Goal: Task Accomplishment & Management: Manage account settings

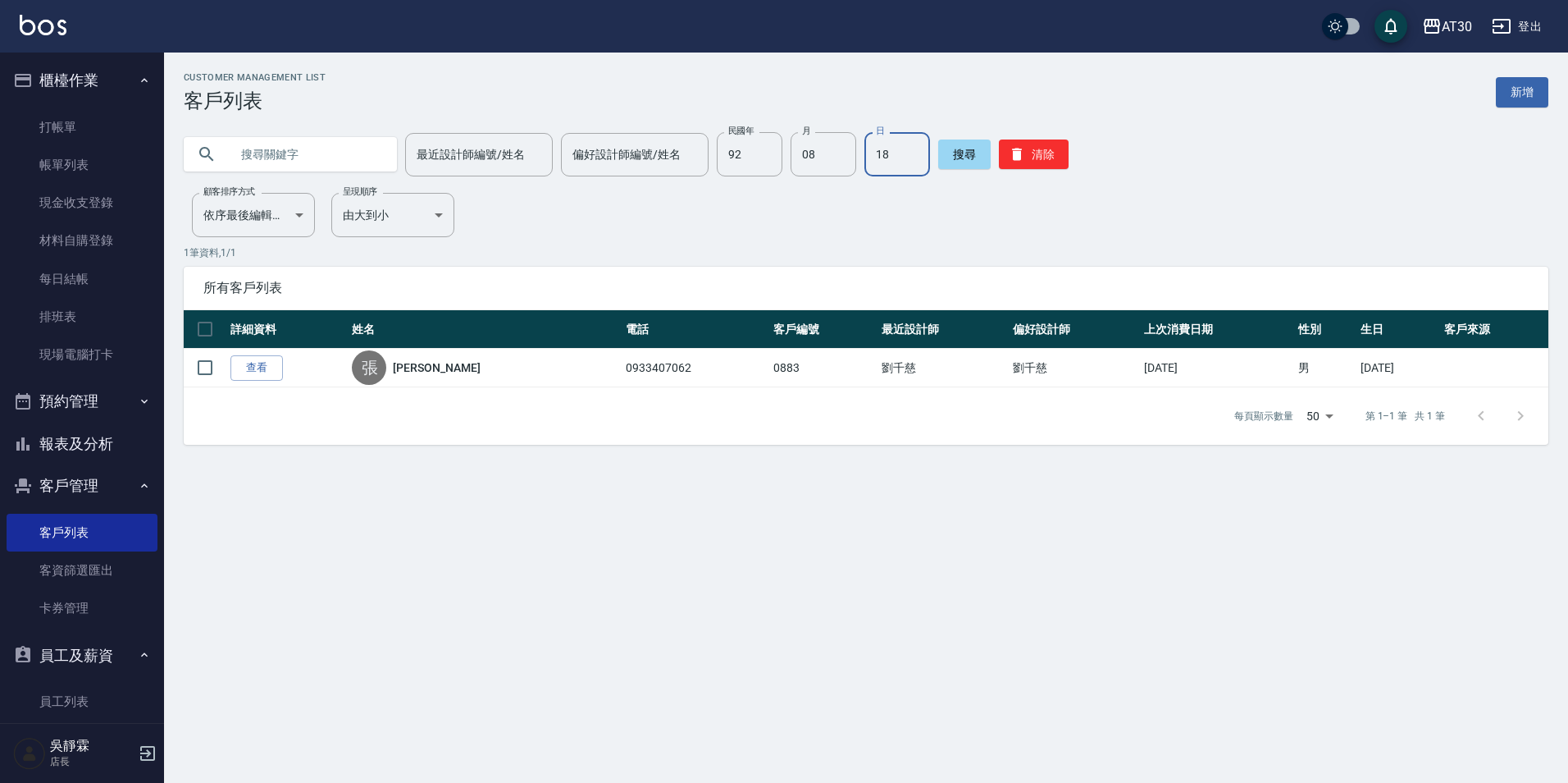
scroll to position [0, 1]
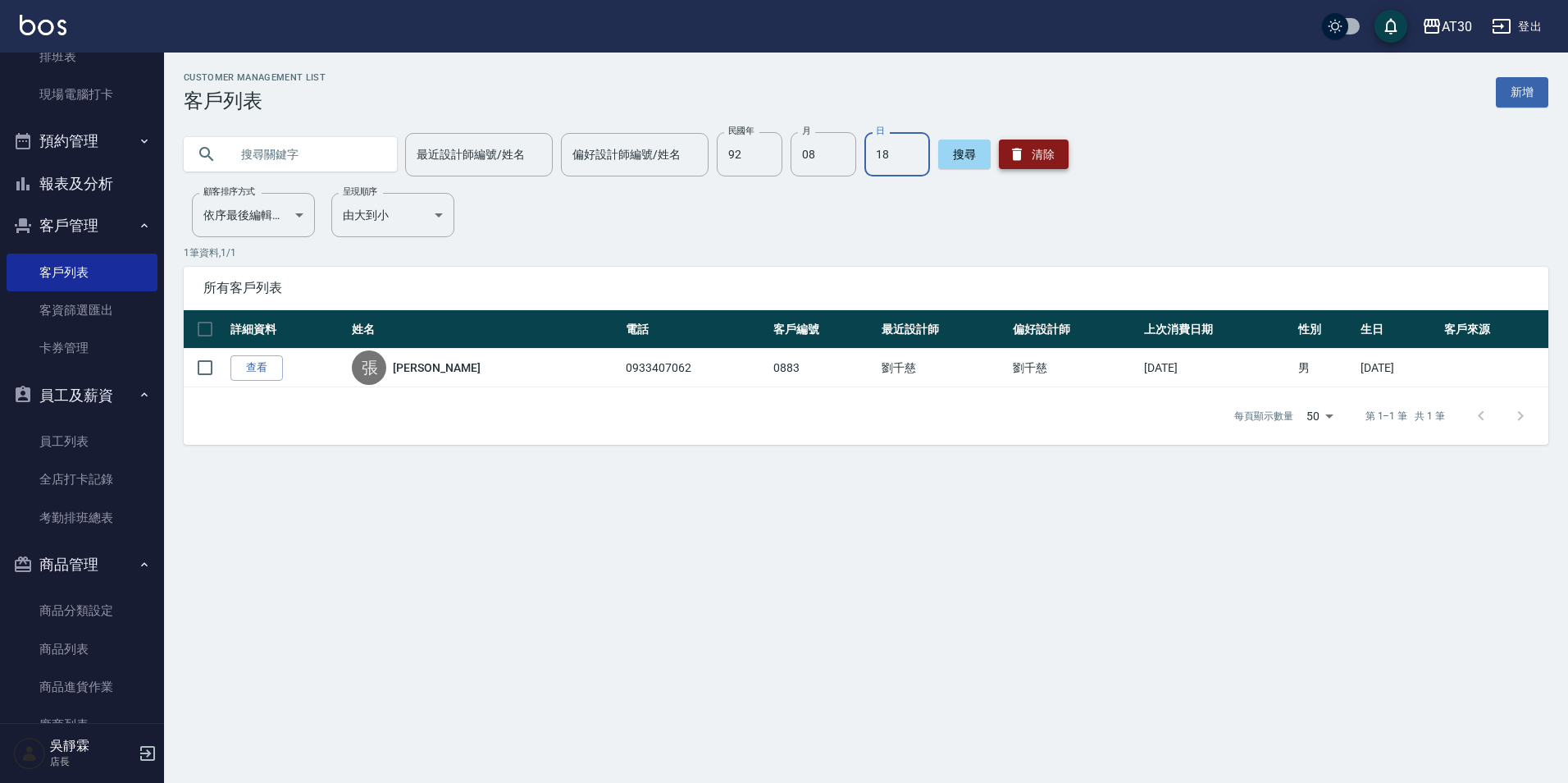
type input "18"
click at [1050, 159] on button "清除" at bounding box center [1034, 154] width 70 height 29
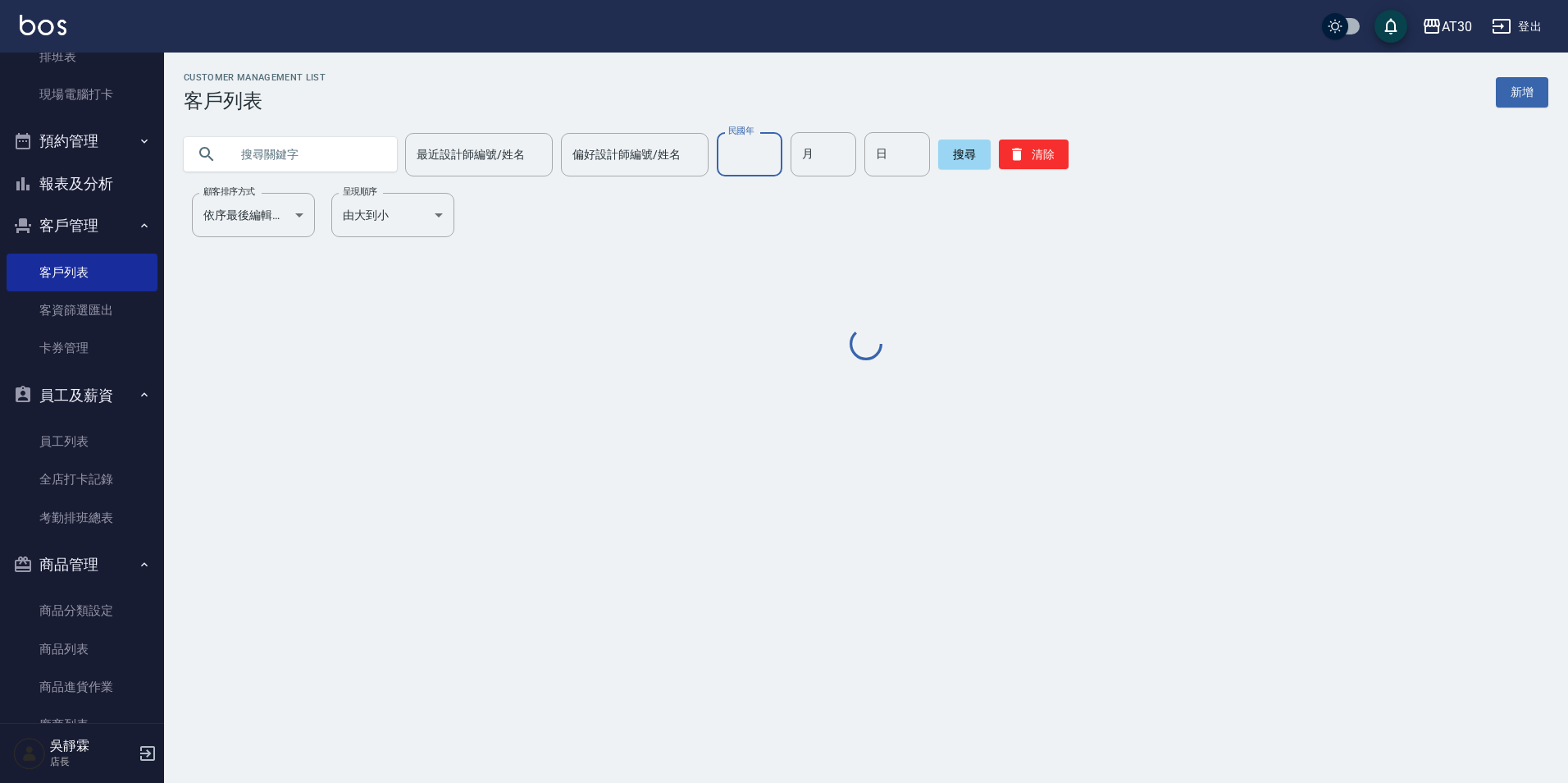
click at [763, 162] on input "民國年" at bounding box center [749, 154] width 65 height 45
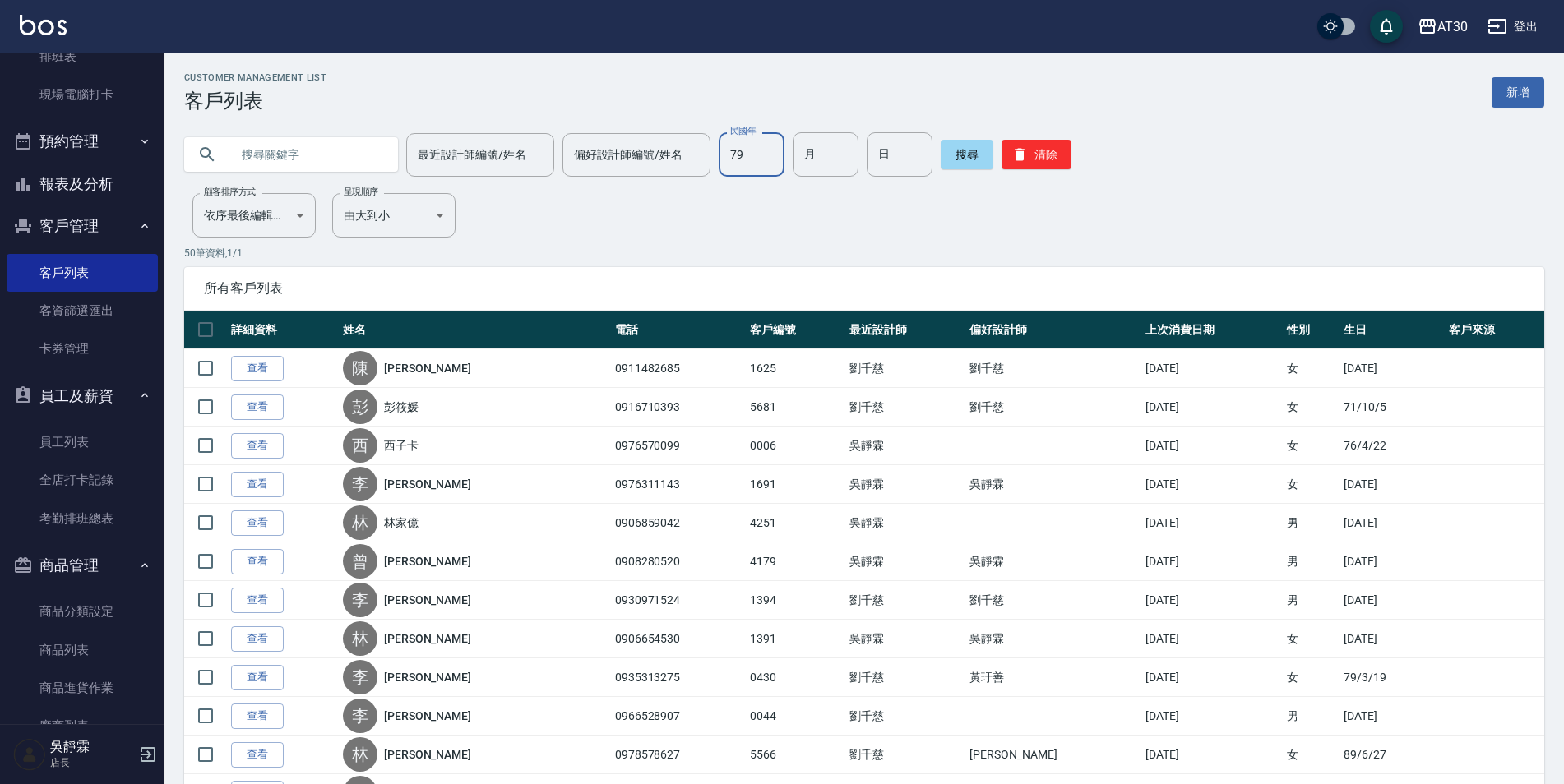
type input "79"
type input "11"
type input "21"
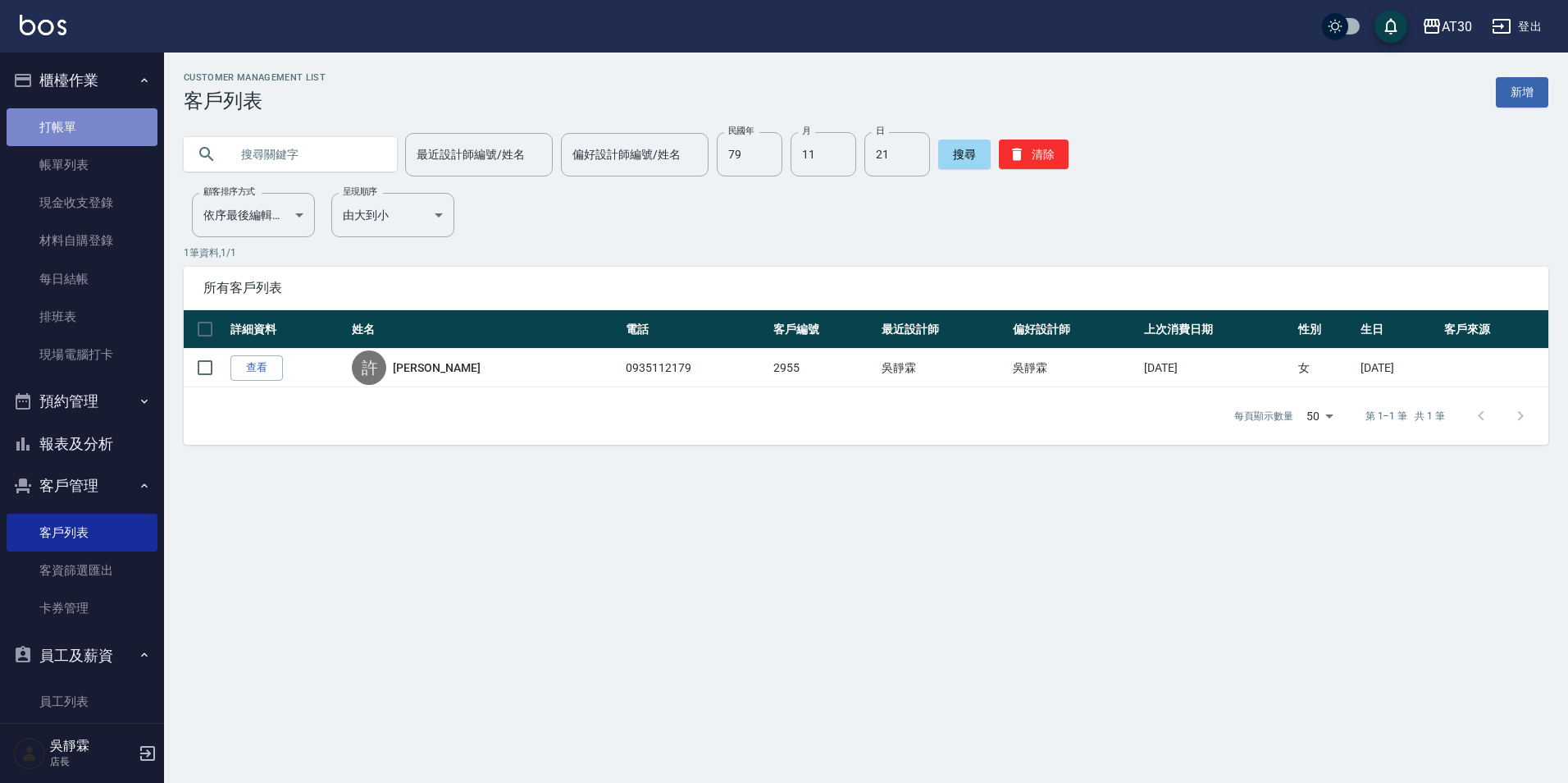
click at [113, 123] on link "打帳單" at bounding box center [81, 127] width 151 height 38
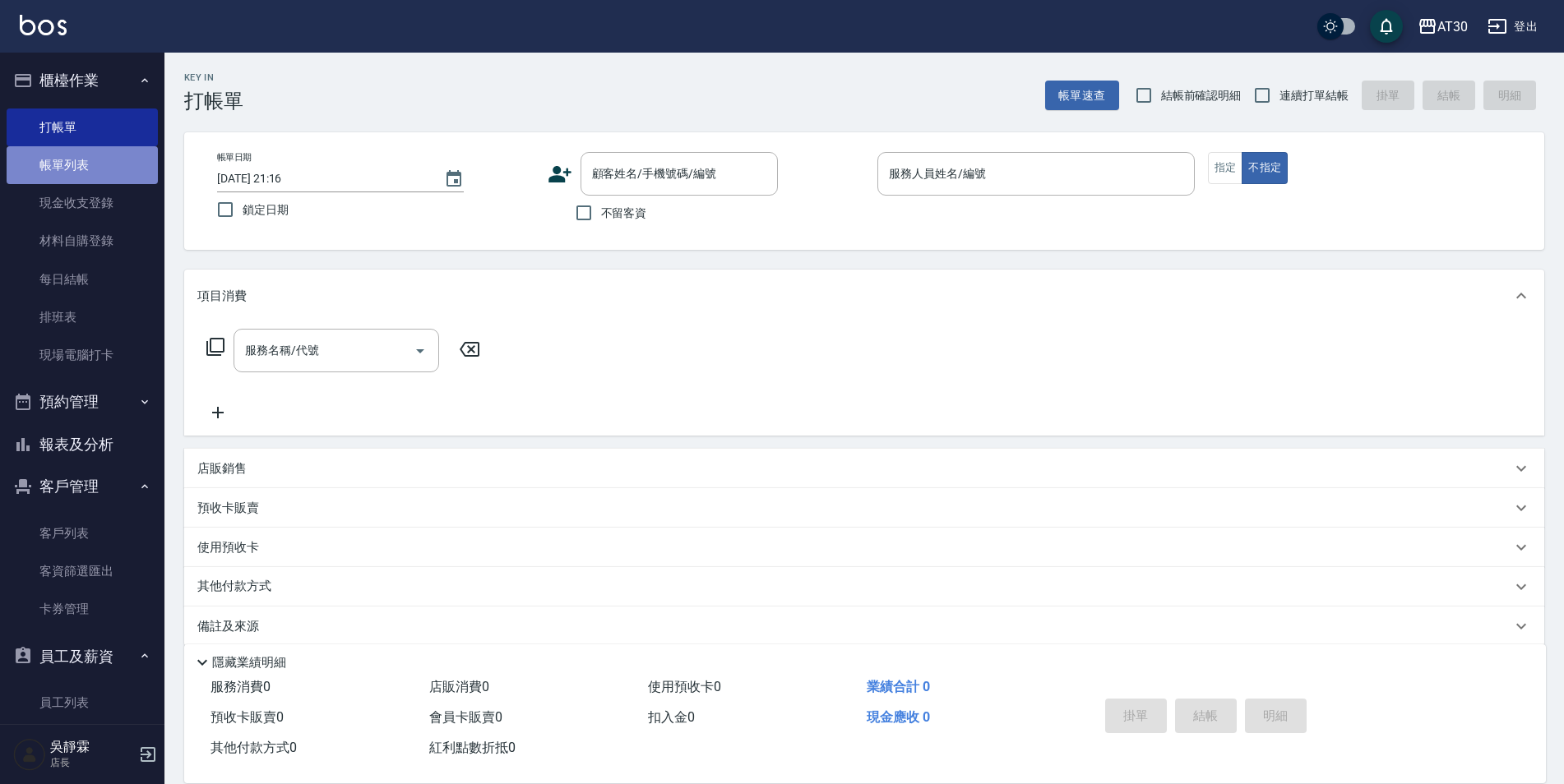
click at [97, 156] on link "帳單列表" at bounding box center [82, 165] width 151 height 38
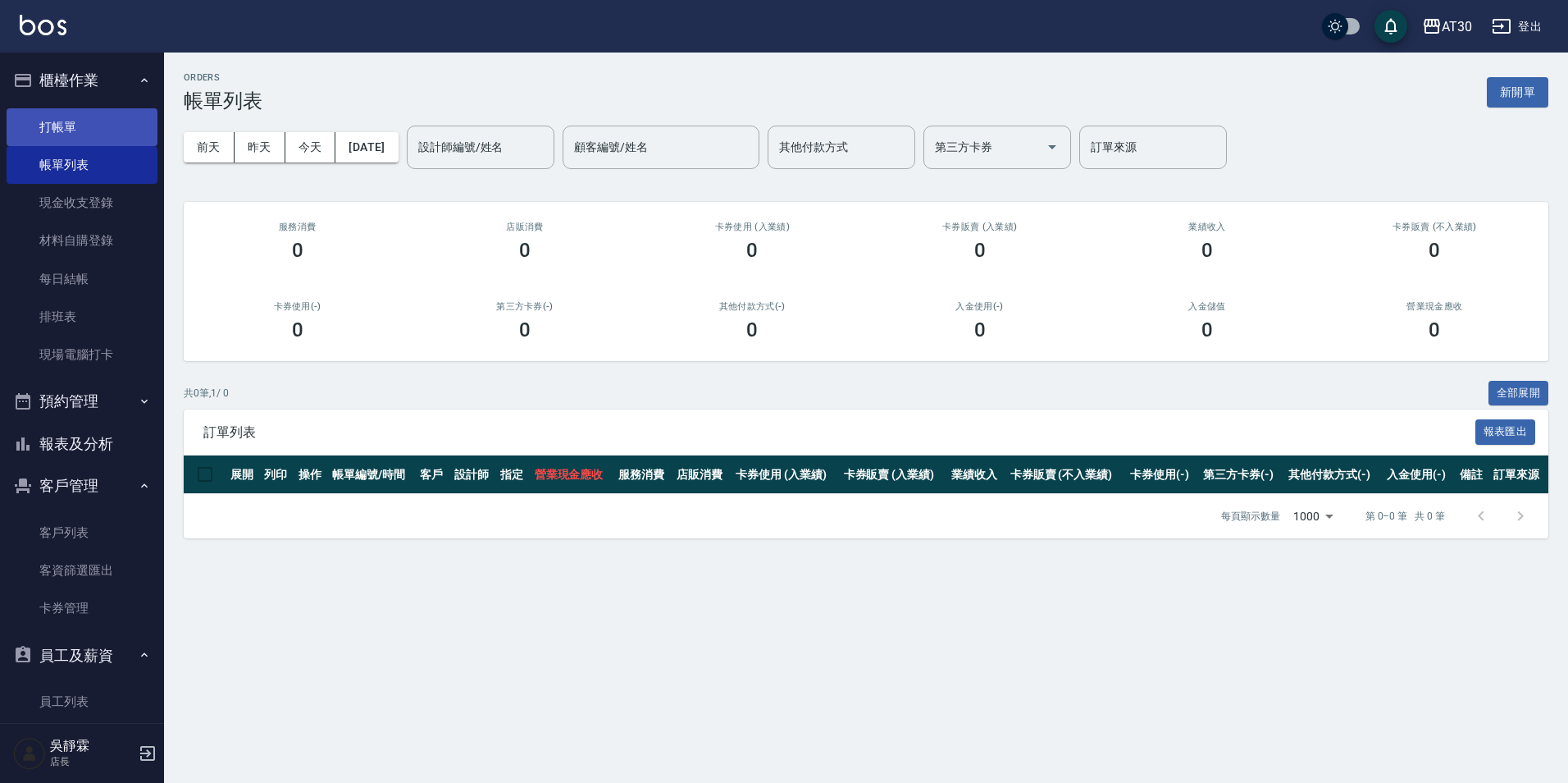
click at [99, 119] on link "打帳單" at bounding box center [81, 127] width 151 height 38
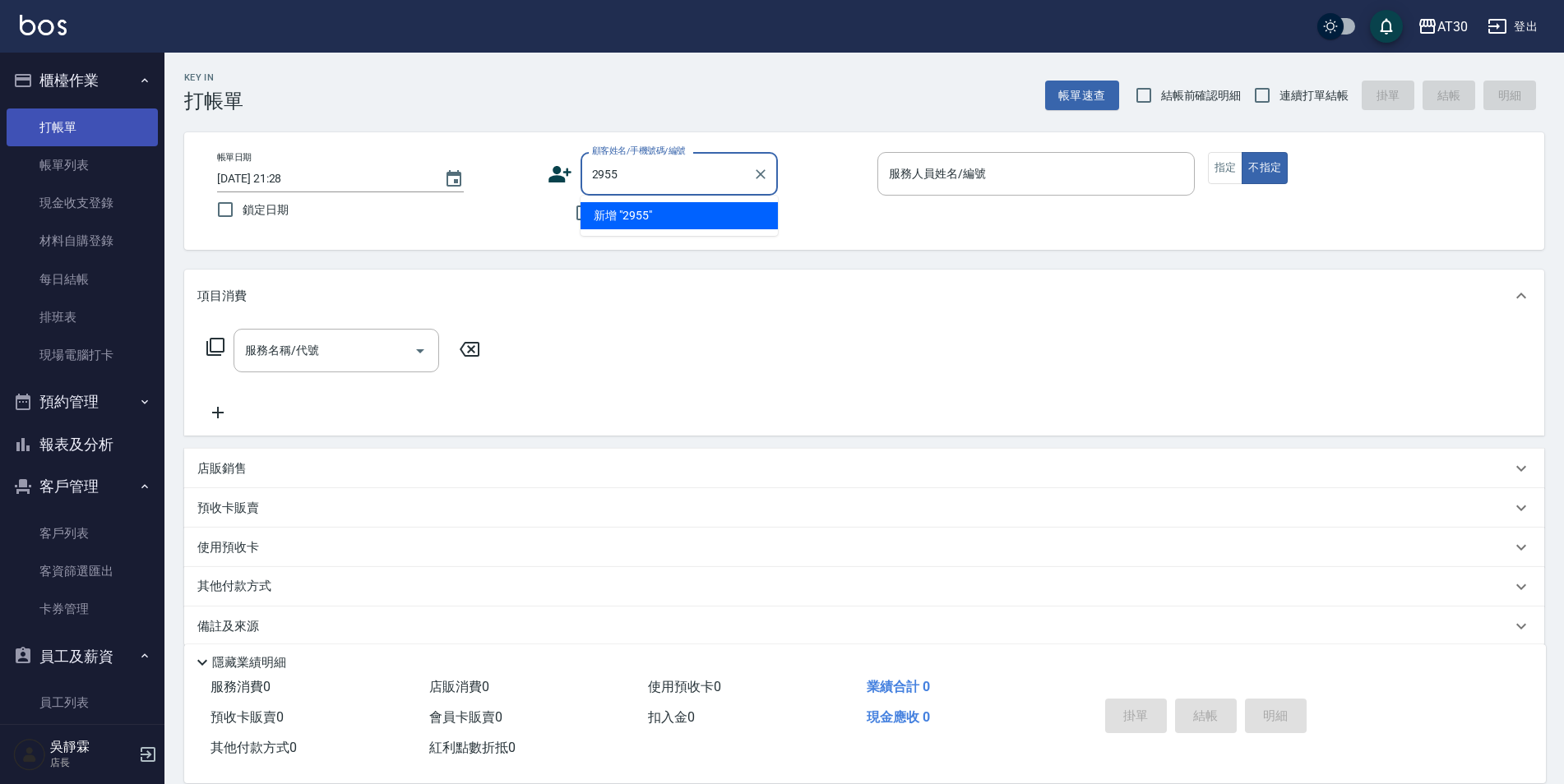
type input "2955"
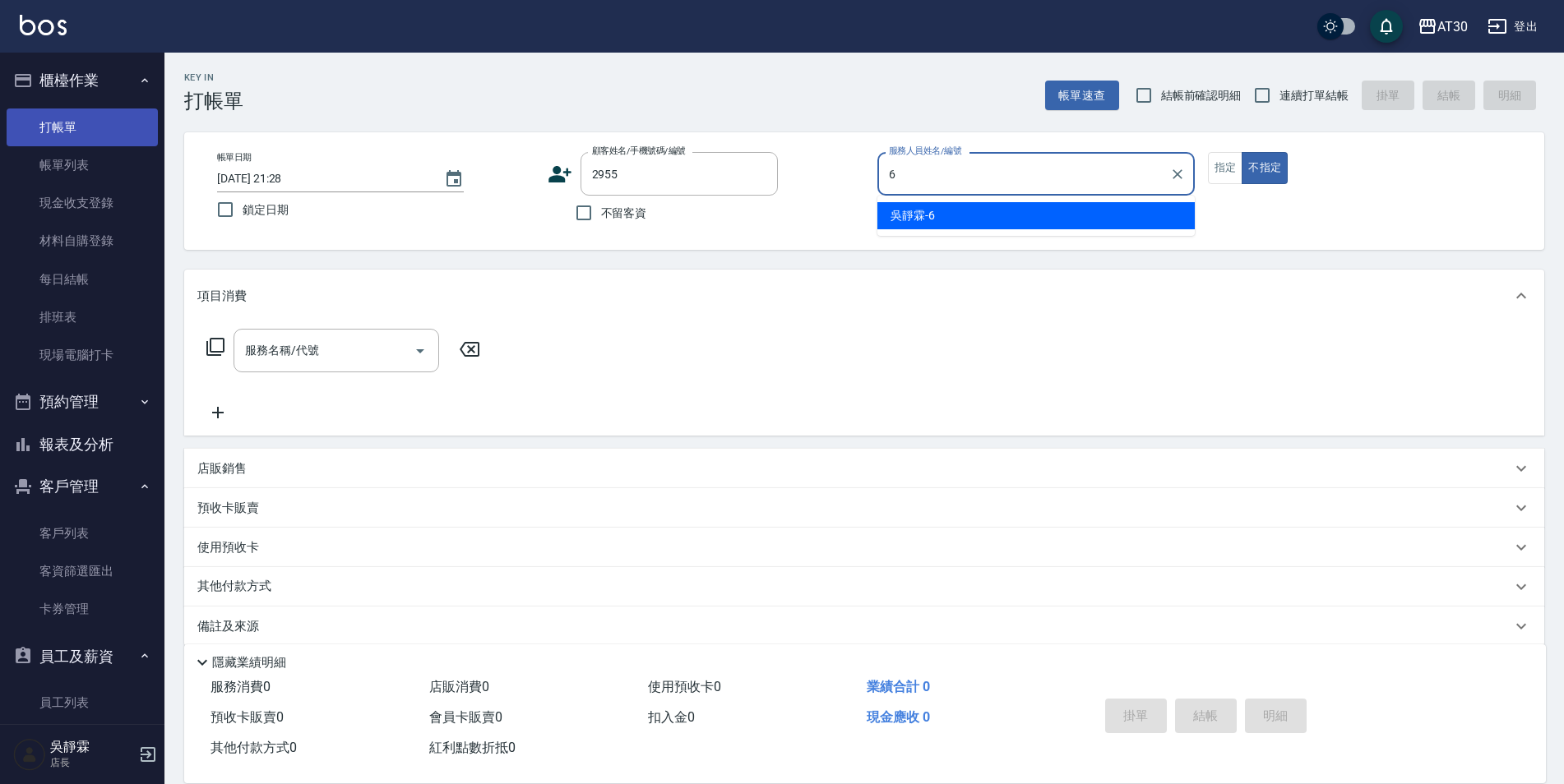
type input "吳靜霖-6"
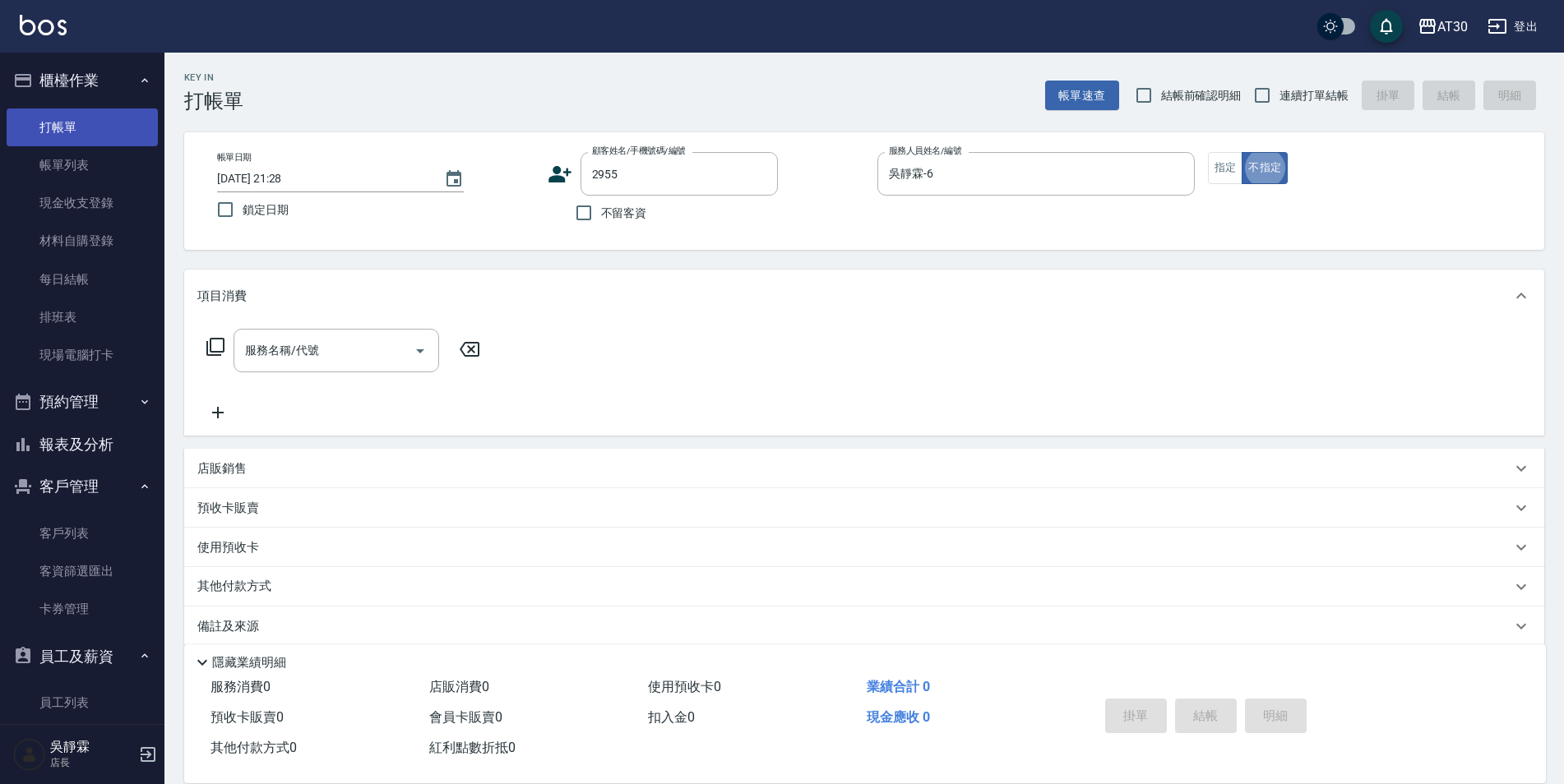
type button "false"
type input "[PERSON_NAME]/0935112179/2955"
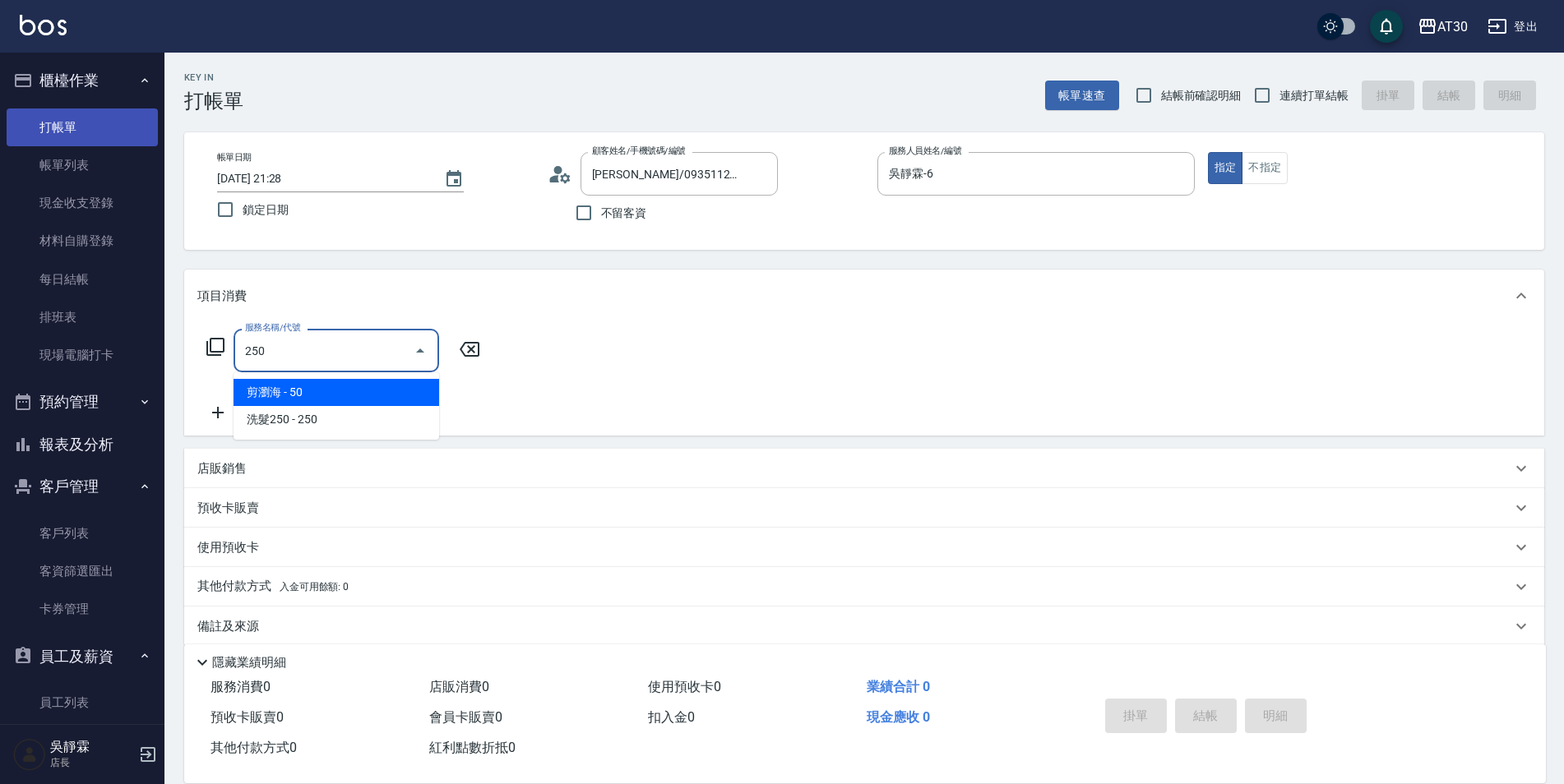
type input "剪瀏海(250)"
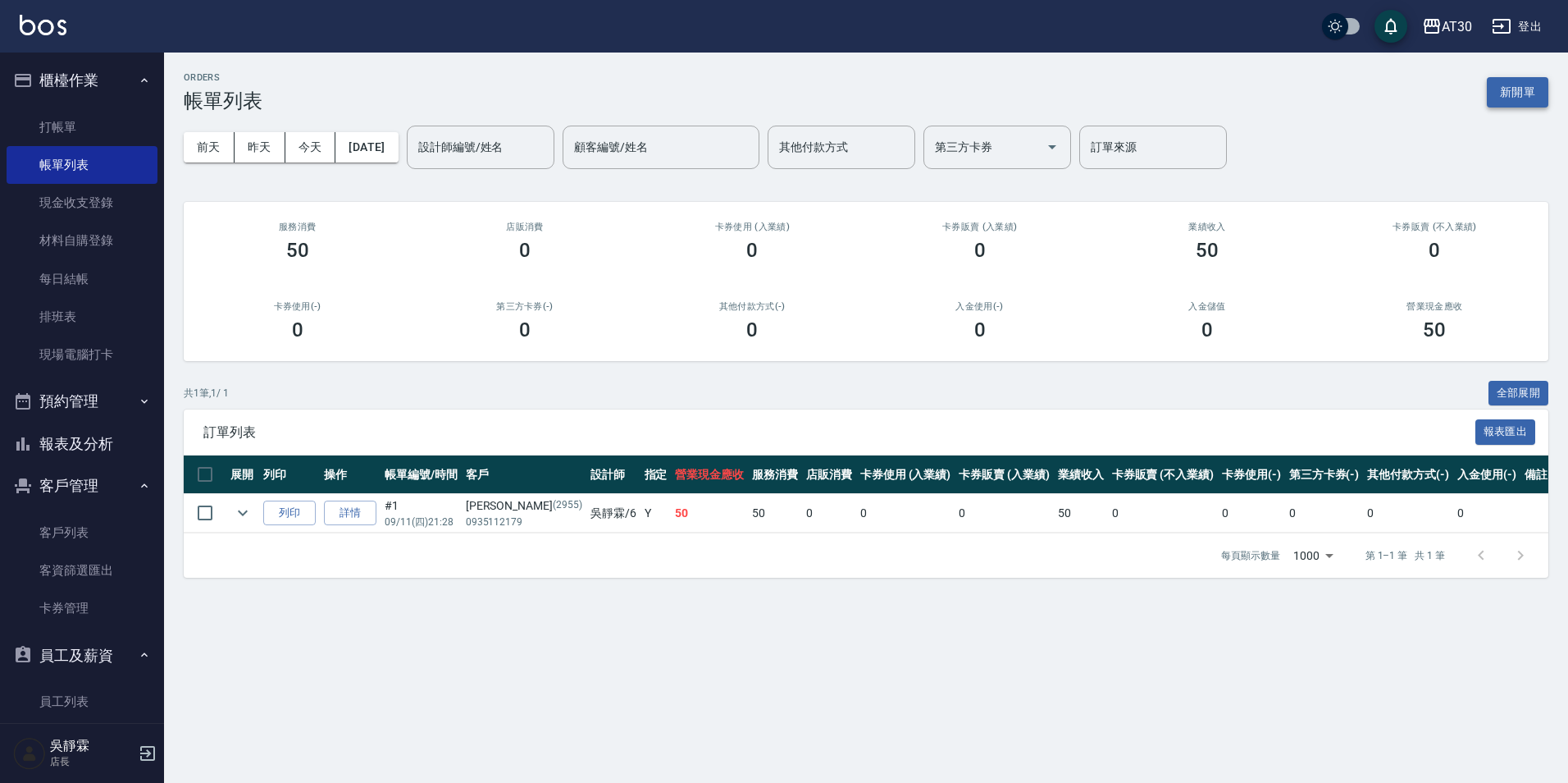
click at [1508, 82] on button "新開單" at bounding box center [1518, 92] width 62 height 30
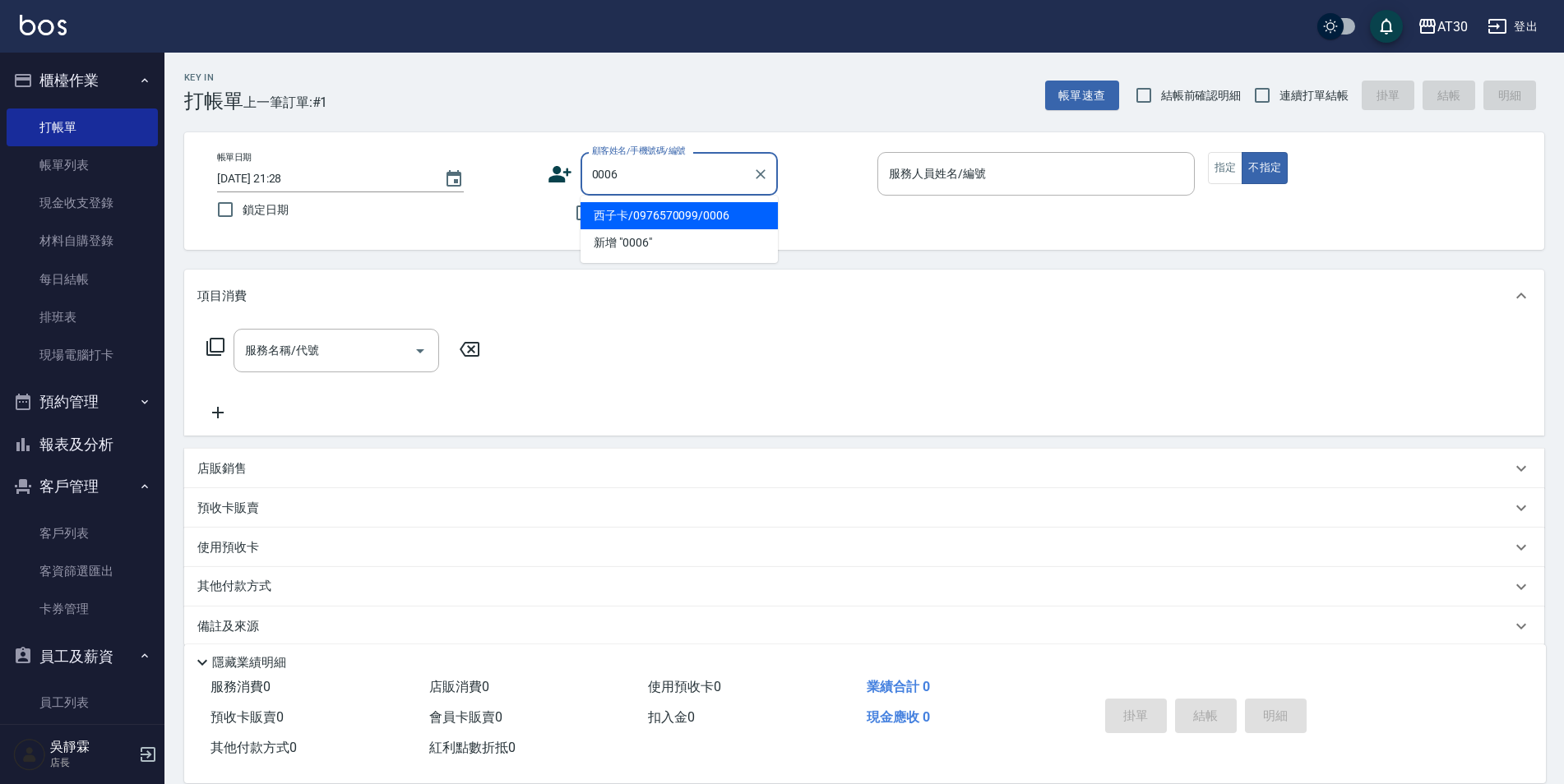
type input "西子卡/0976570099/0006"
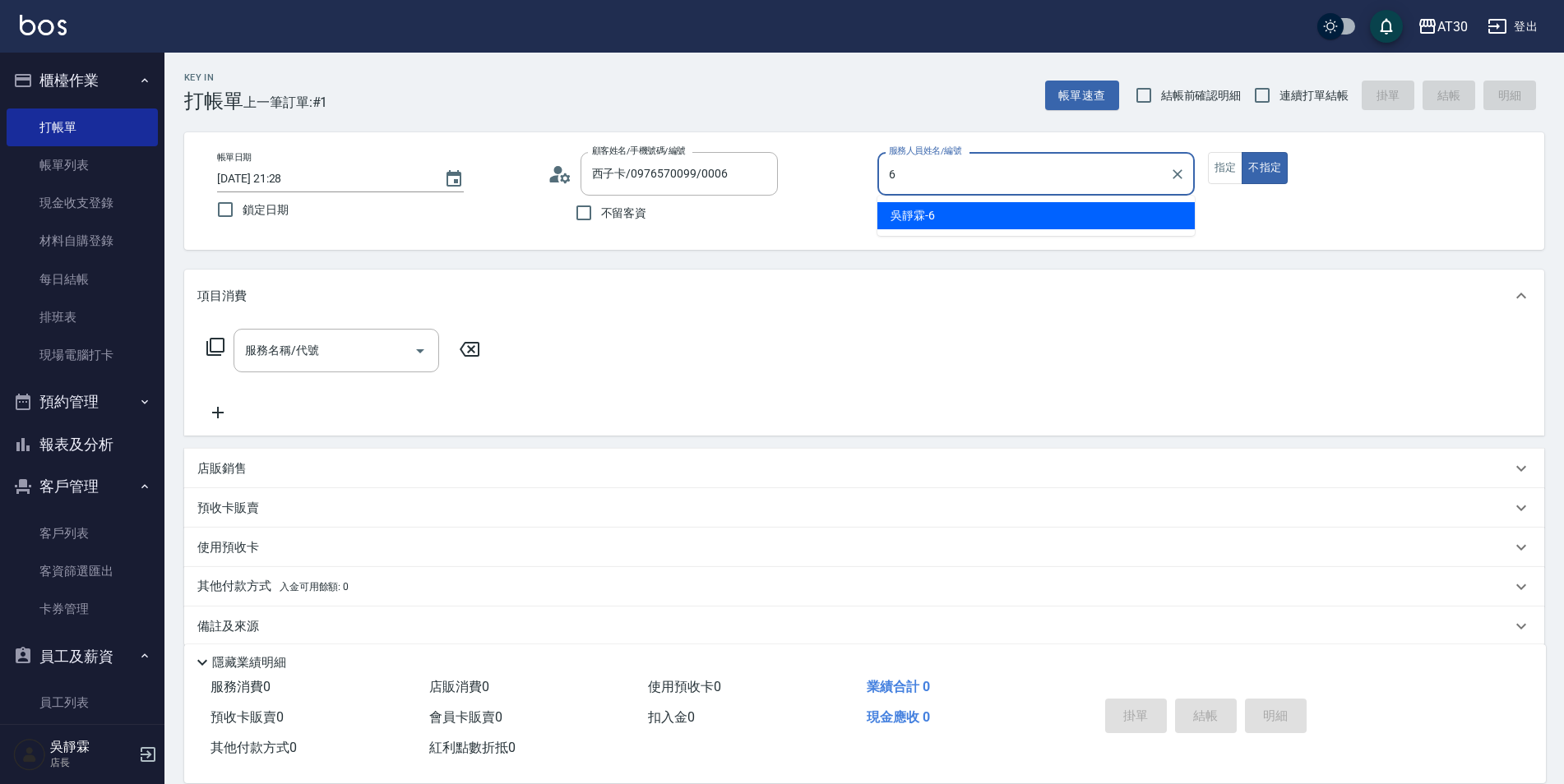
type input "吳靜霖-6"
type button "false"
type input "新客人 姓名未設定/0006/null"
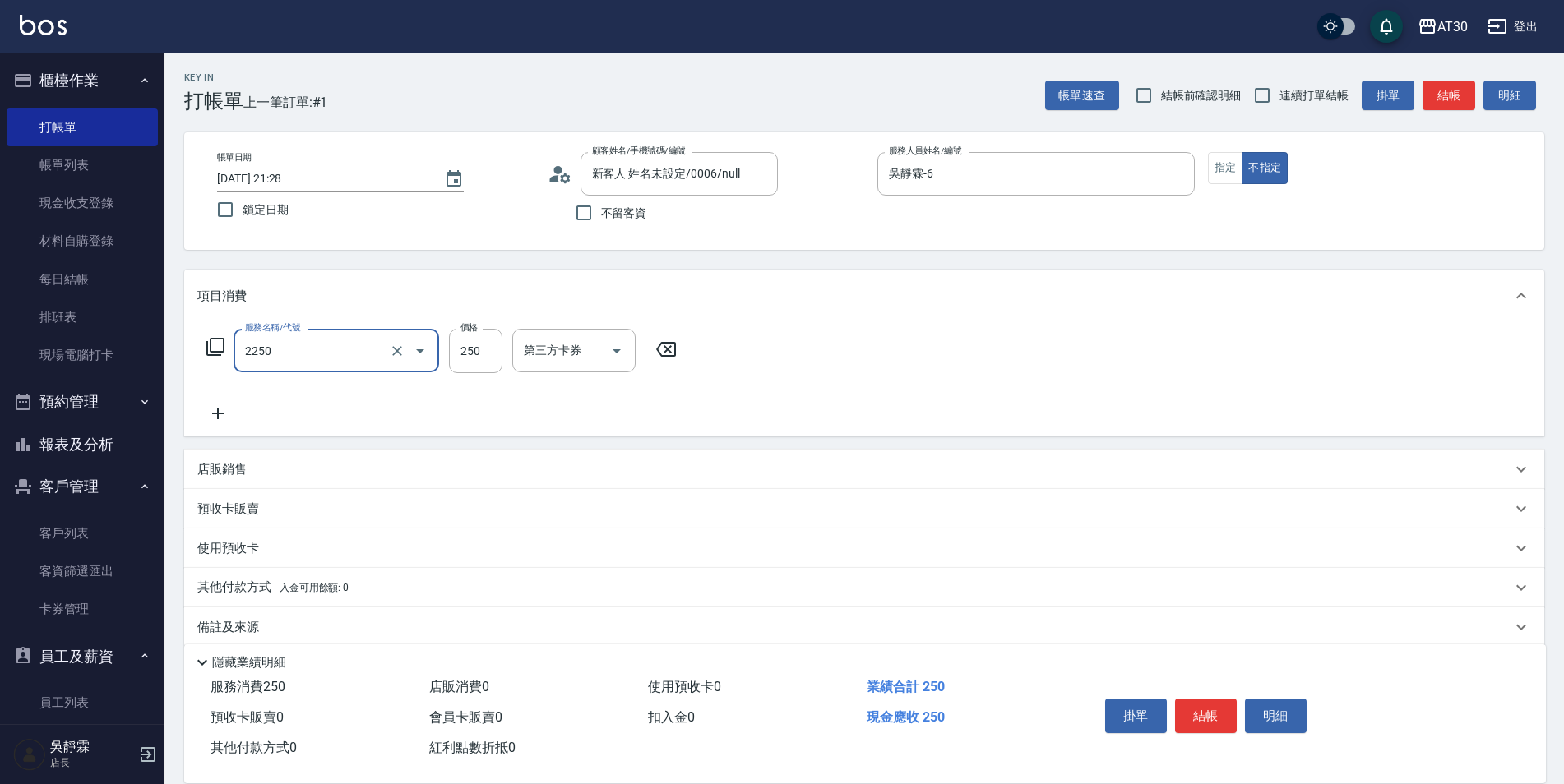
type input "剪髮(2250)"
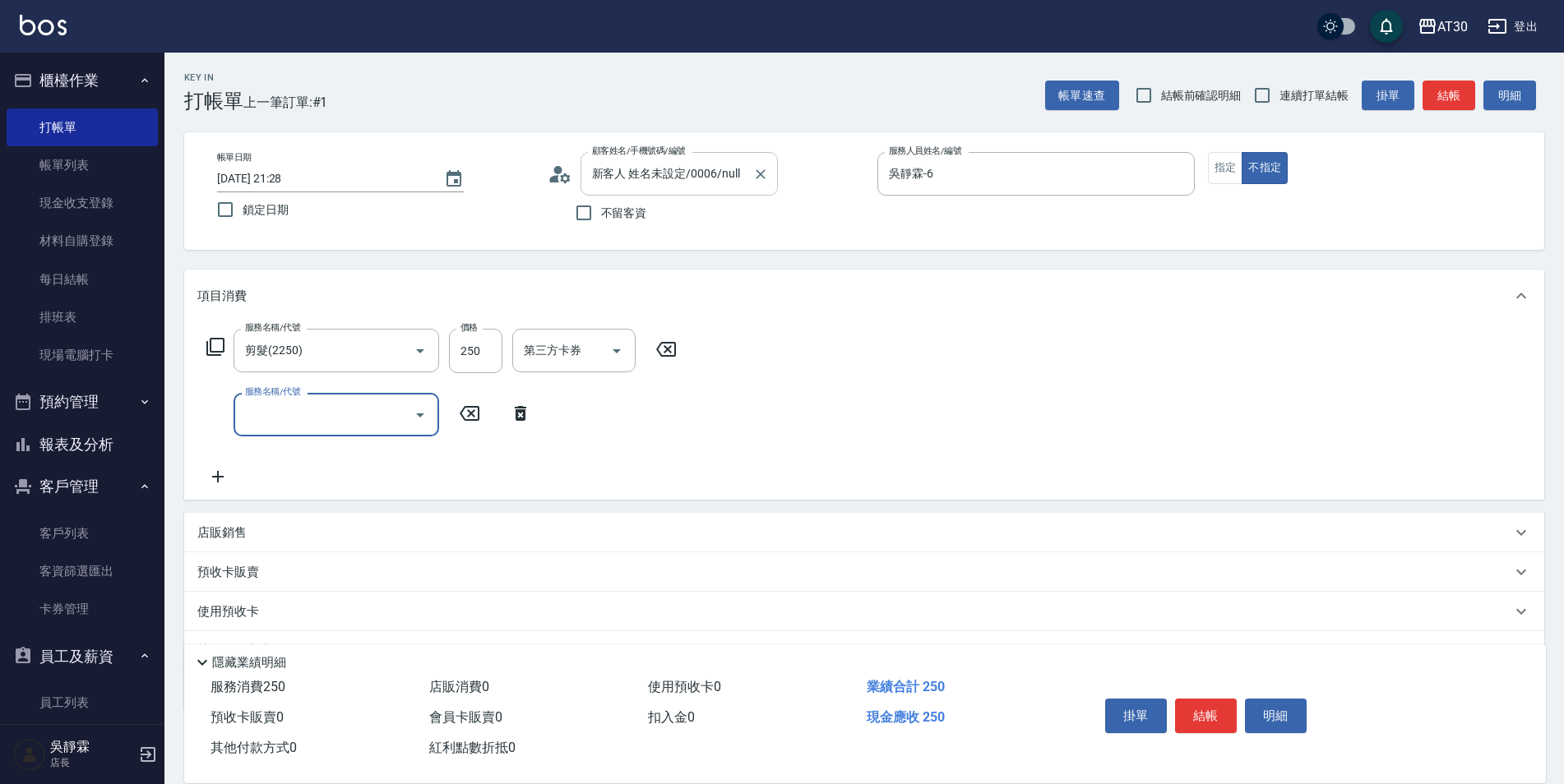
click at [664, 175] on input "新客人 姓名未設定/0006/null" at bounding box center [667, 174] width 158 height 28
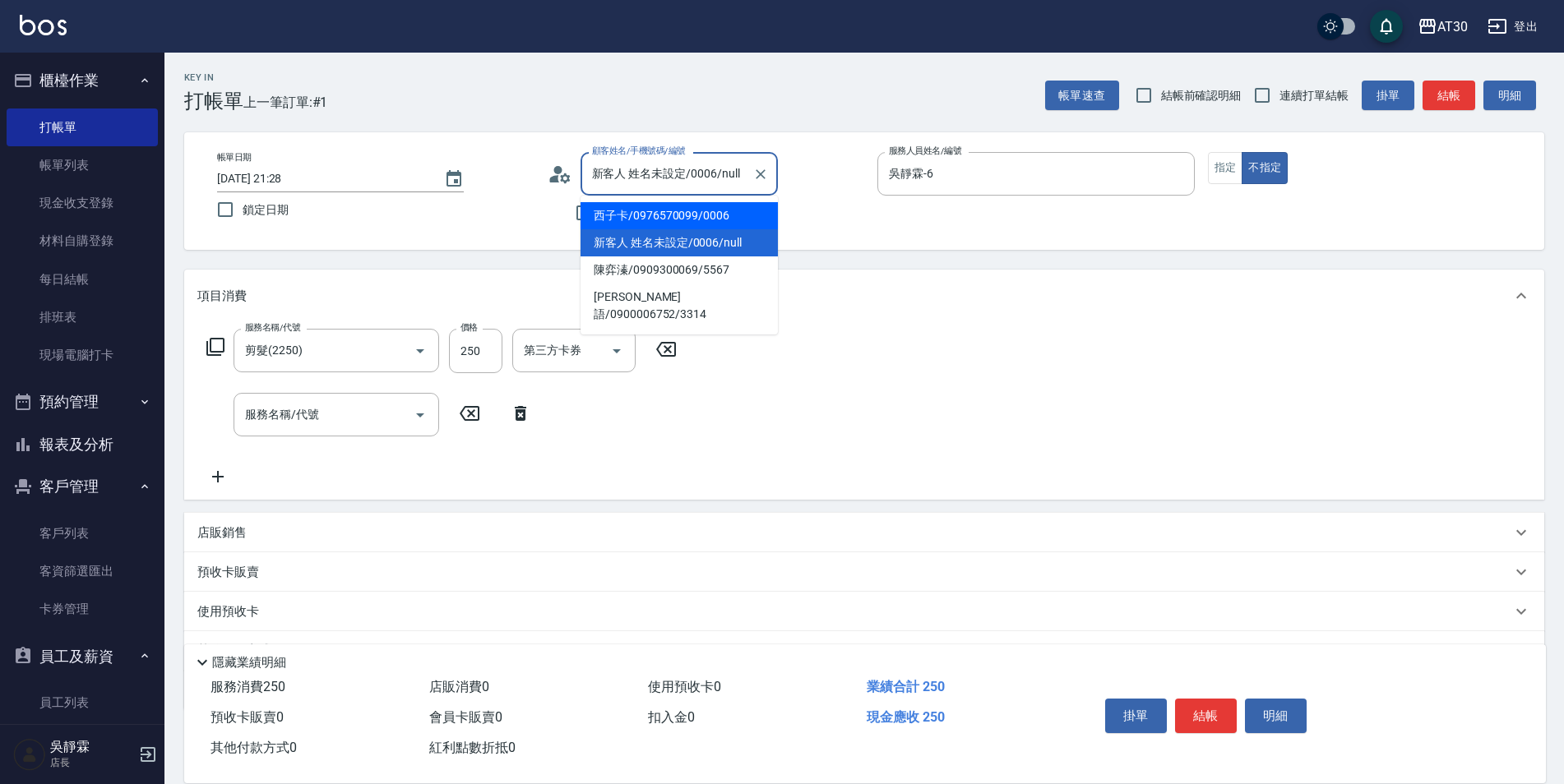
click at [668, 217] on li "西子卡/0976570099/0006" at bounding box center [679, 215] width 198 height 28
type input "西子卡/0976570099/0006"
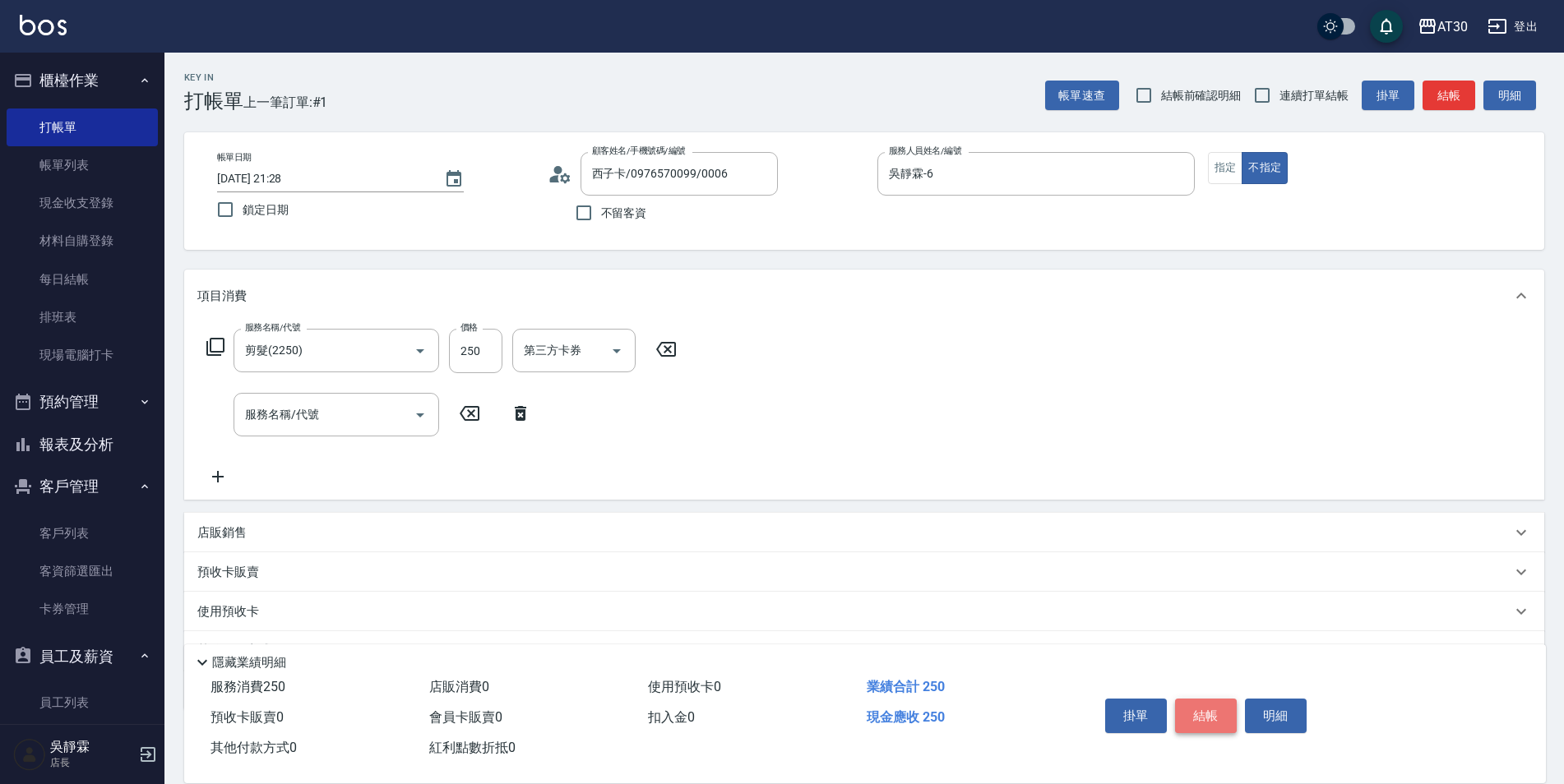
click at [1217, 704] on button "結帳" at bounding box center [1205, 716] width 62 height 34
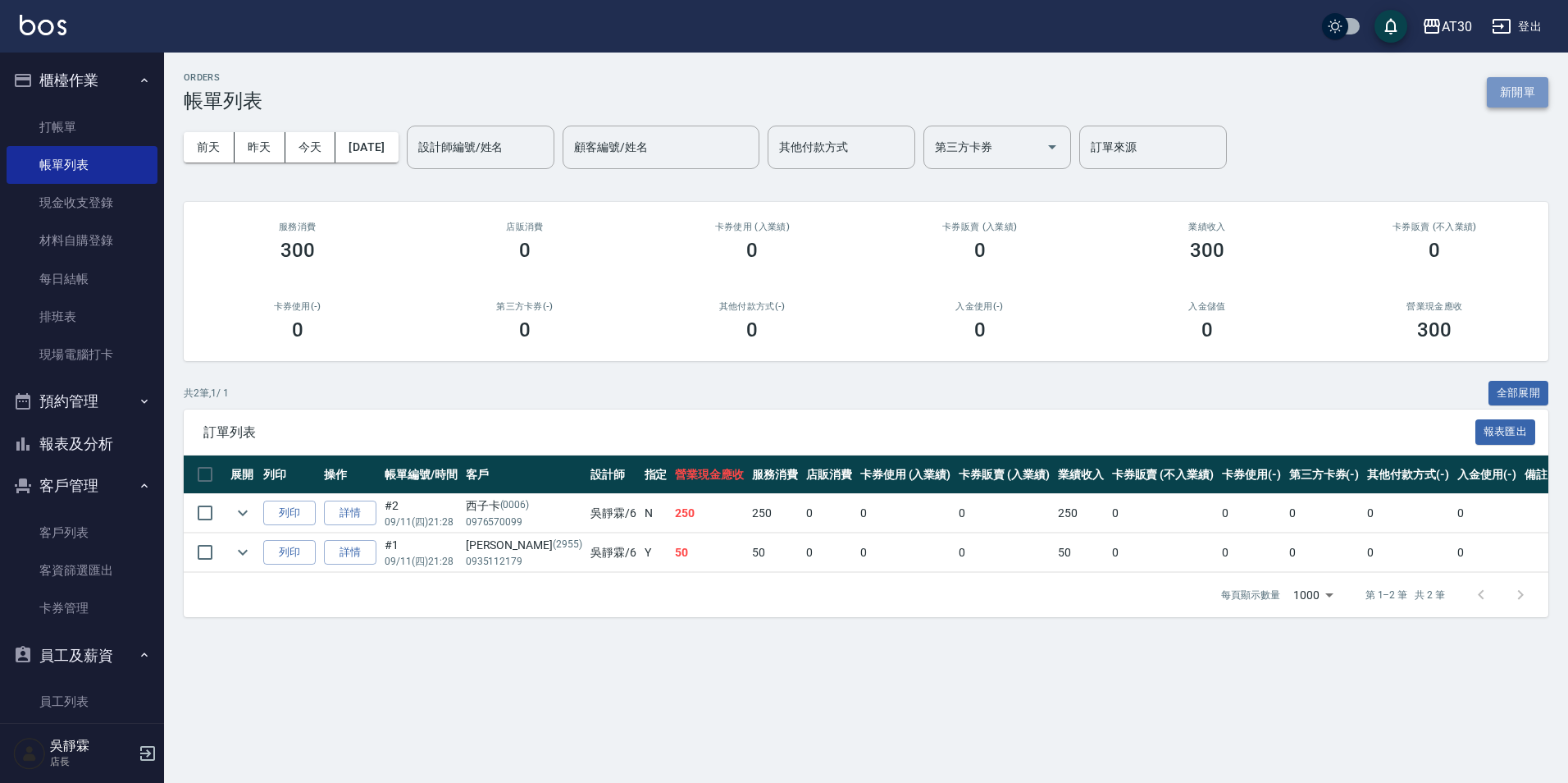
click at [1515, 87] on button "新開單" at bounding box center [1518, 92] width 62 height 30
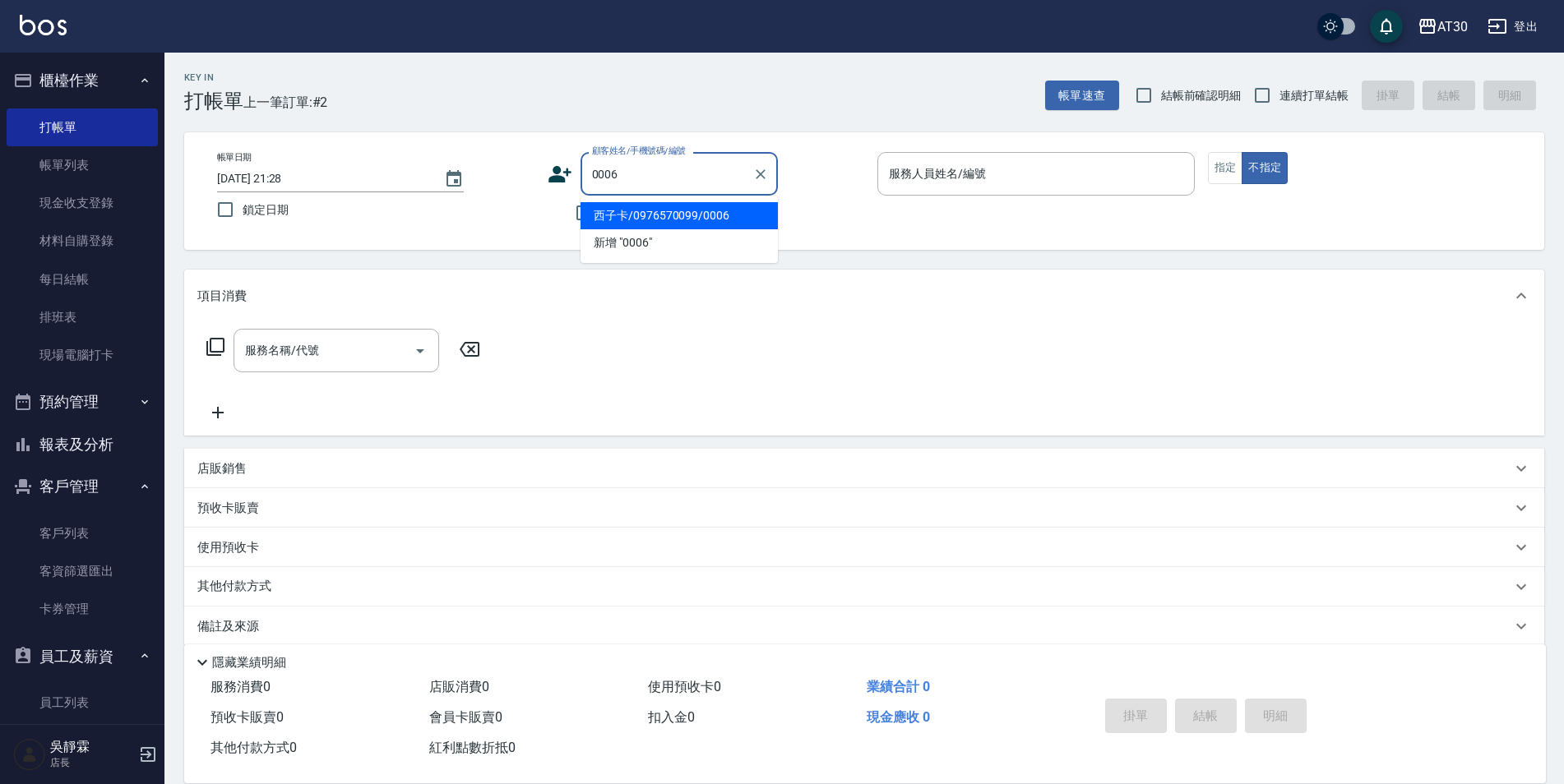
type input "西子卡/0976570099/0006"
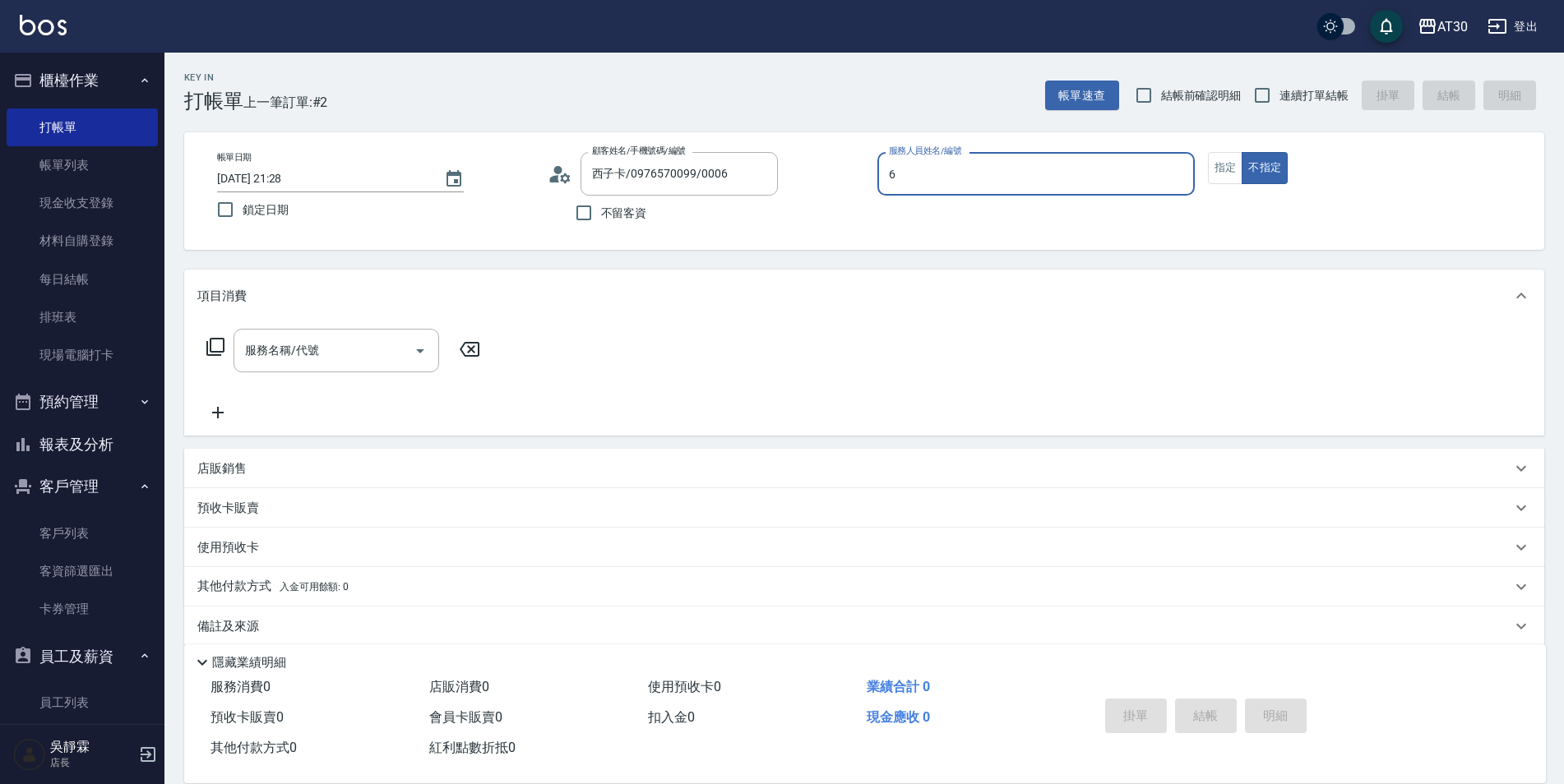
type input "63"
type input "新客人 姓名未設定/0006/null"
type input "吳靜霖-6"
type button "false"
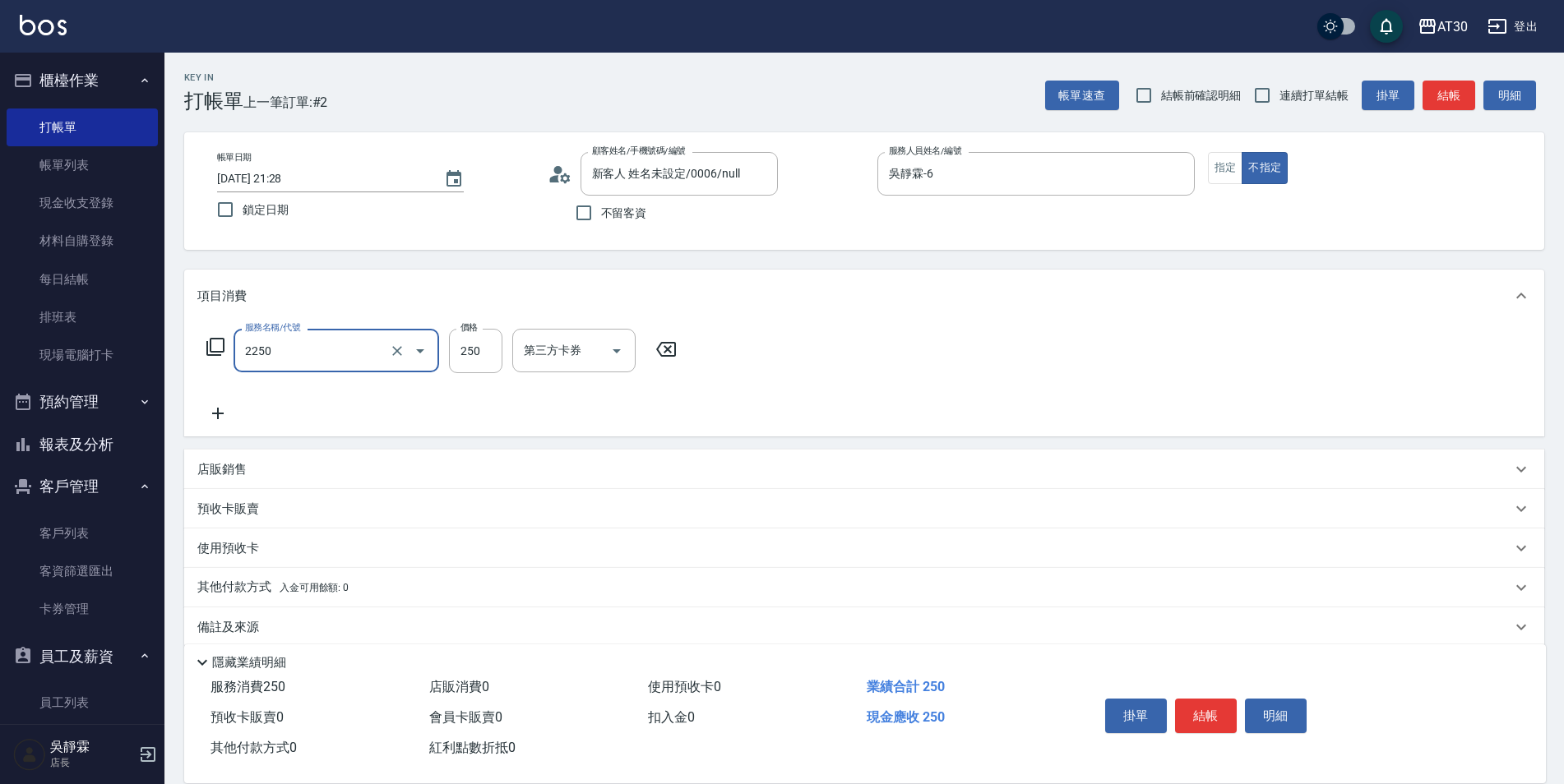
type input "剪髮(2250)"
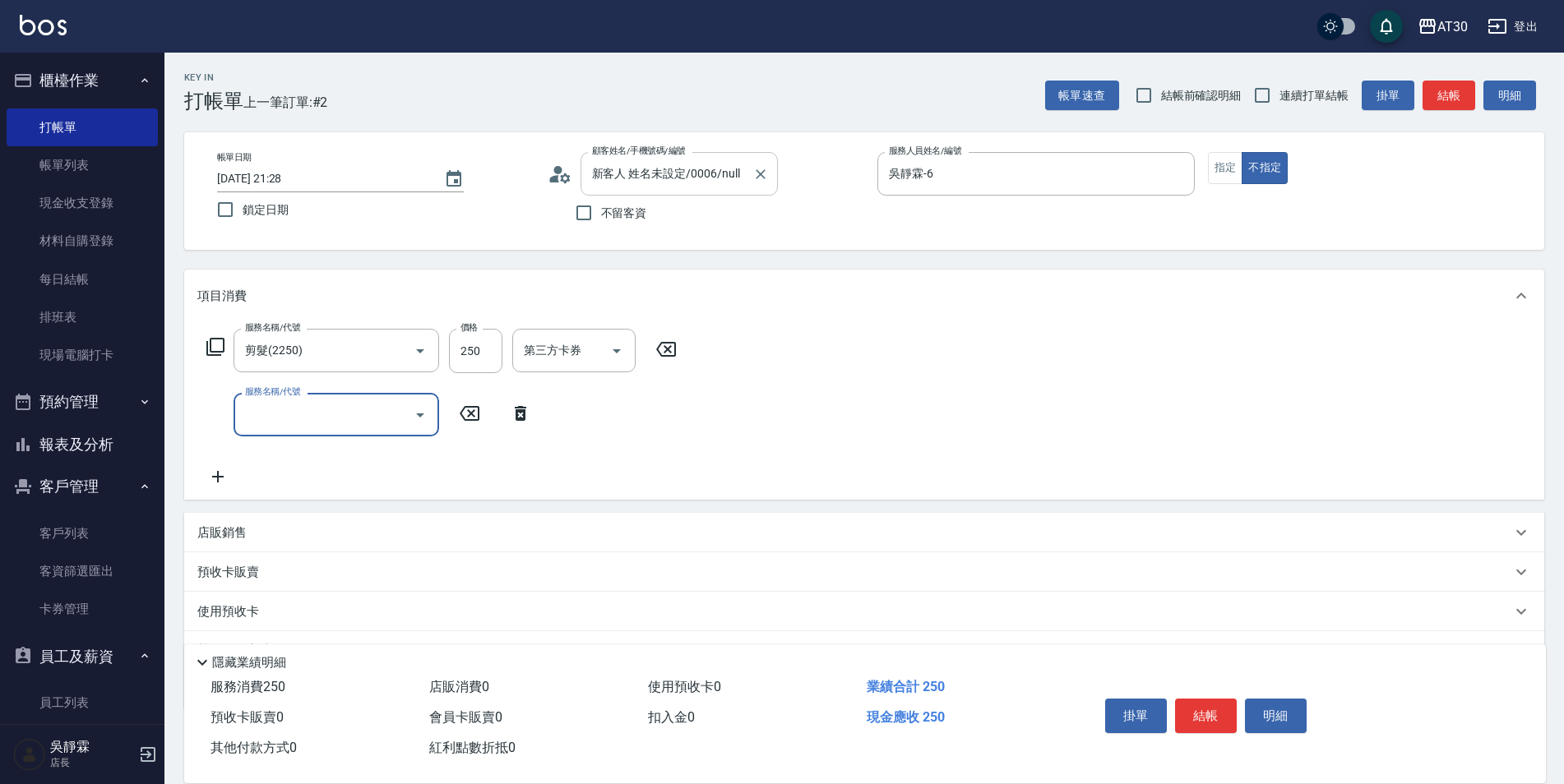
click at [624, 177] on input "新客人 姓名未設定/0006/null" at bounding box center [667, 174] width 158 height 28
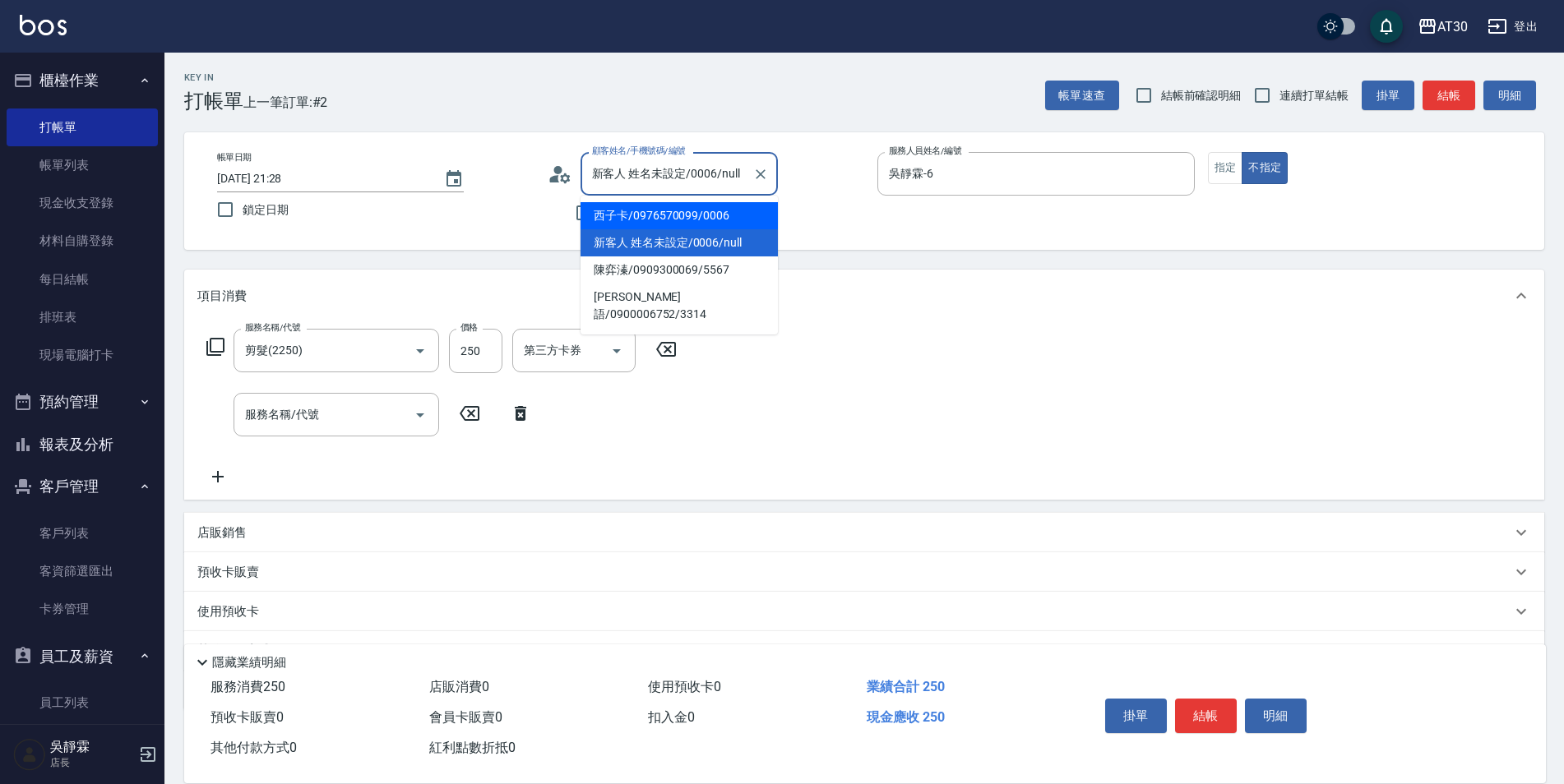
click at [621, 210] on li "西子卡/0976570099/0006" at bounding box center [679, 215] width 198 height 28
type input "西子卡/0976570099/0006"
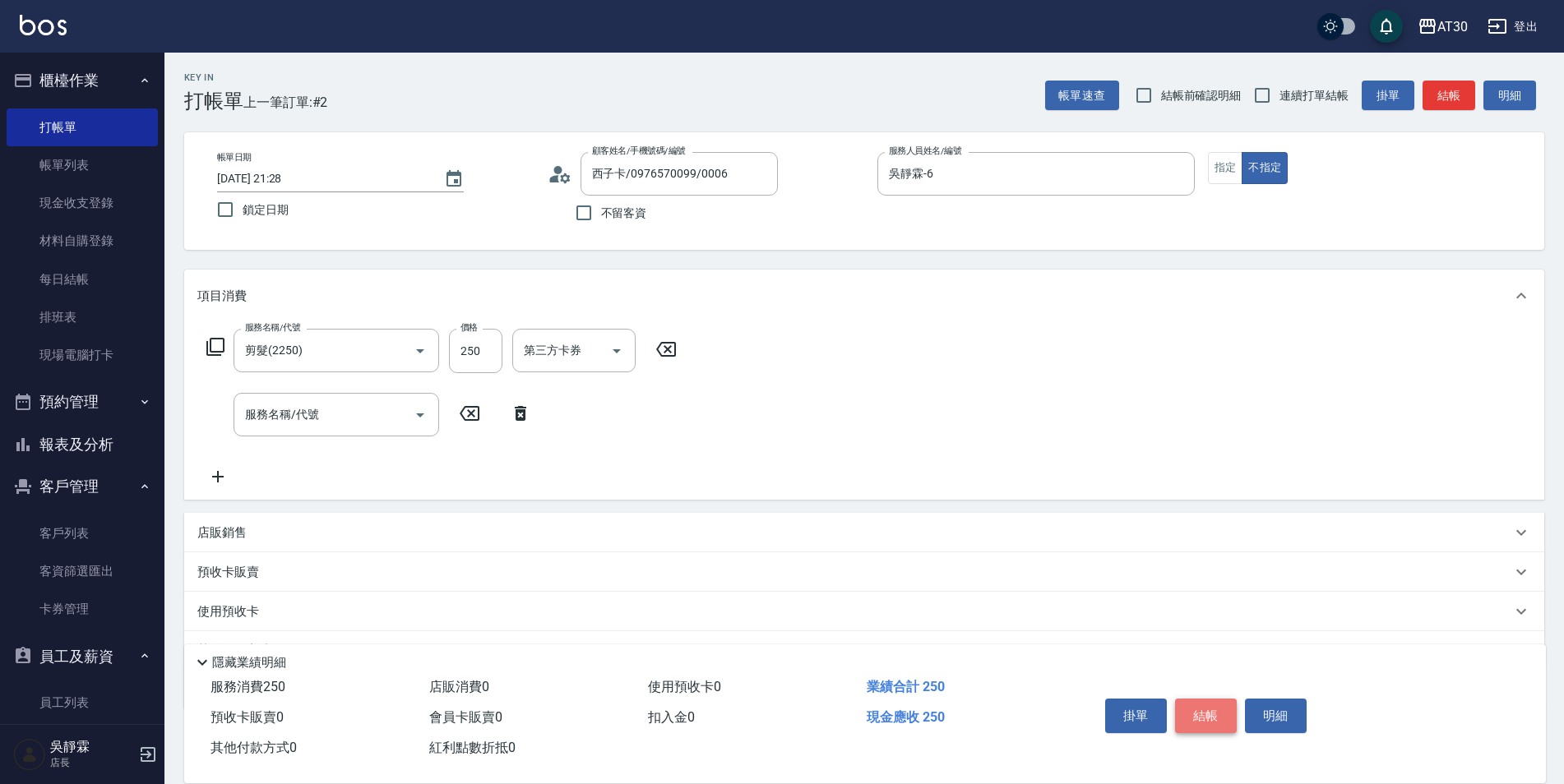
click at [1194, 699] on button "結帳" at bounding box center [1205, 716] width 62 height 34
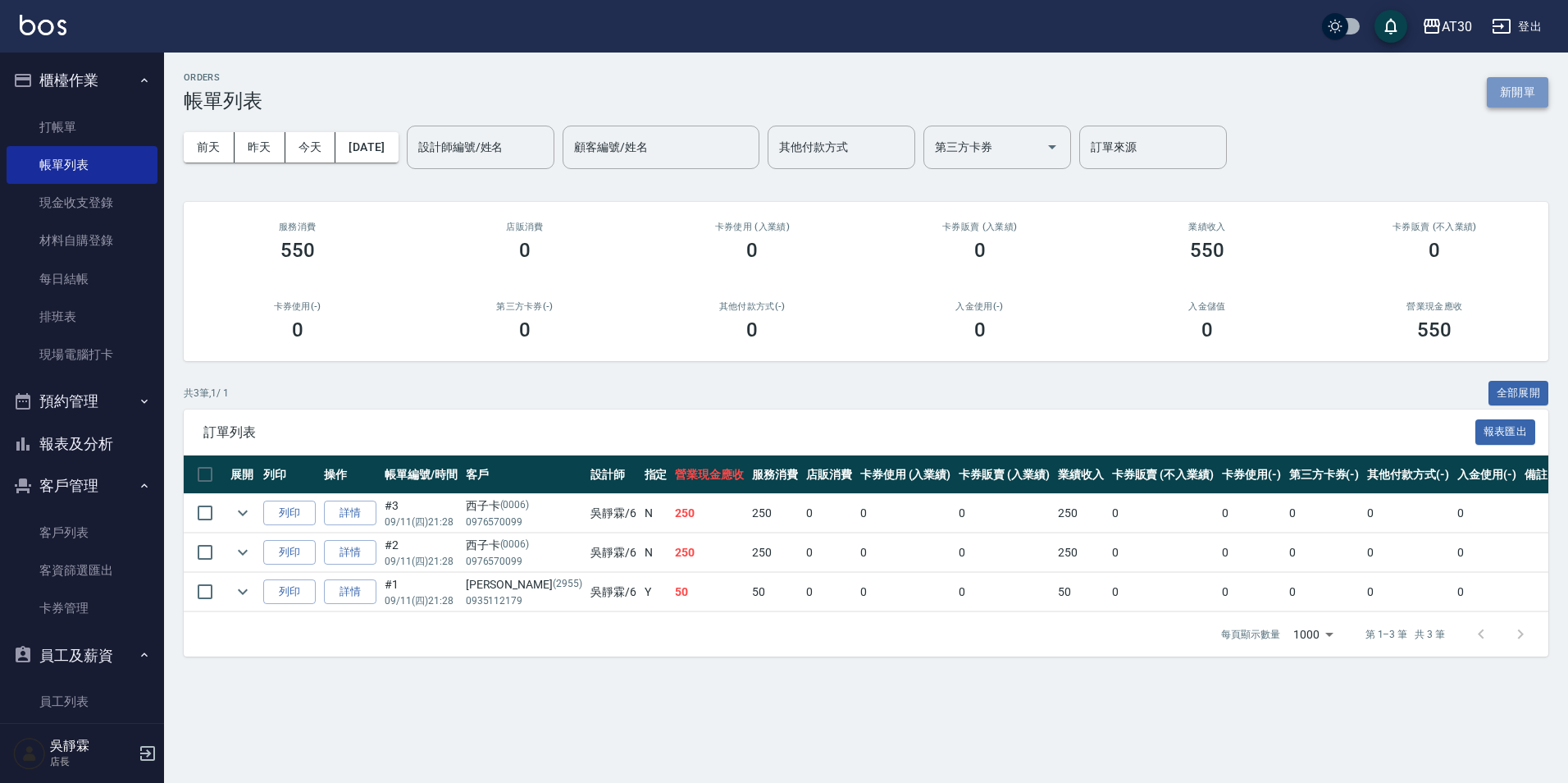
click at [1531, 91] on button "新開單" at bounding box center [1518, 92] width 62 height 30
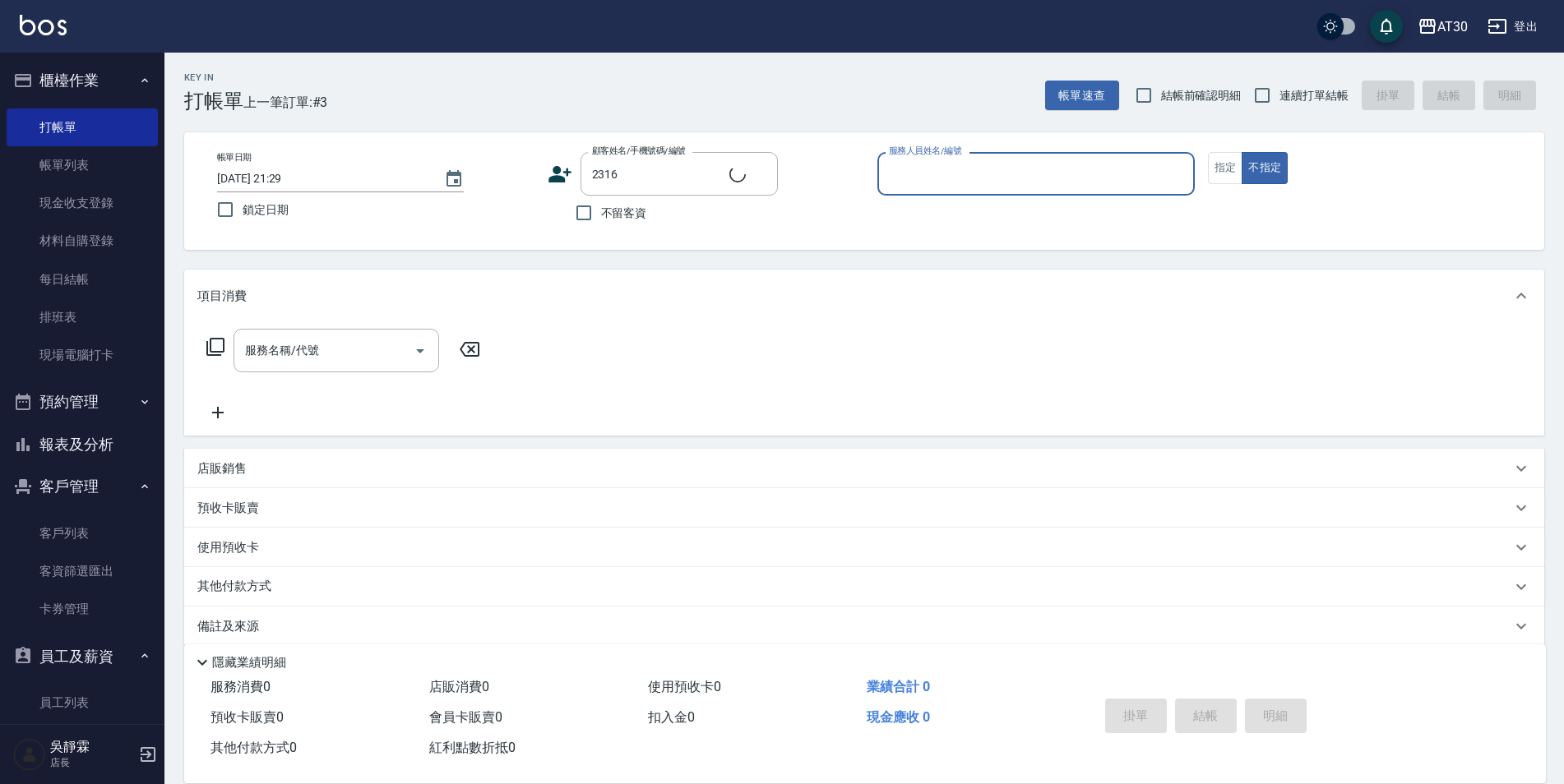
type input "[PERSON_NAME]/0908921953/2316"
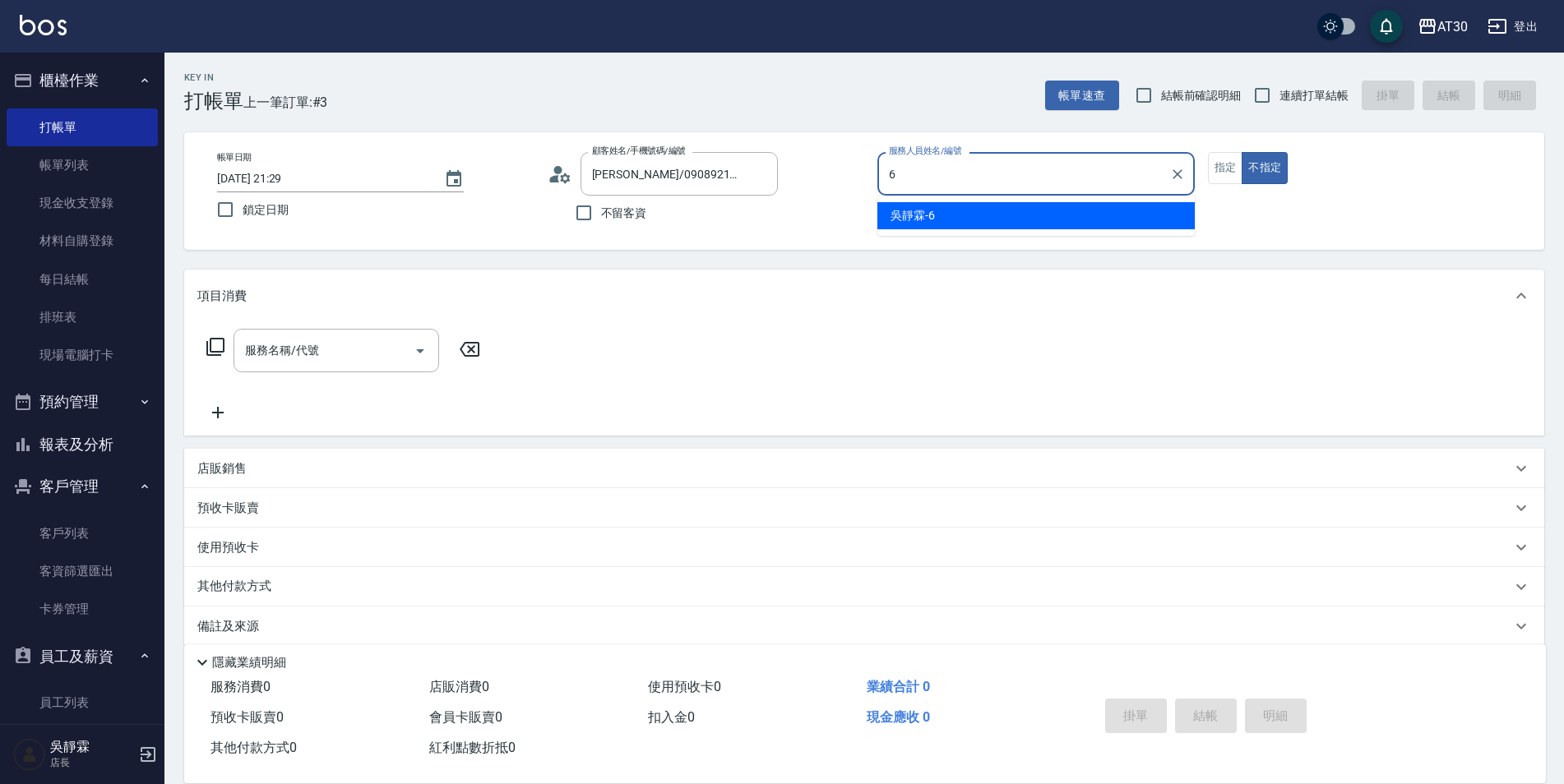
type input "吳靜霖-6"
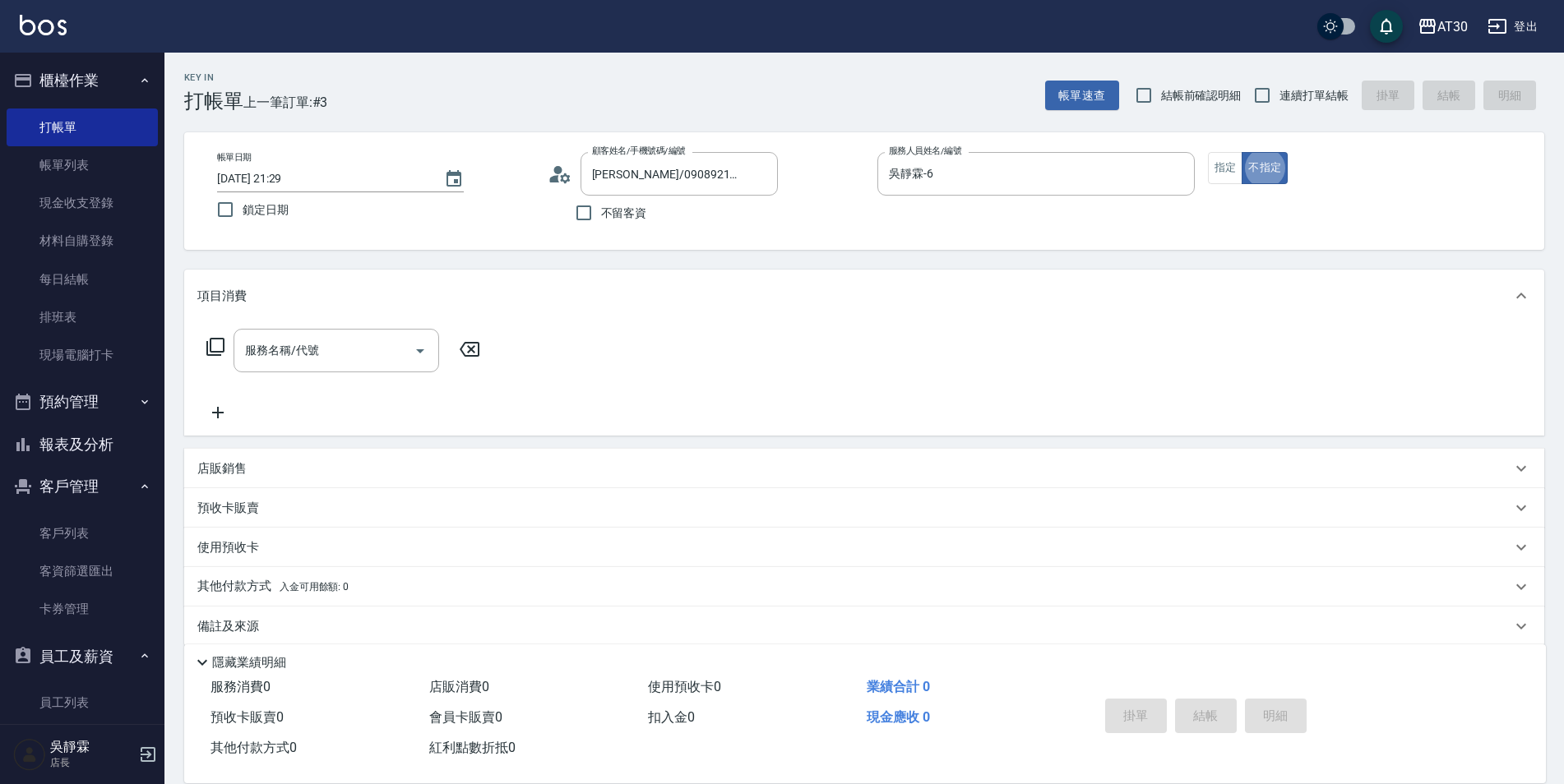
type button "false"
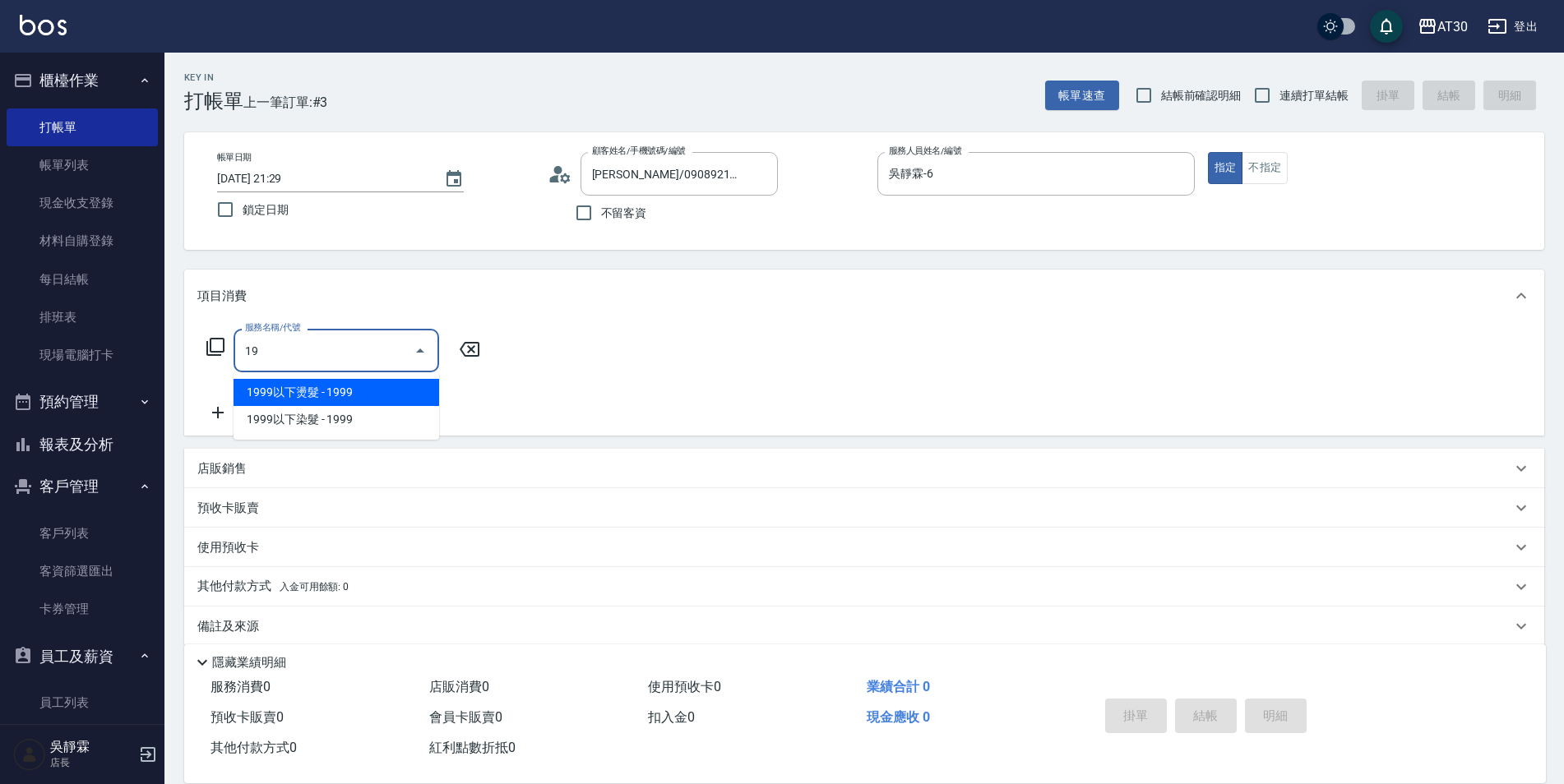
type input "1"
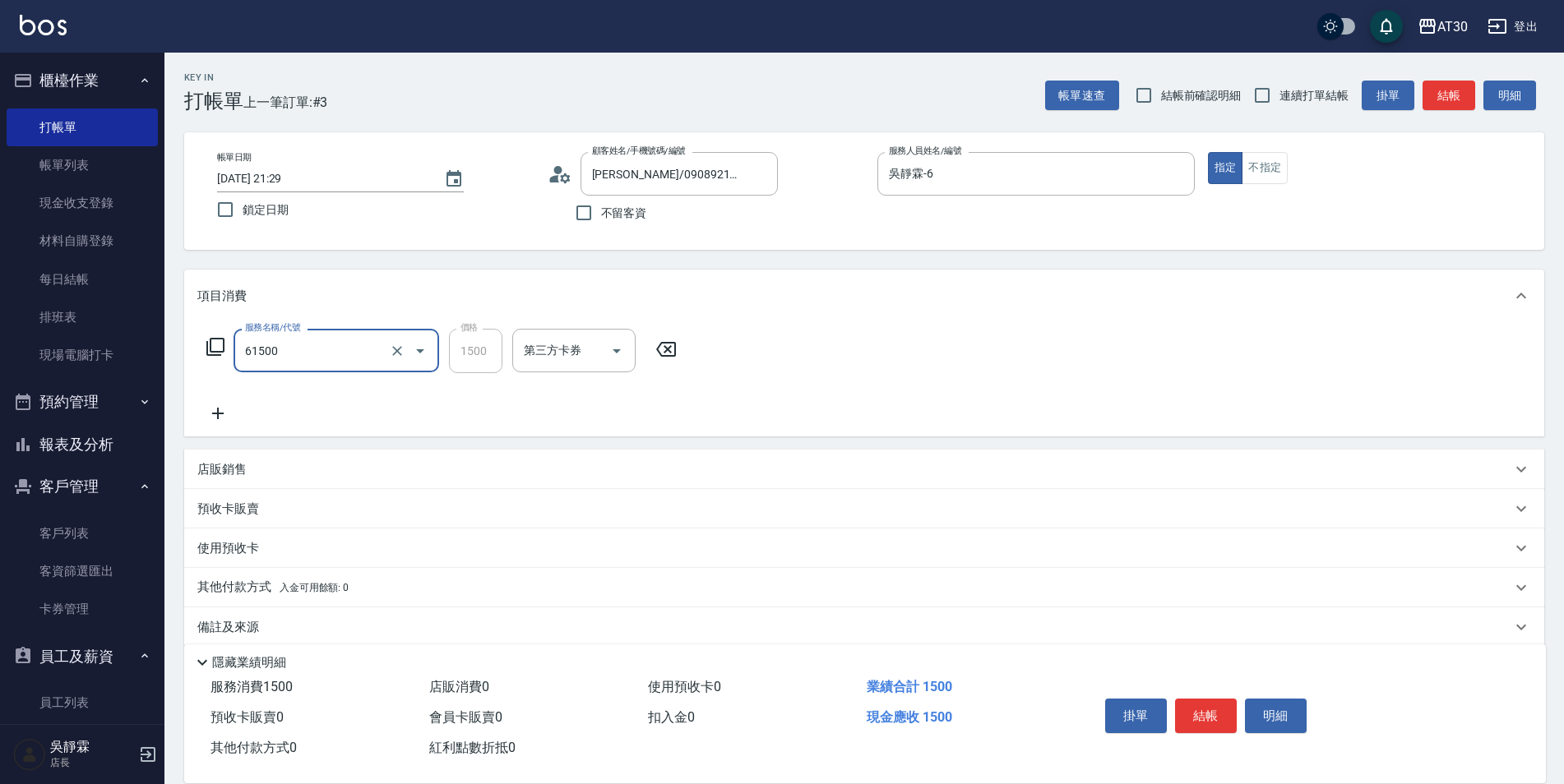
type input "拆/接 髮片(61500)"
type input "吳靜霖-6"
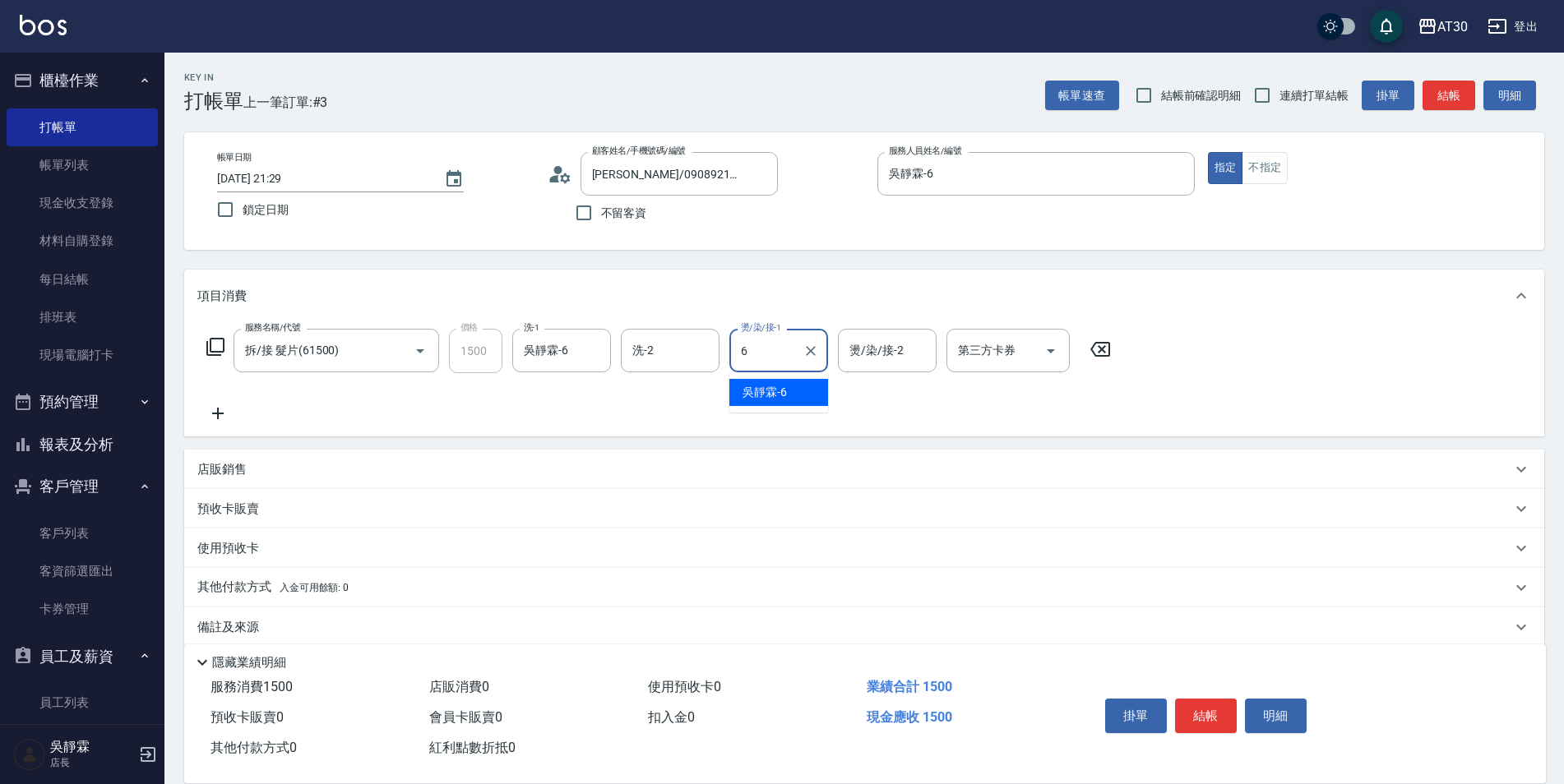
type input "吳靜霖-6"
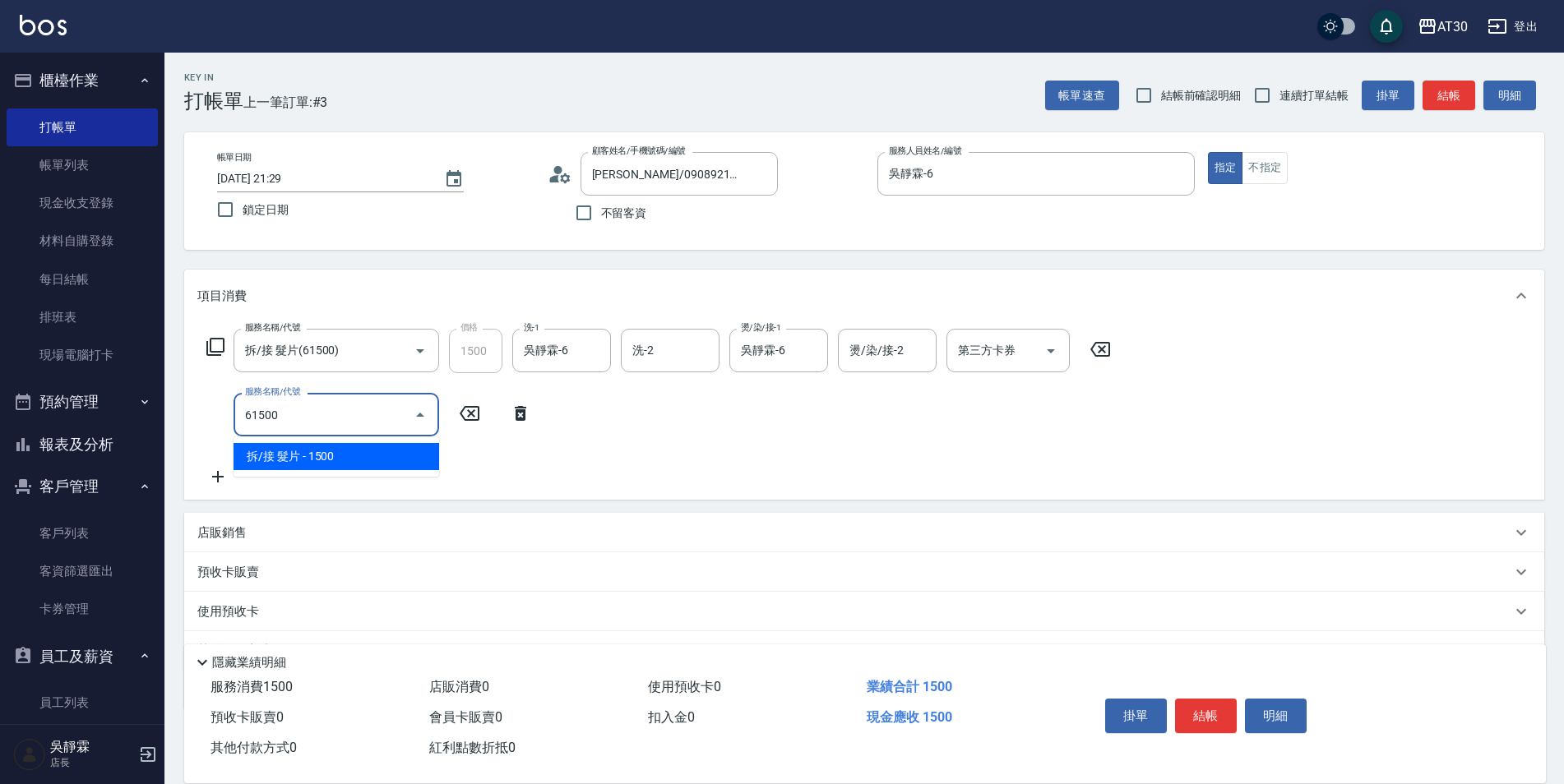
type input "拆/接 髮片(61500)"
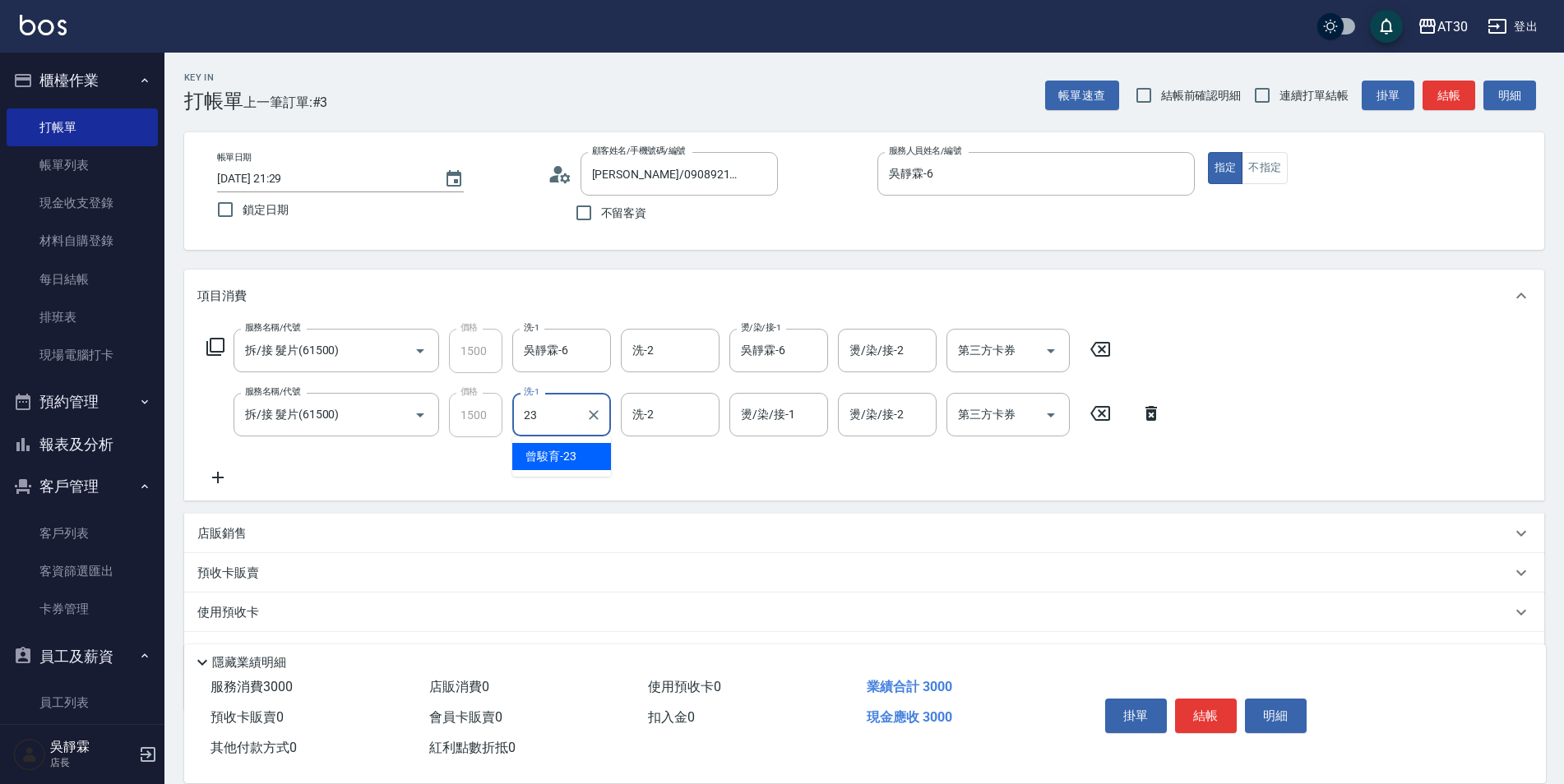
type input "曾駿育-23"
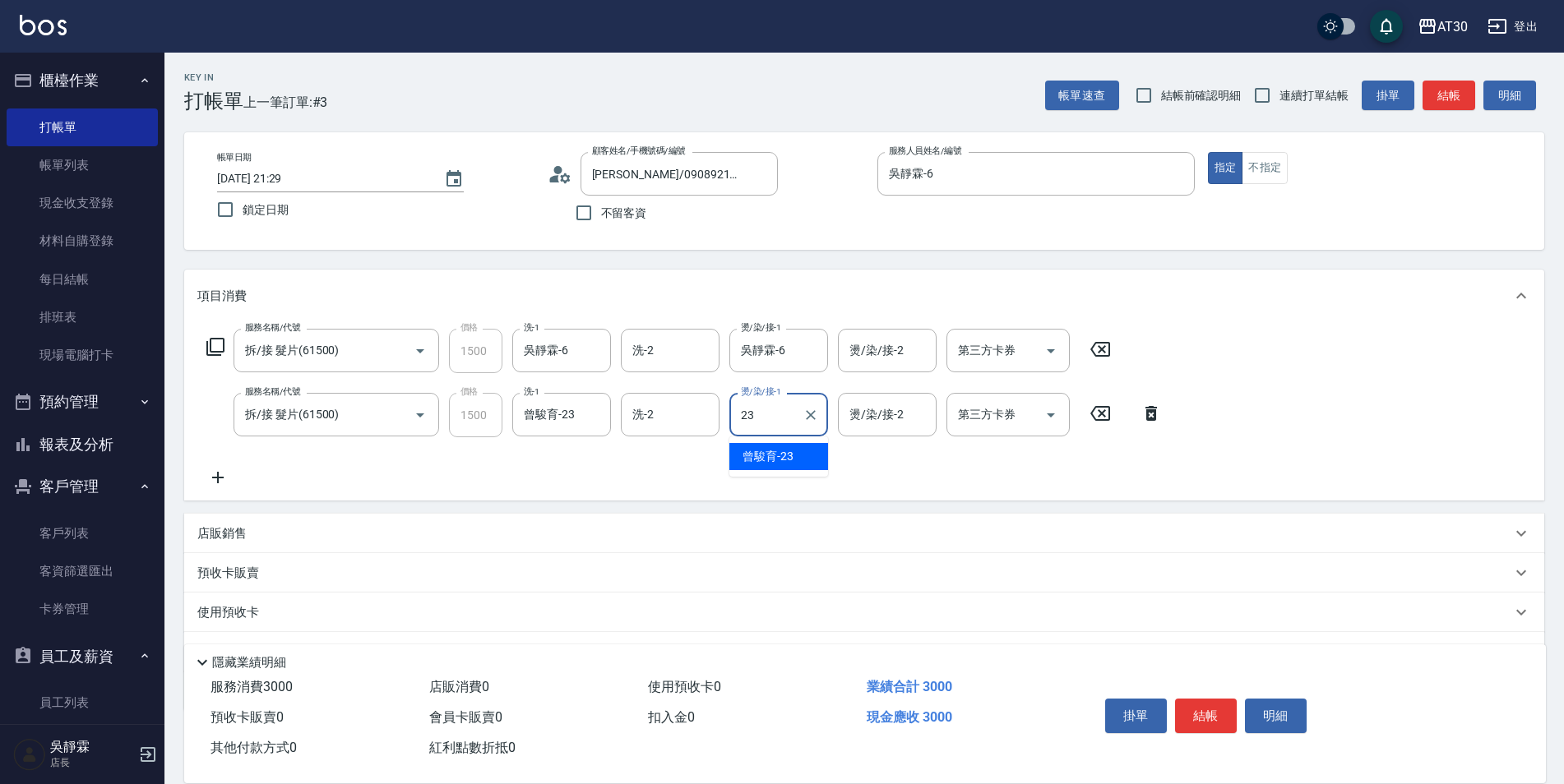
type input "曾駿育-23"
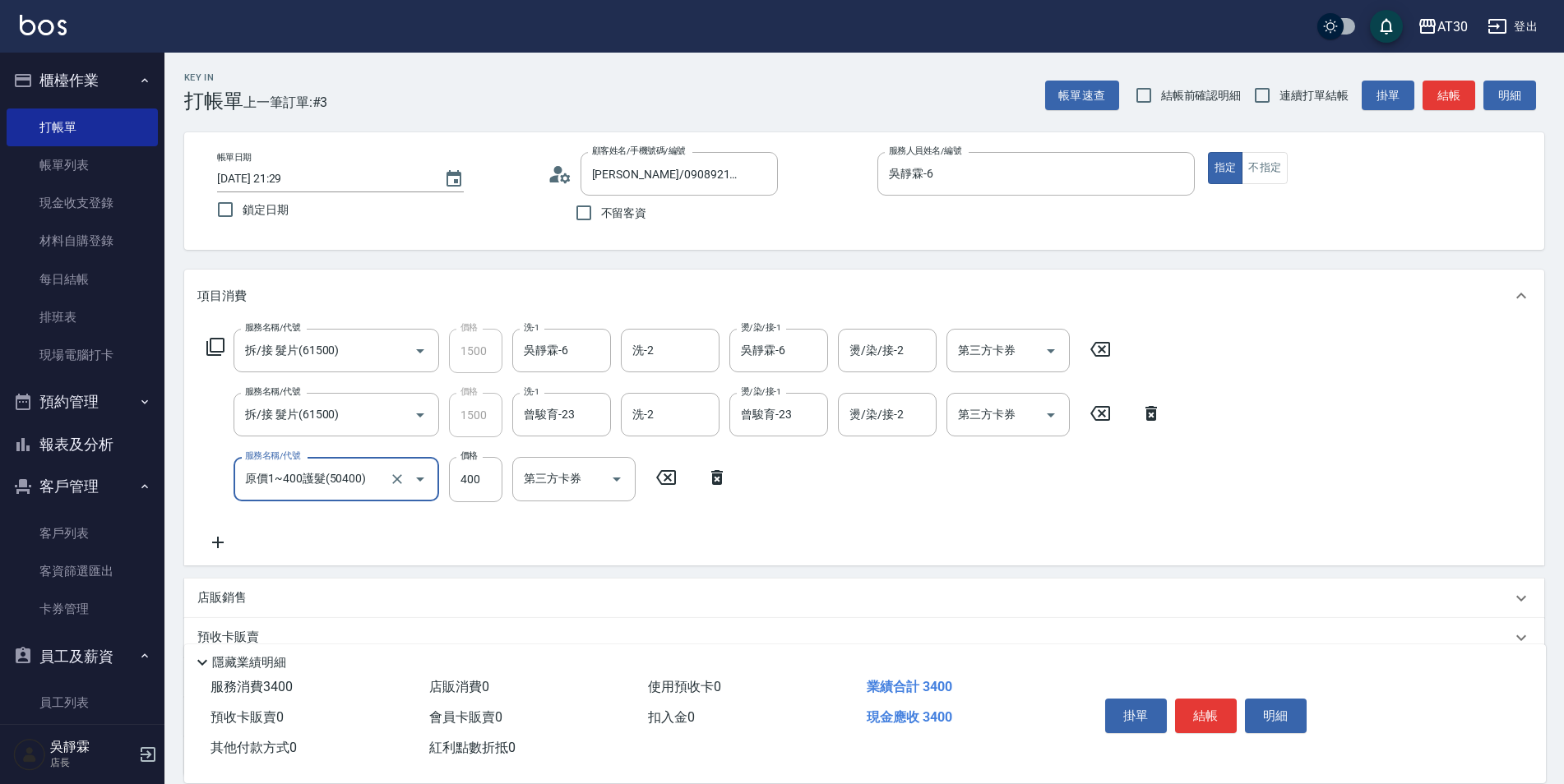
type input "原價1~400護髮(50400)"
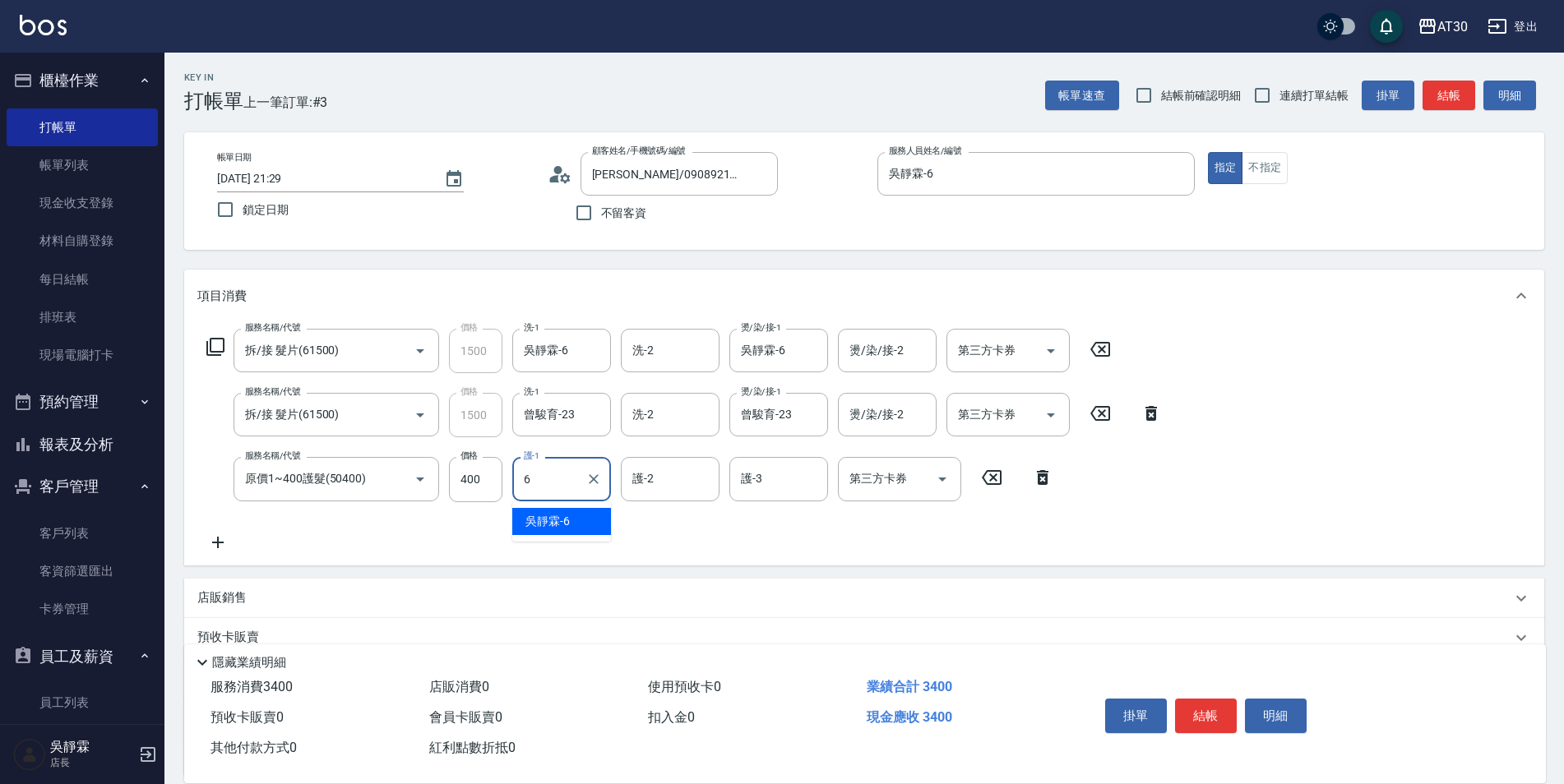
type input "吳靜霖-6"
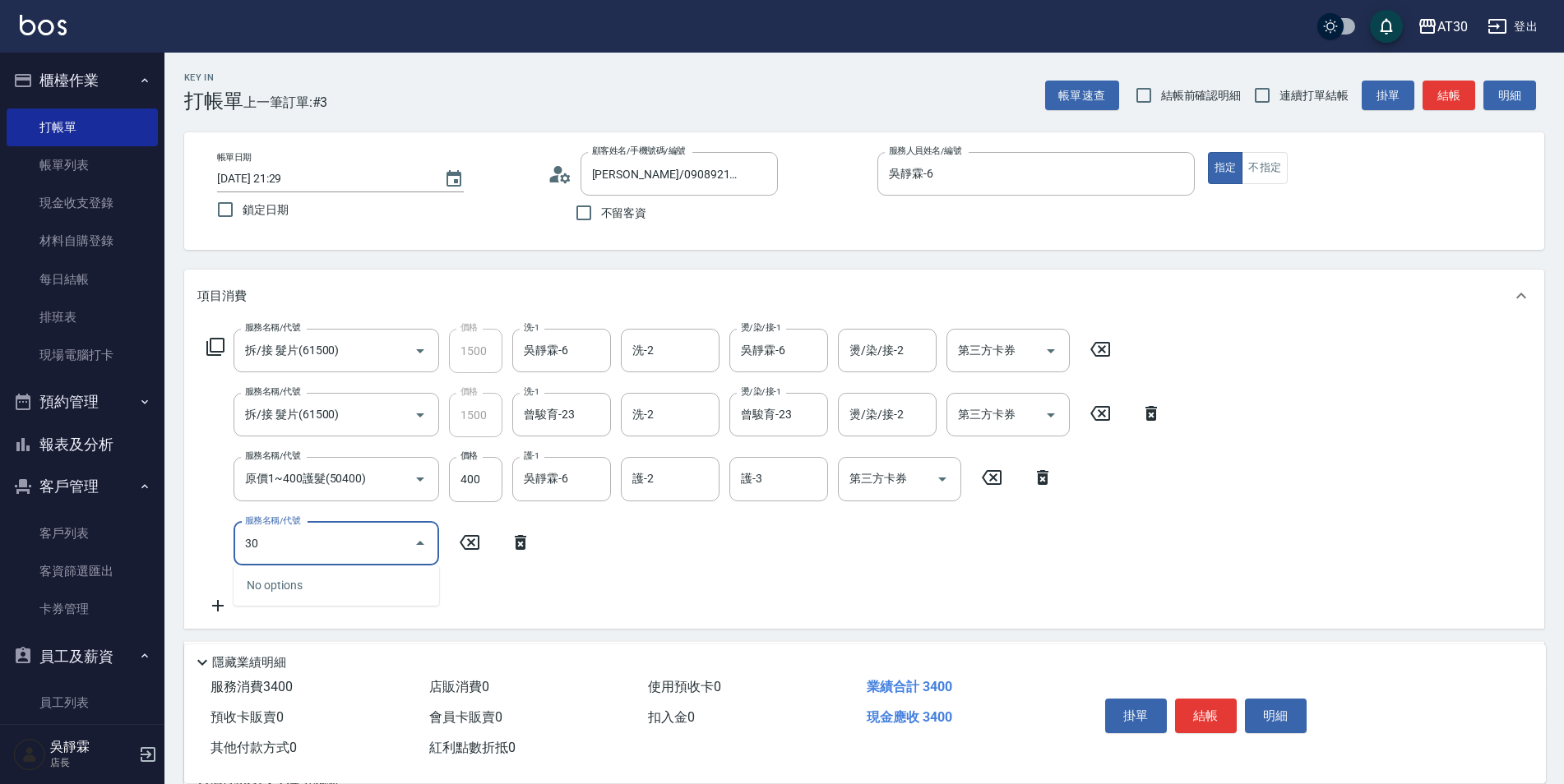
type input "3"
type input "2000以上染髮(42000)"
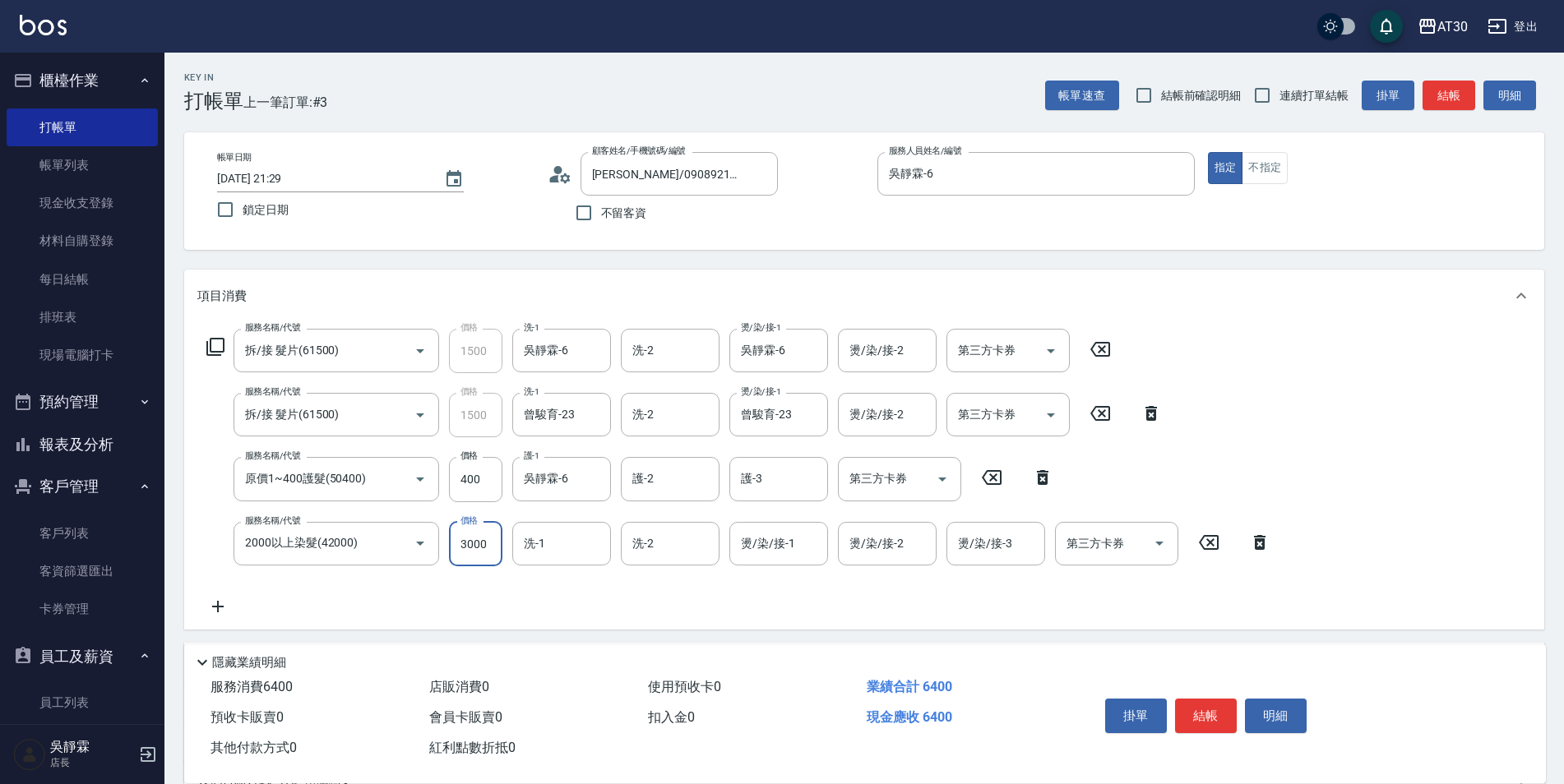
type input "3000"
type input "曾駿育-23"
type input "吳靜霖-6"
click at [481, 547] on input "3000" at bounding box center [476, 544] width 53 height 45
click at [217, 604] on icon at bounding box center [217, 607] width 41 height 20
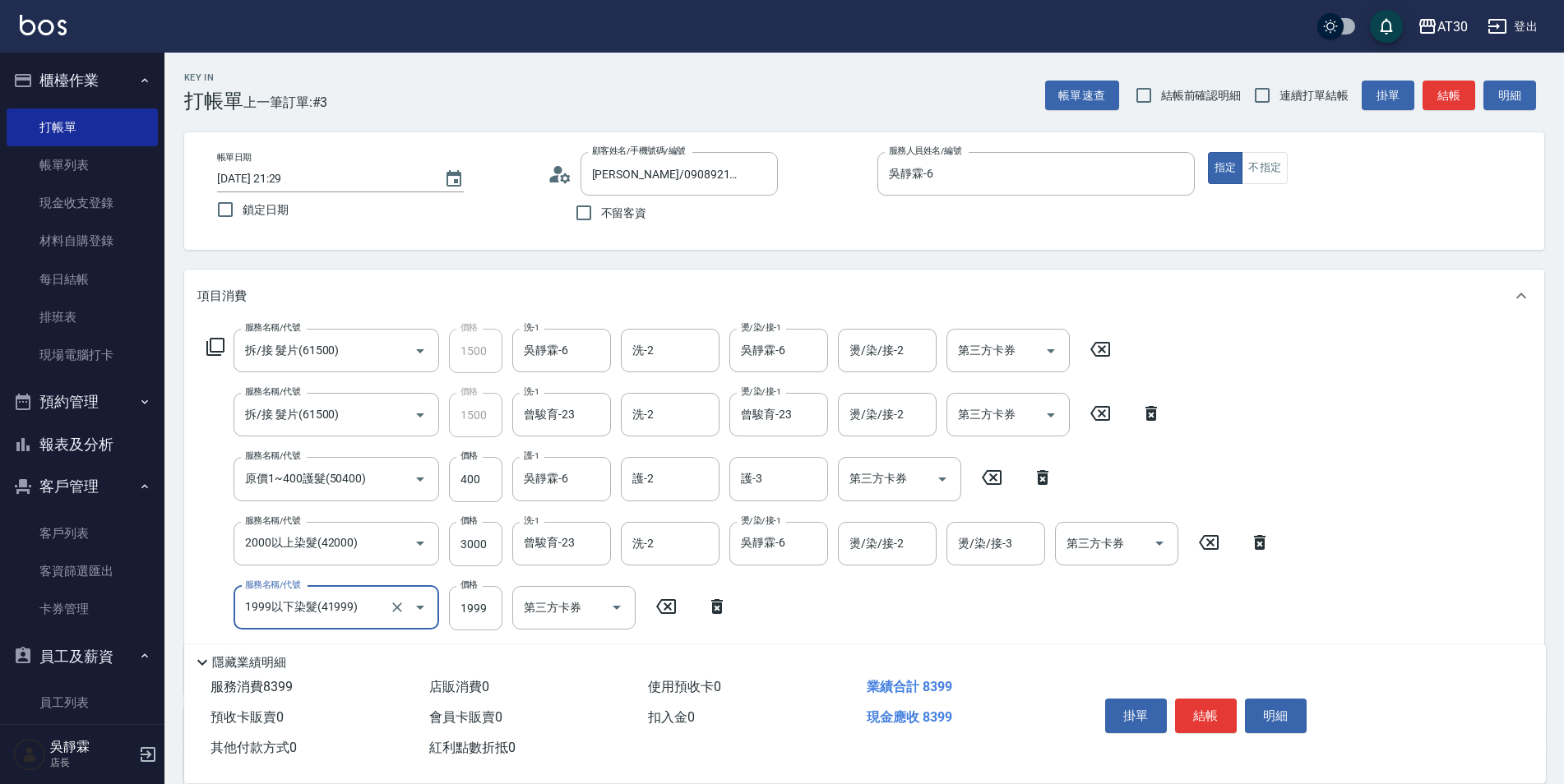
type input "1999以下染髮(41999)"
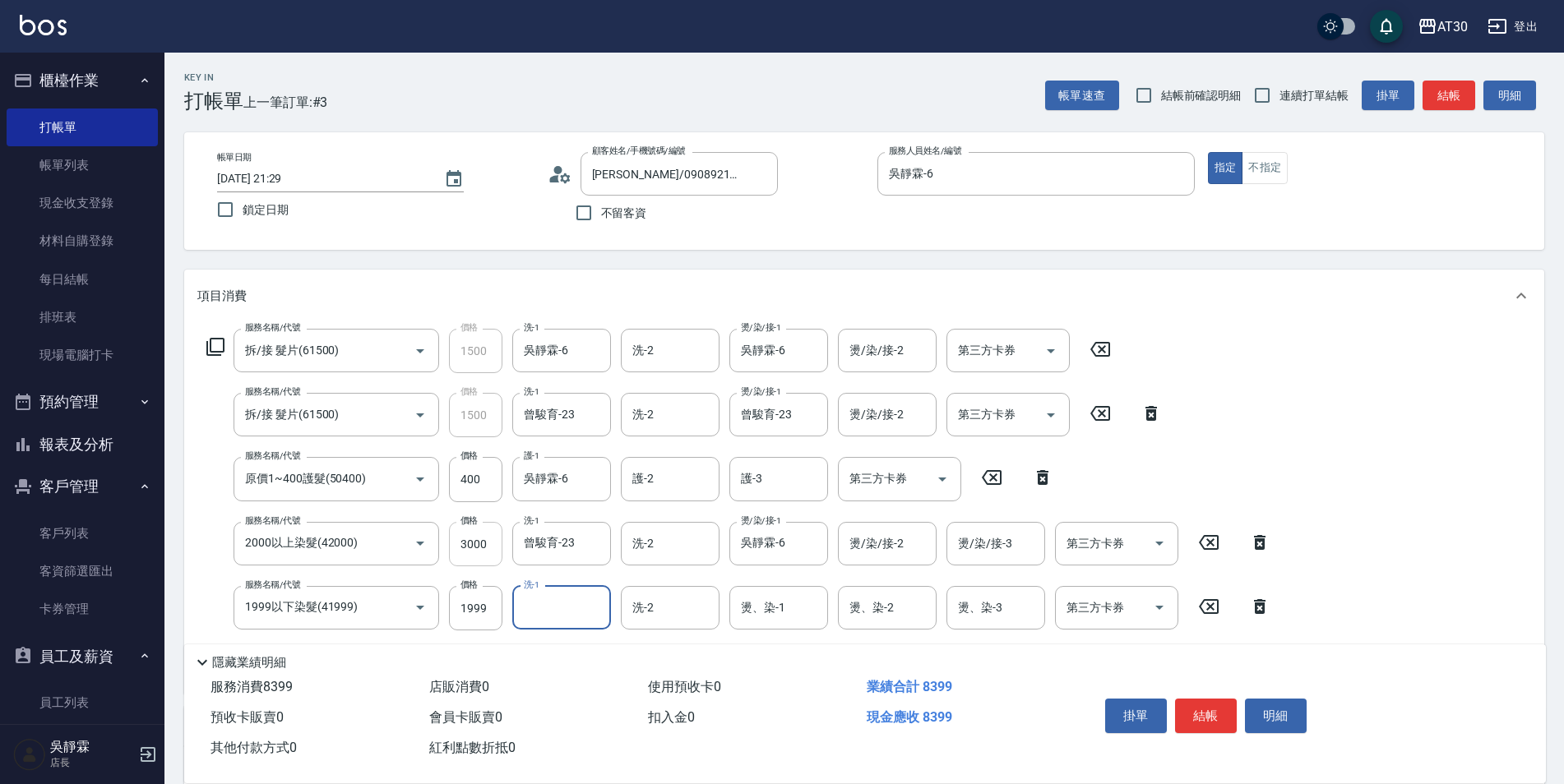
click at [470, 536] on input "3000" at bounding box center [476, 544] width 53 height 45
click at [499, 553] on input "3000" at bounding box center [476, 544] width 53 height 45
type input "2000"
click at [488, 615] on input "1999" at bounding box center [476, 607] width 53 height 45
click at [482, 597] on input "1099" at bounding box center [476, 607] width 53 height 45
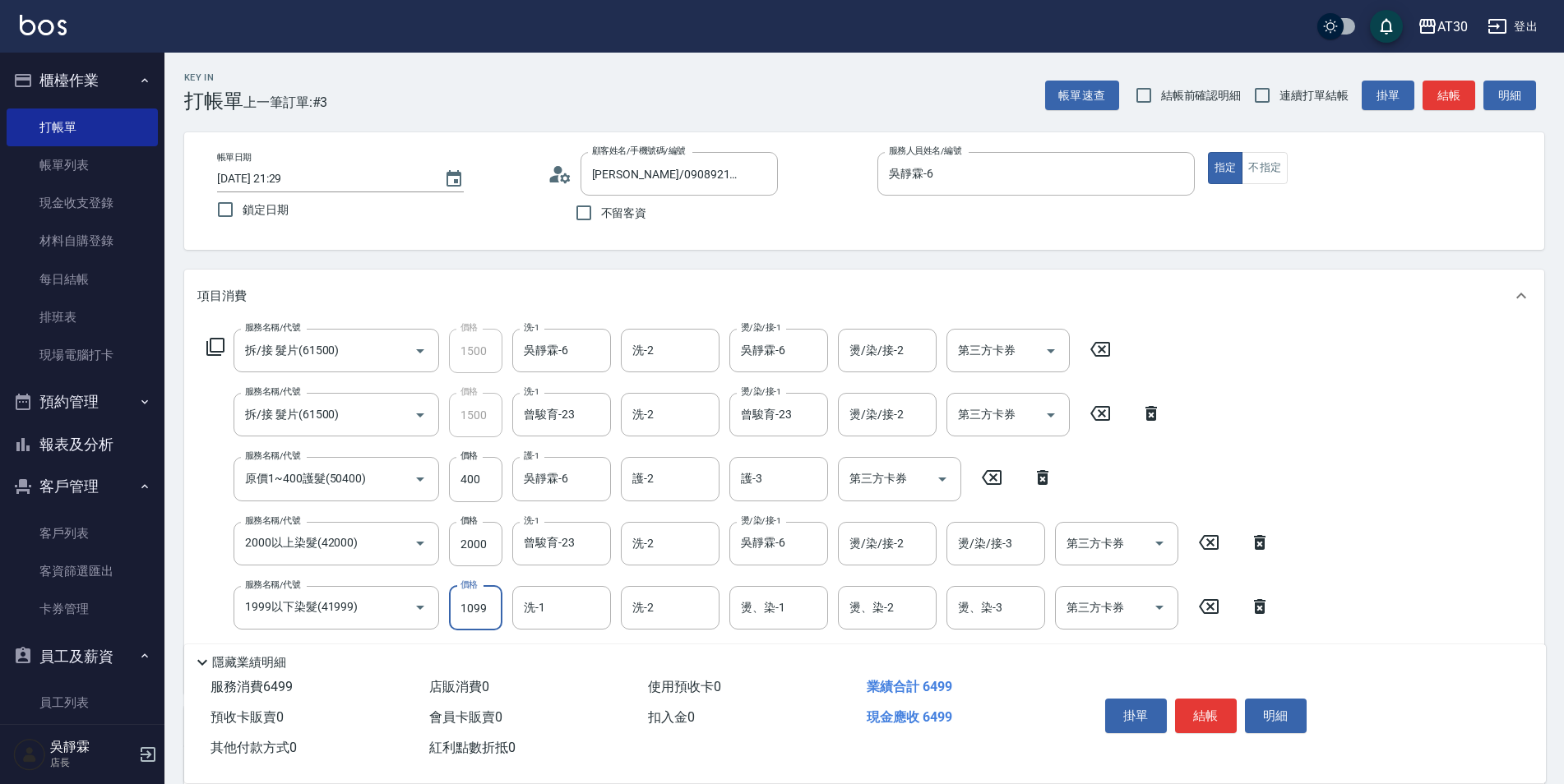
click at [471, 608] on input "1099" at bounding box center [476, 607] width 53 height 45
drag, startPoint x: 492, startPoint y: 608, endPoint x: 418, endPoint y: 613, distance: 74.2
click at [418, 613] on div "服務名稱/代號 1999以下染髮(41999) 服務名稱/代號 價格 1999 價格 洗-1 洗-1 洗-2 洗-2 燙、染-1 燙、染-1 燙、染-2 燙、…" at bounding box center [739, 607] width 1083 height 45
type input "1599"
click at [538, 606] on input "洗-1" at bounding box center [561, 607] width 84 height 28
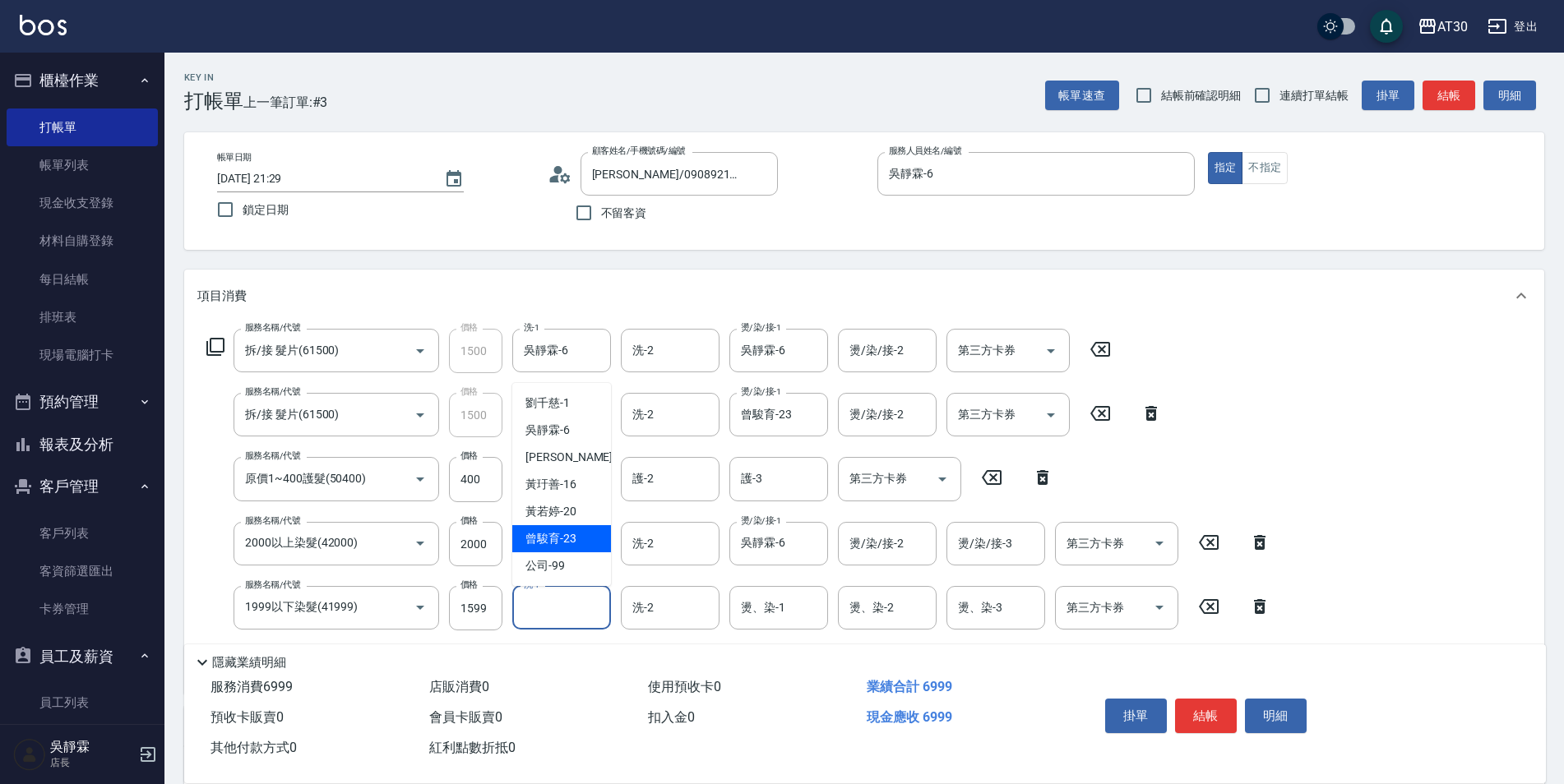
click at [574, 541] on span "[PERSON_NAME]育 -23" at bounding box center [551, 538] width 51 height 17
type input "曾駿育-23"
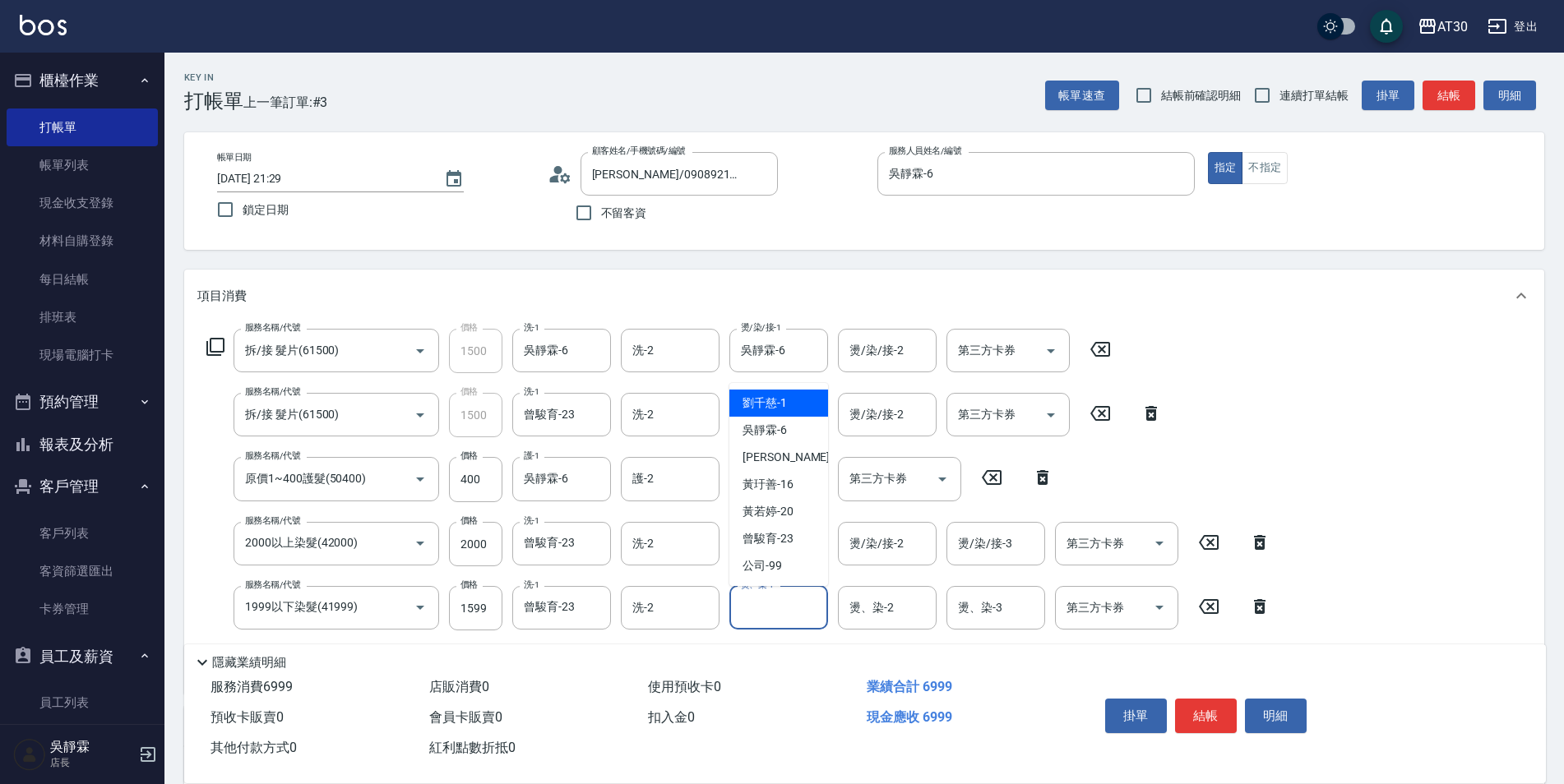
click at [775, 621] on input "燙、染-1" at bounding box center [779, 607] width 84 height 28
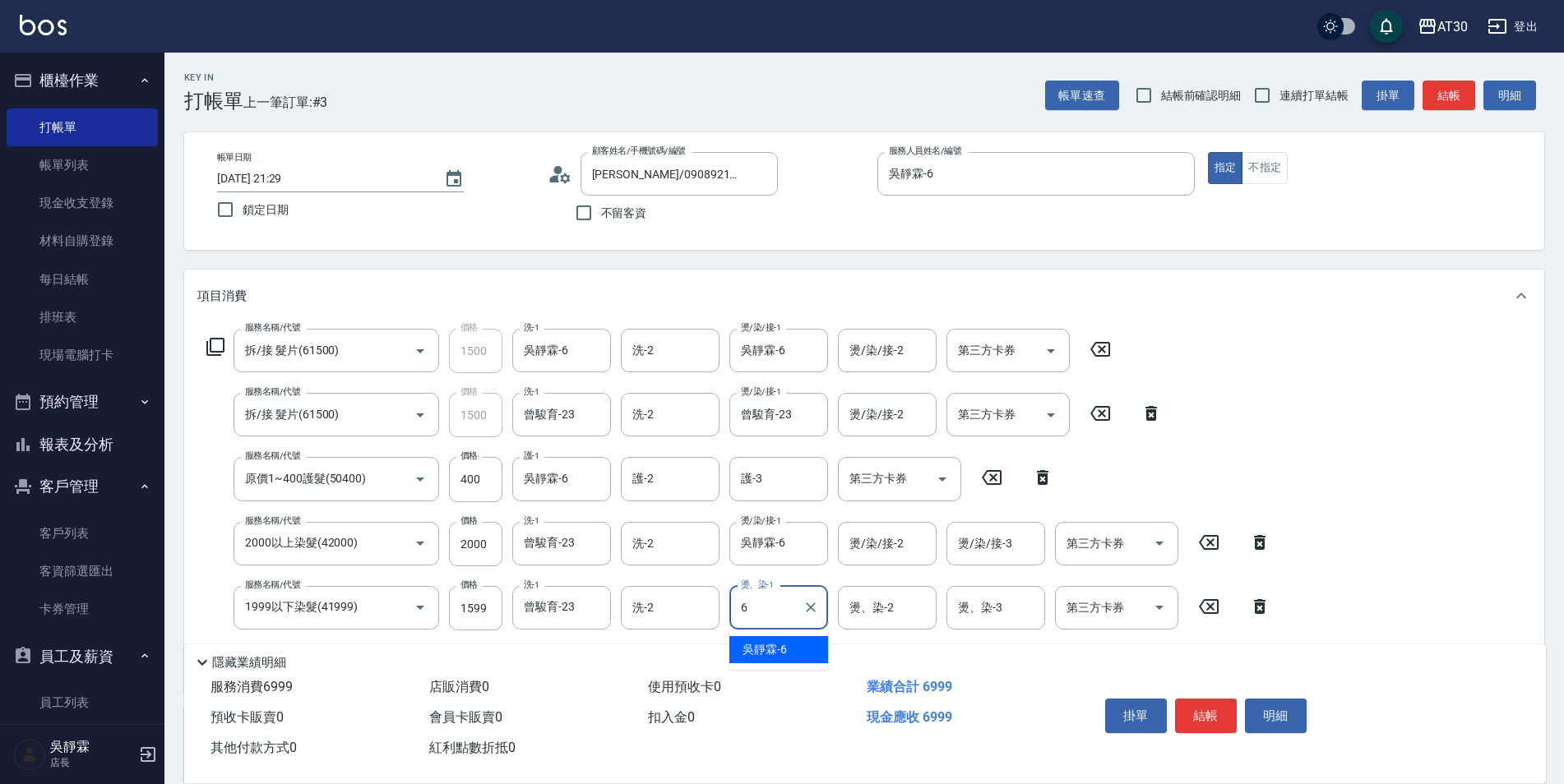
click at [800, 650] on div "[PERSON_NAME]-6" at bounding box center [779, 649] width 99 height 28
type input "吳靜霖-6"
click at [1326, 388] on div "服務名稱/代號 拆/接 髮片(61500) 服務名稱/代號 價格 1500 價格 洗-1 [PERSON_NAME]-6 洗-1 洗-2 洗-2 燙/染/接-…" at bounding box center [864, 507] width 1360 height 371
click at [811, 604] on icon "Clear" at bounding box center [810, 607] width 16 height 16
click at [787, 644] on span "[PERSON_NAME]育 -23" at bounding box center [768, 649] width 51 height 17
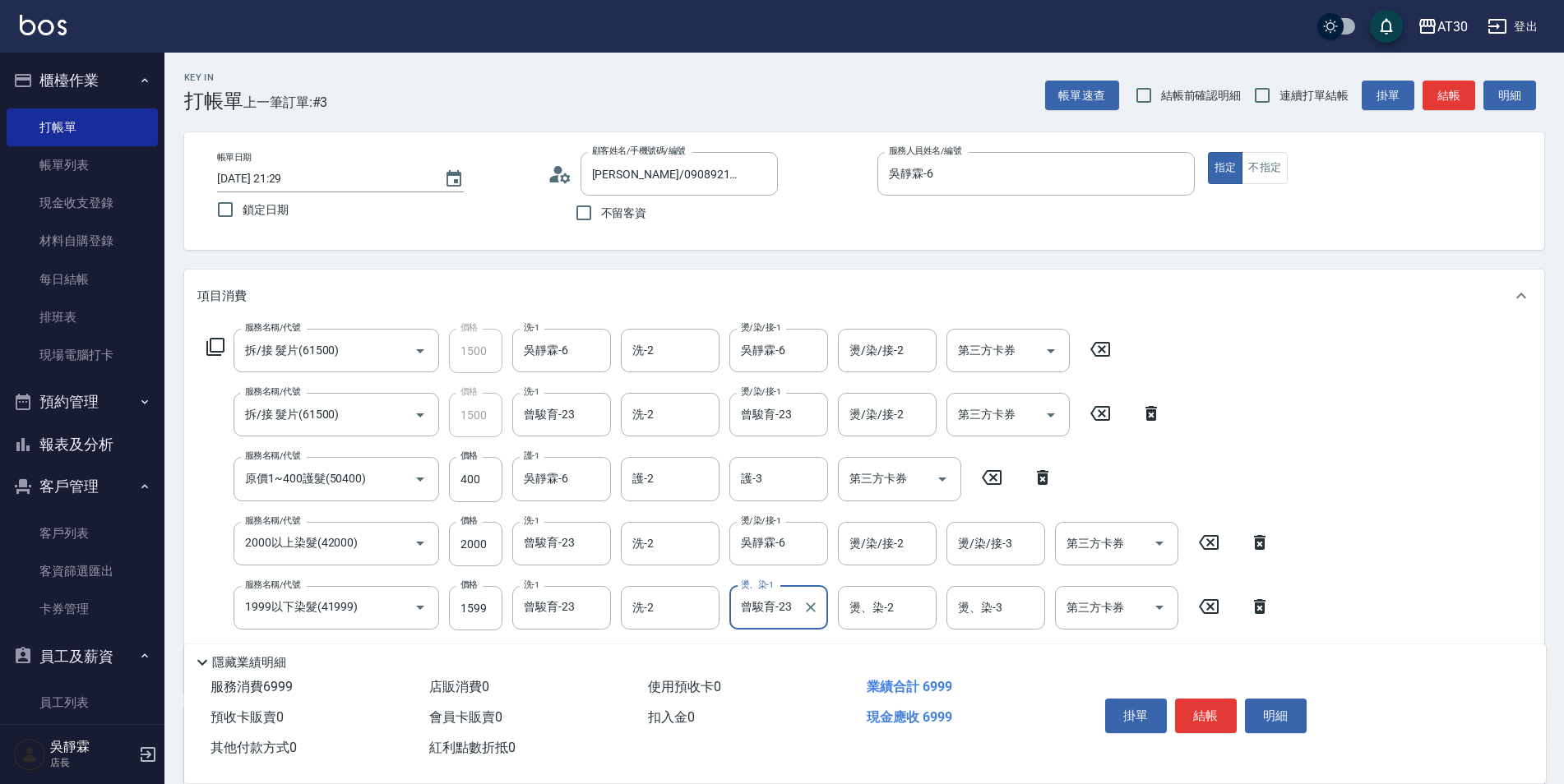
type input "曾駿育-23"
click at [1258, 430] on div "服務名稱/代號 拆/接 髮片(61500) 服務名稱/代號 價格 1500 價格 洗-1 [PERSON_NAME]-6 洗-1 洗-2 洗-2 燙/染/接-…" at bounding box center [739, 504] width 1083 height 352
click at [1218, 711] on button "結帳" at bounding box center [1205, 716] width 62 height 34
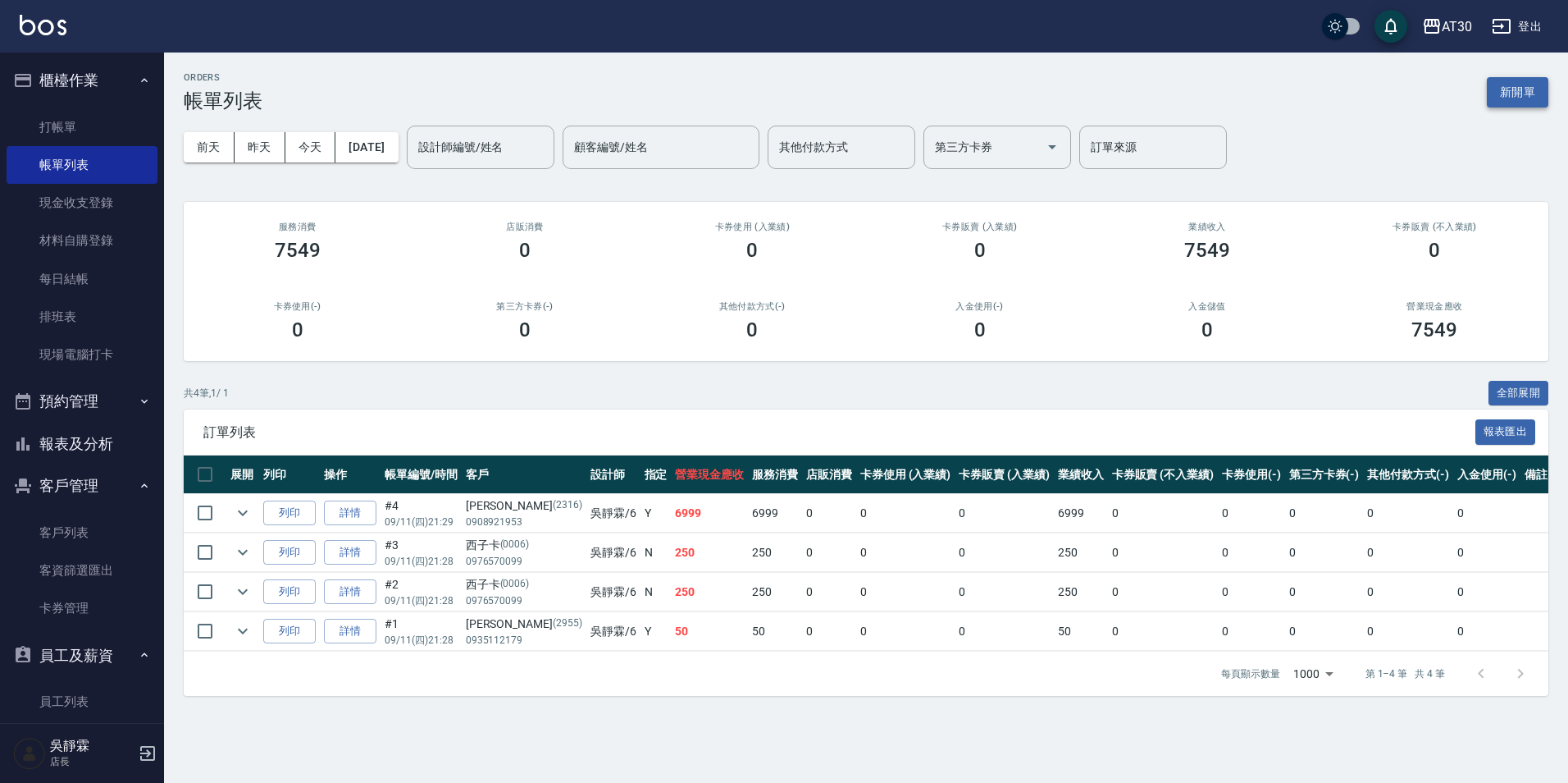
click at [1495, 93] on button "新開單" at bounding box center [1518, 92] width 62 height 30
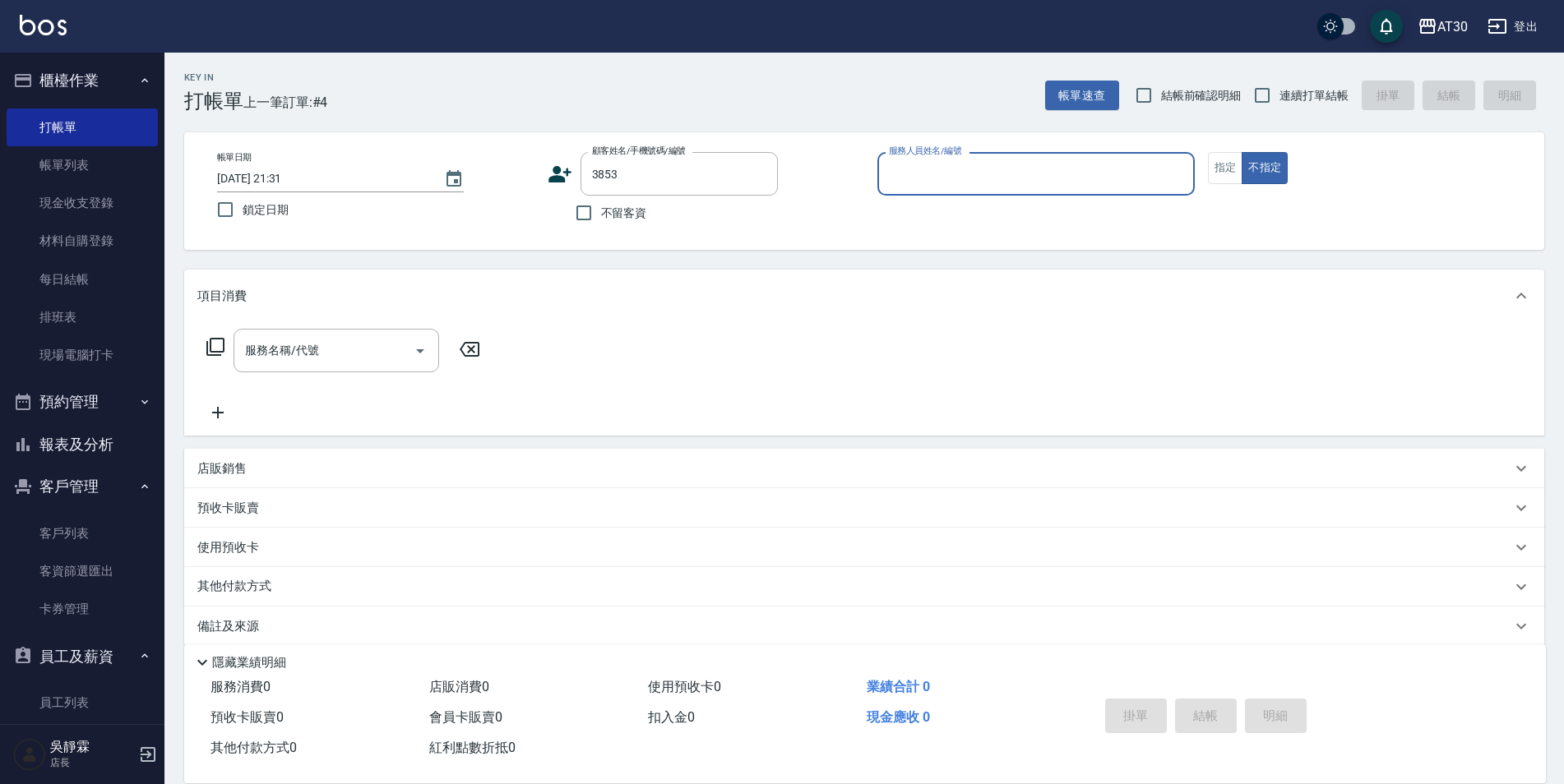
type input "[PERSON_NAME]/0970622792/3853"
type input "[PERSON_NAME]1"
type button "false"
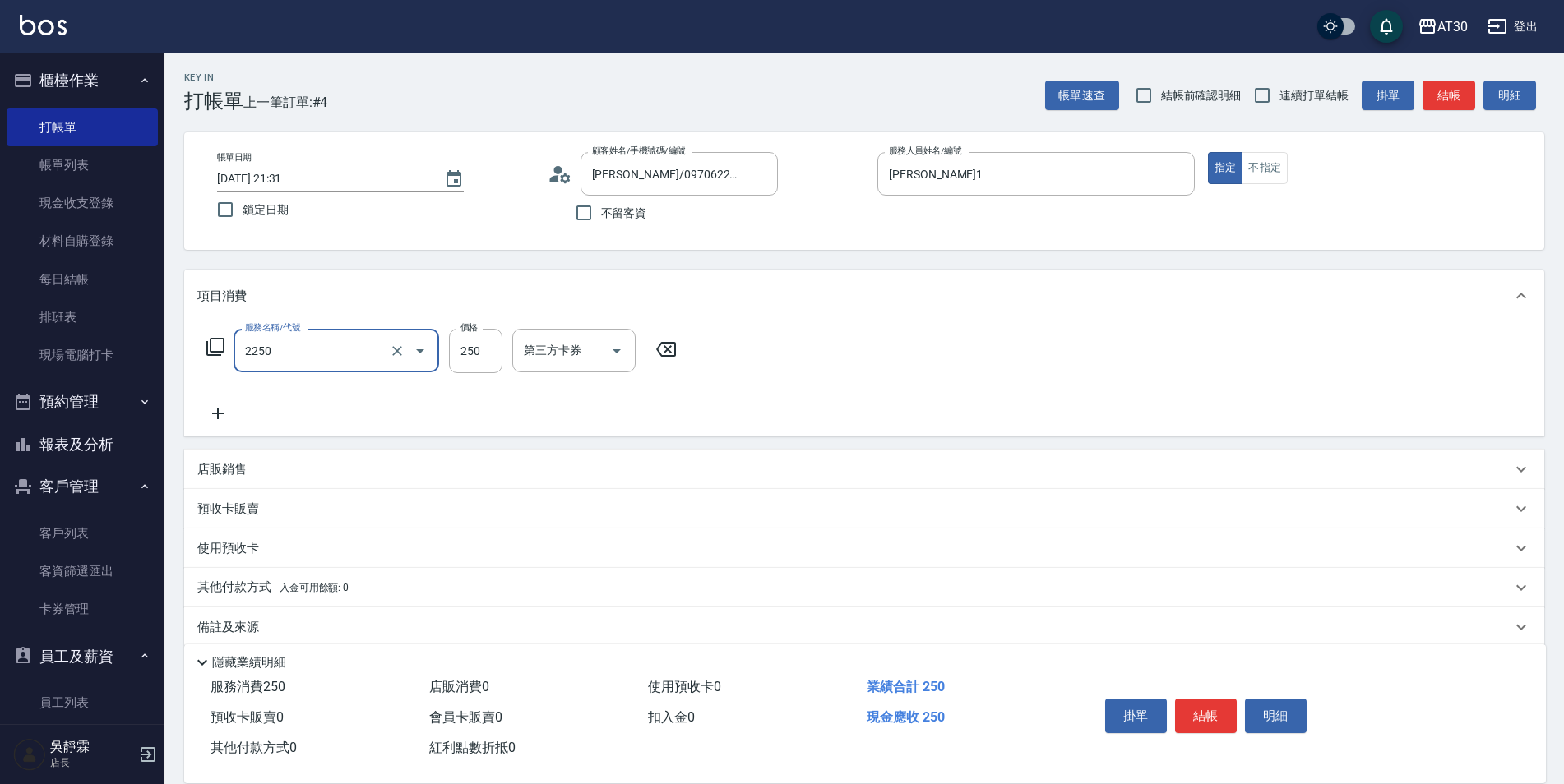
type input "剪髮(2250)"
type input "200"
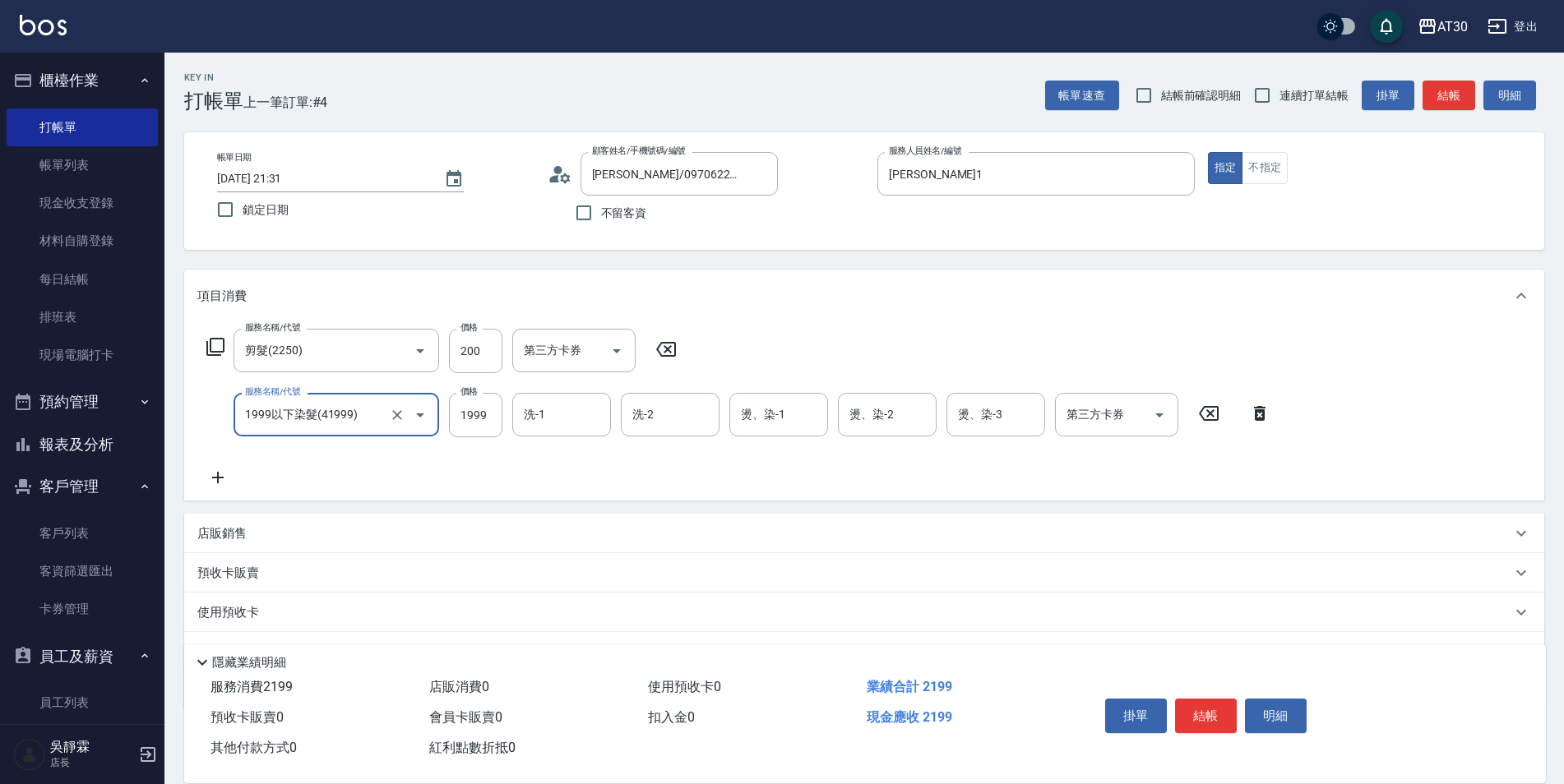
type input "1999以下染髮(41999)"
type input "1500"
type input "[PERSON_NAME]1"
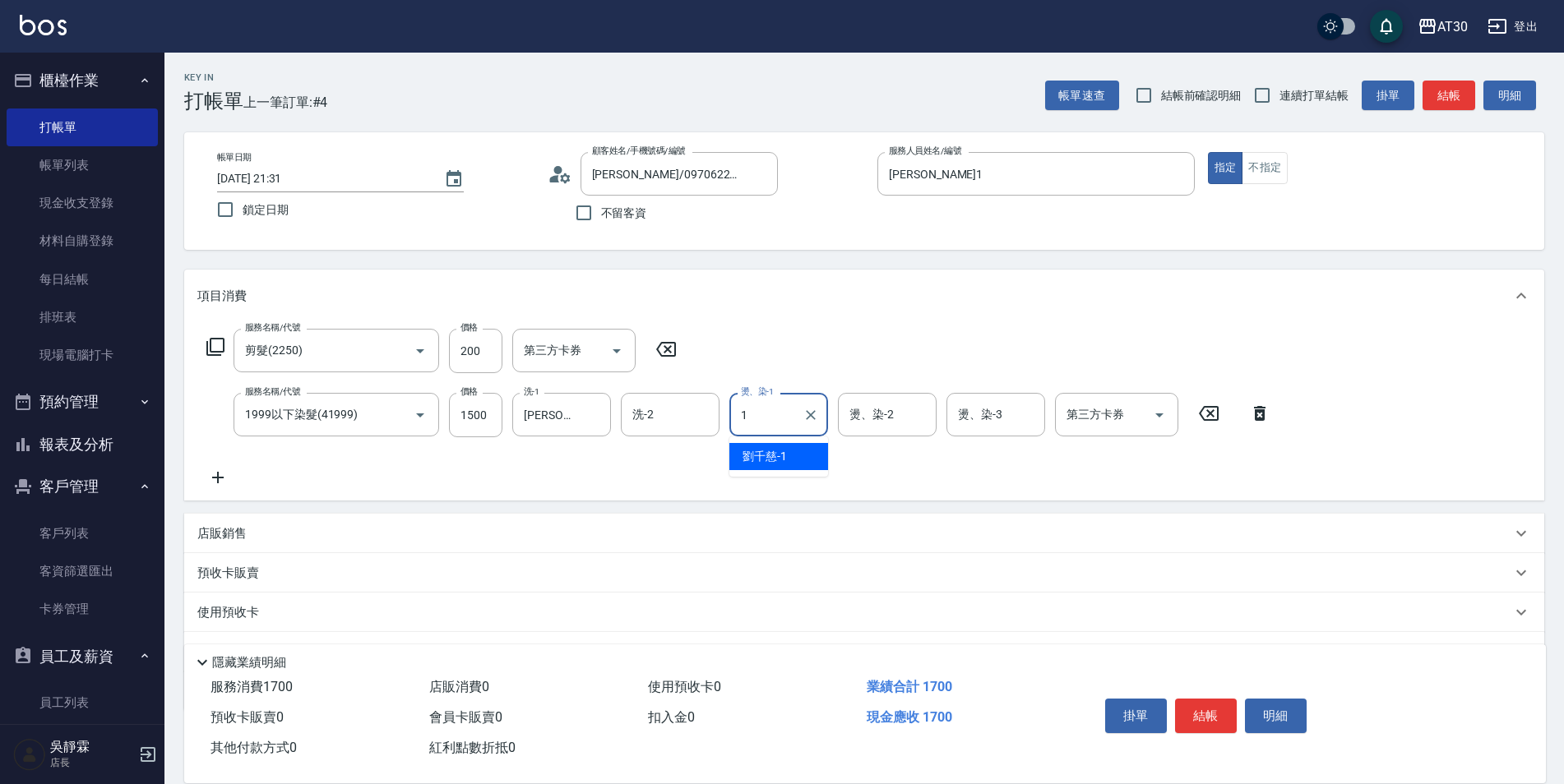
type input "[PERSON_NAME]1"
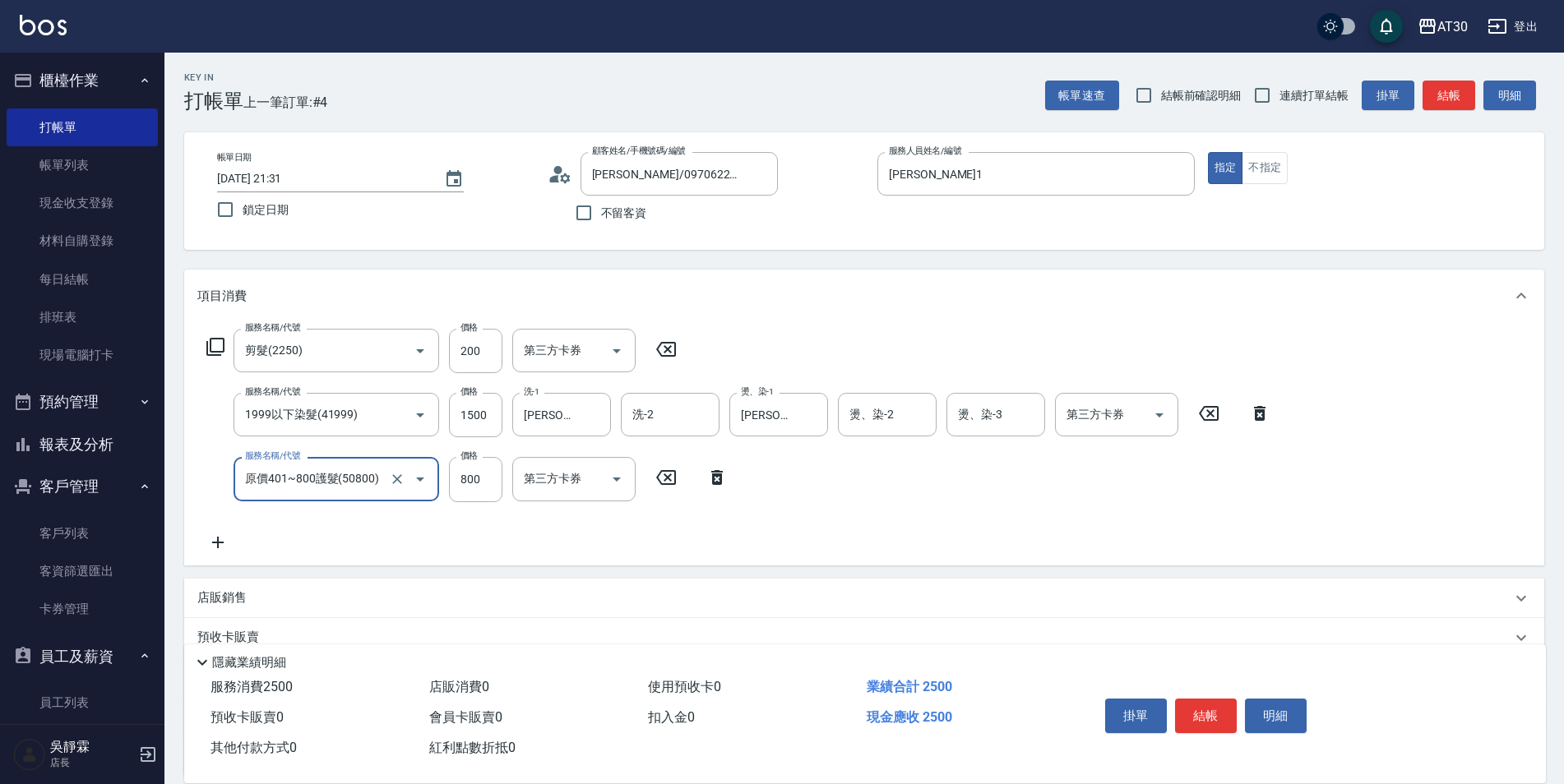
type input "原價401~800護髮(50800)"
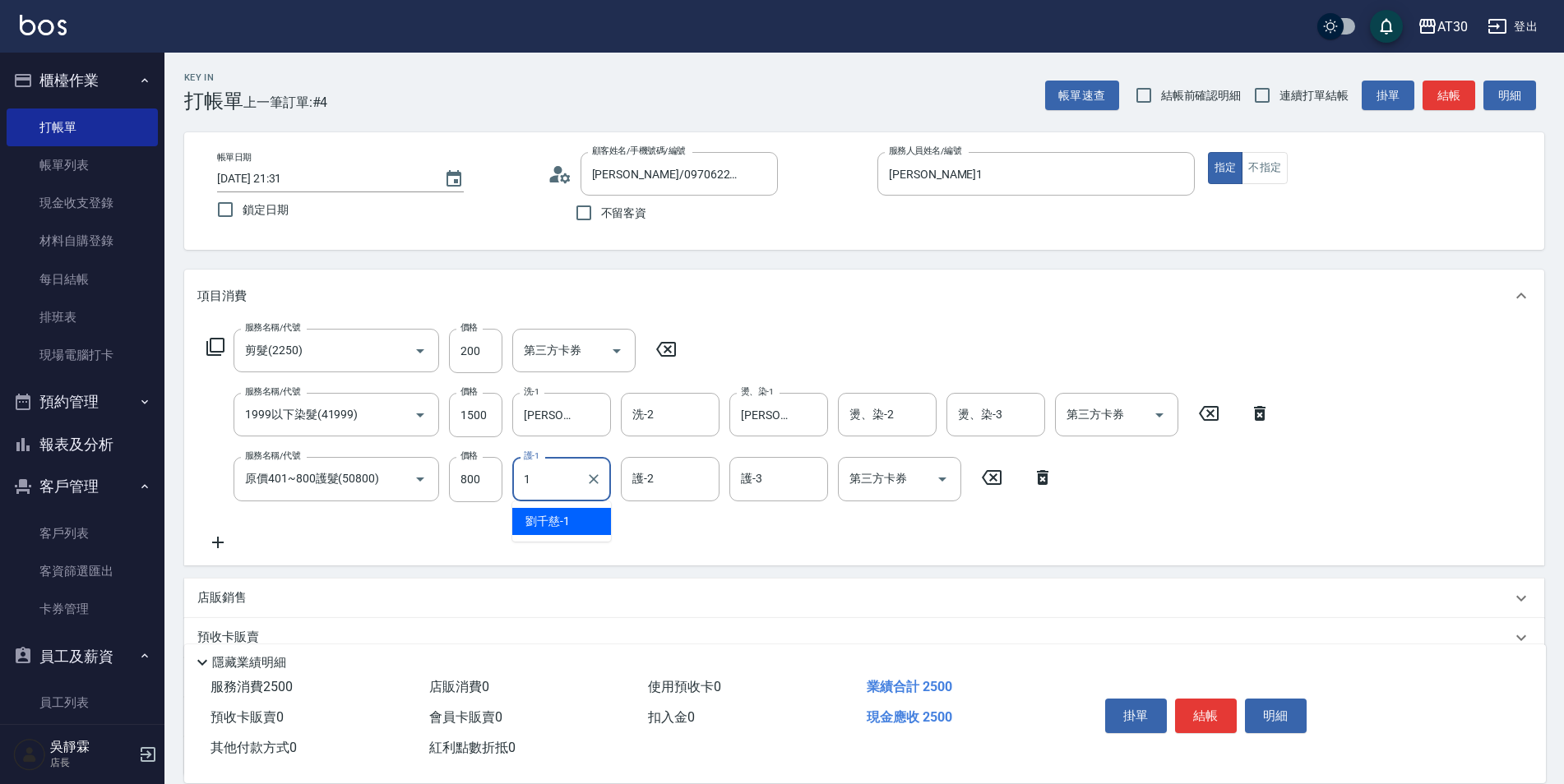
type input "[PERSON_NAME]1"
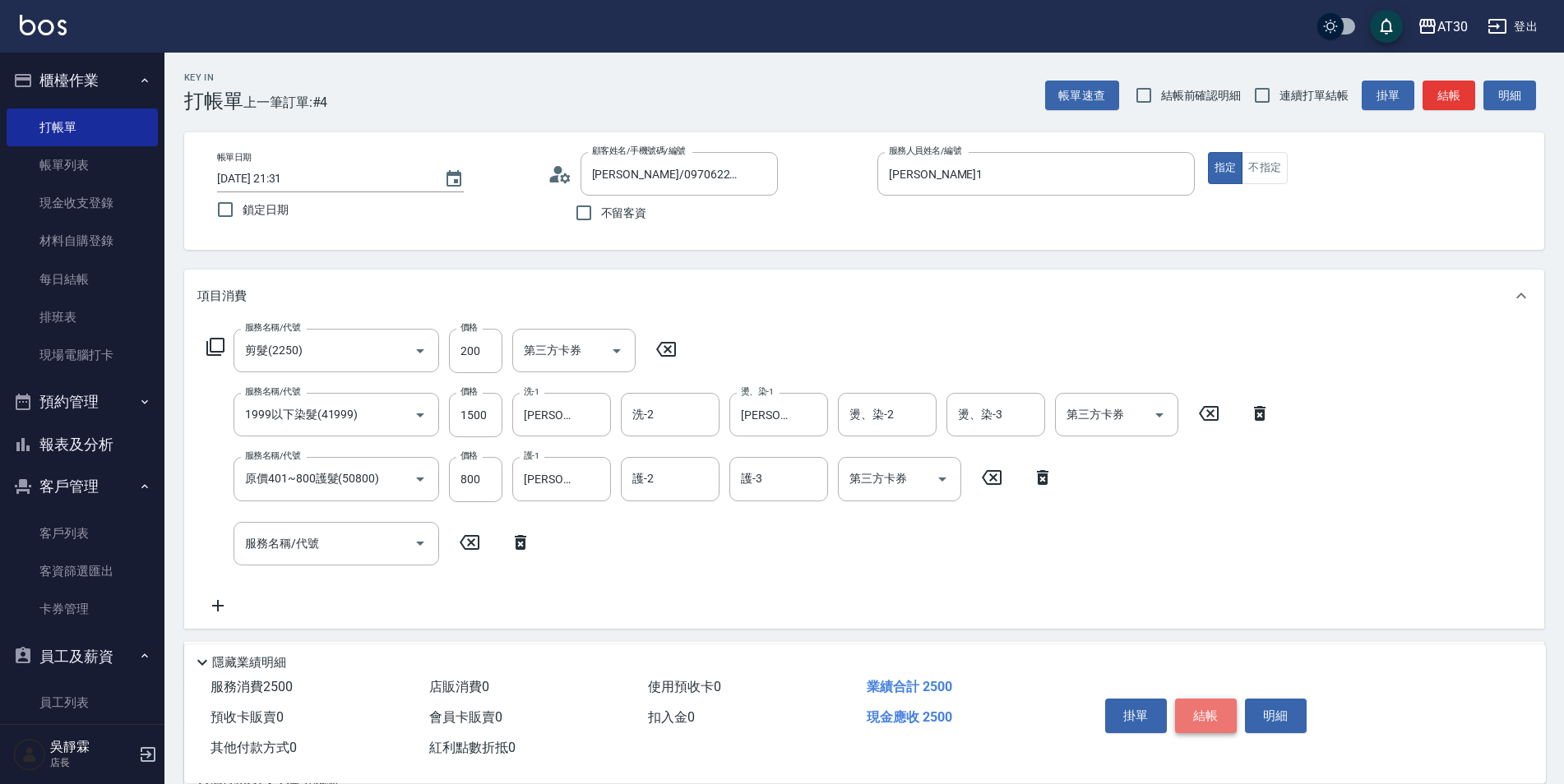
click at [1215, 706] on button "結帳" at bounding box center [1205, 716] width 62 height 34
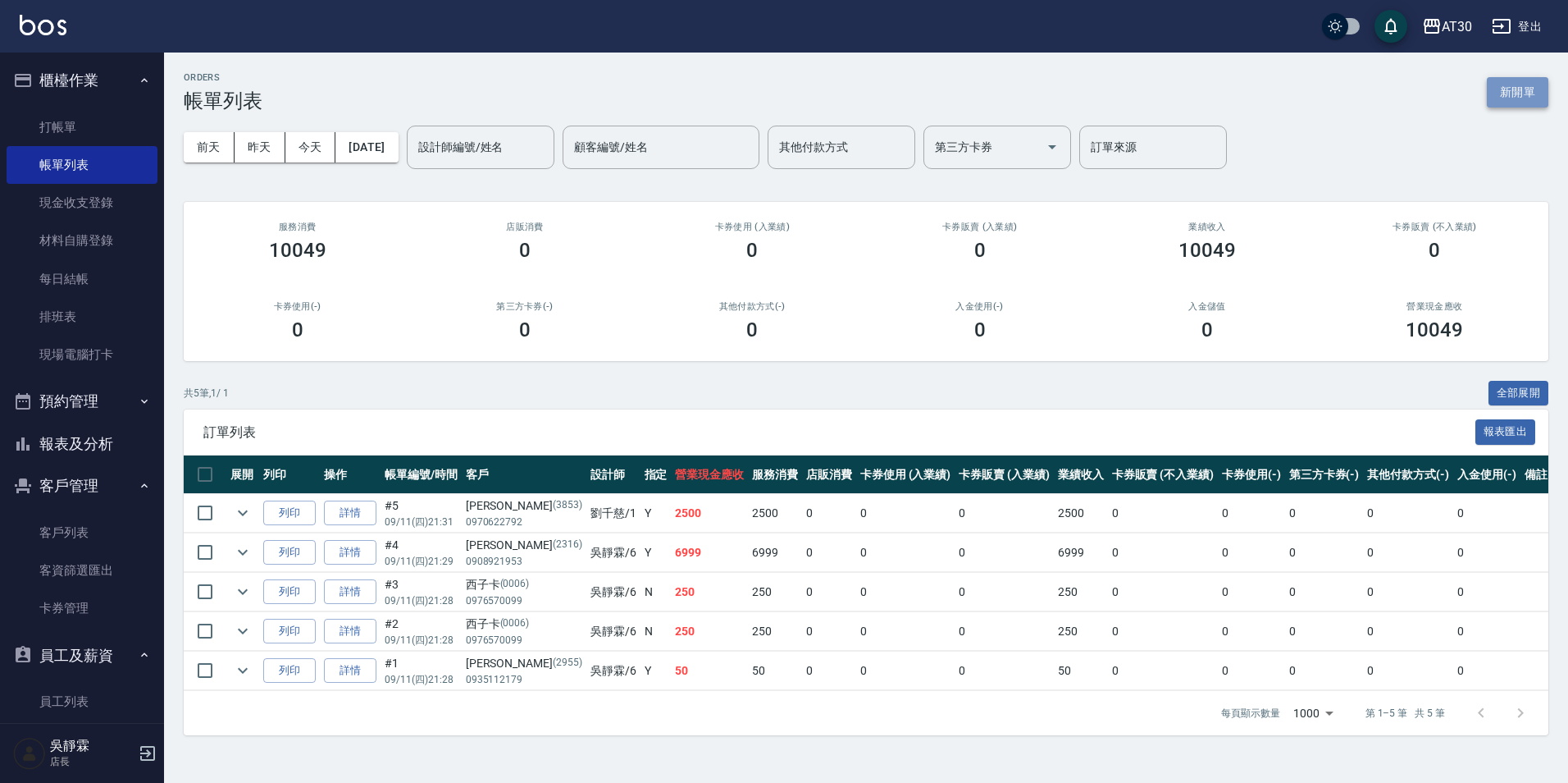
click at [1504, 104] on button "新開單" at bounding box center [1518, 92] width 62 height 30
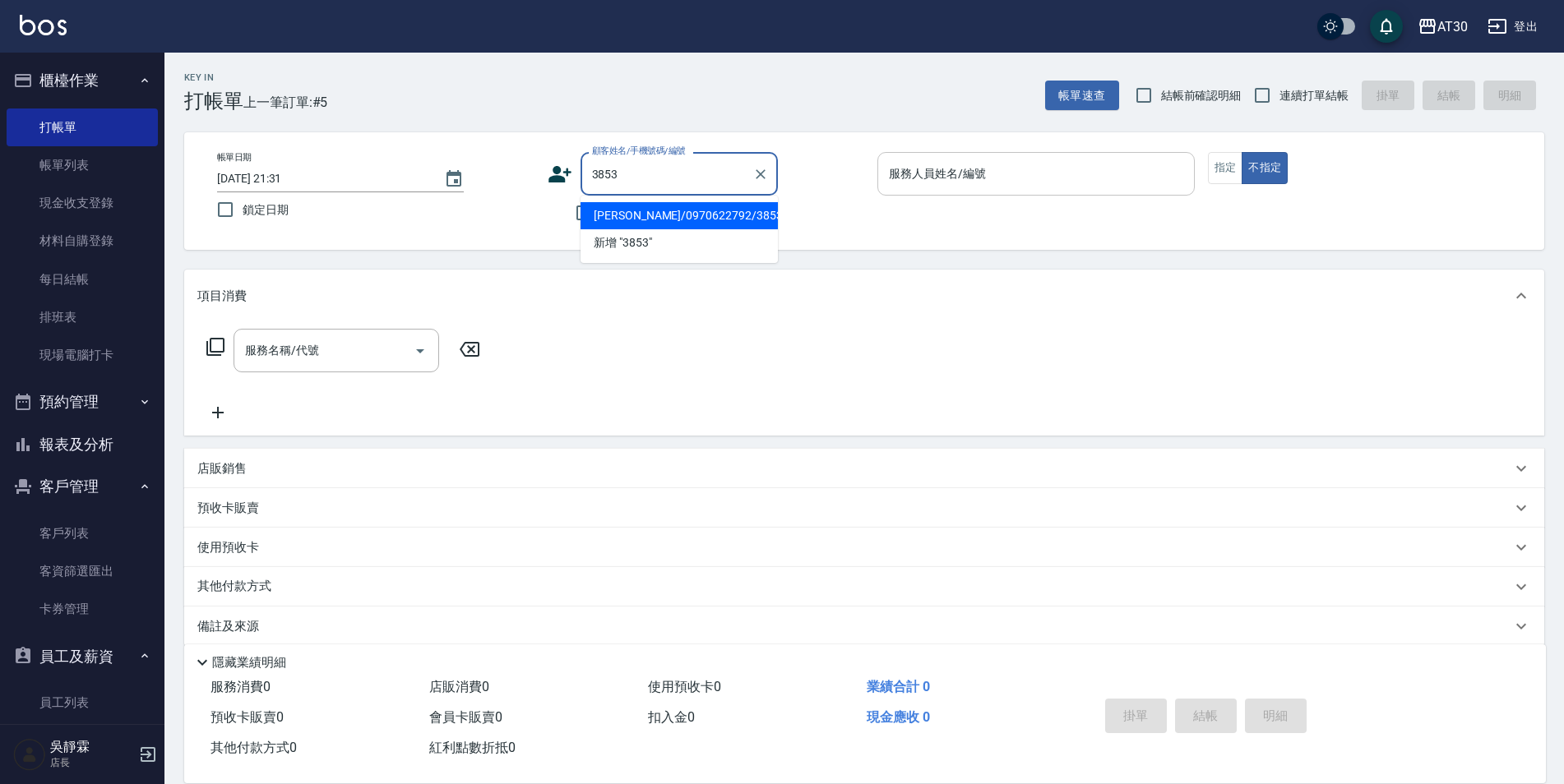
type input "[PERSON_NAME]/0970622792/3853"
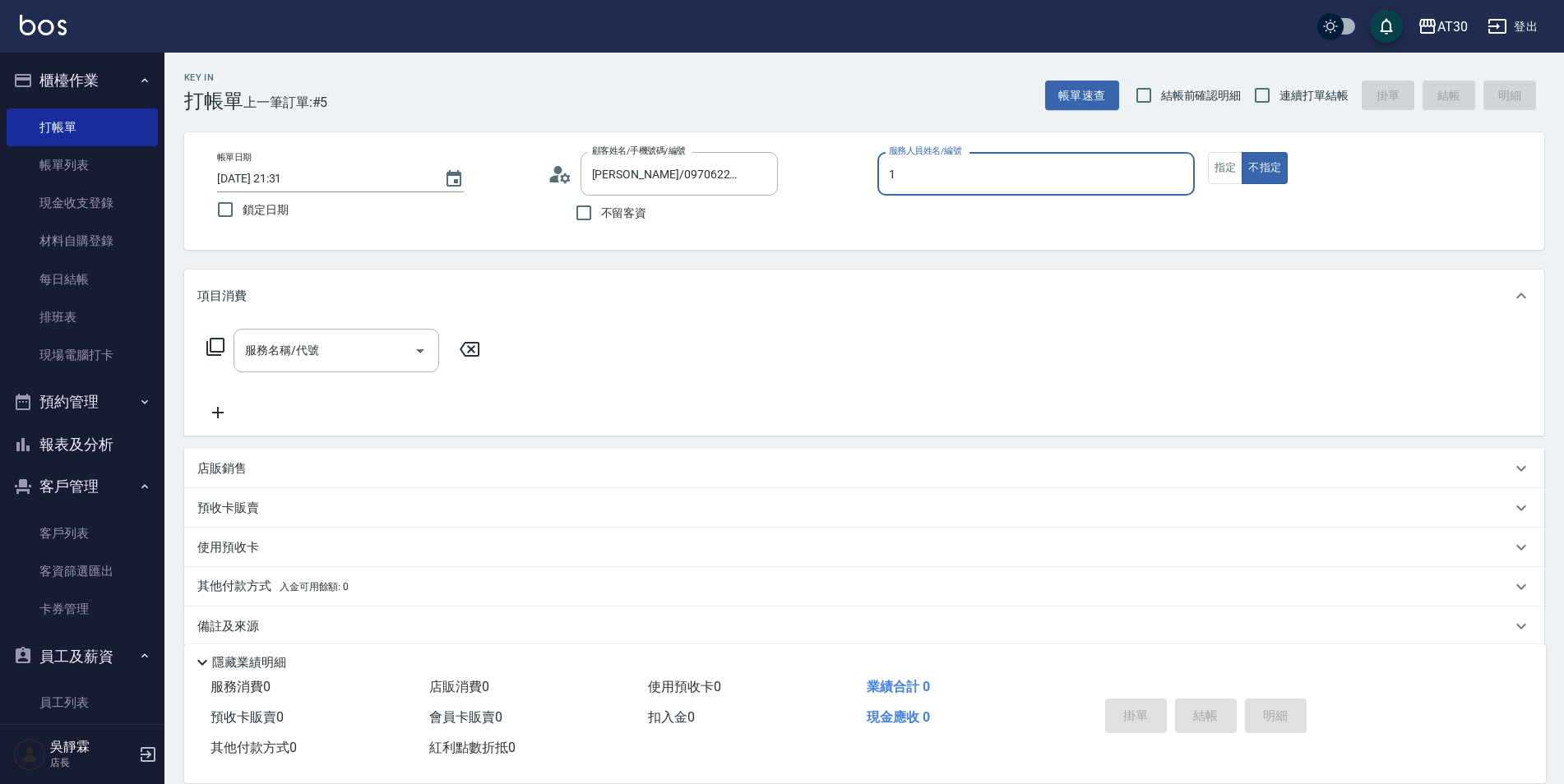
type input "[PERSON_NAME]1"
type button "false"
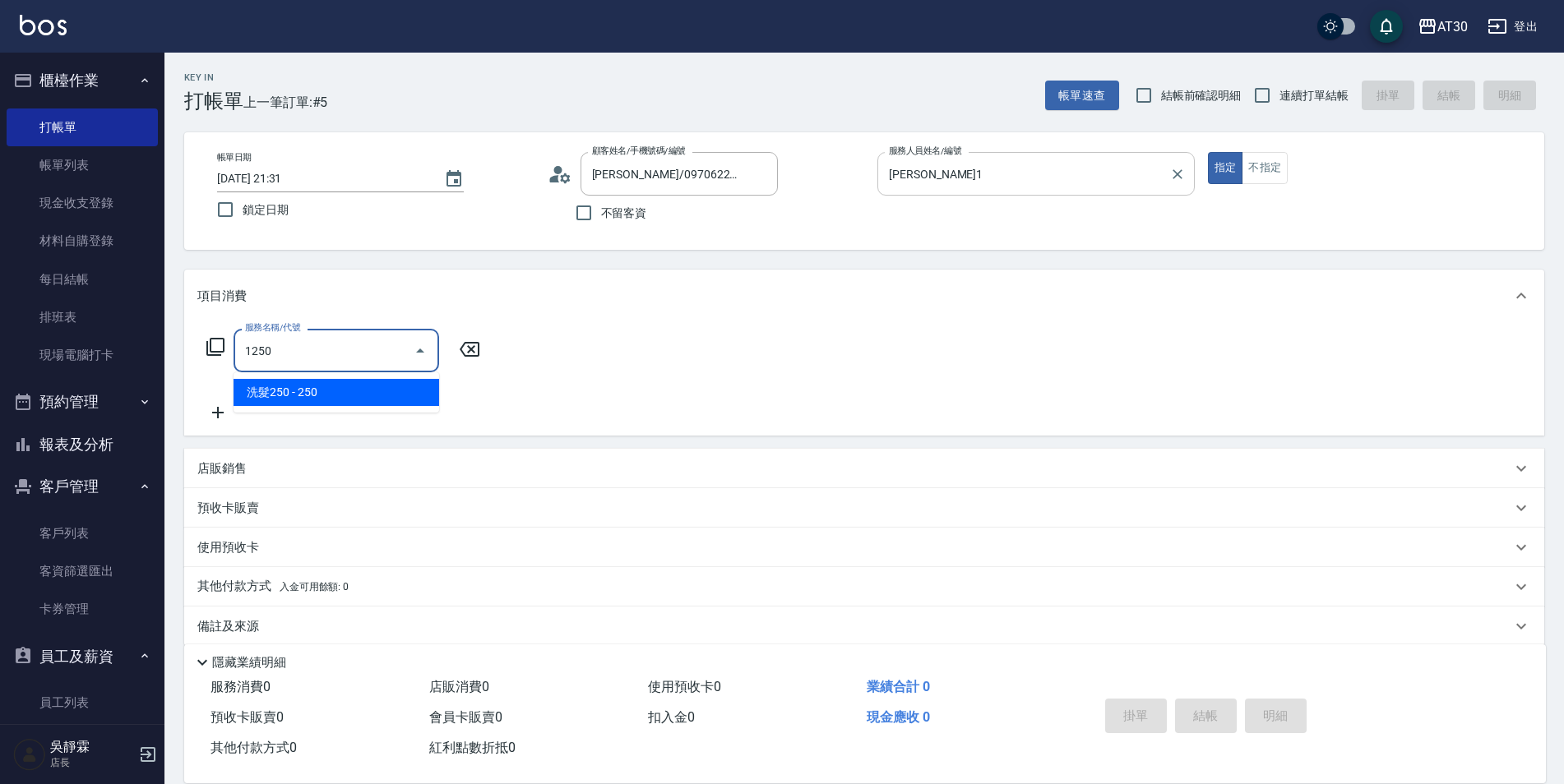
type input "洗髮250(1250)"
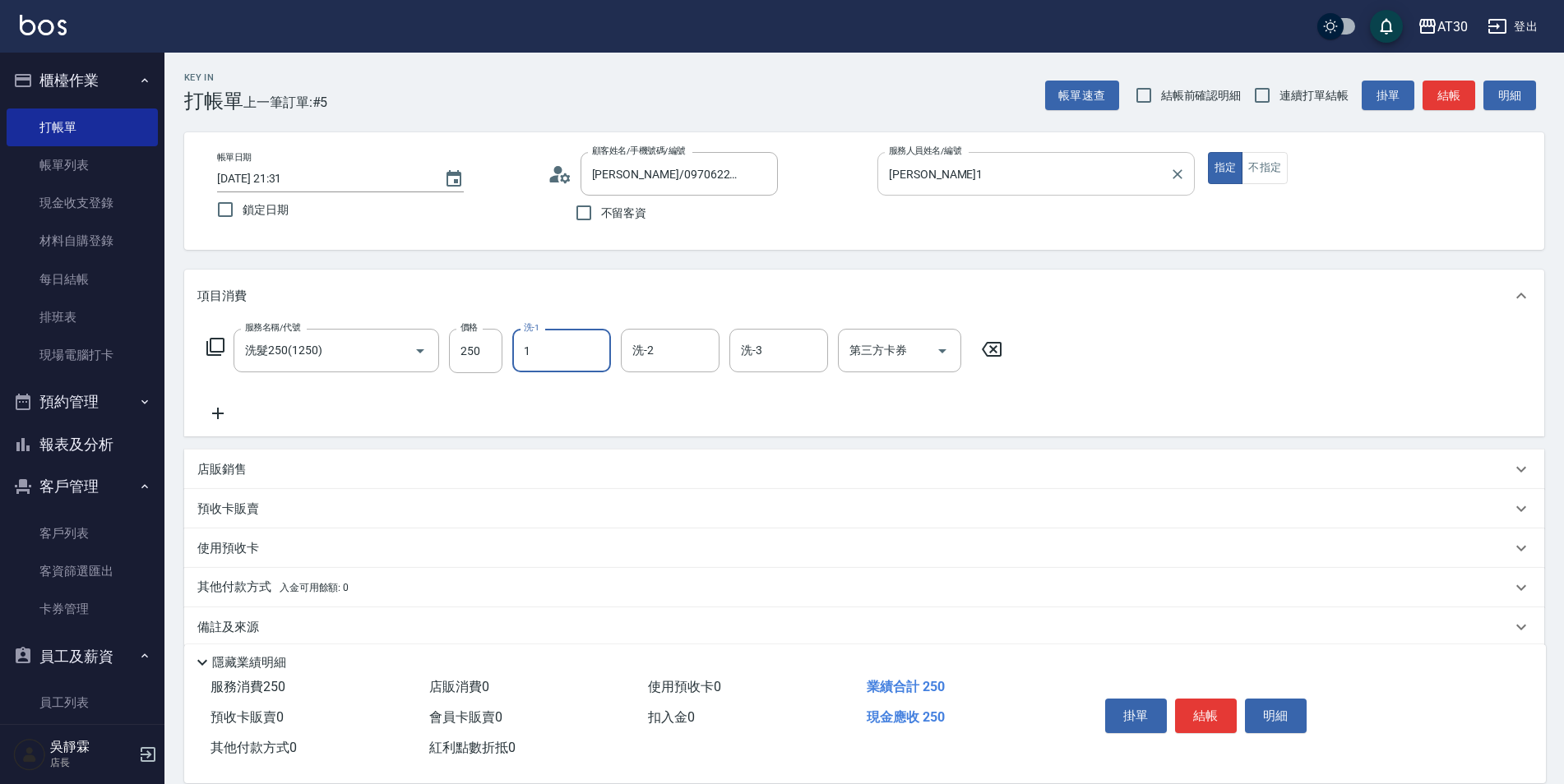
type input "[PERSON_NAME]1"
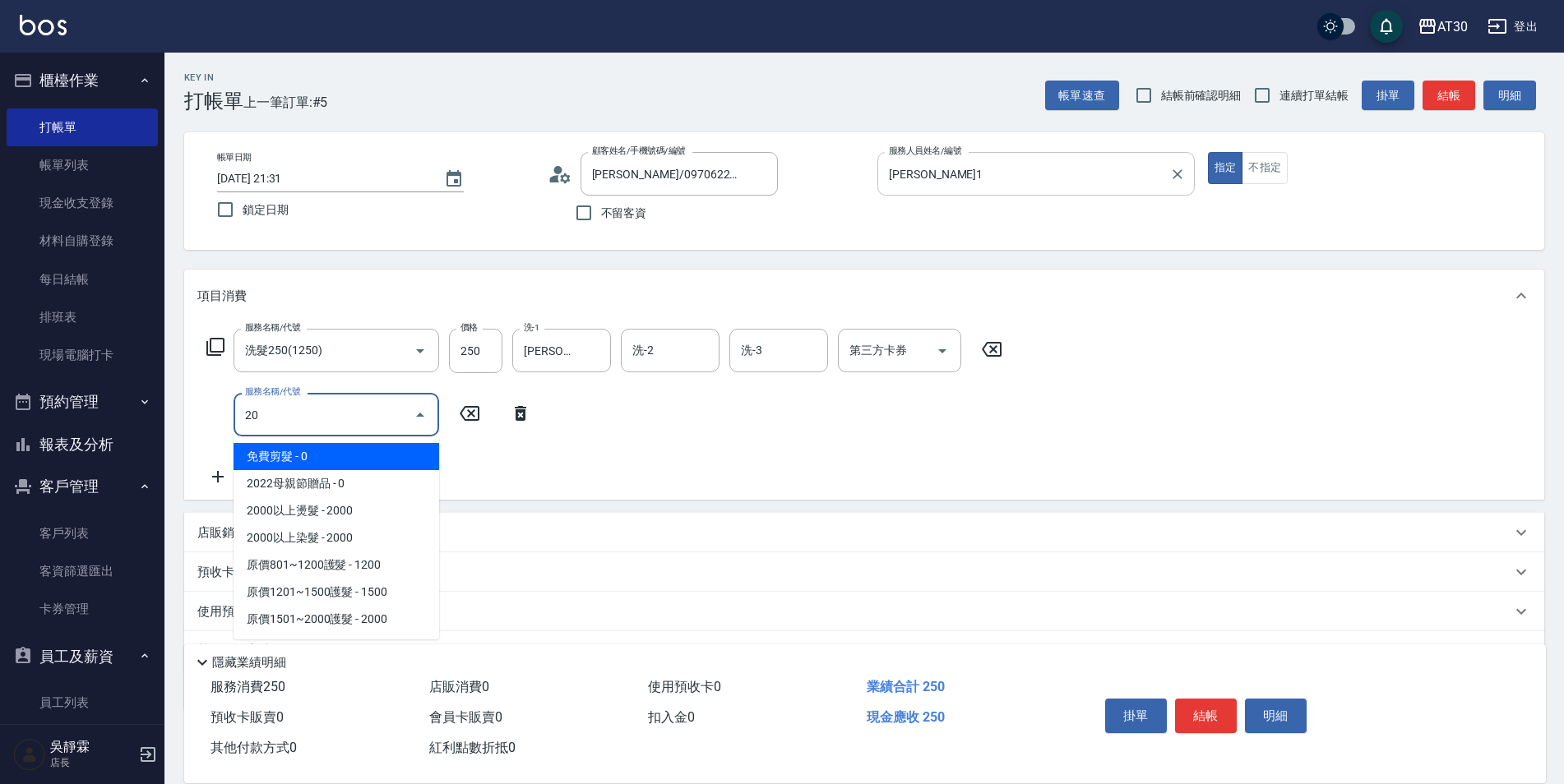
type input "免費剪髮(20)"
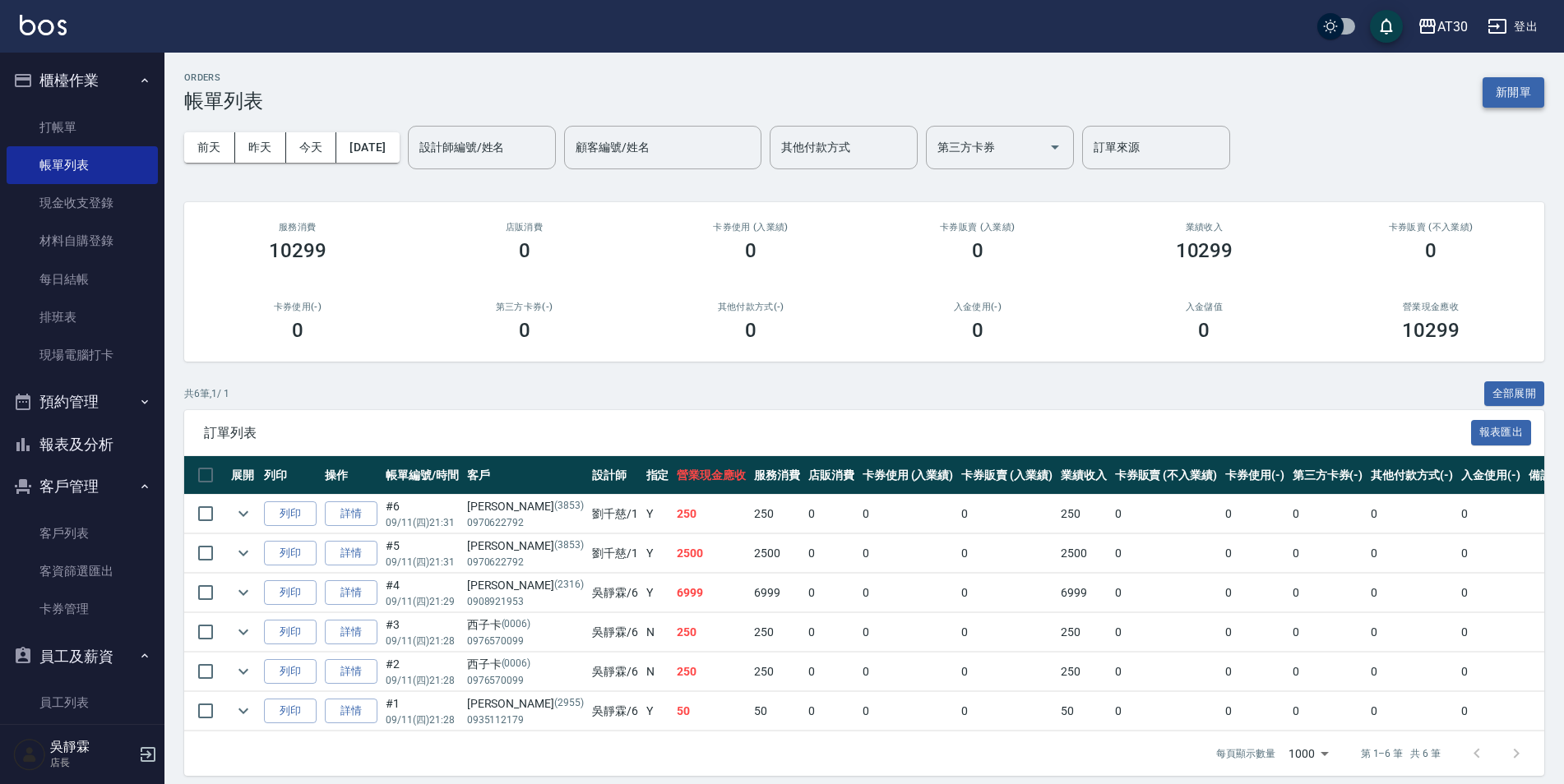
click at [1514, 88] on button "新開單" at bounding box center [1513, 92] width 62 height 30
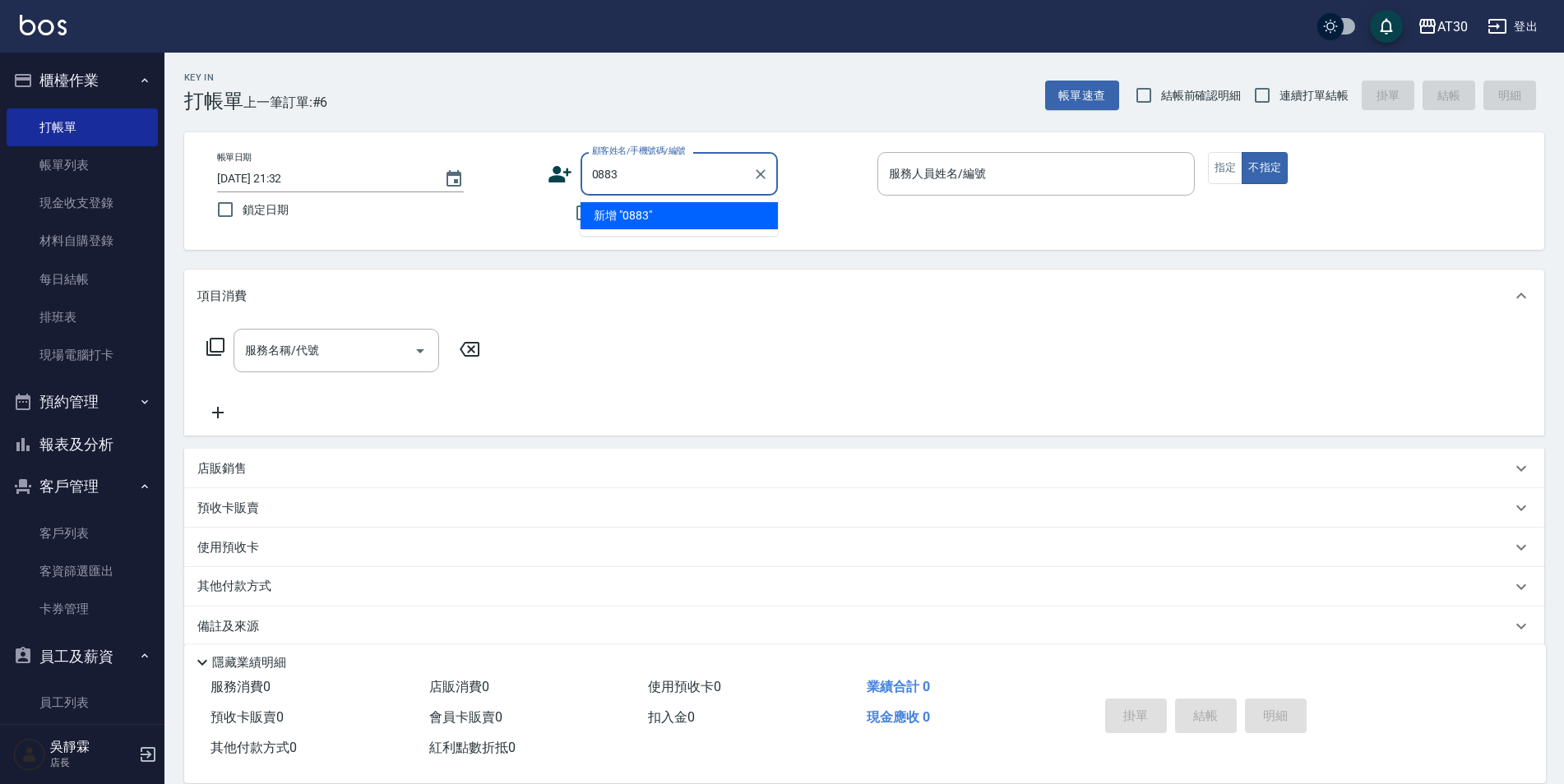
type input "0883"
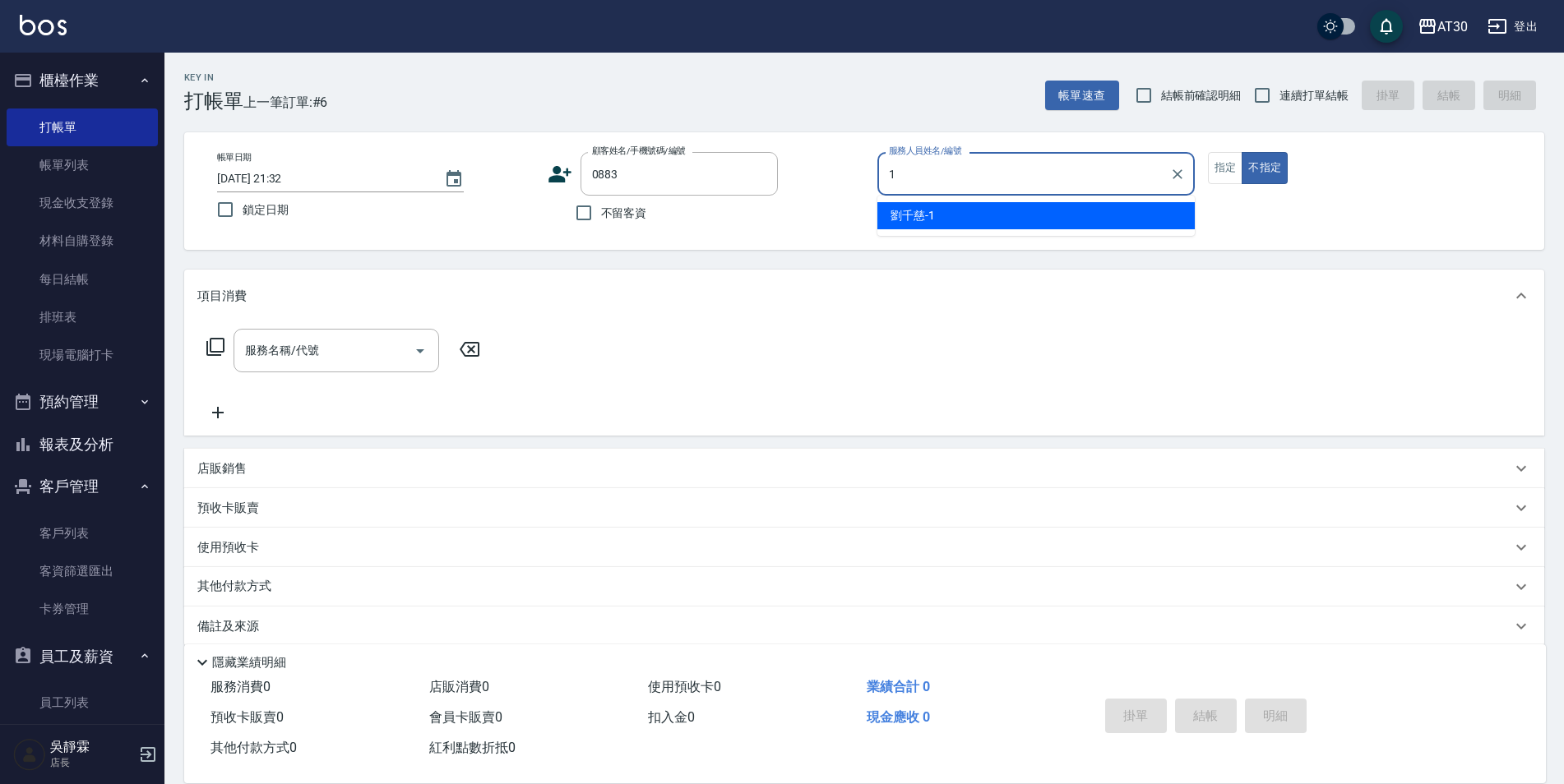
type input "[PERSON_NAME]1"
type input "[PERSON_NAME]/0933407062/0883"
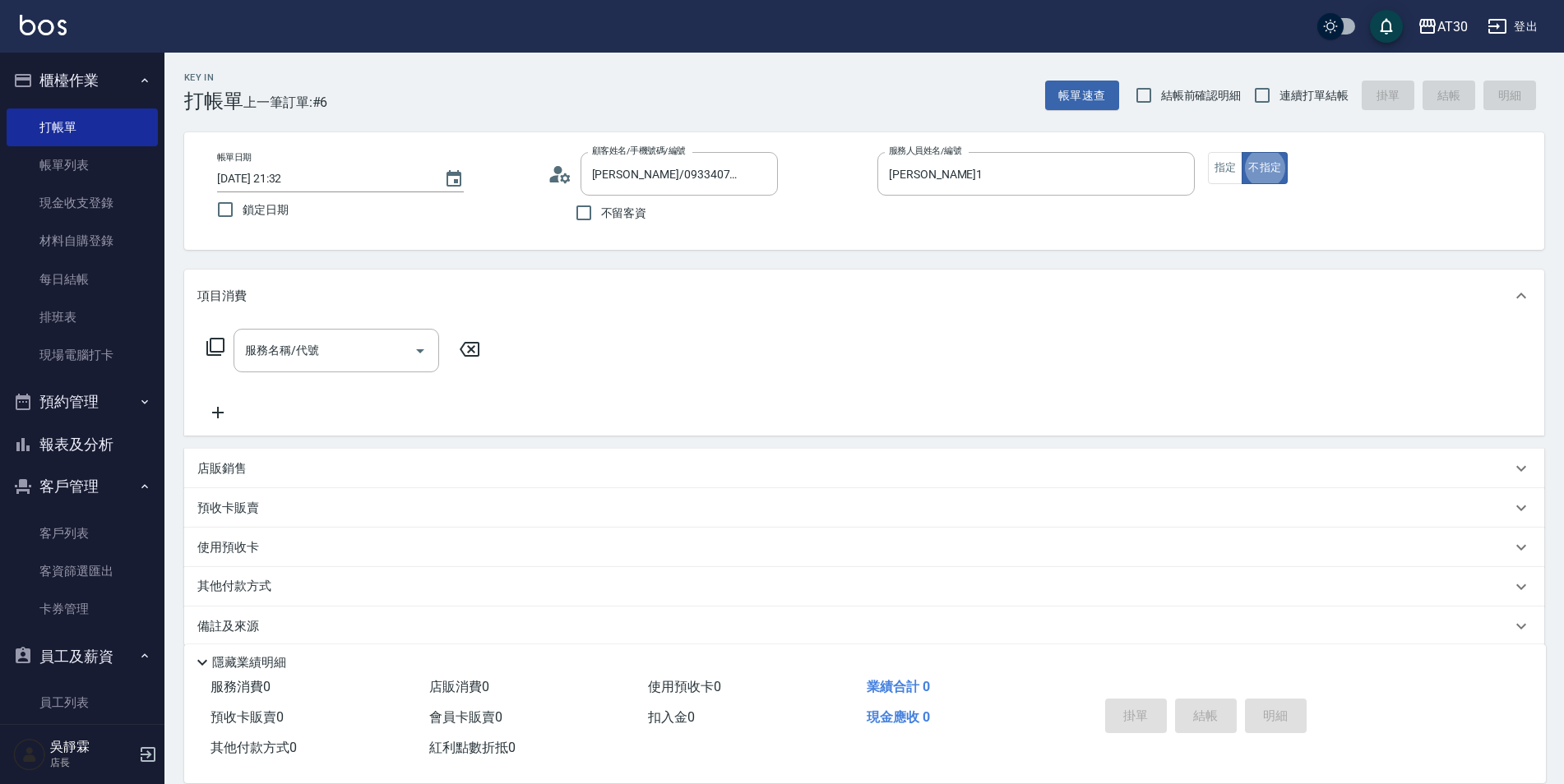
type button "false"
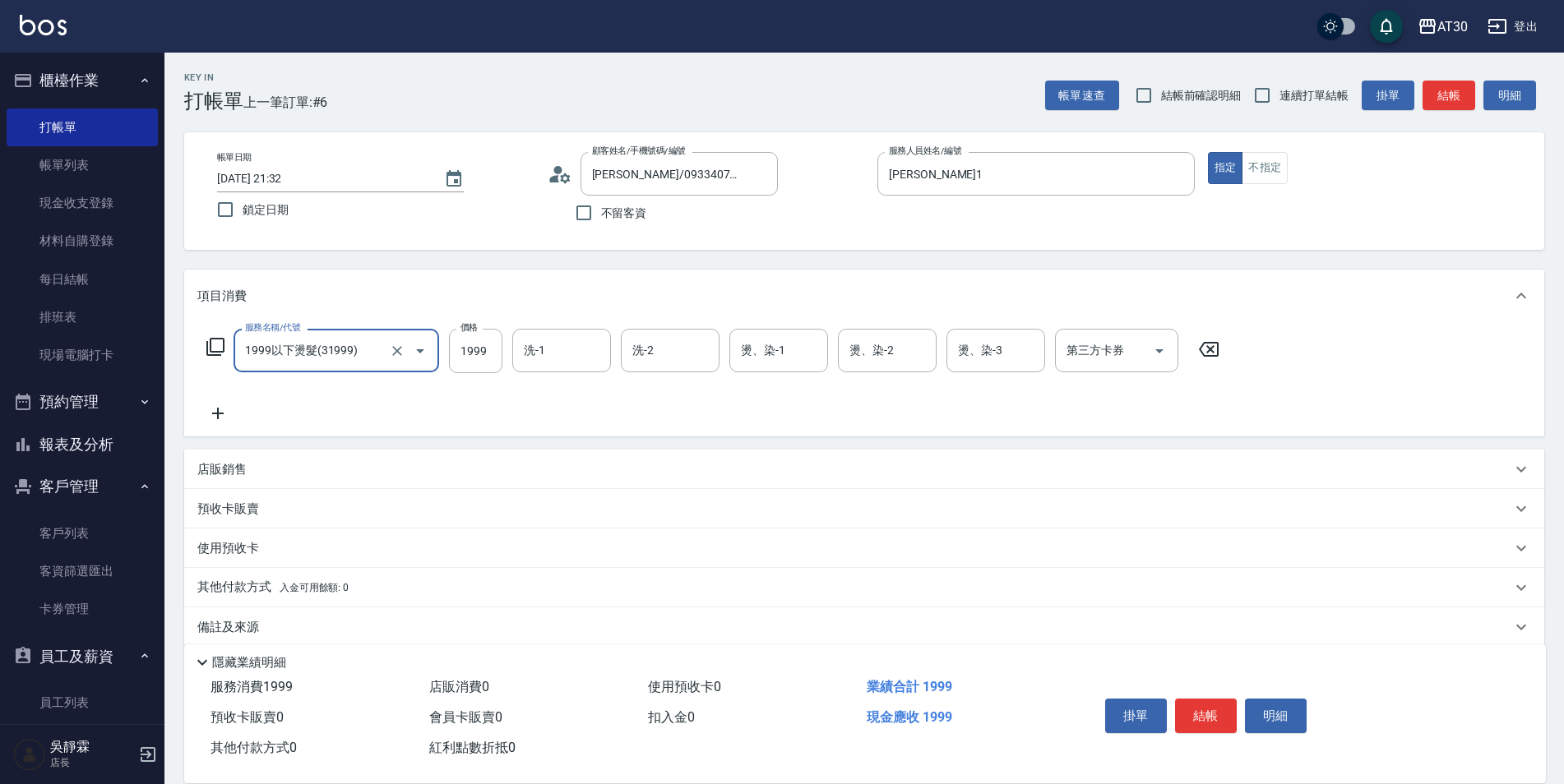
type input "1999以下燙髮(31999)"
type input "1500"
type input "曾駿育-23"
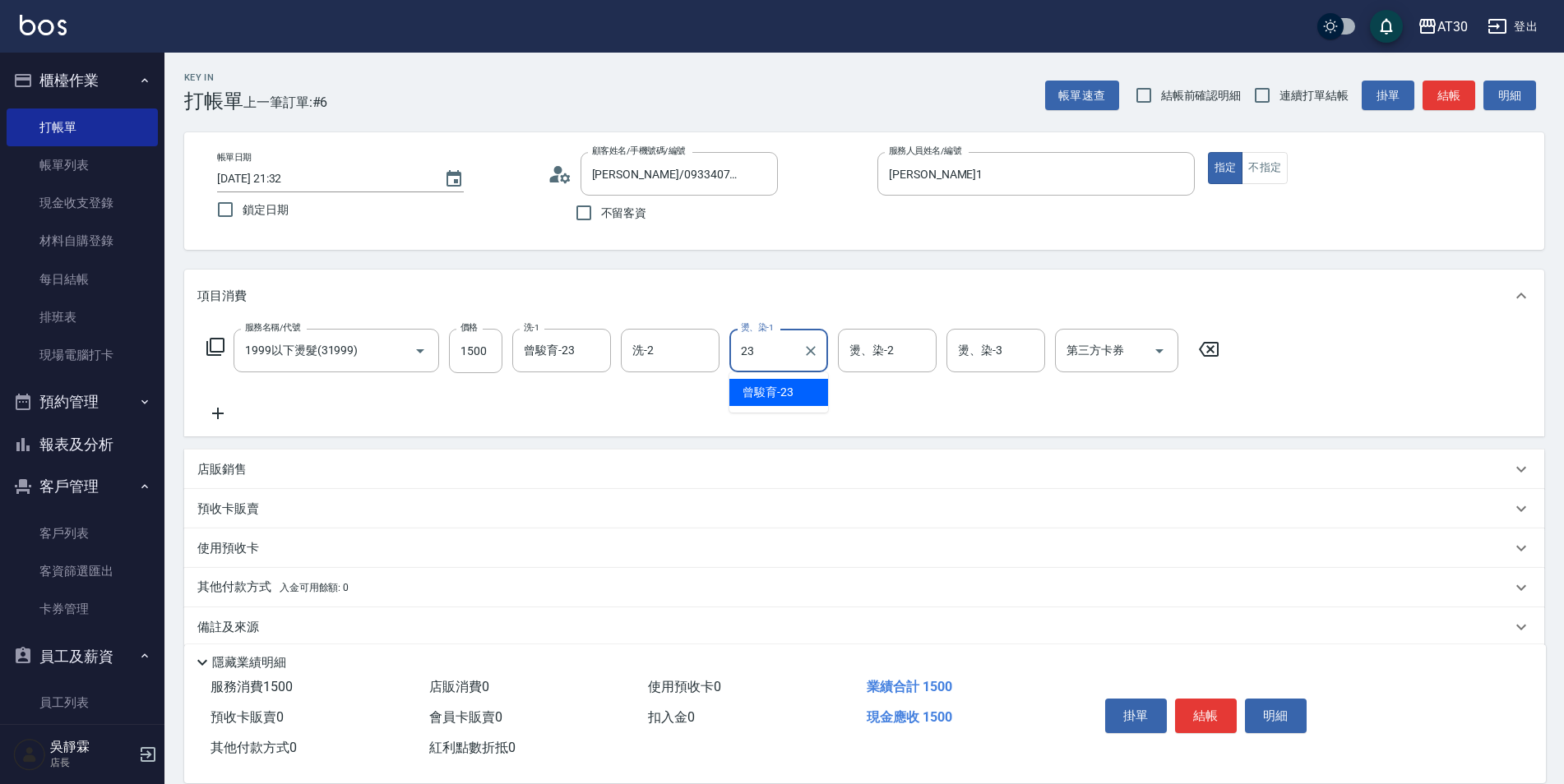
type input "曾駿育-23"
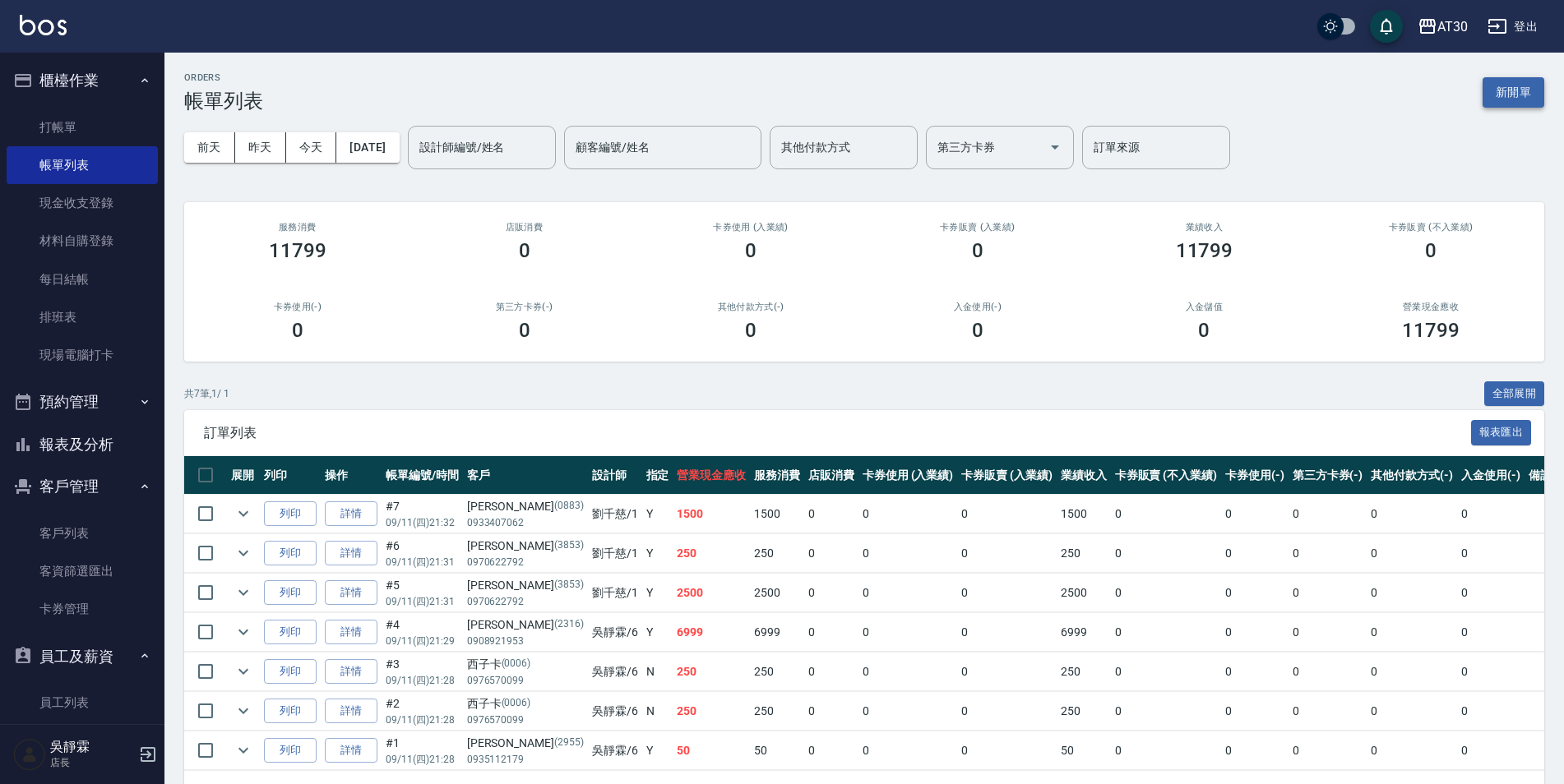
click at [1530, 97] on button "新開單" at bounding box center [1513, 92] width 62 height 30
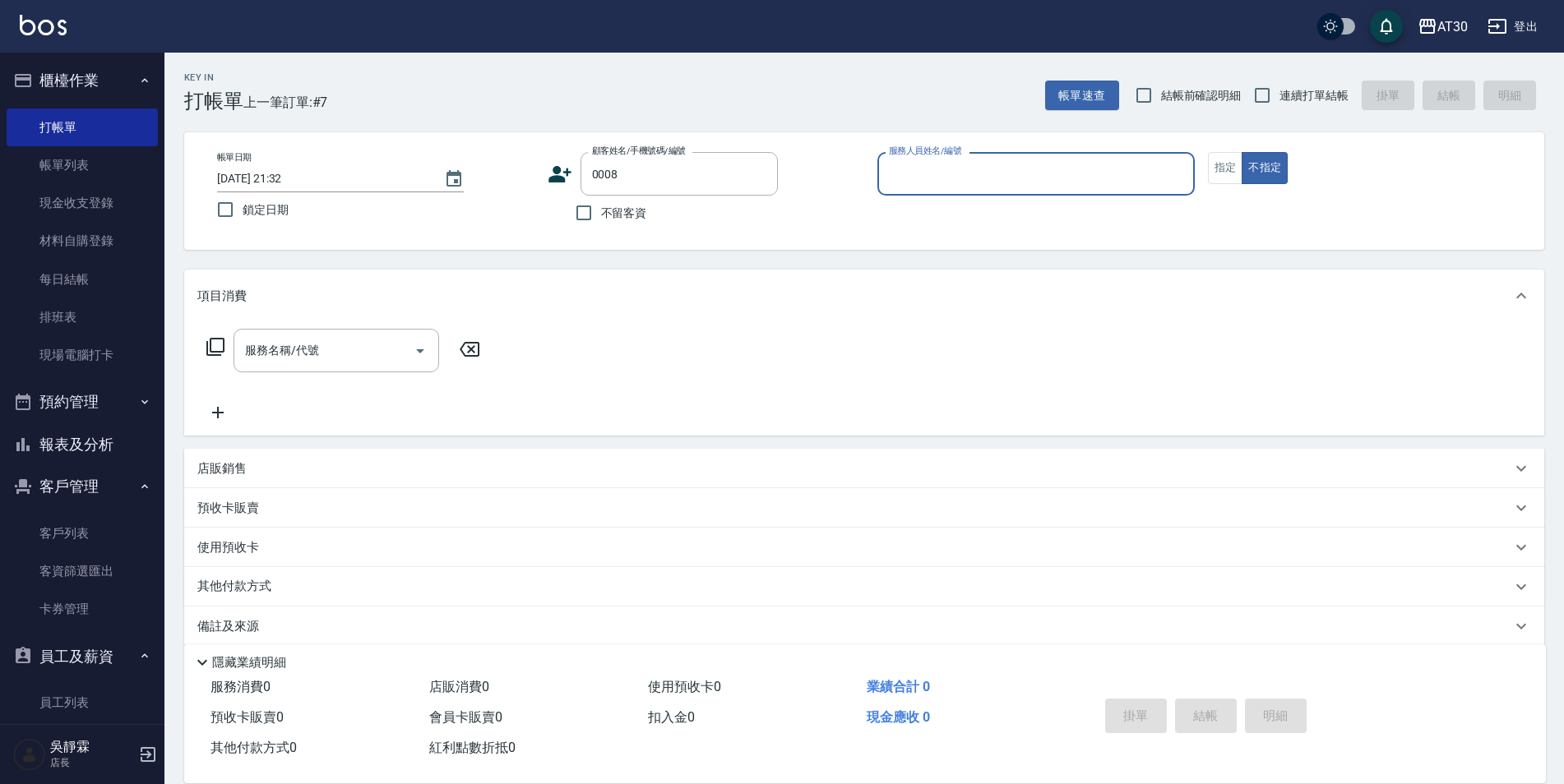
type input "Page/8_Page/0008"
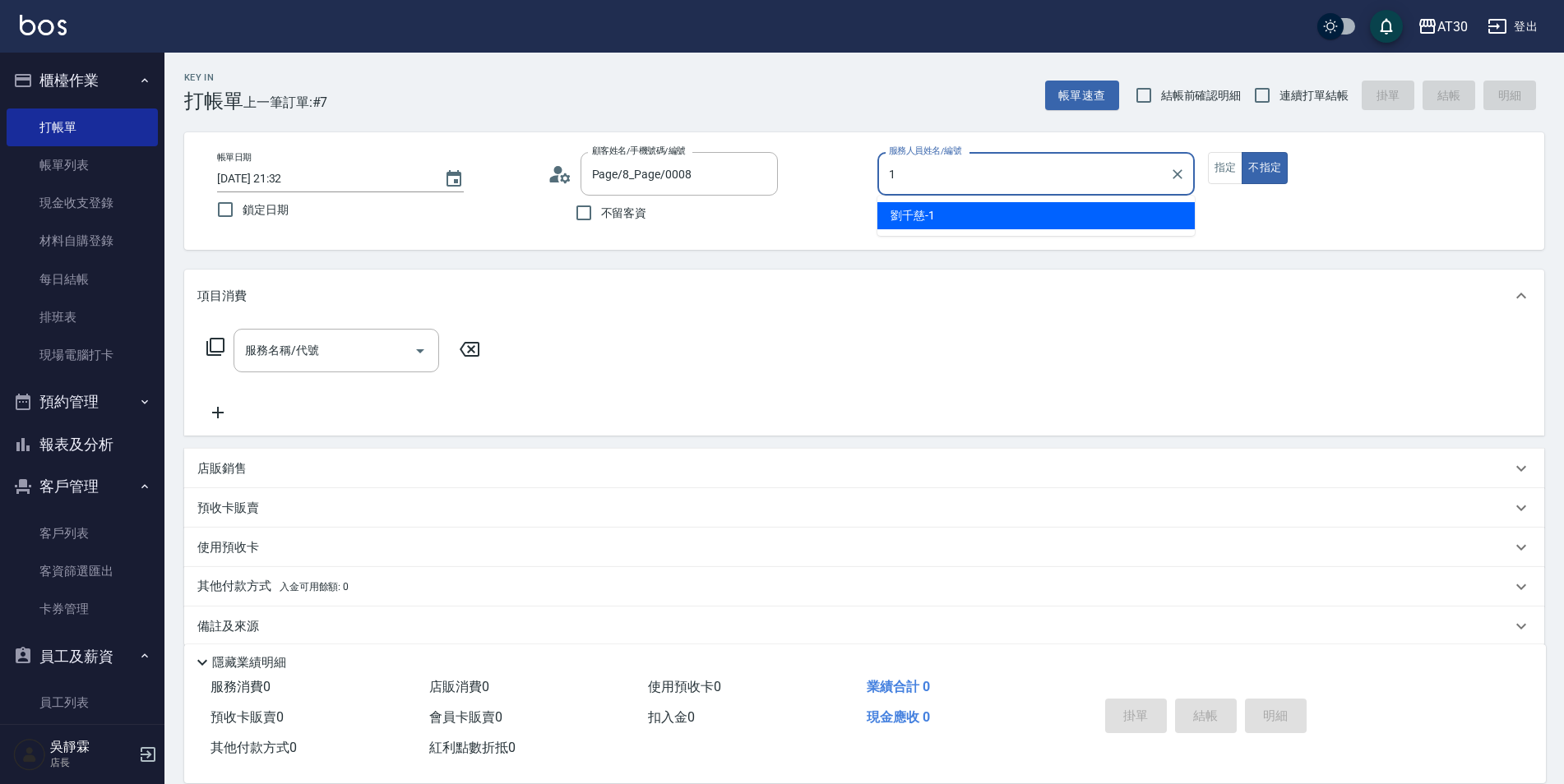
type input "[PERSON_NAME]1"
type button "false"
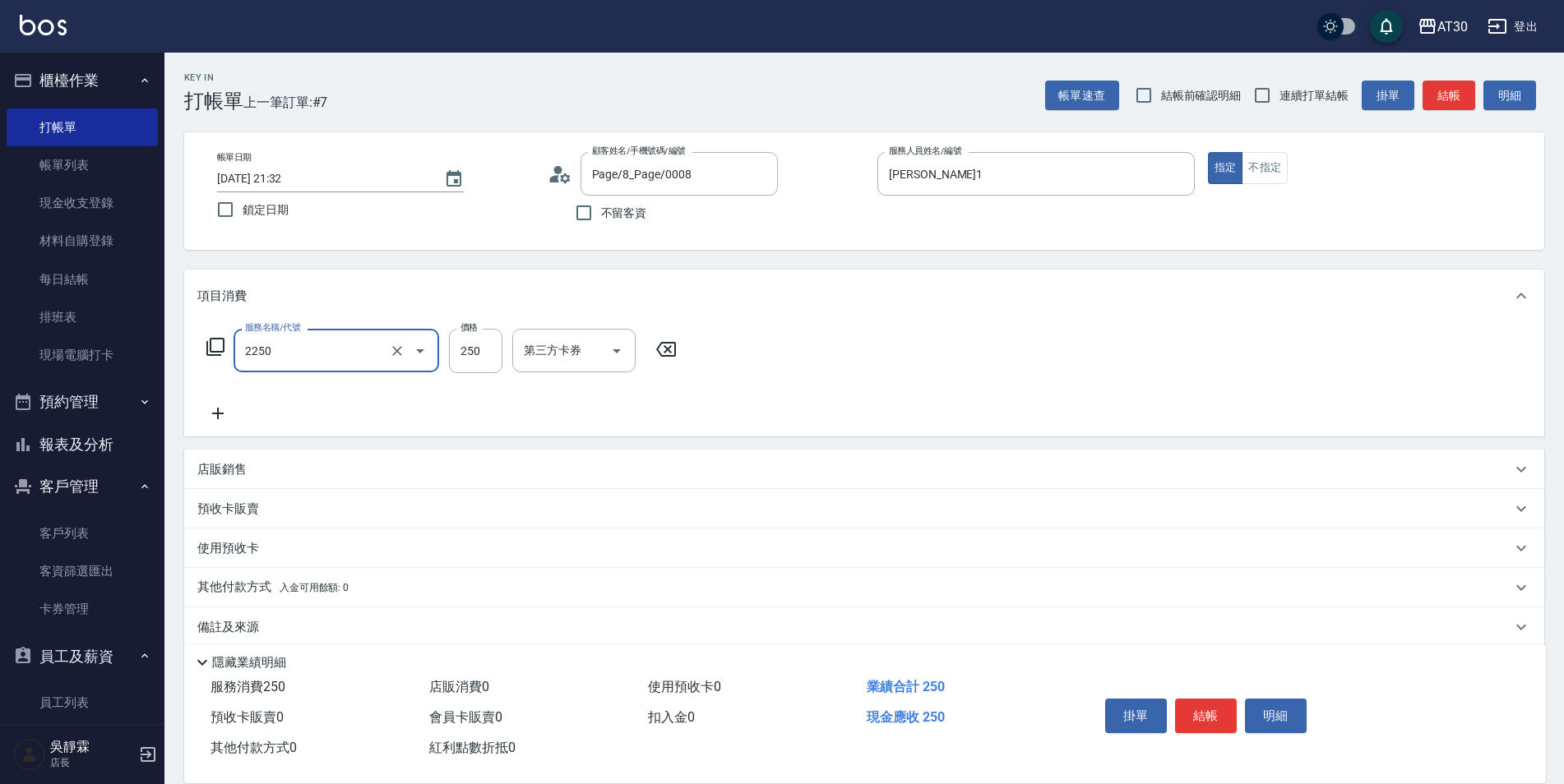
type input "剪髮(2250)"
type input "200"
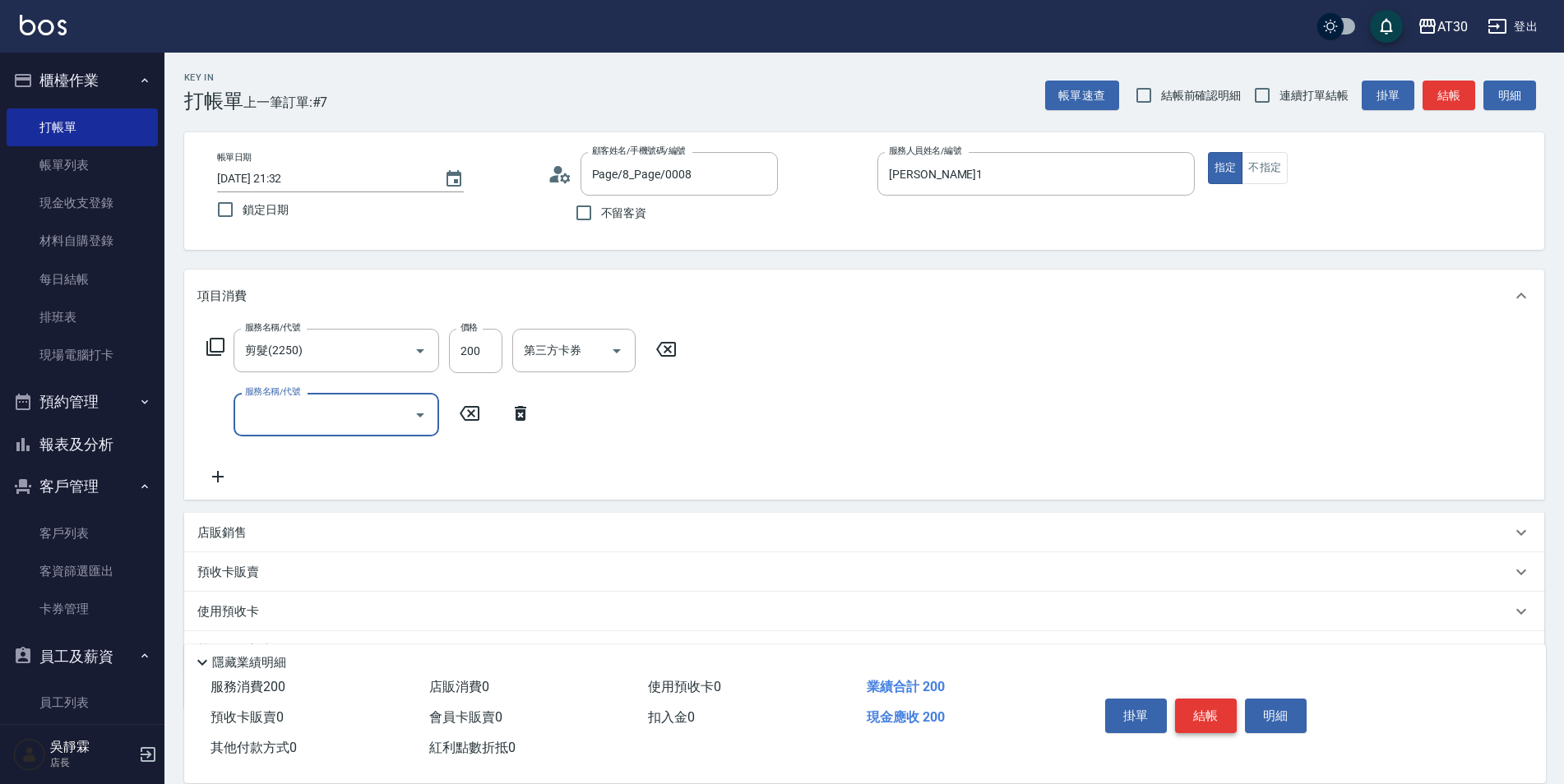
click at [1207, 708] on button "結帳" at bounding box center [1205, 716] width 62 height 34
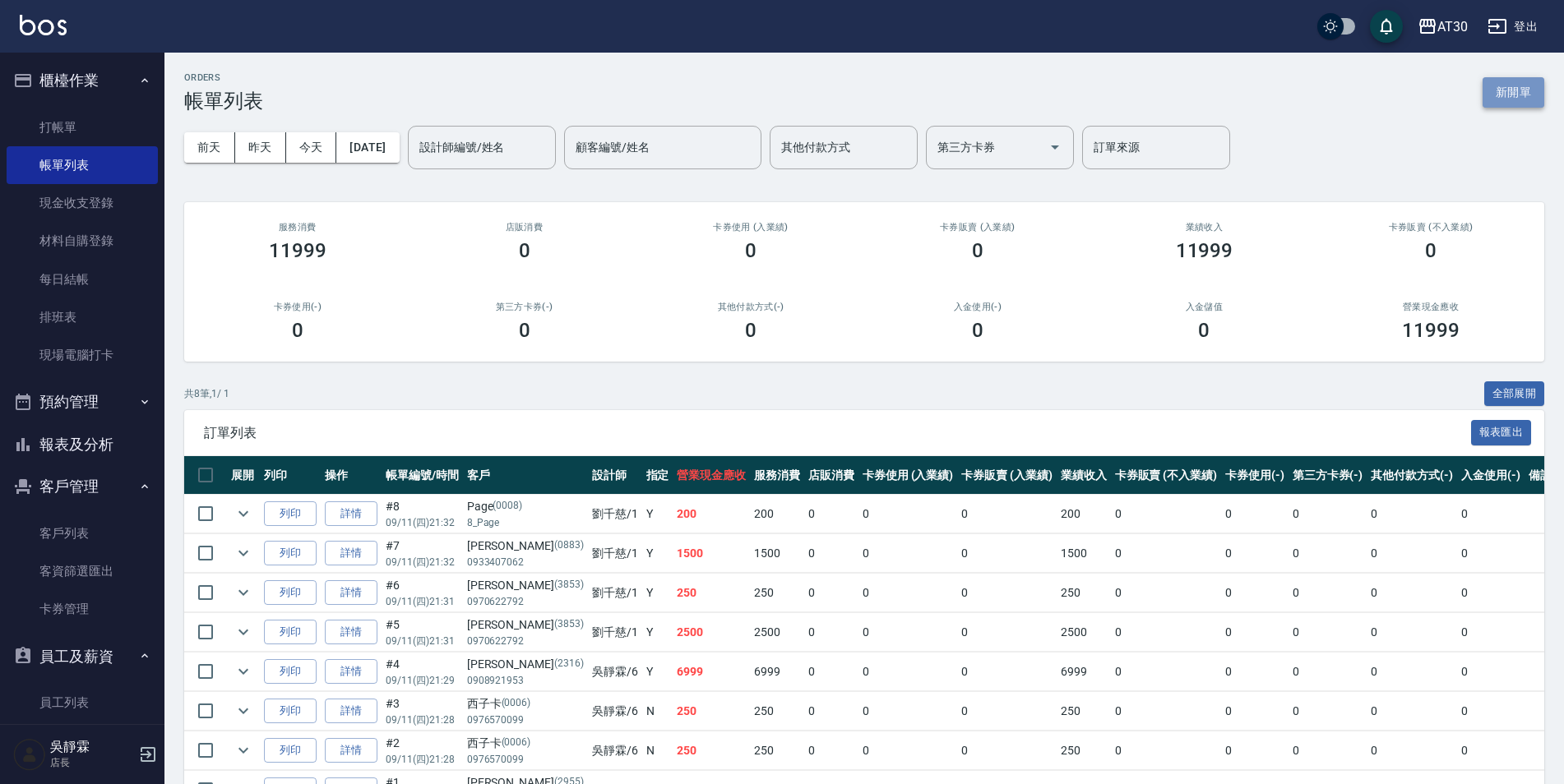
click at [1521, 83] on button "新開單" at bounding box center [1513, 92] width 62 height 30
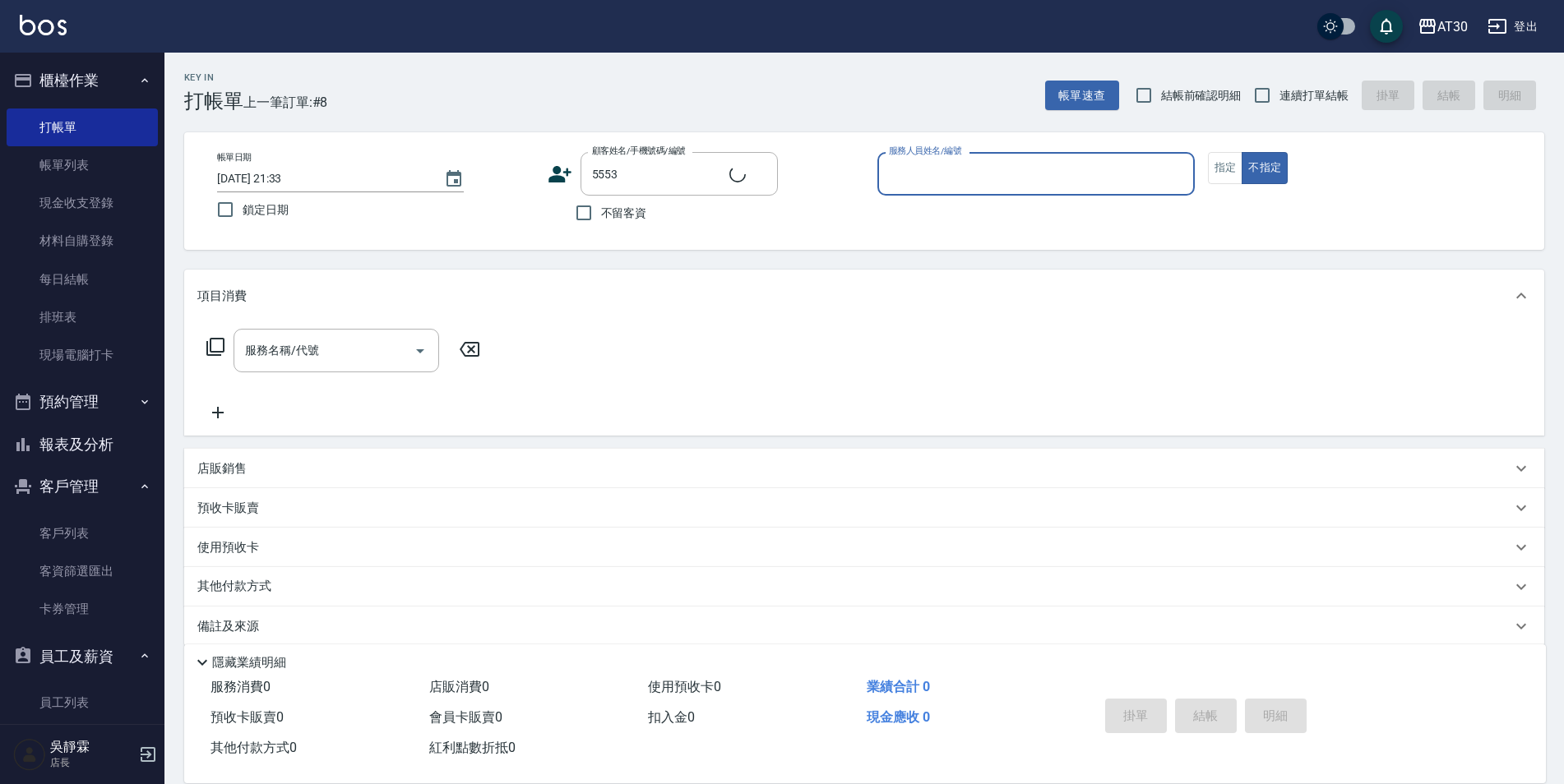
type input "[PERSON_NAME]/0935258842/5553"
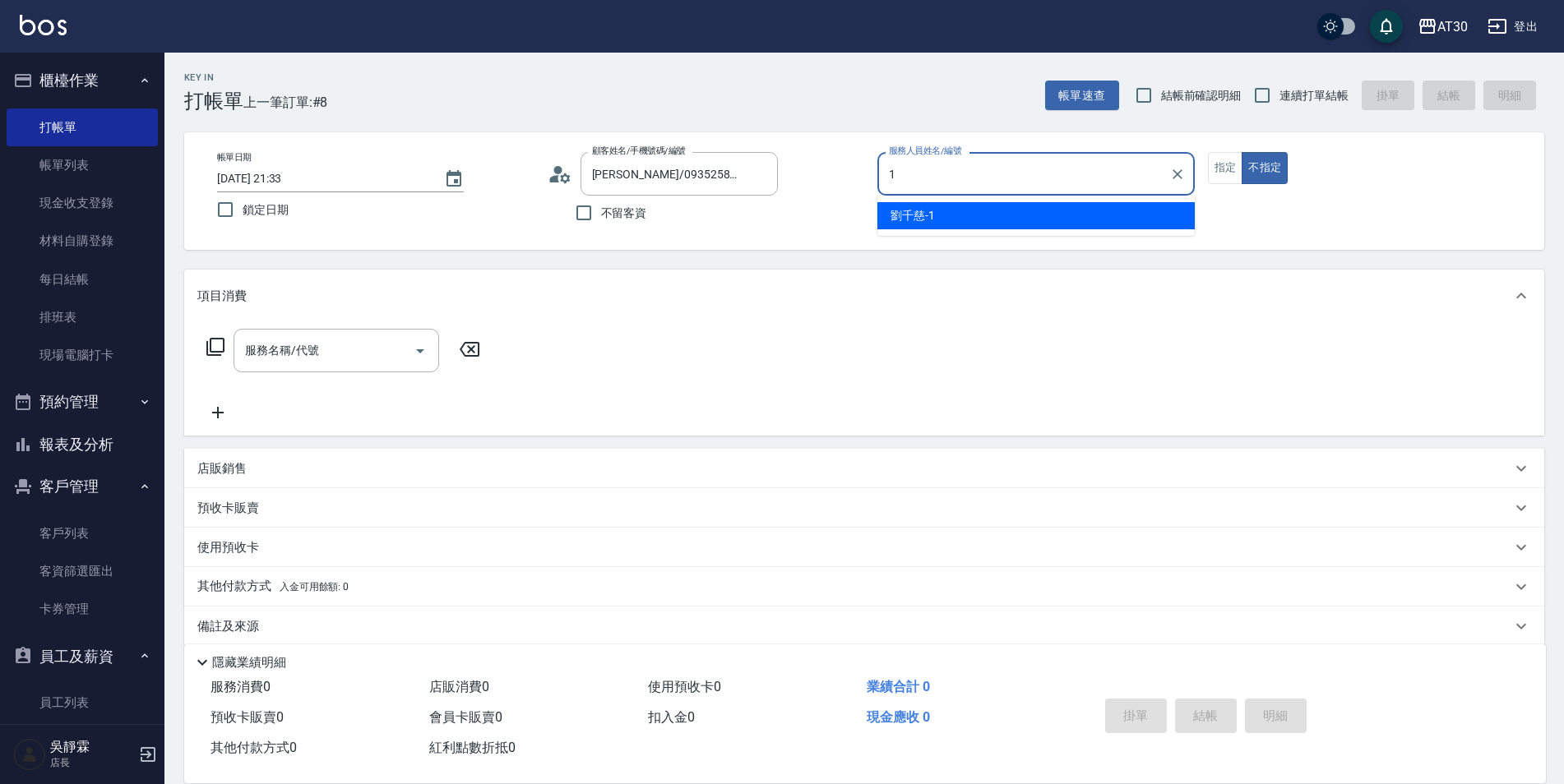
type input "[PERSON_NAME]1"
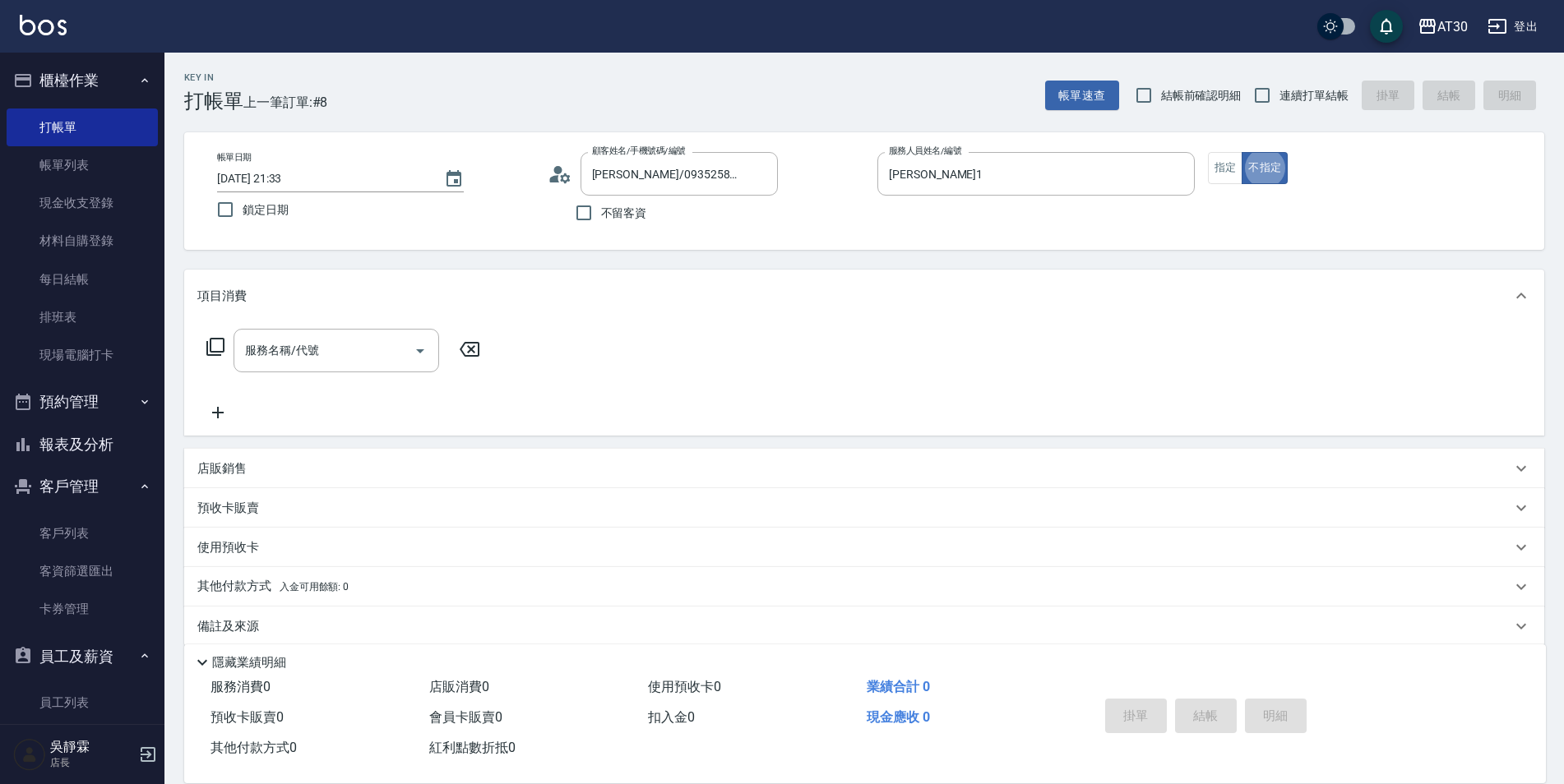
type button "false"
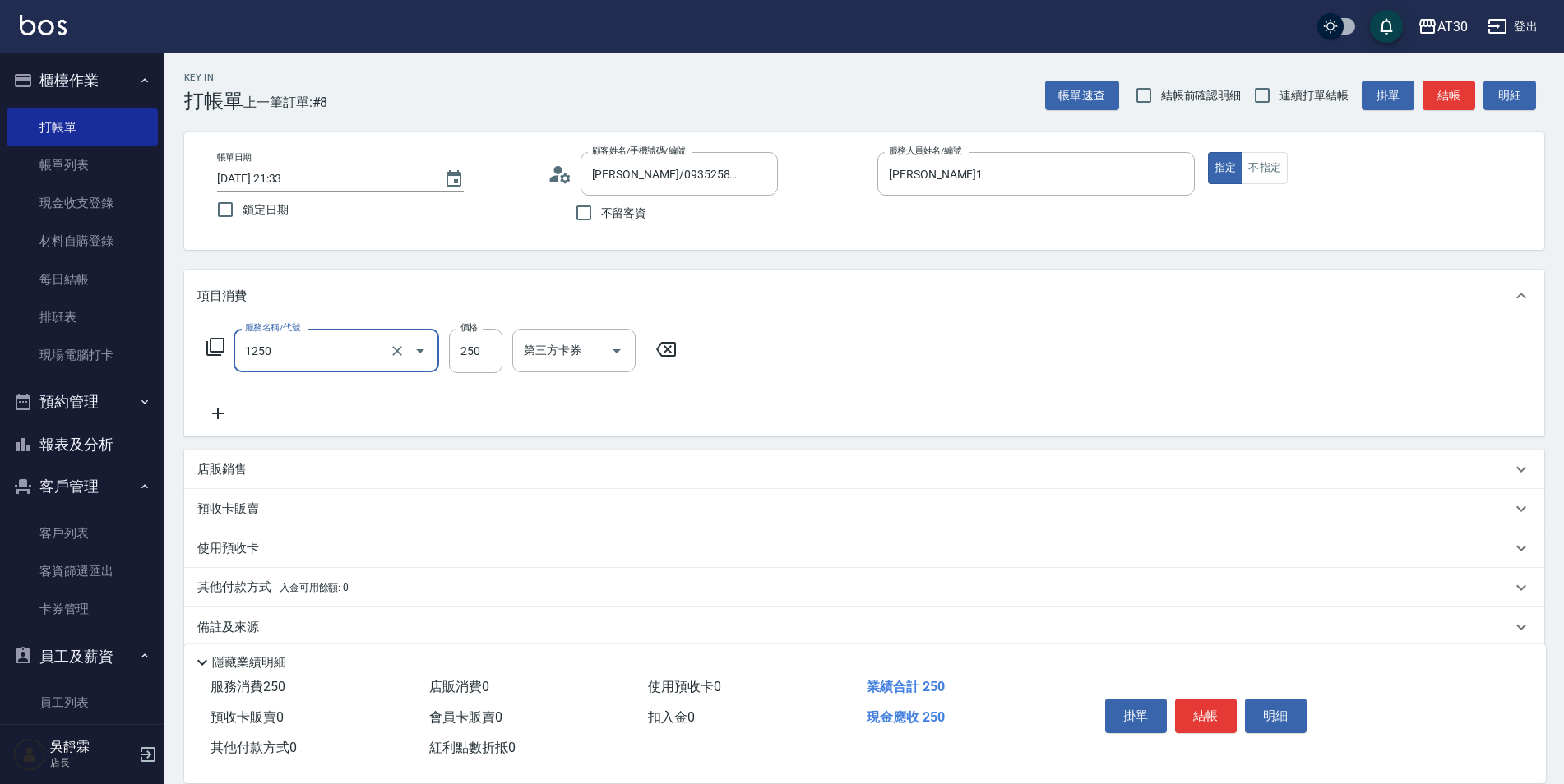
type input "洗髮250(1250)"
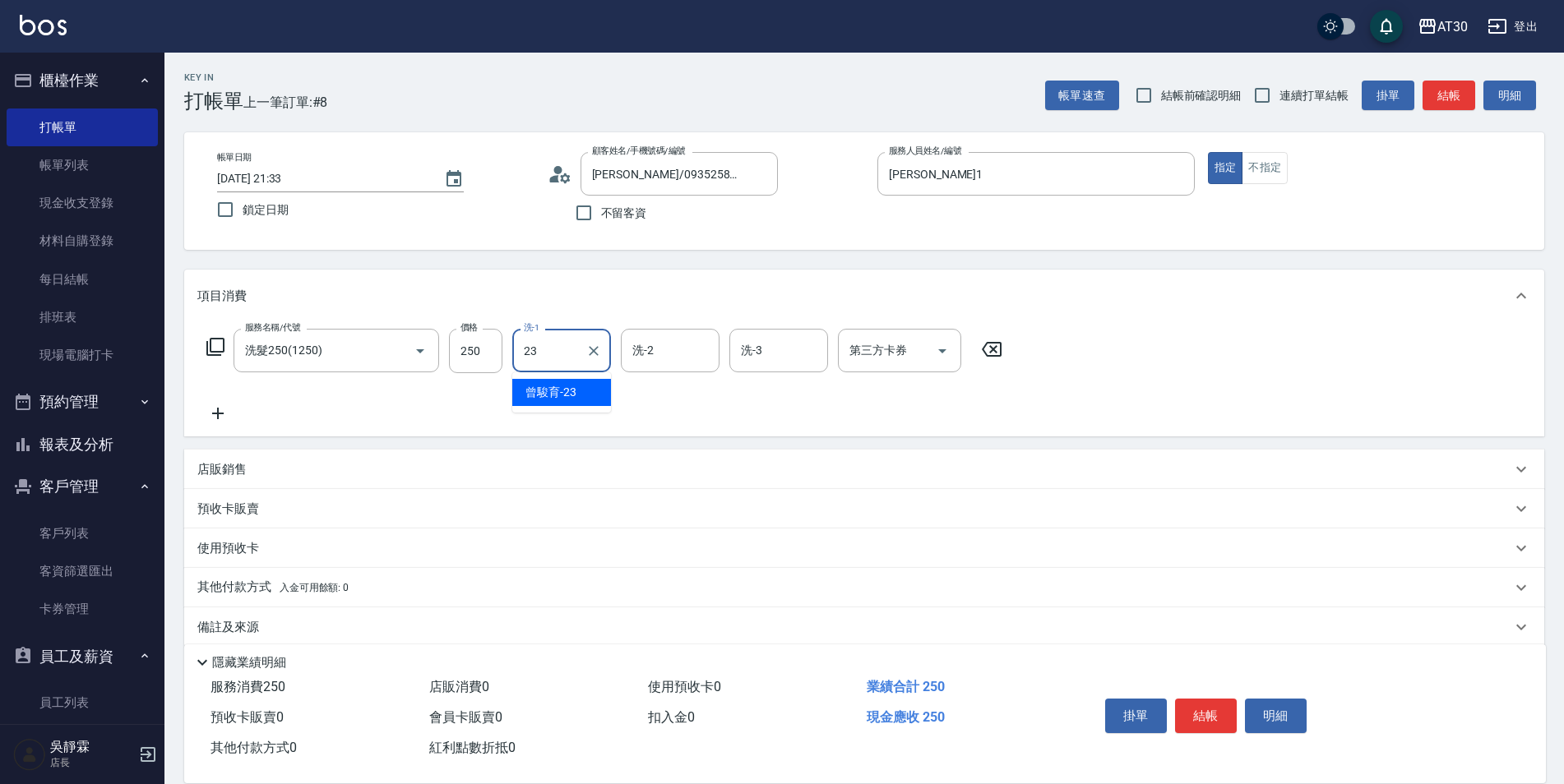
type input "曾駿育-23"
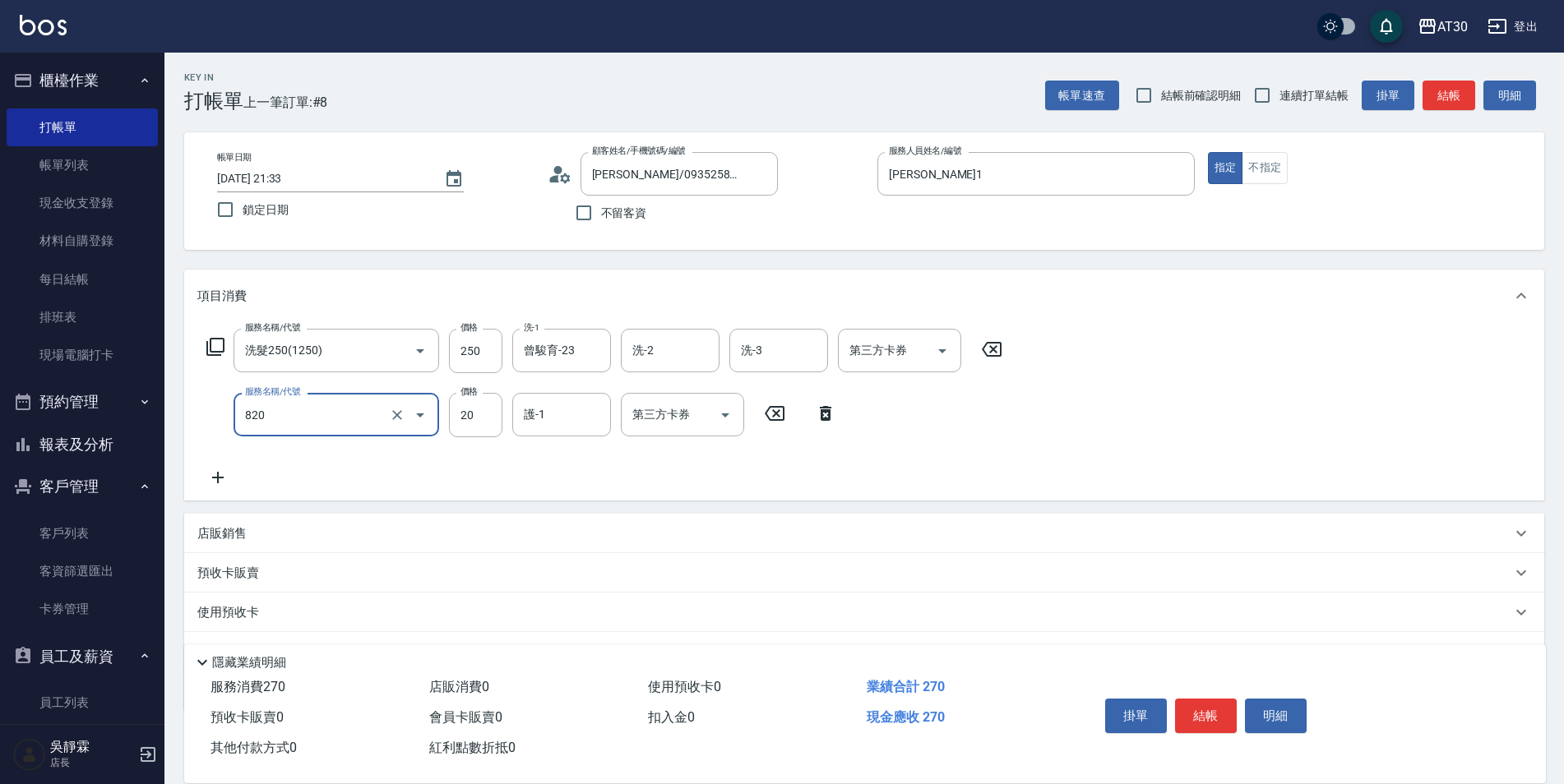
type input "潤絲(820)"
type input "曾駿育-23"
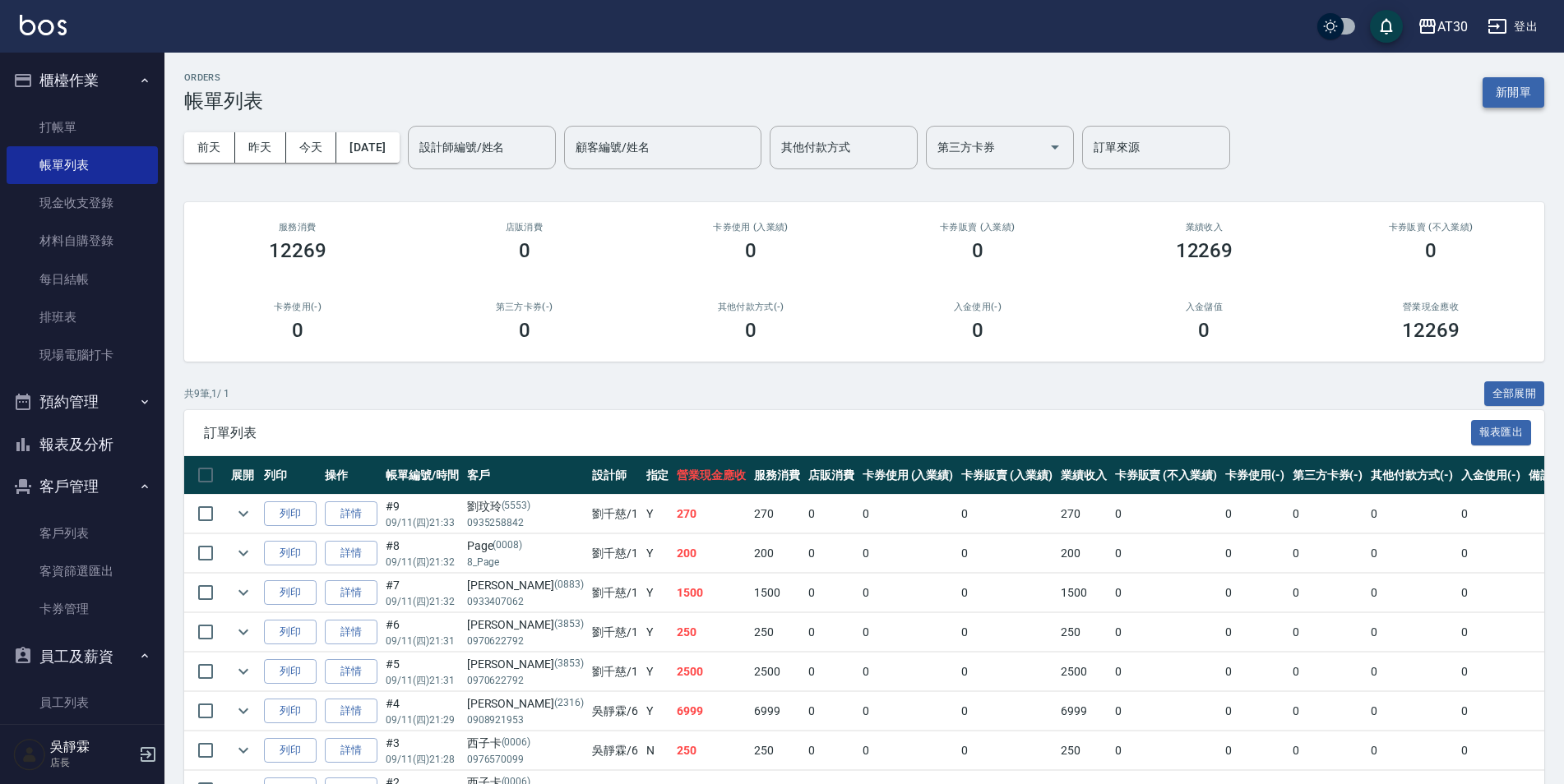
click at [1497, 84] on button "新開單" at bounding box center [1513, 92] width 62 height 30
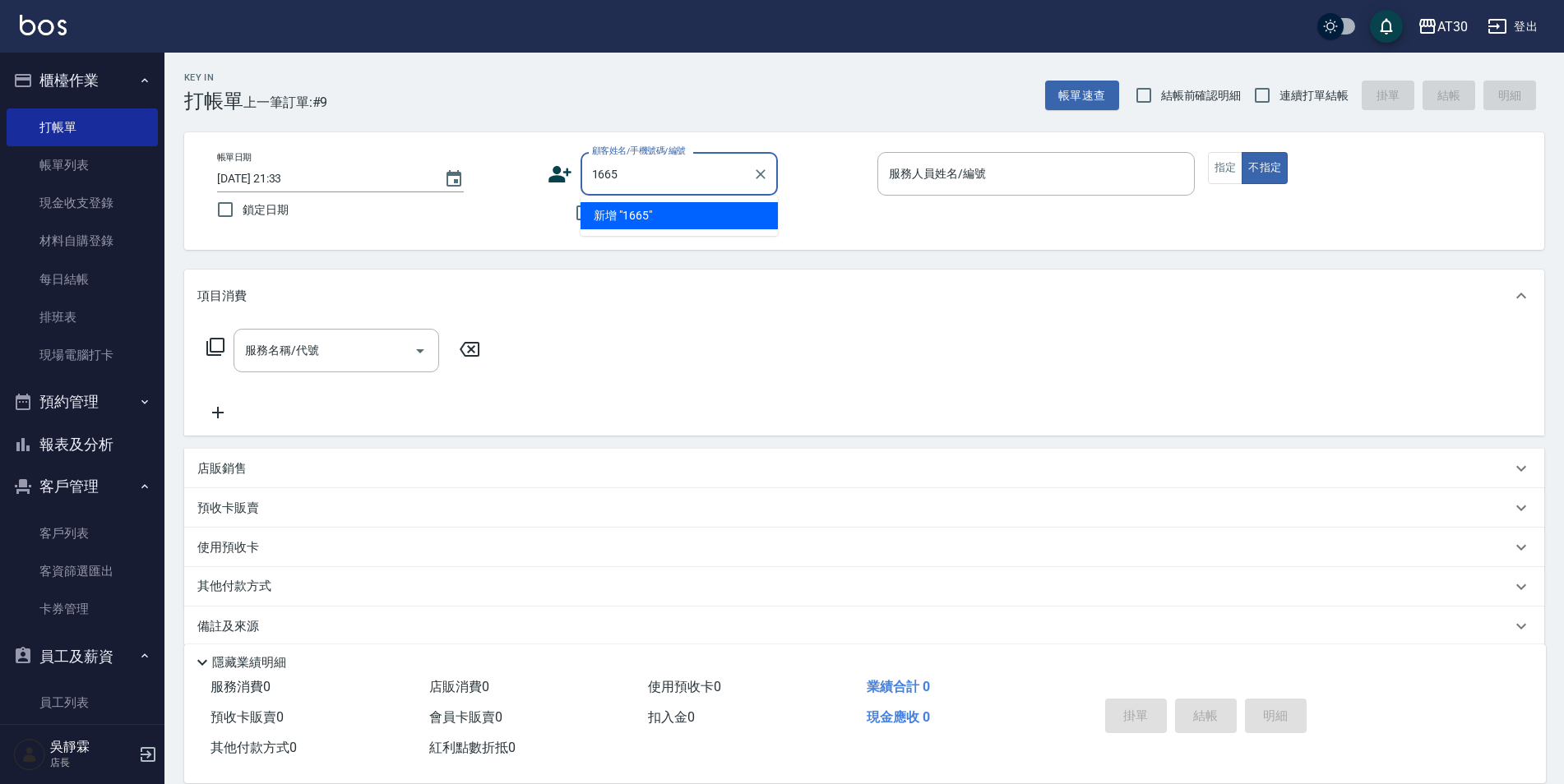
type input "1665"
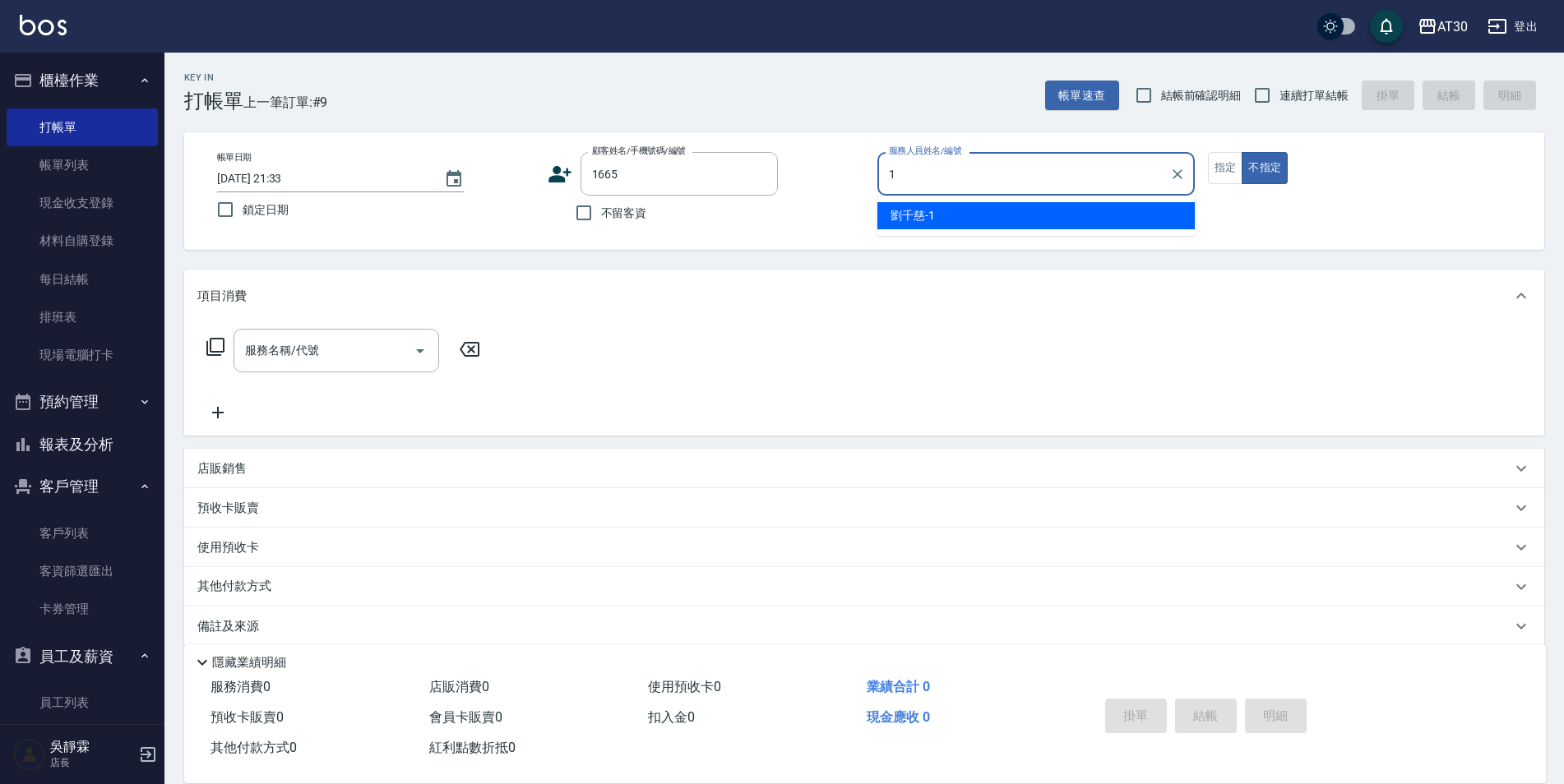
type input "16"
type input "[PERSON_NAME]/0918501927/1665"
type input "[PERSON_NAME]-16"
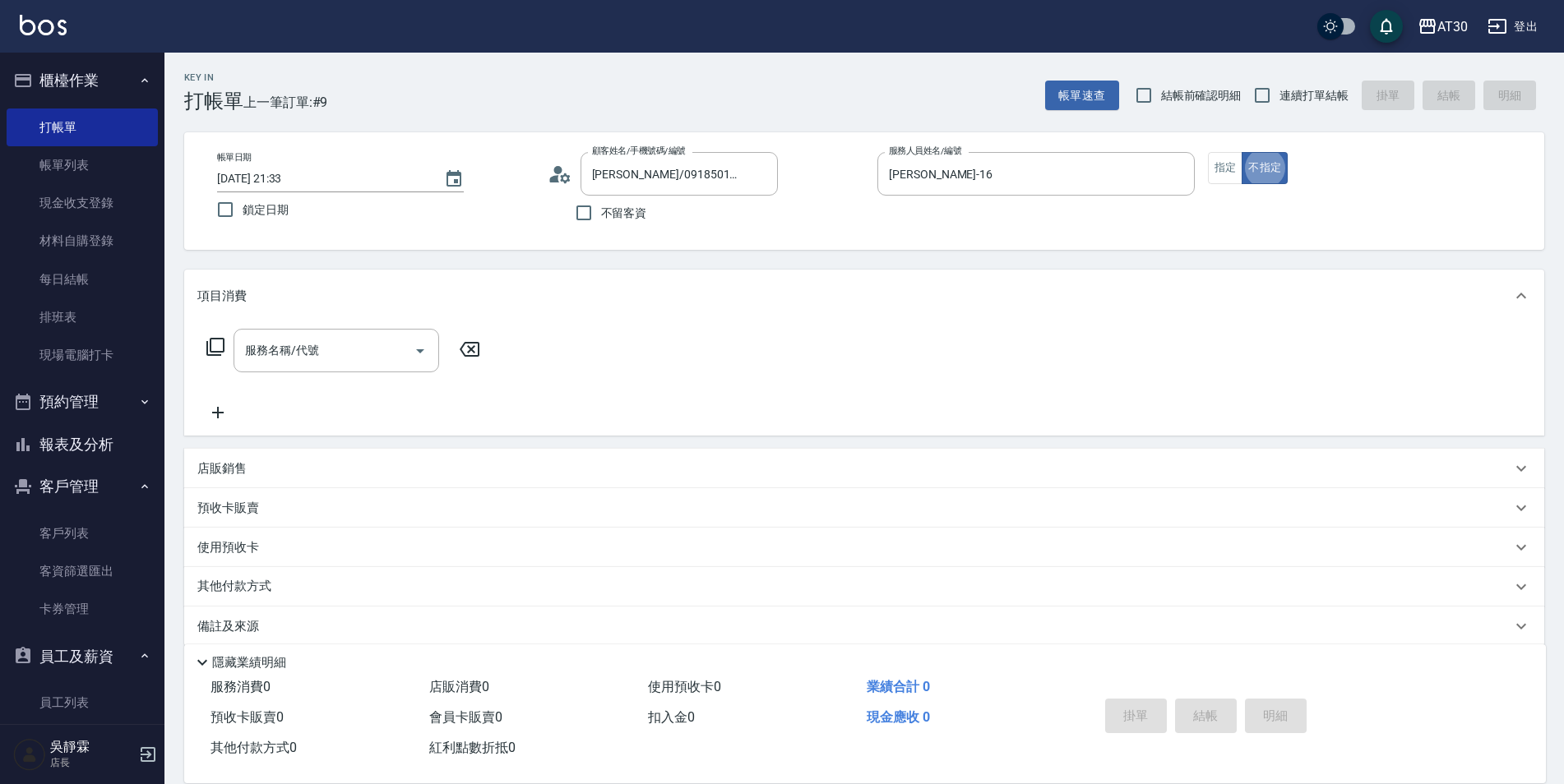
type button "false"
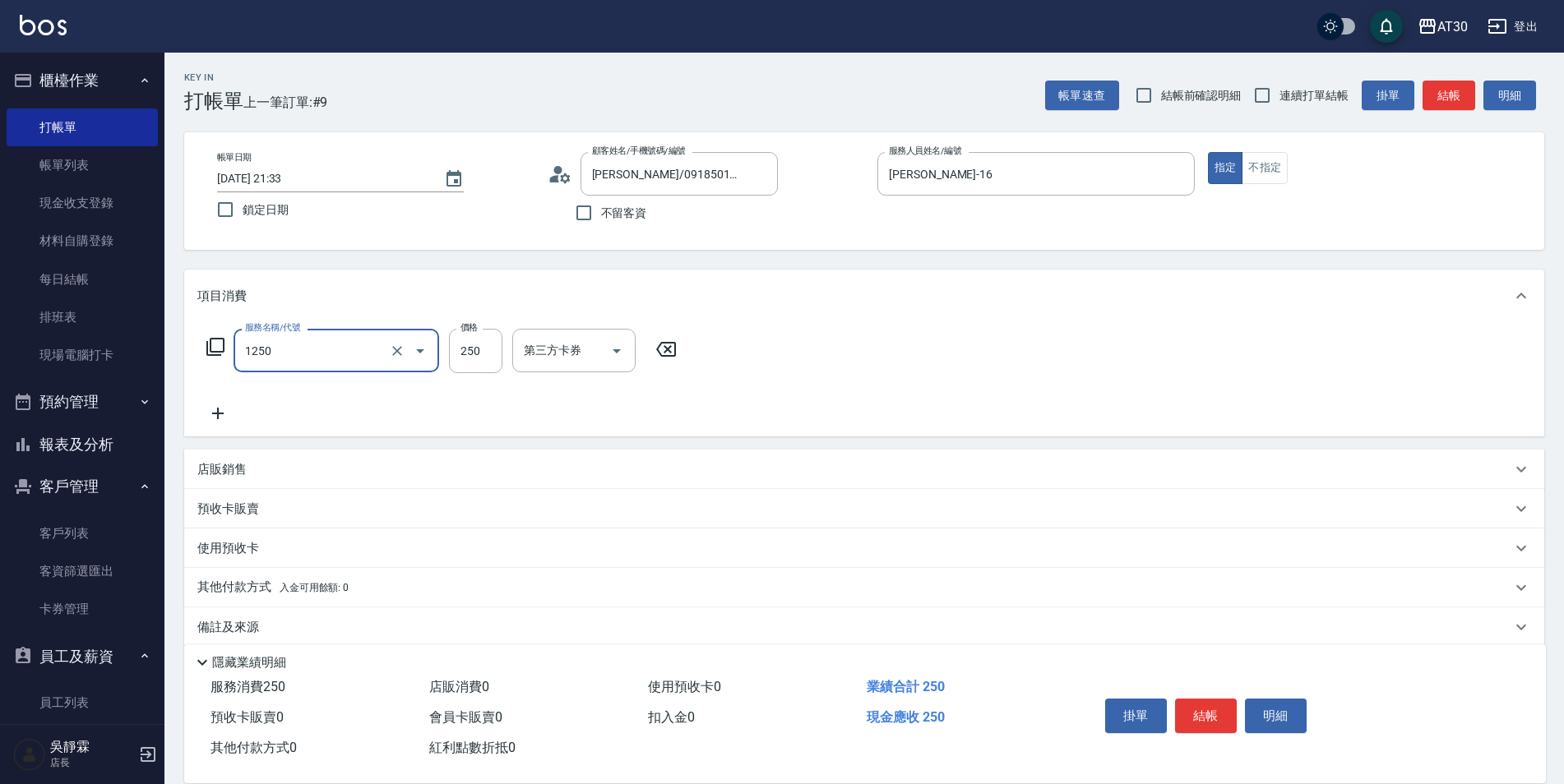
type input "洗髮250(1250)"
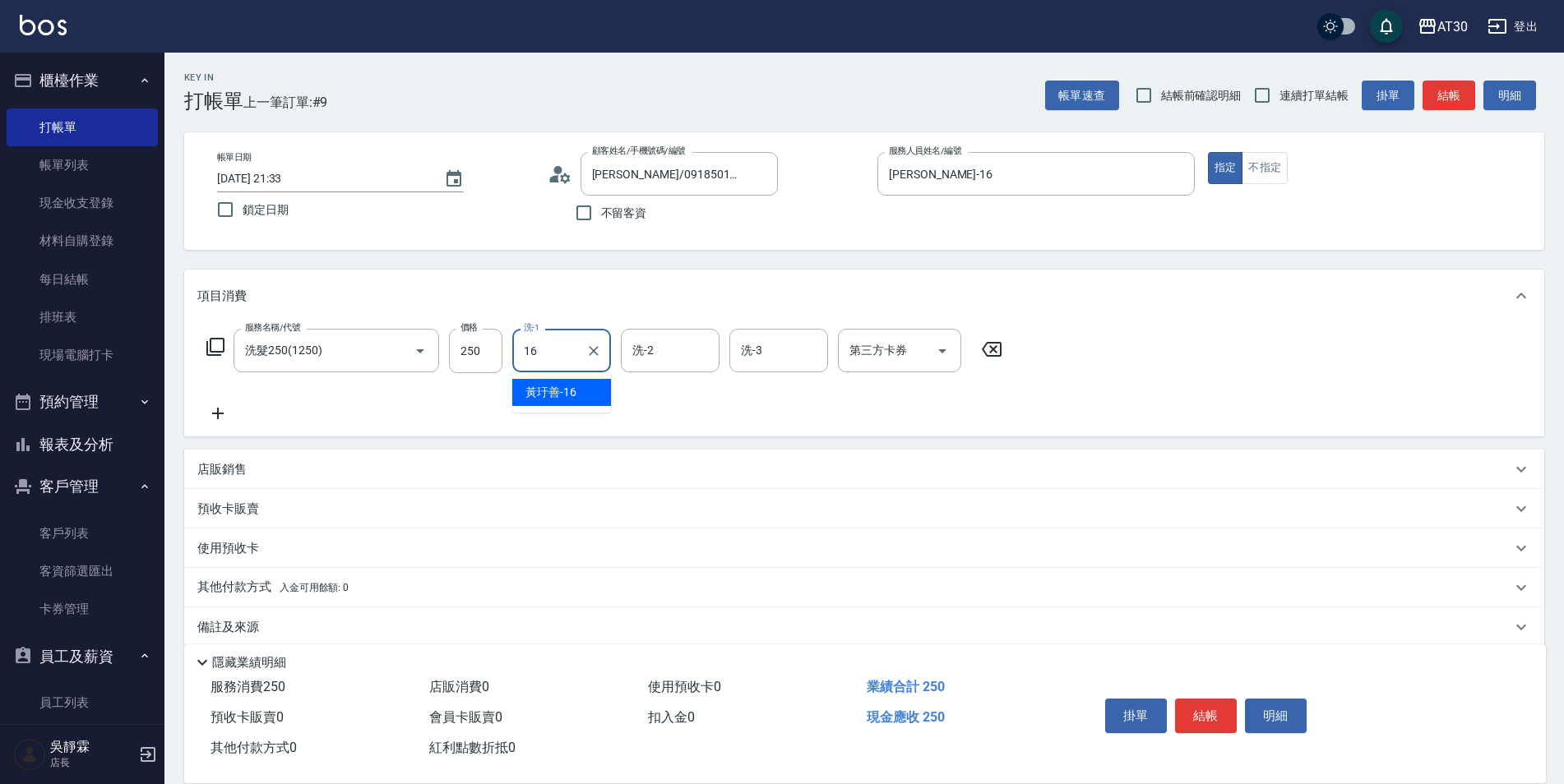
type input "[PERSON_NAME]-16"
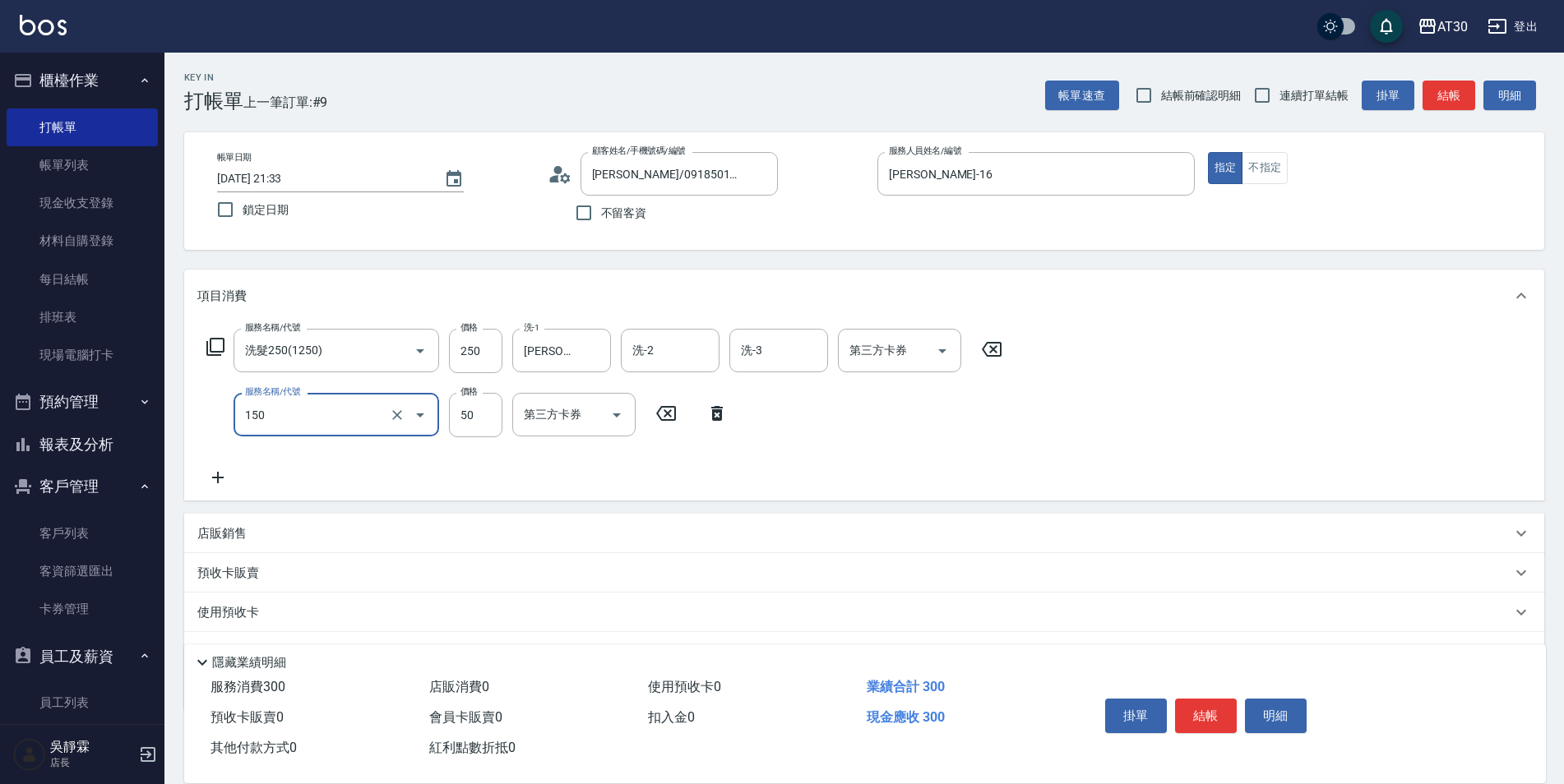
type input "精油(150)"
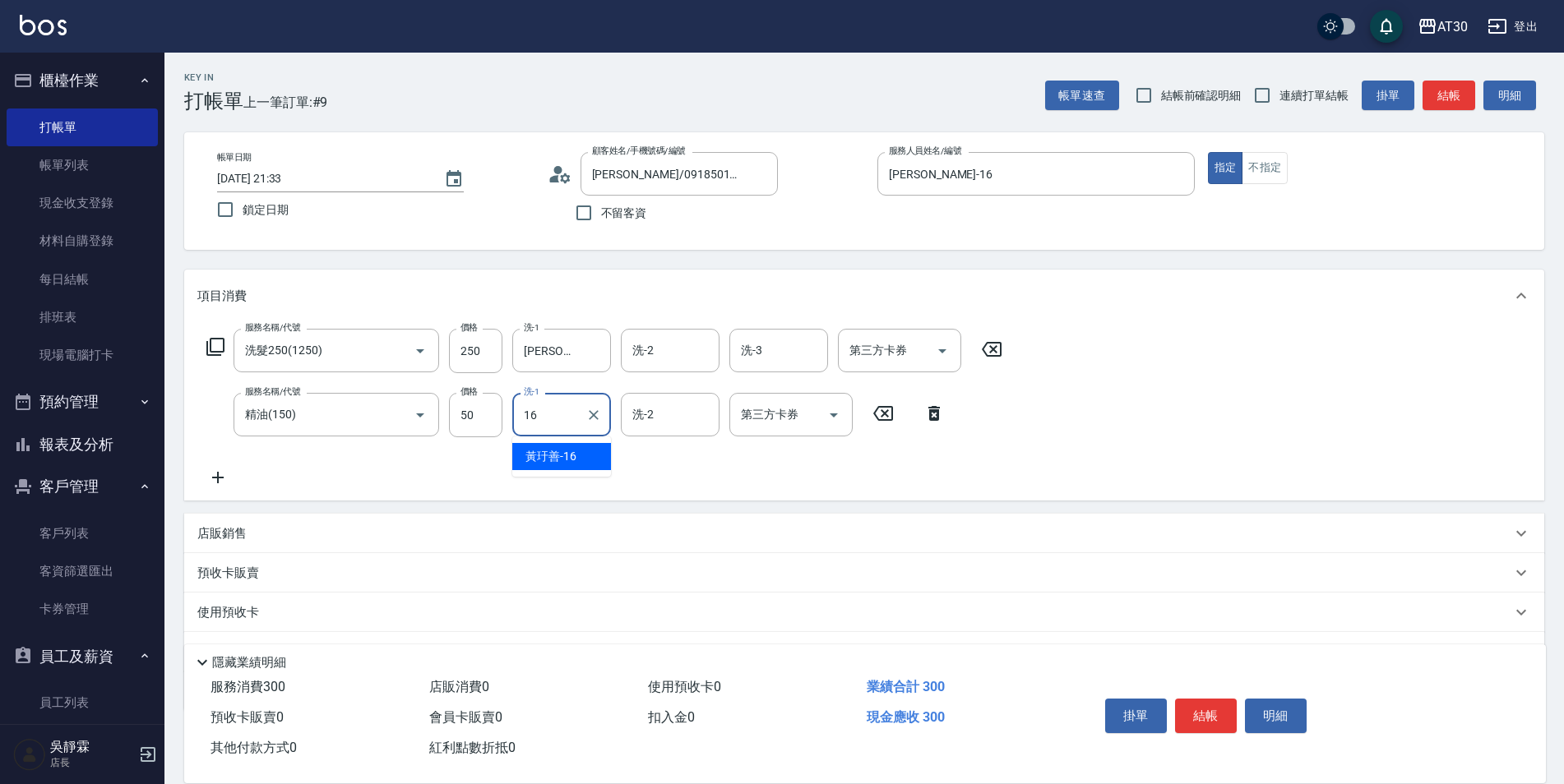
type input "[PERSON_NAME]-16"
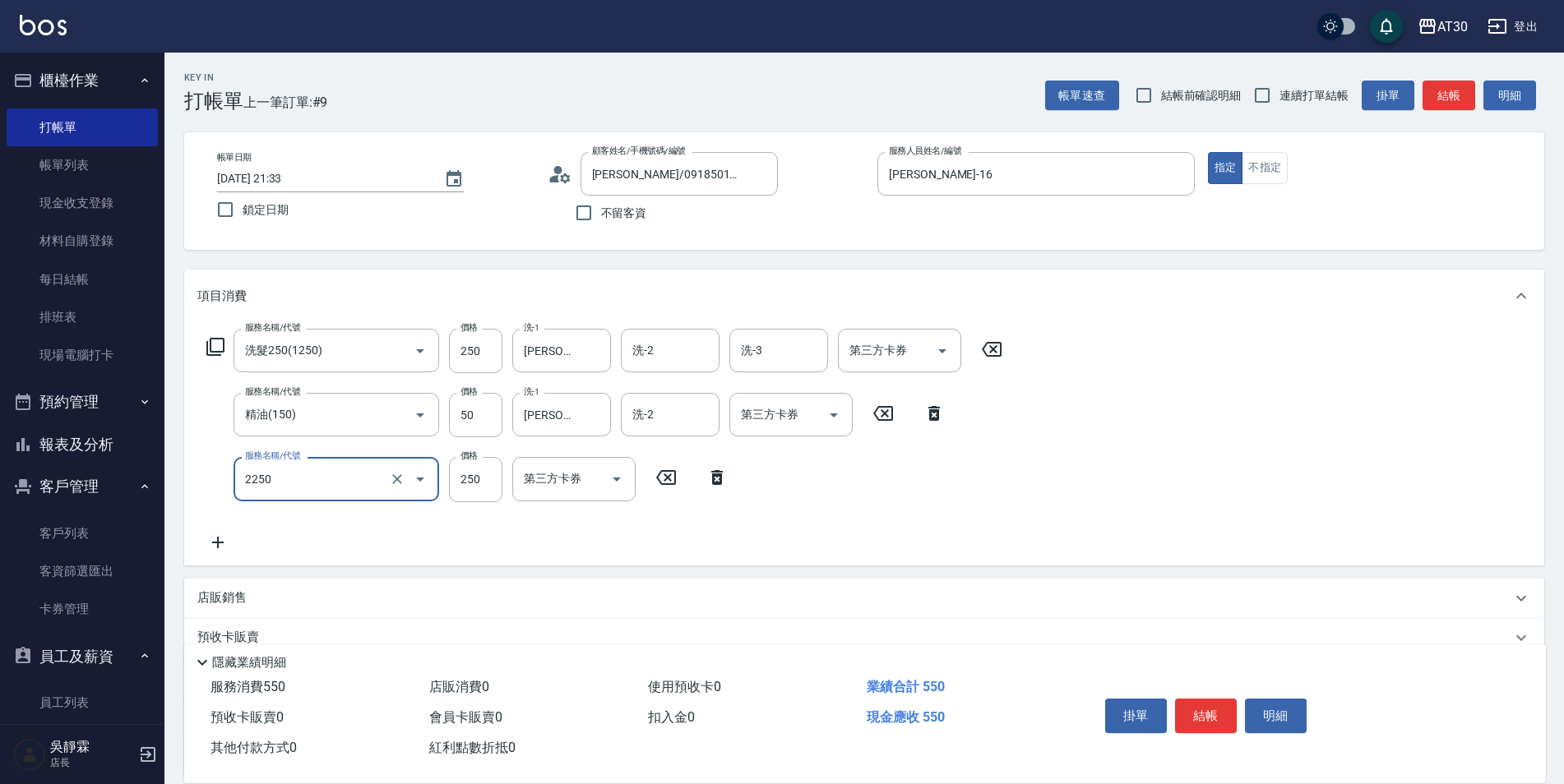
type input "剪髮(2250)"
click at [482, 483] on input "250" at bounding box center [476, 478] width 53 height 45
type input "300"
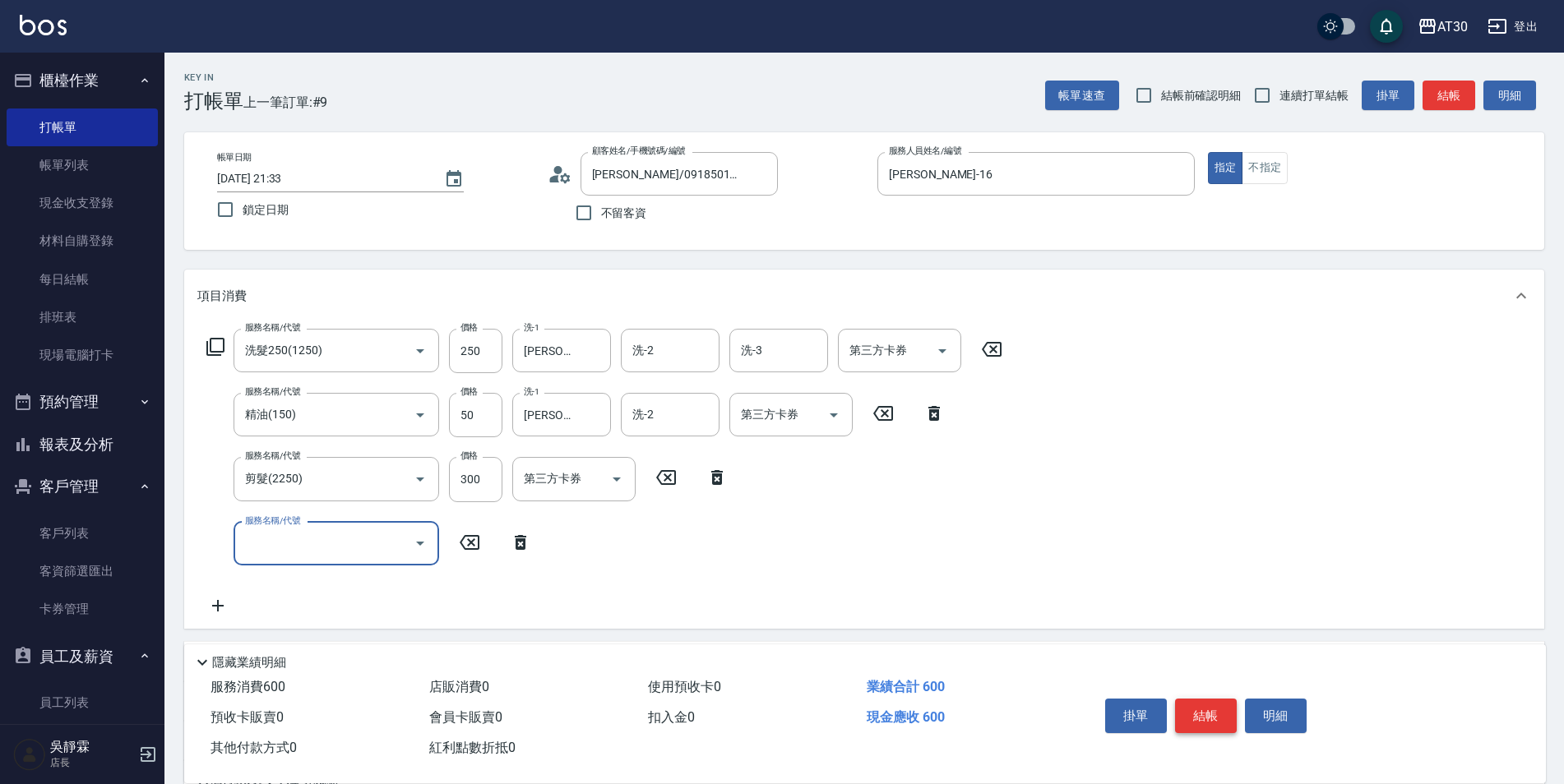
click at [1197, 708] on button "結帳" at bounding box center [1205, 716] width 62 height 34
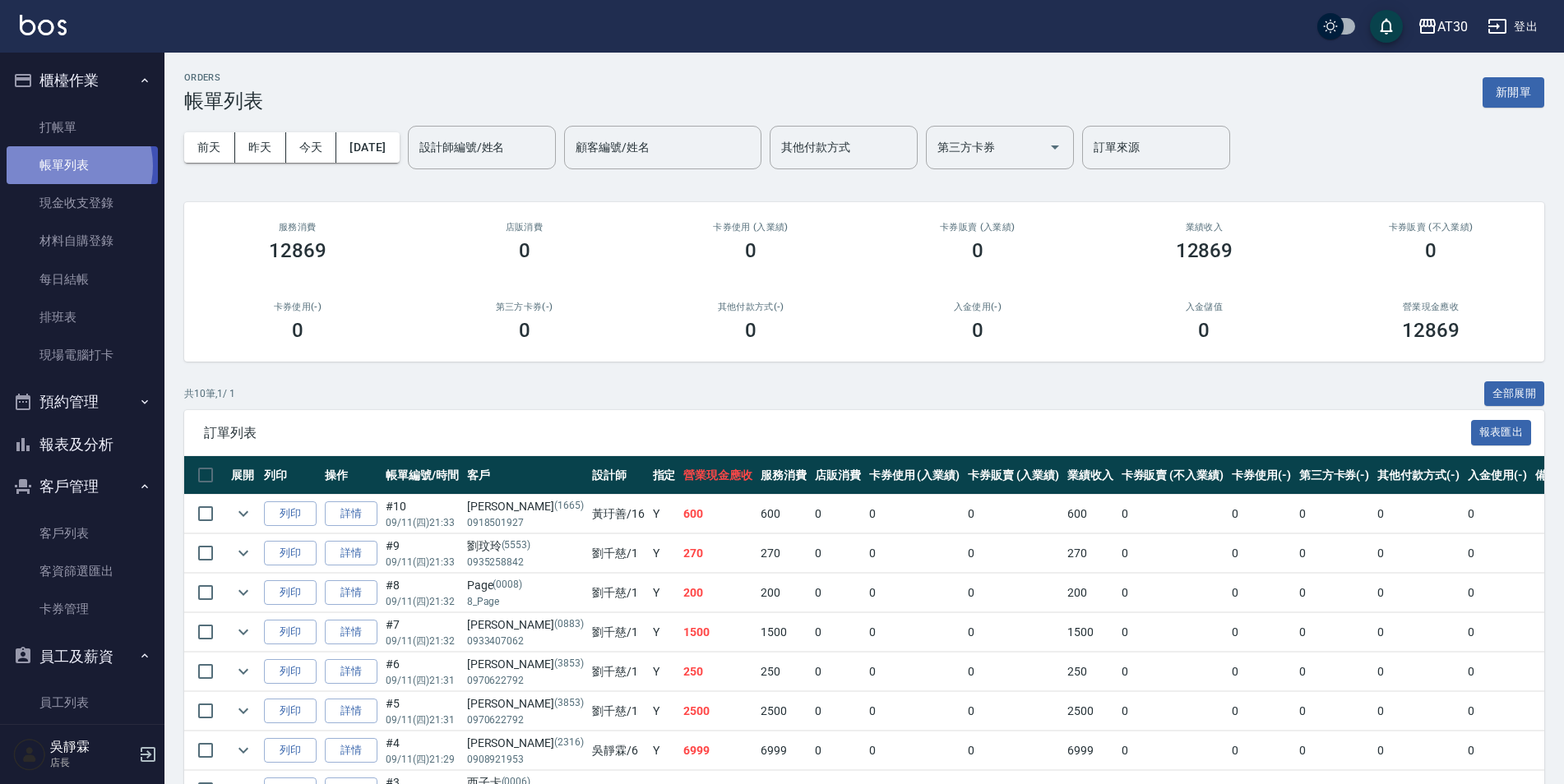
click at [67, 166] on link "帳單列表" at bounding box center [82, 165] width 151 height 38
click at [1521, 94] on button "新開單" at bounding box center [1513, 92] width 62 height 30
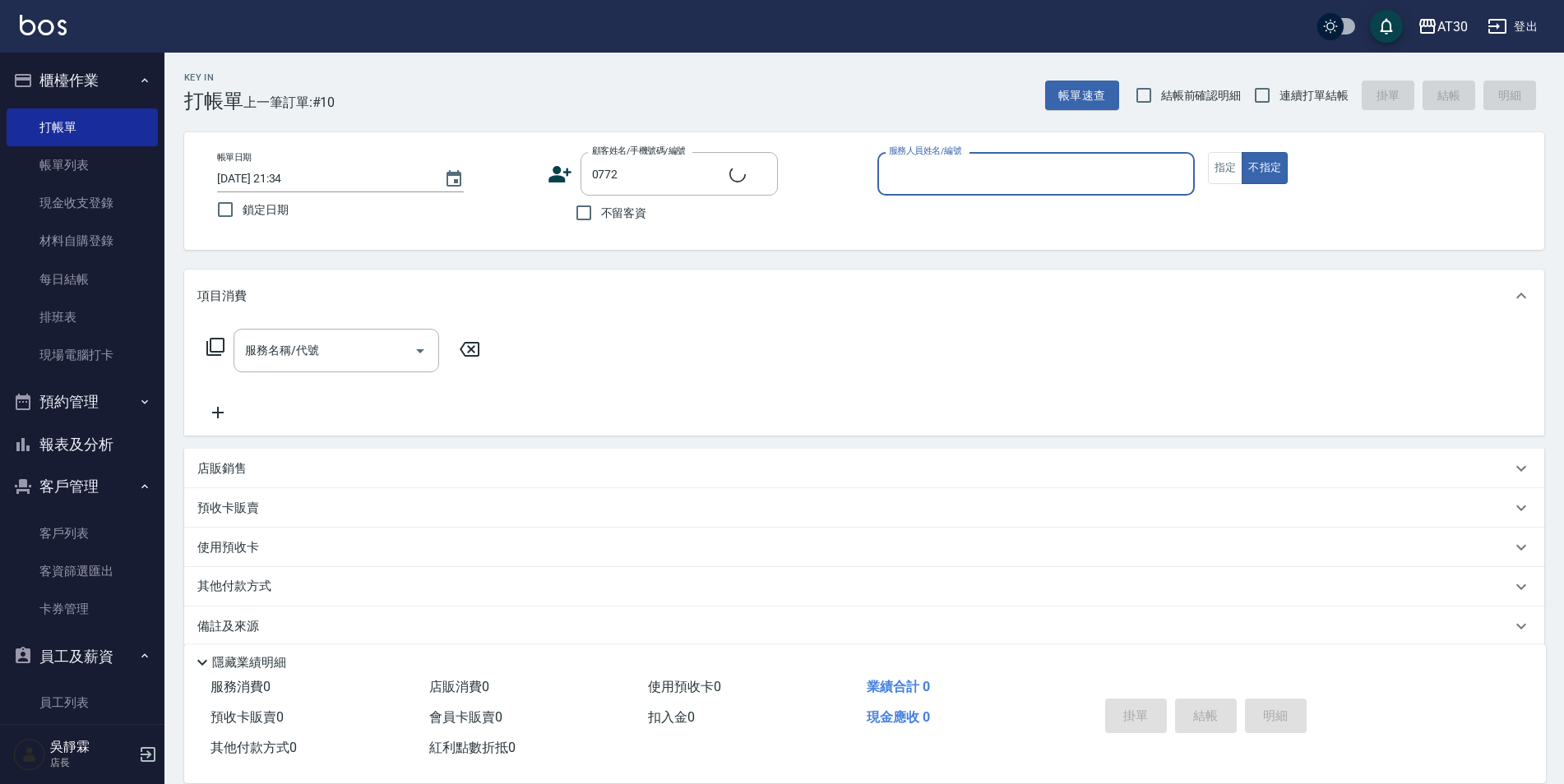
type input "[PERSON_NAME]/0983009521/0772"
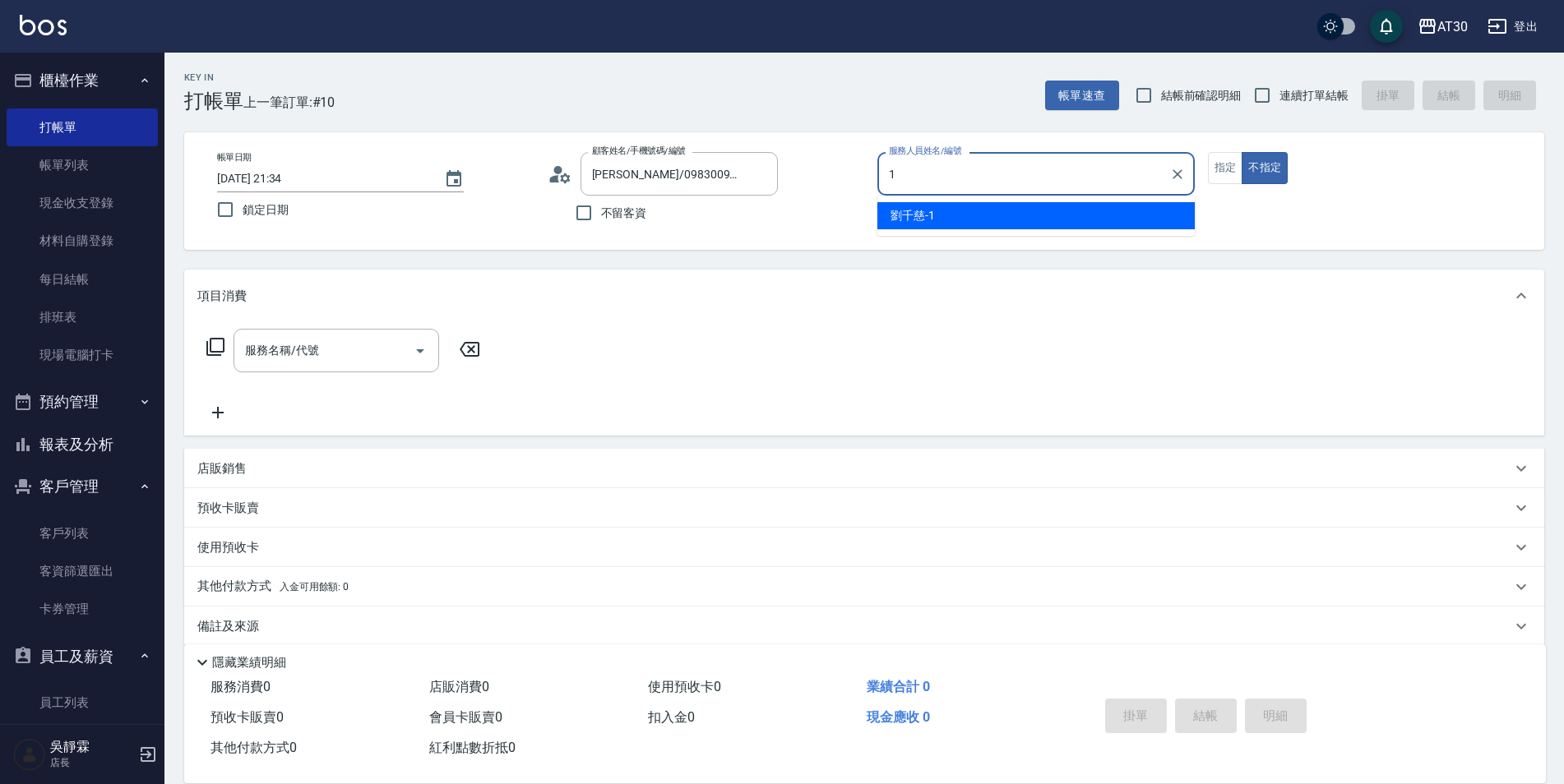
type input "[PERSON_NAME]1"
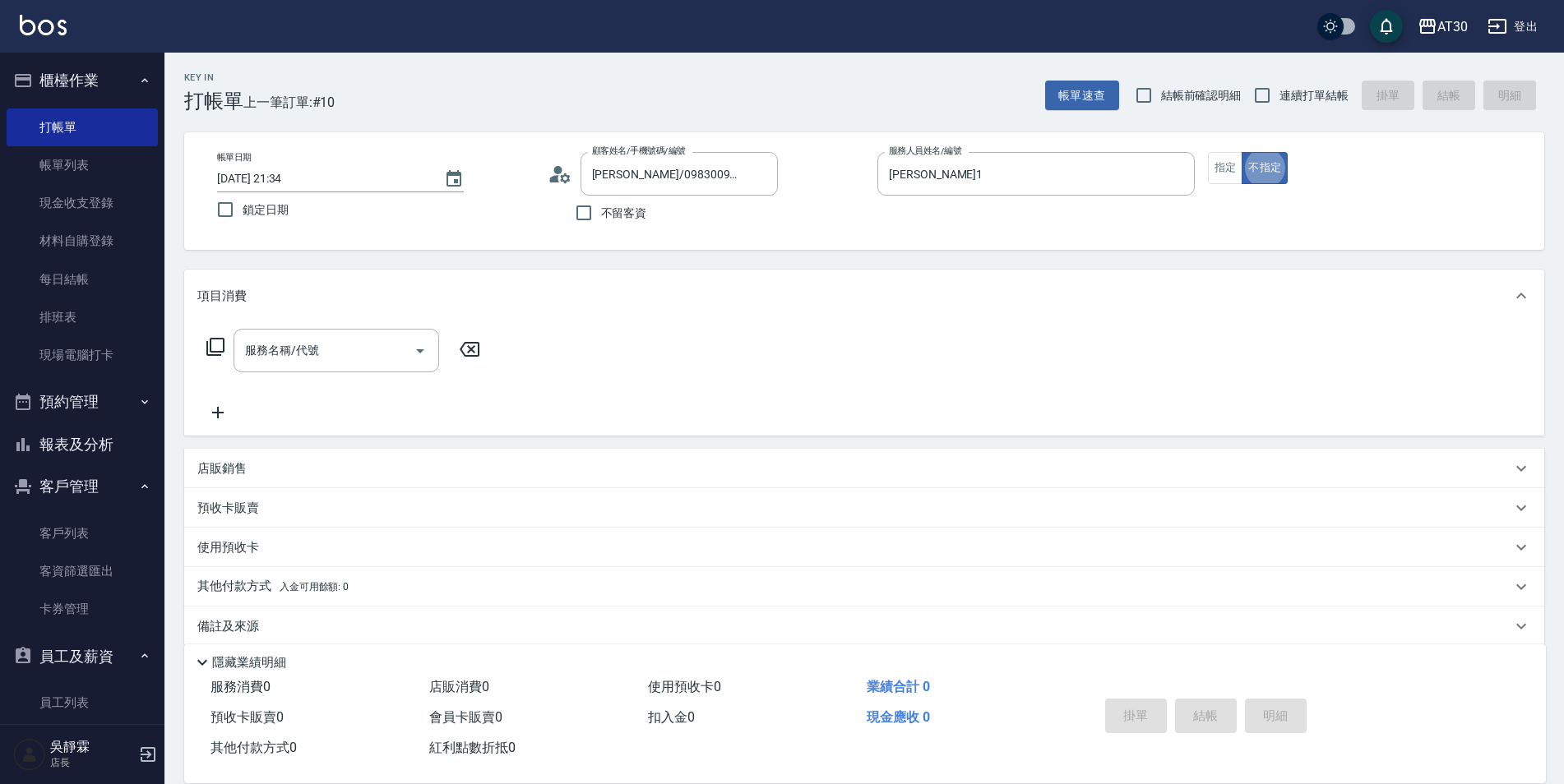
type button "false"
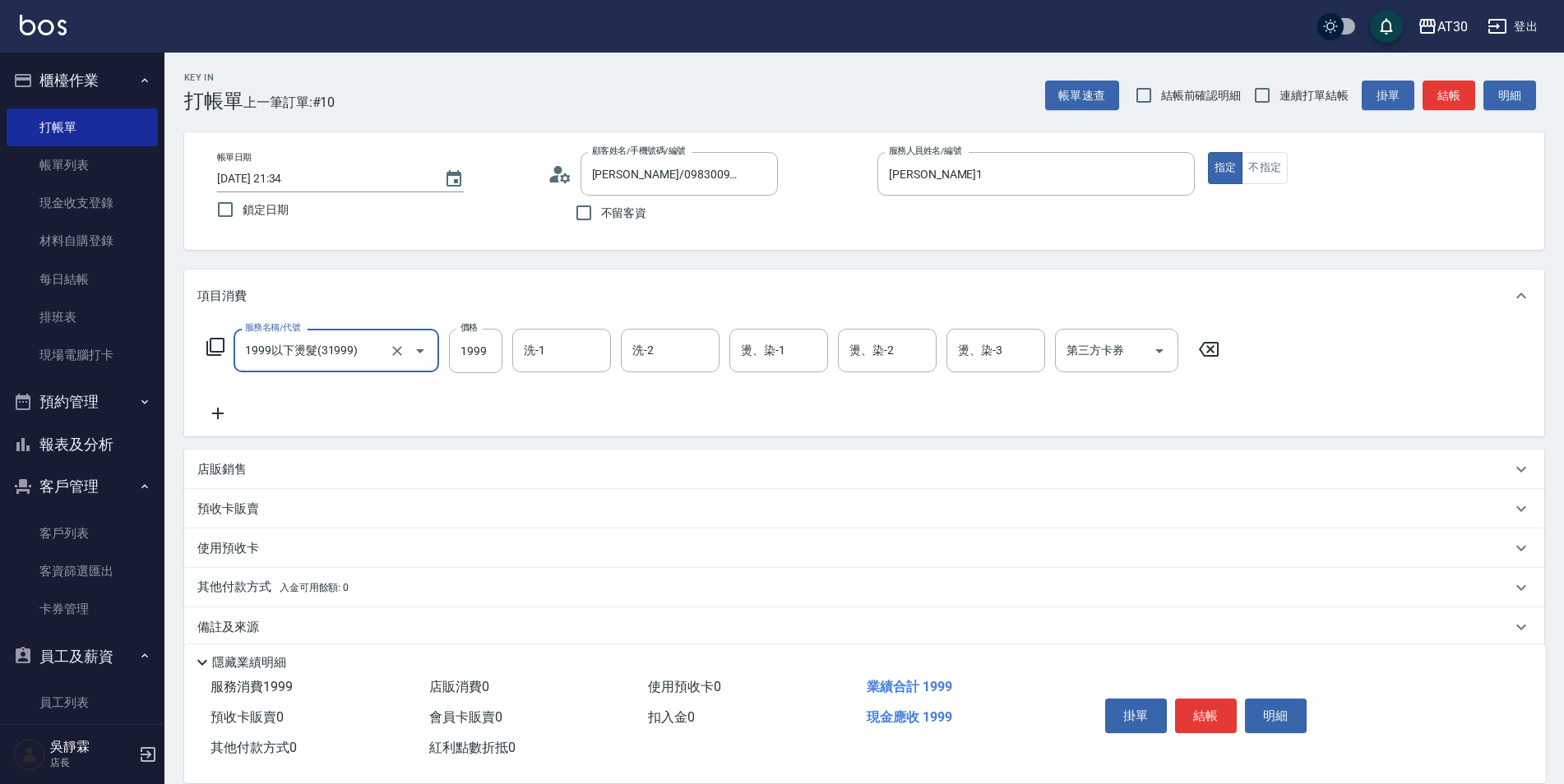
type input "1999以下燙髮(31999)"
type input "1500"
type input "曾駿育-23"
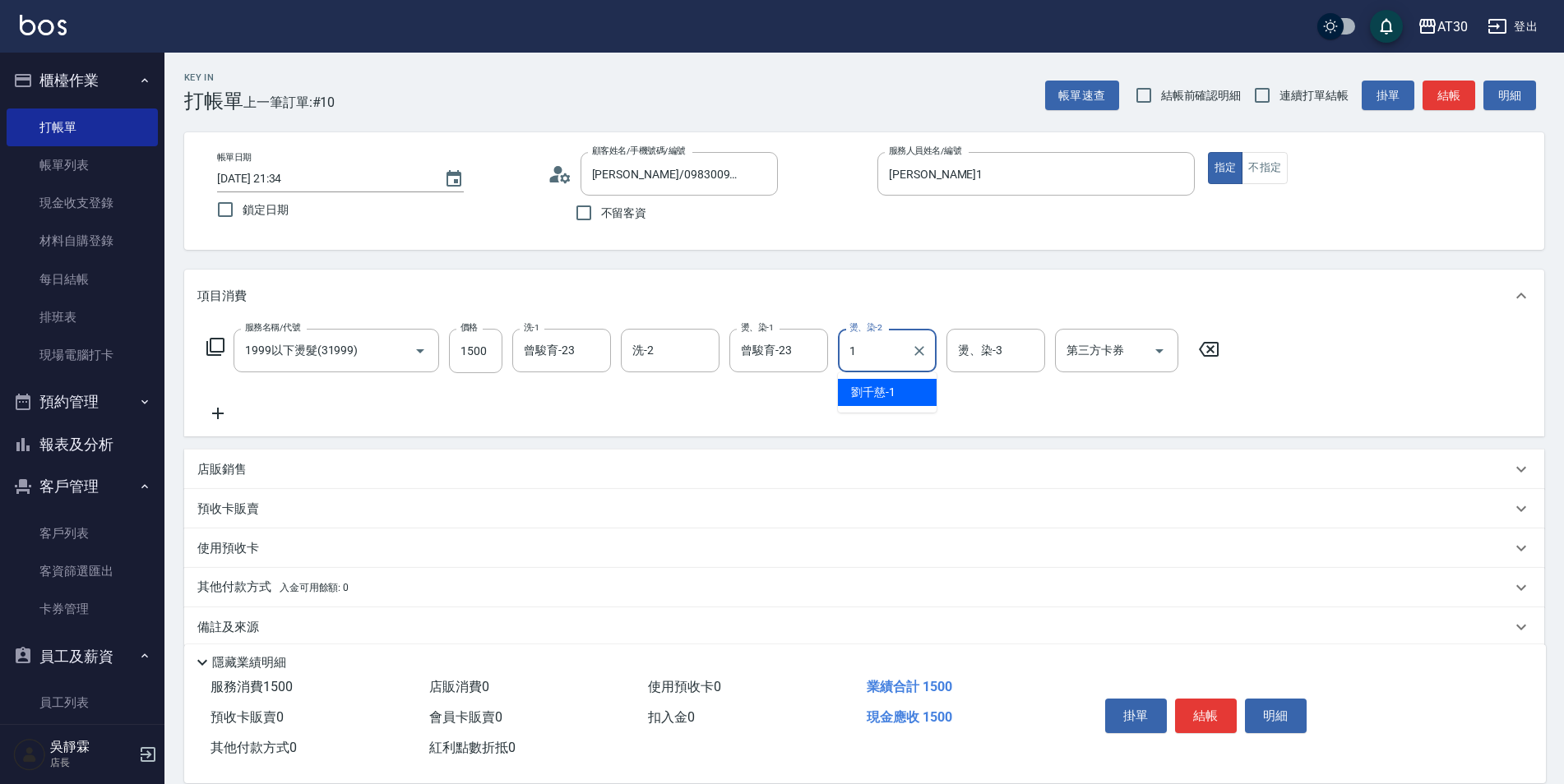
type input "[PERSON_NAME]1"
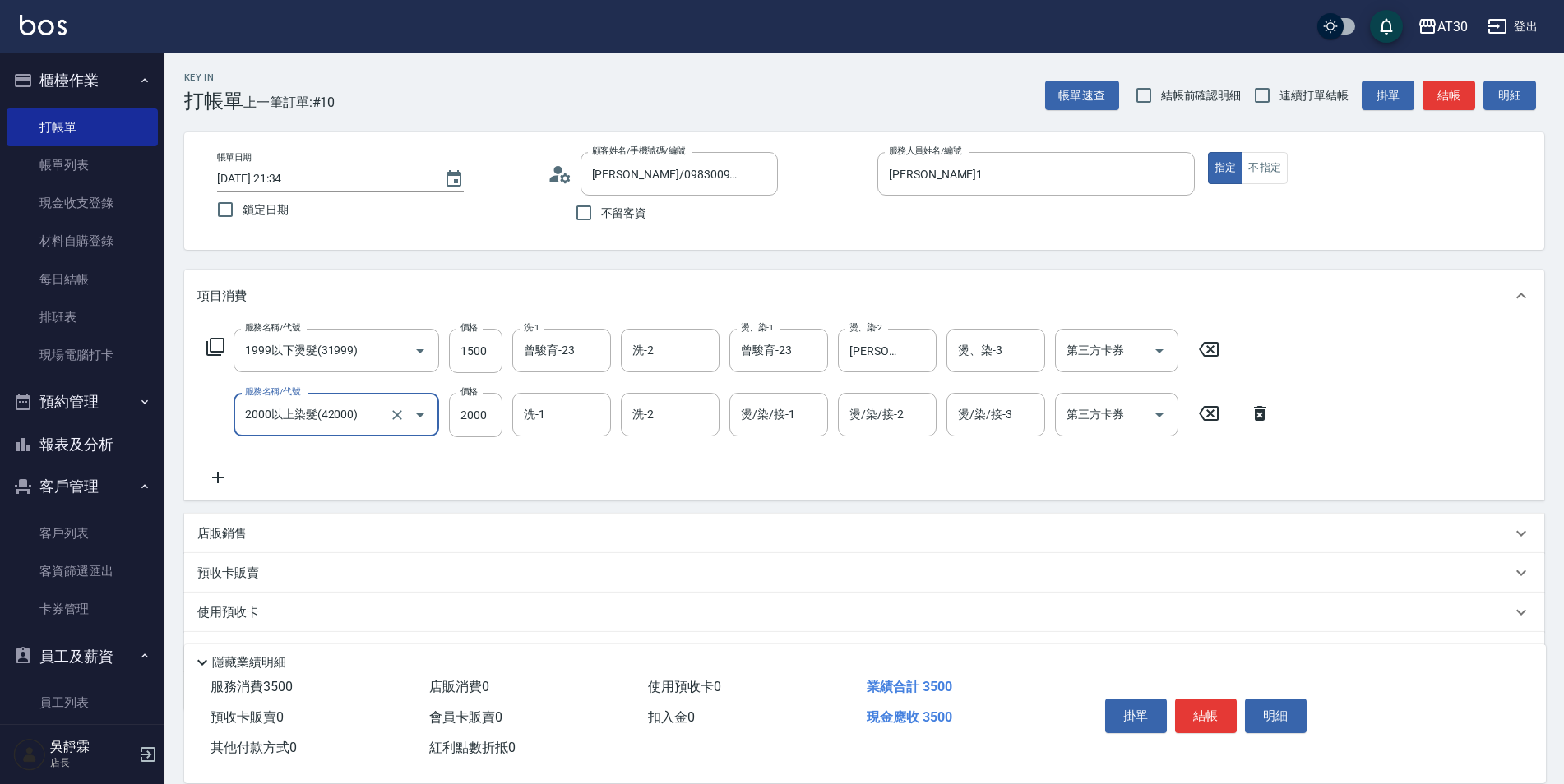
type input "2000以上染髮(42000)"
type input "[PERSON_NAME]1"
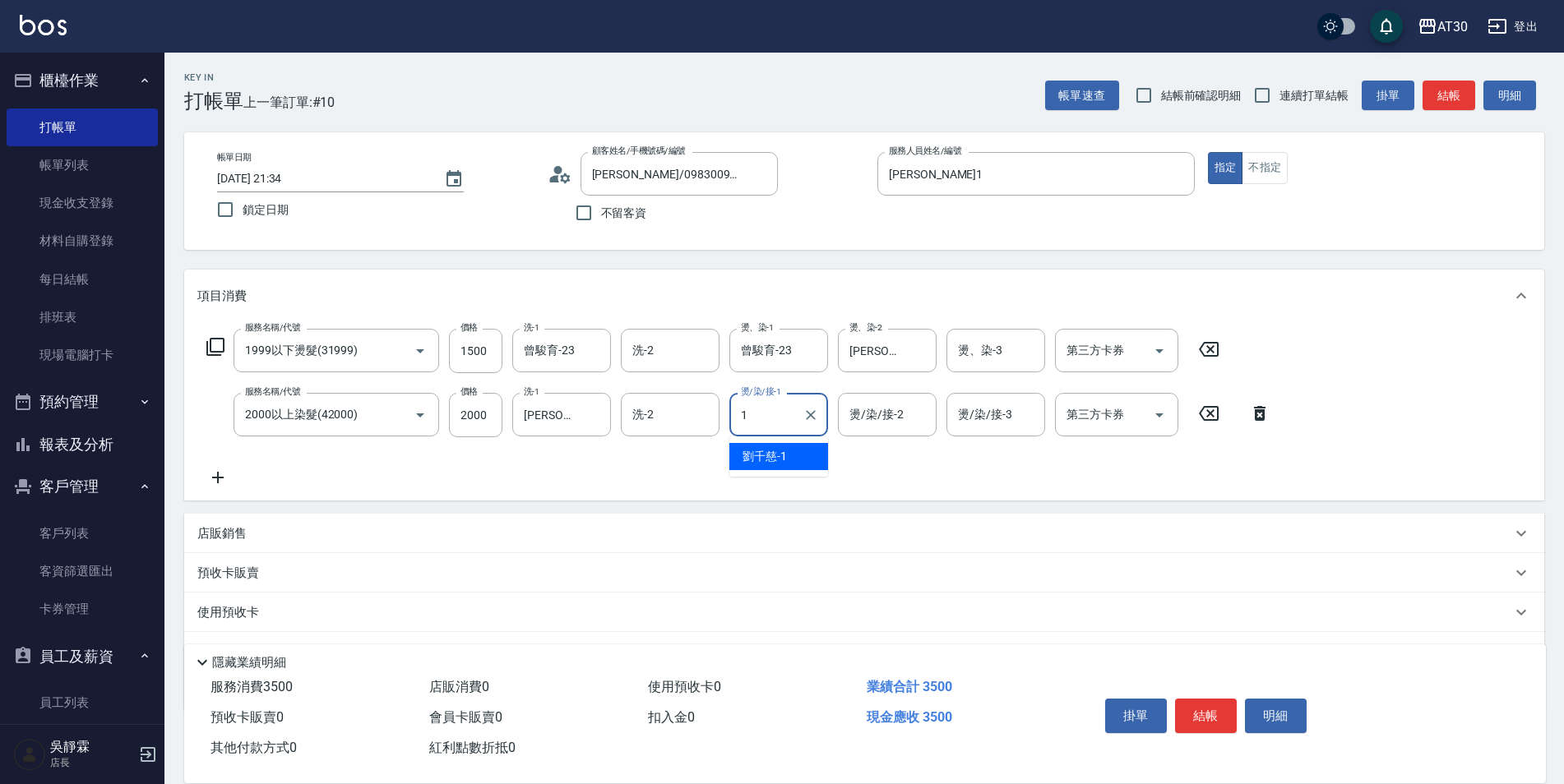
type input "[PERSON_NAME]1"
click at [601, 416] on icon "Clear" at bounding box center [593, 415] width 16 height 16
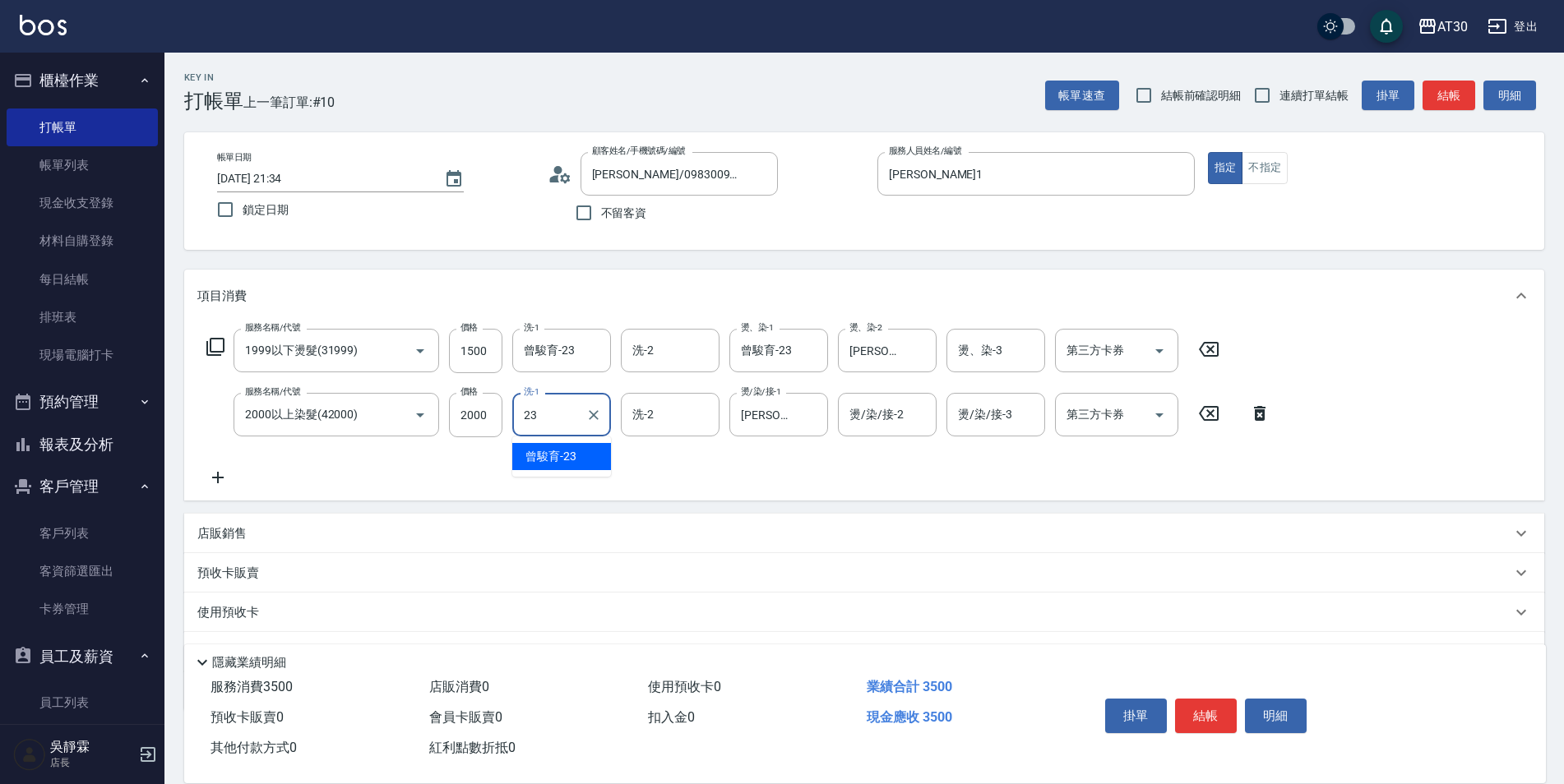
type input "曾駿育-23"
type input "3"
drag, startPoint x: 756, startPoint y: 417, endPoint x: 800, endPoint y: 417, distance: 44.0
click at [763, 418] on input "[PERSON_NAME]1" at bounding box center [766, 415] width 59 height 28
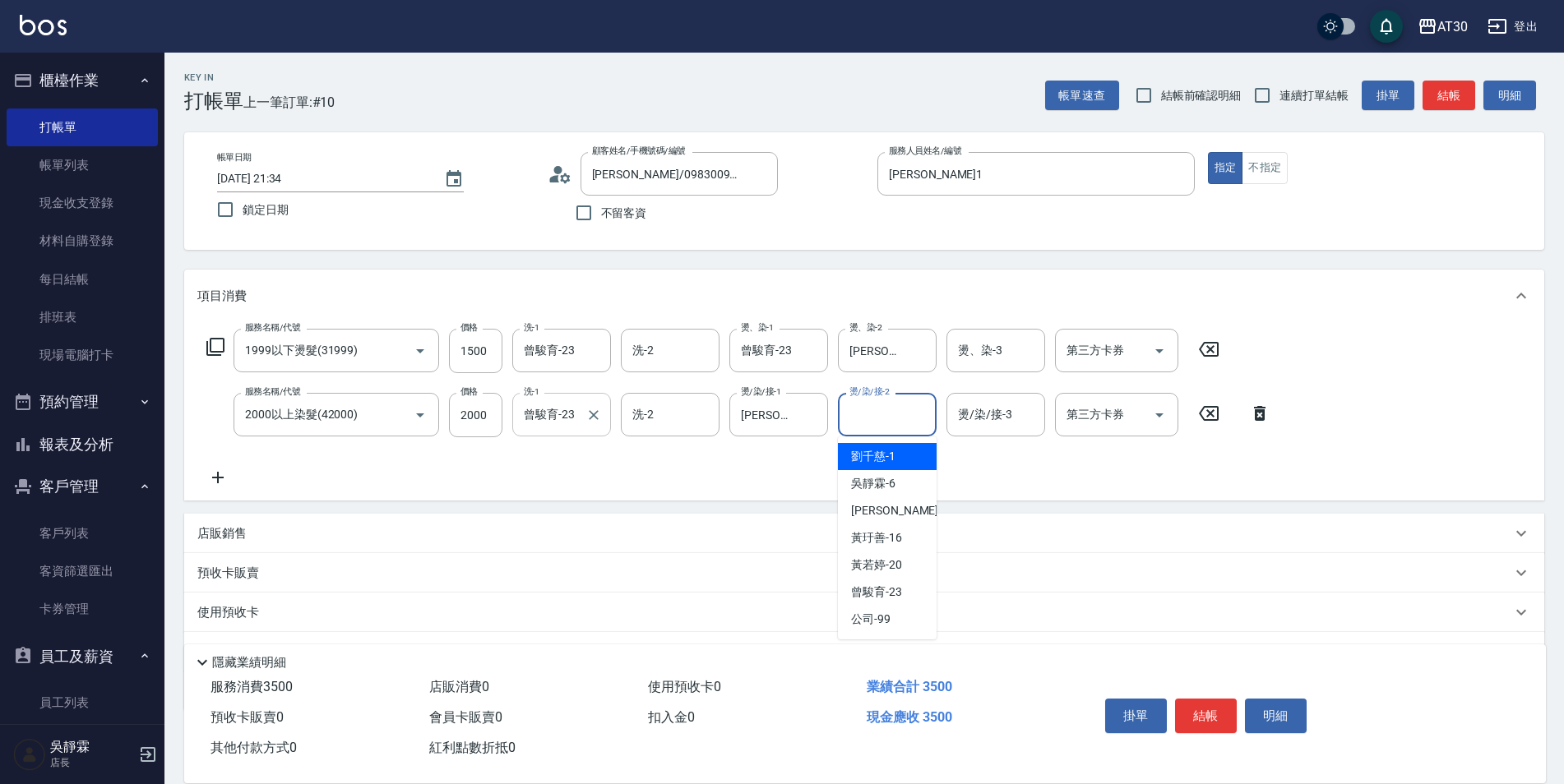
click at [863, 422] on input "燙/染/接-2" at bounding box center [887, 415] width 84 height 28
type input "[PERSON_NAME]1"
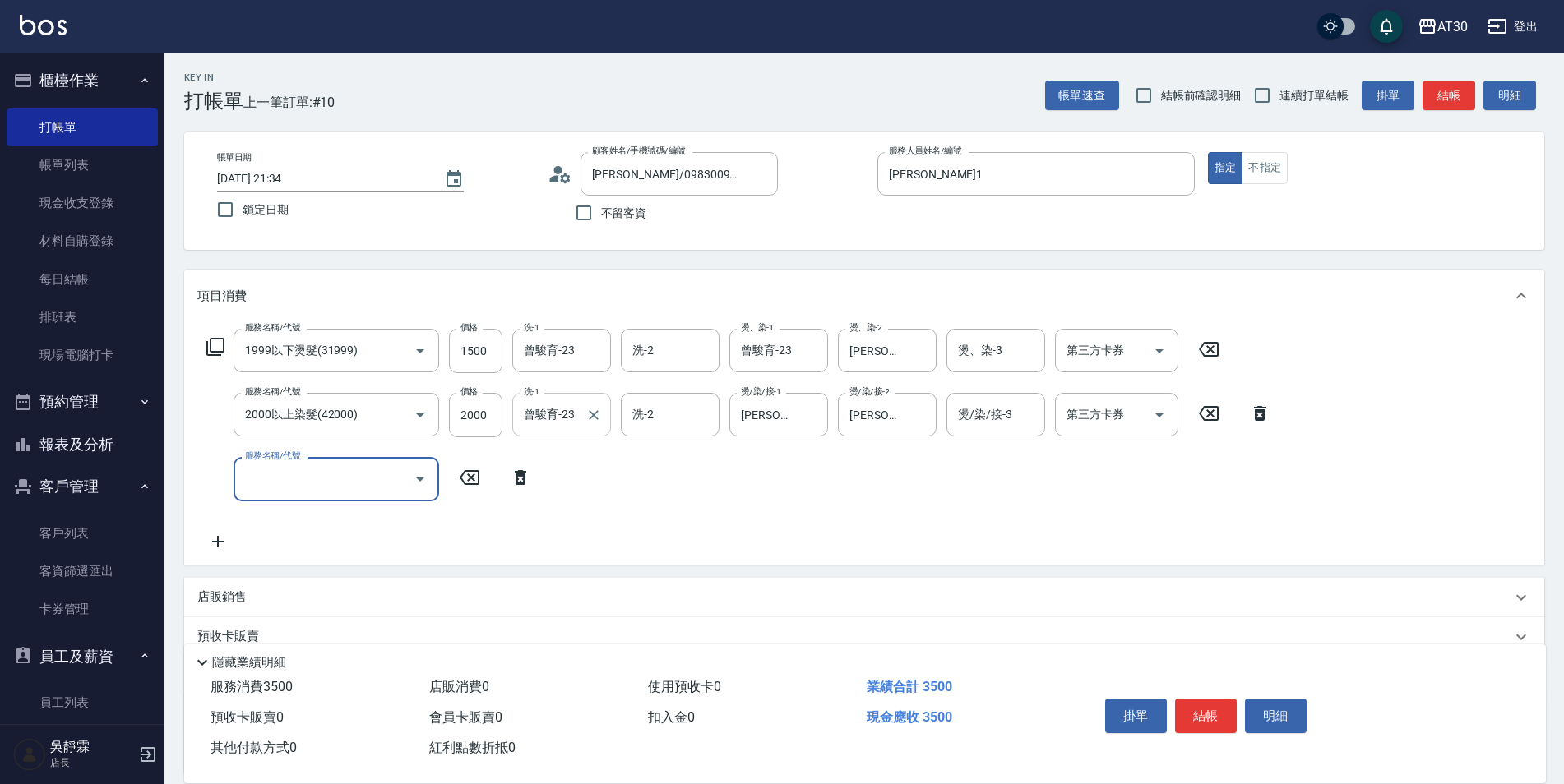
type input "0"
type input "原價1~400護髮(50400)"
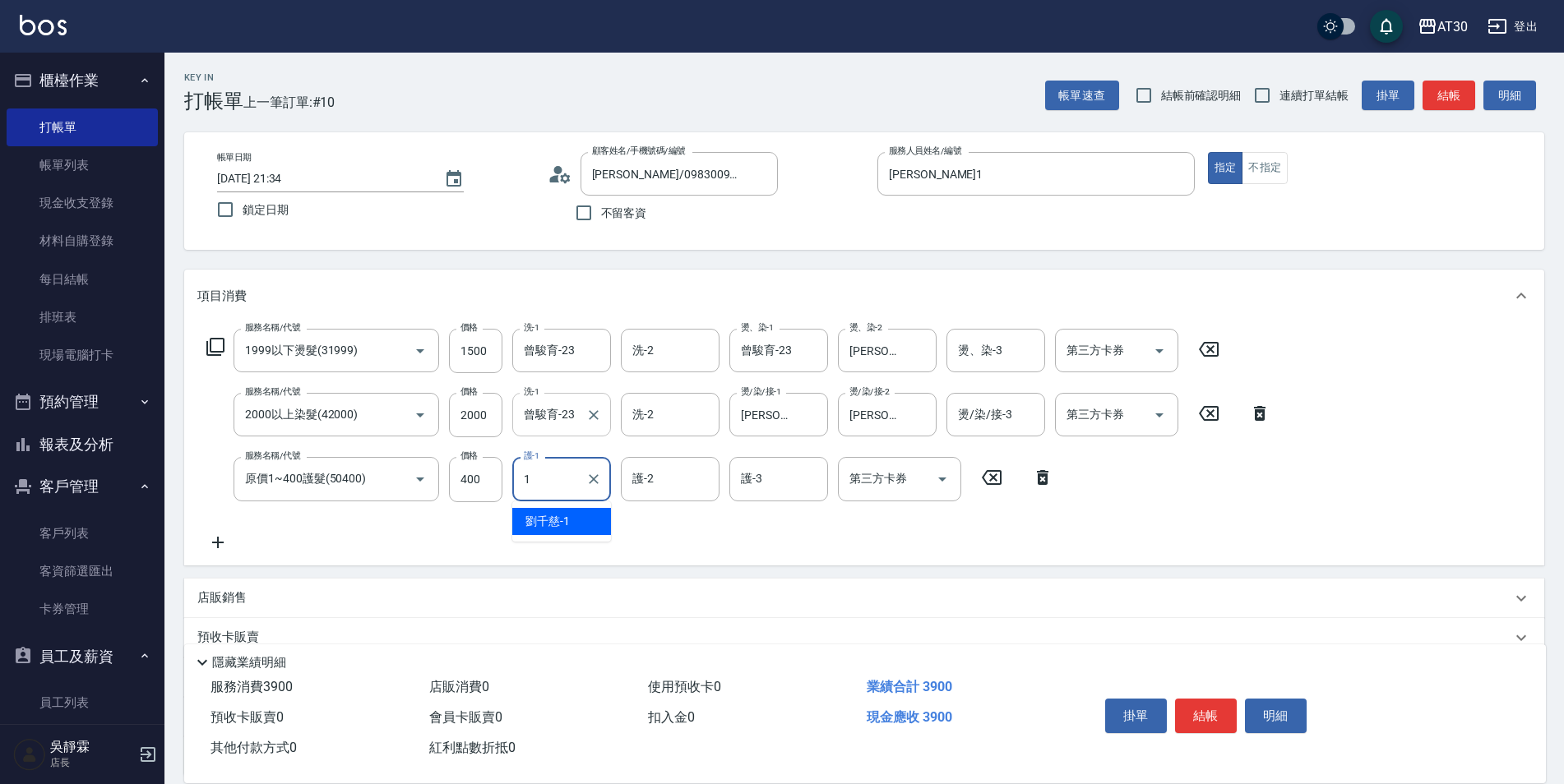
type input "[PERSON_NAME]1"
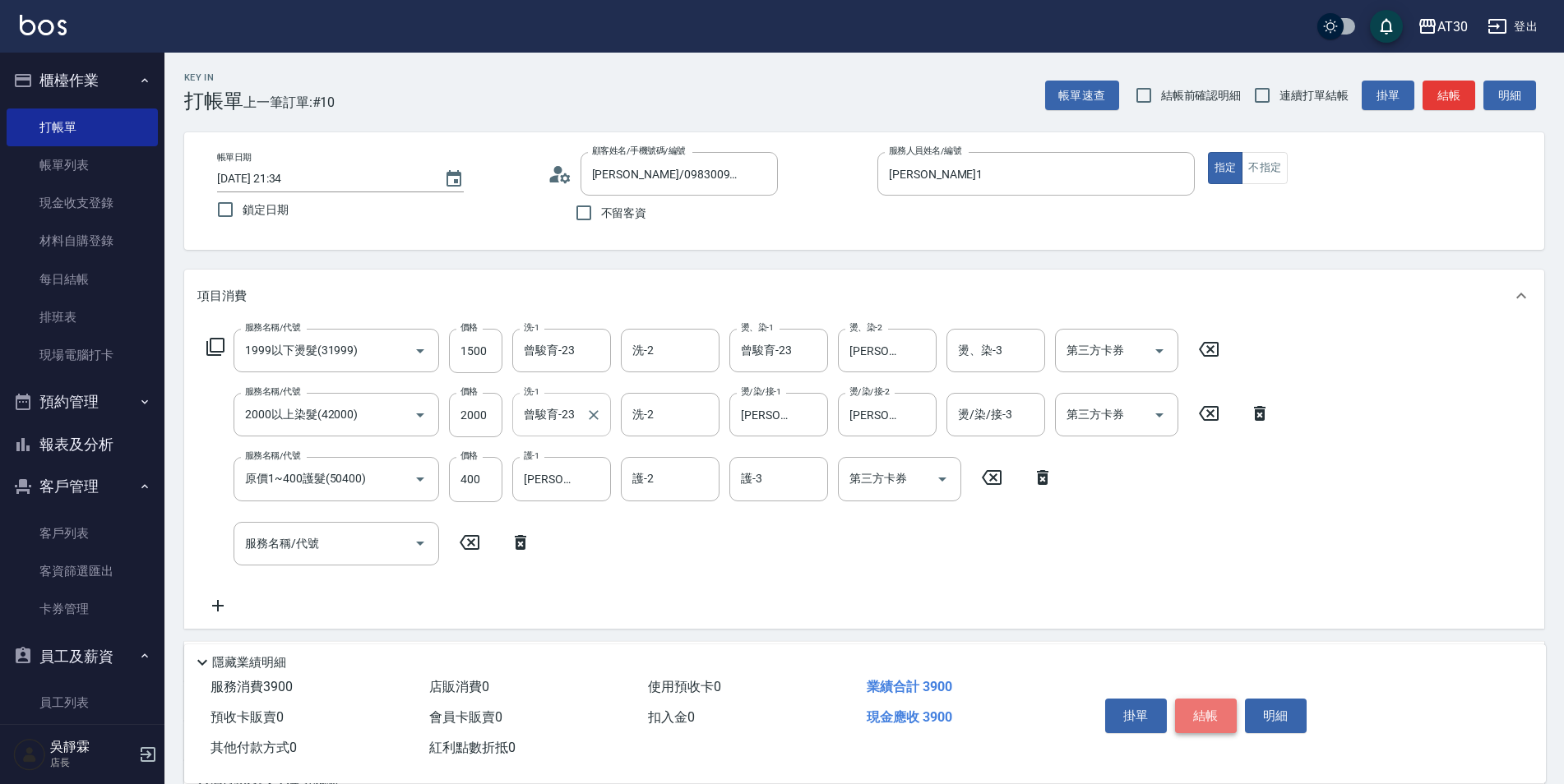
click at [1209, 705] on button "結帳" at bounding box center [1205, 716] width 62 height 34
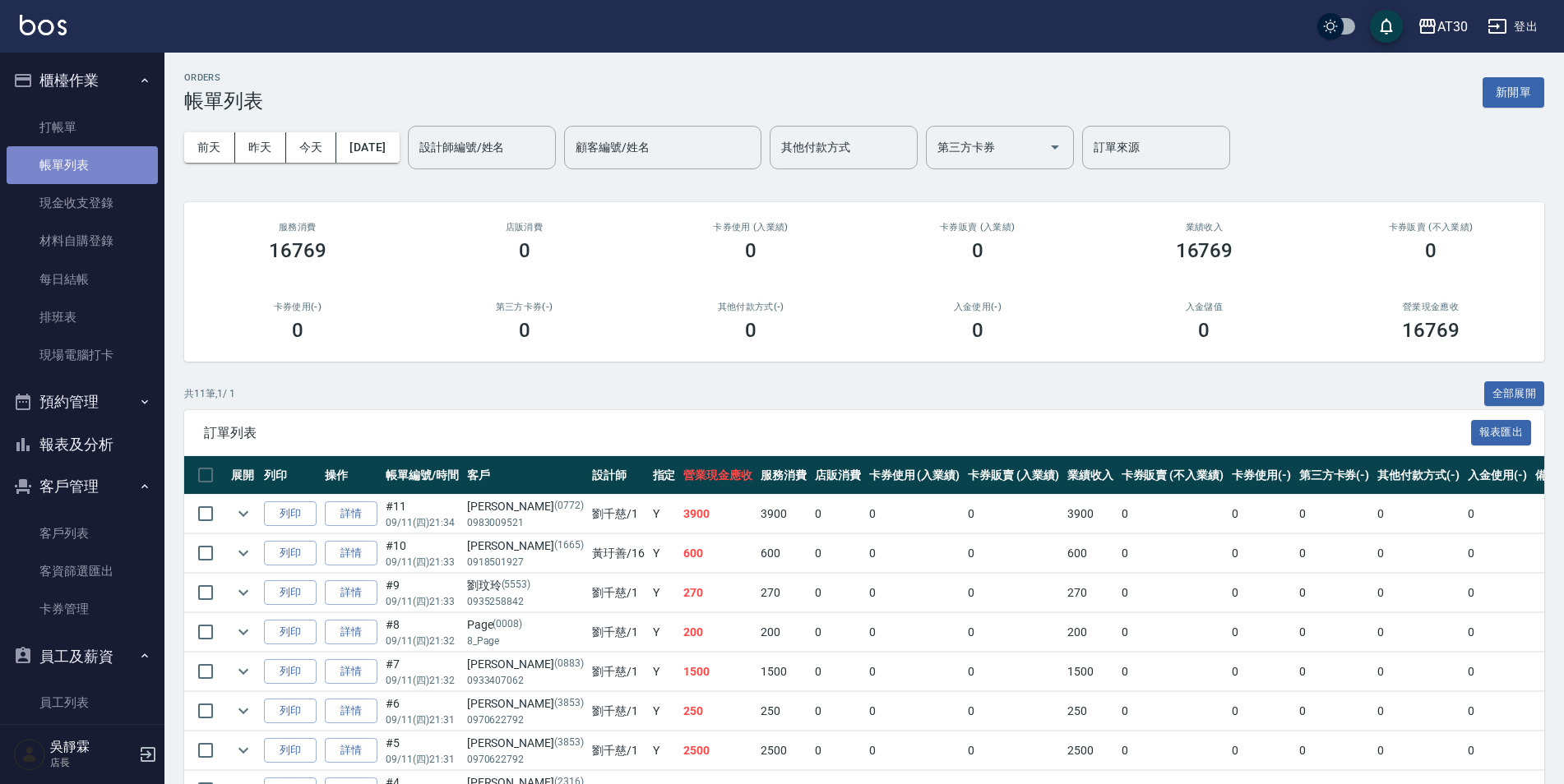
click at [98, 174] on link "帳單列表" at bounding box center [82, 165] width 151 height 38
click at [63, 205] on link "現金收支登錄" at bounding box center [82, 203] width 151 height 38
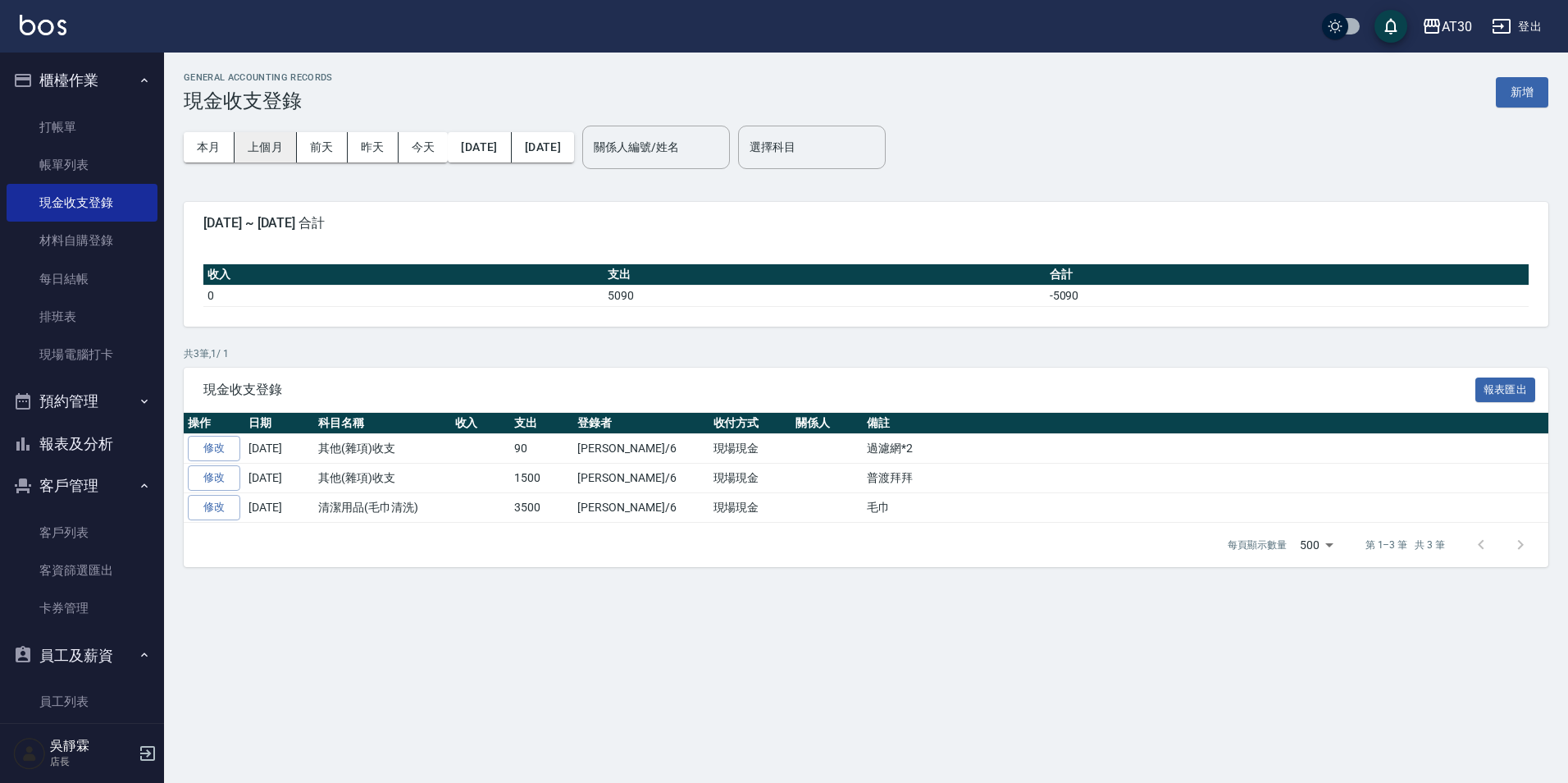
click at [266, 149] on button "上個月" at bounding box center [266, 147] width 63 height 30
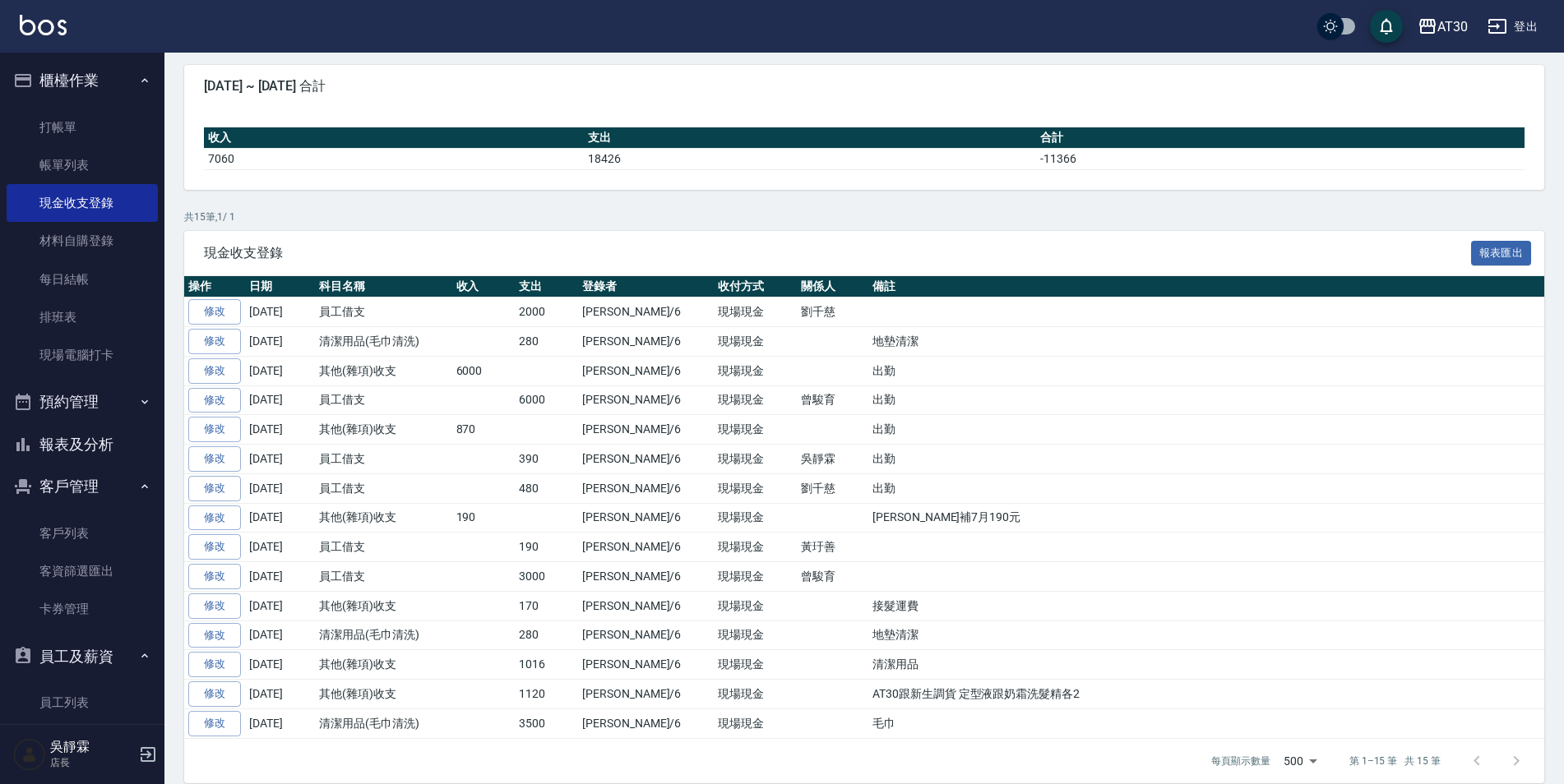
scroll to position [156, 0]
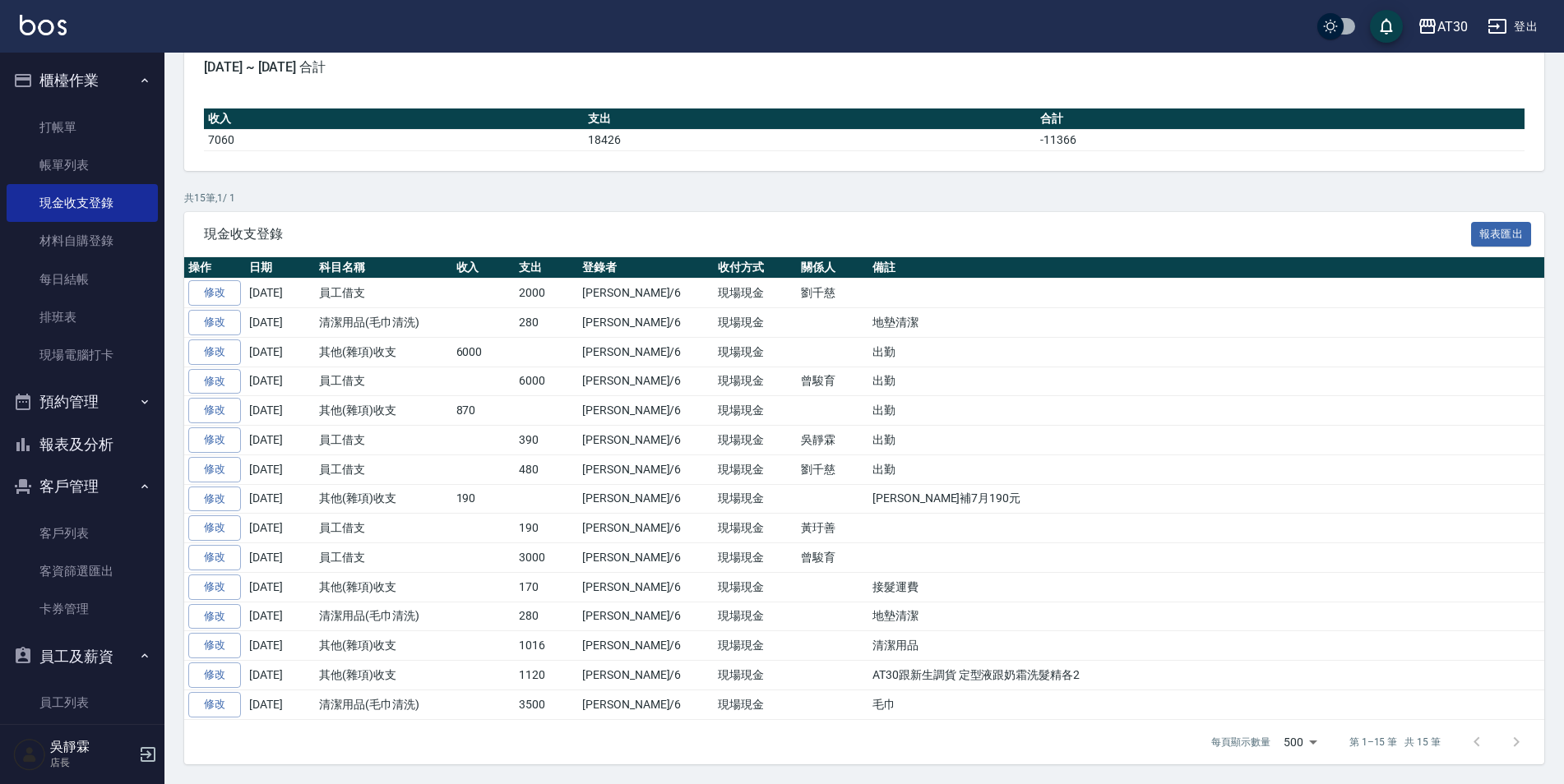
drag, startPoint x: 874, startPoint y: 767, endPoint x: 795, endPoint y: 769, distance: 79.0
click at [795, 769] on div "GENERAL ACCOUNTING RECORDS 現金收支登錄 新增 本月 上個月 [DATE] [DATE] [DATE] [DATE] [DATE] …" at bounding box center [863, 340] width 1399 height 887
drag, startPoint x: 795, startPoint y: 769, endPoint x: 1002, endPoint y: 580, distance: 280.3
click at [1002, 578] on td "接髮運費" at bounding box center [1206, 587] width 676 height 29
drag, startPoint x: 867, startPoint y: 642, endPoint x: 769, endPoint y: 652, distance: 98.5
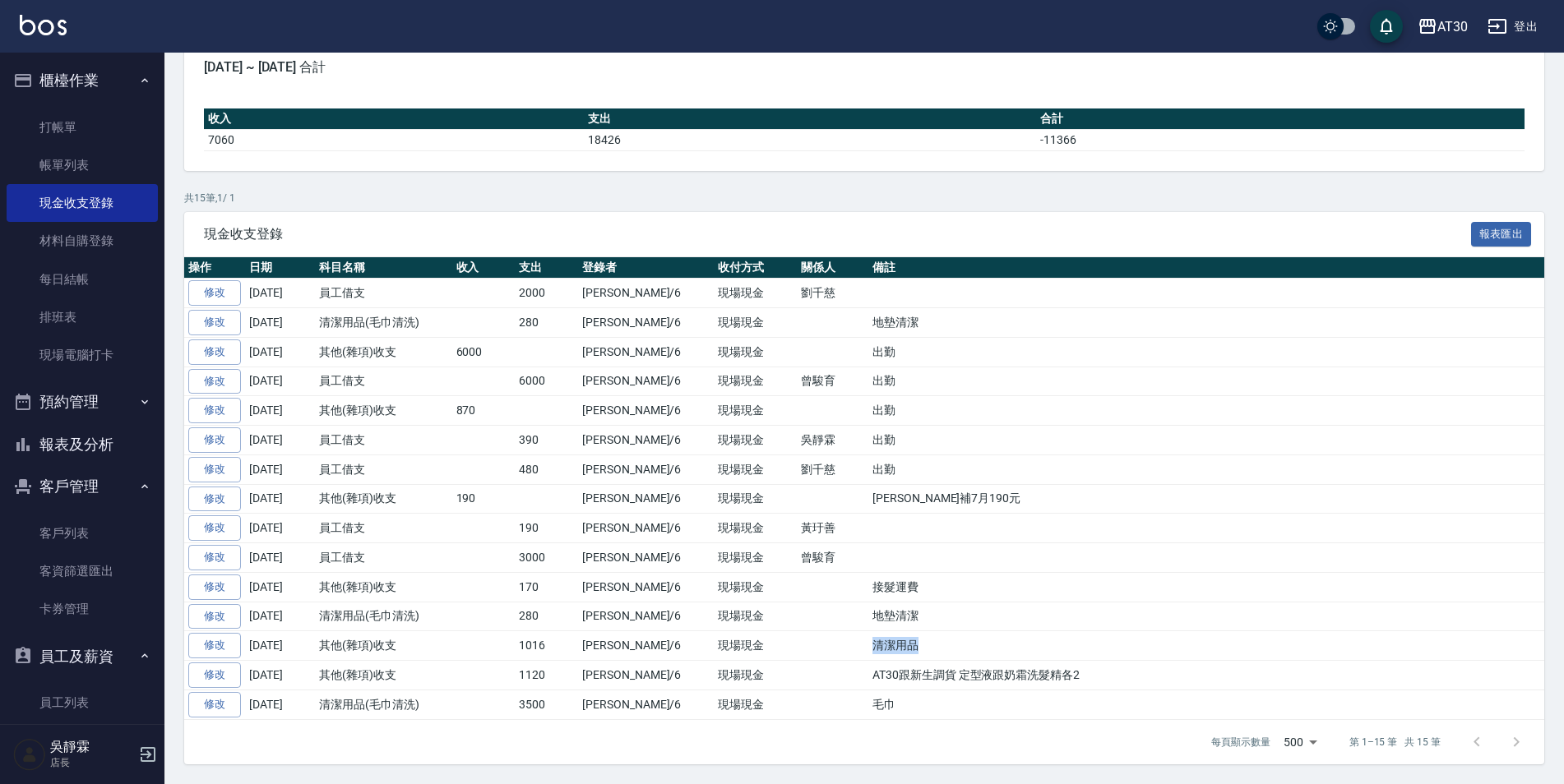
click at [769, 652] on tr "修改 [DATE] 其他(雜項)收支 1016 [PERSON_NAME]/6 現場現金 清潔用品" at bounding box center [864, 645] width 1360 height 29
drag, startPoint x: 769, startPoint y: 652, endPoint x: 831, endPoint y: 645, distance: 62.4
copy tr "清潔用品"
click at [900, 628] on tbody "修改 [DATE] 員工借支 2000 [PERSON_NAME]/6 現場現金 [PERSON_NAME] [DATE] 清潔用品(毛巾清洗) 280 [P…" at bounding box center [864, 498] width 1360 height 440
drag, startPoint x: 879, startPoint y: 614, endPoint x: 814, endPoint y: 614, distance: 65.0
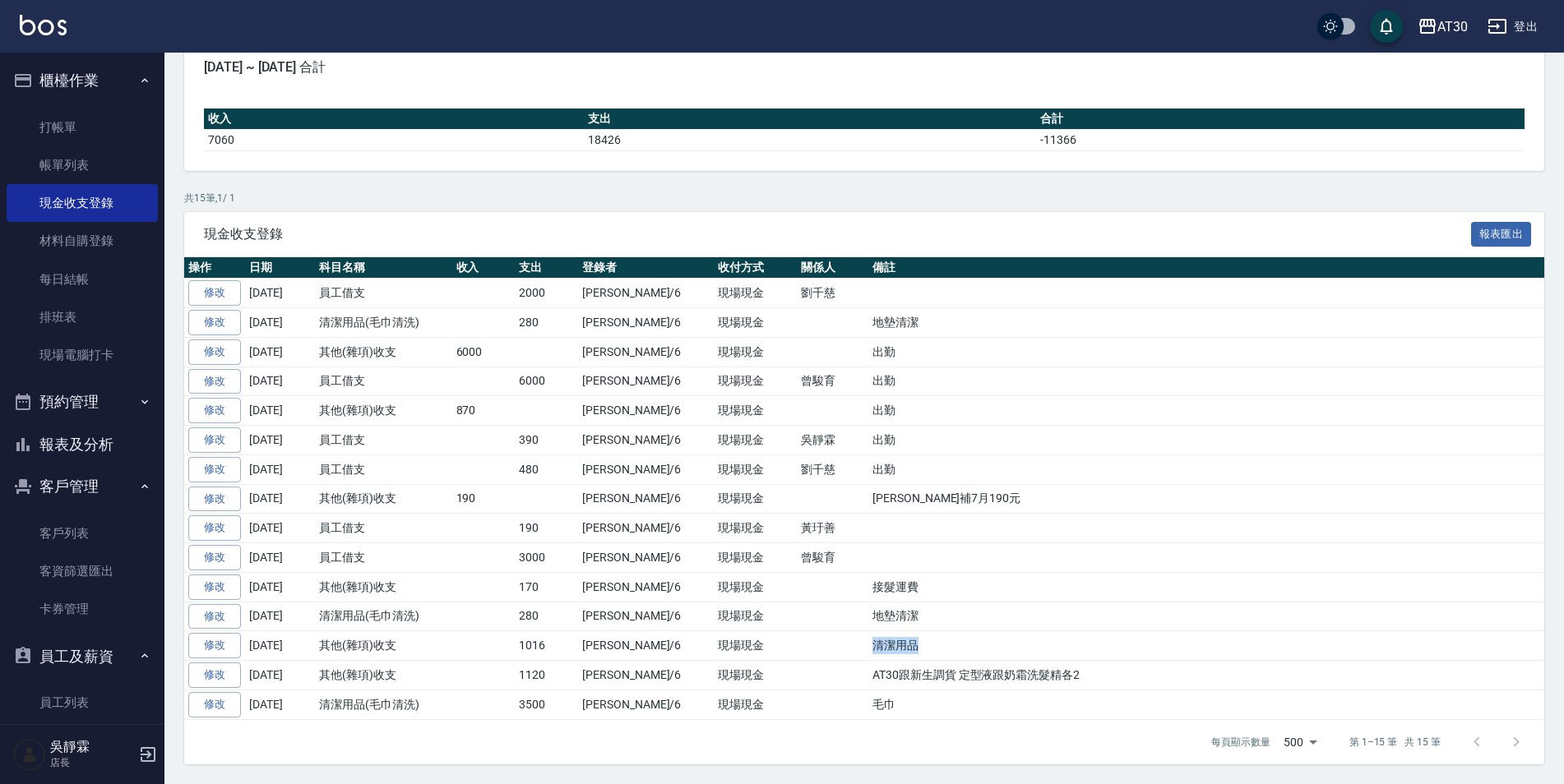
click at [868, 614] on td "地墊清潔" at bounding box center [1206, 616] width 676 height 29
drag, startPoint x: 814, startPoint y: 614, endPoint x: 823, endPoint y: 611, distance: 9.5
copy td "地墊清潔"
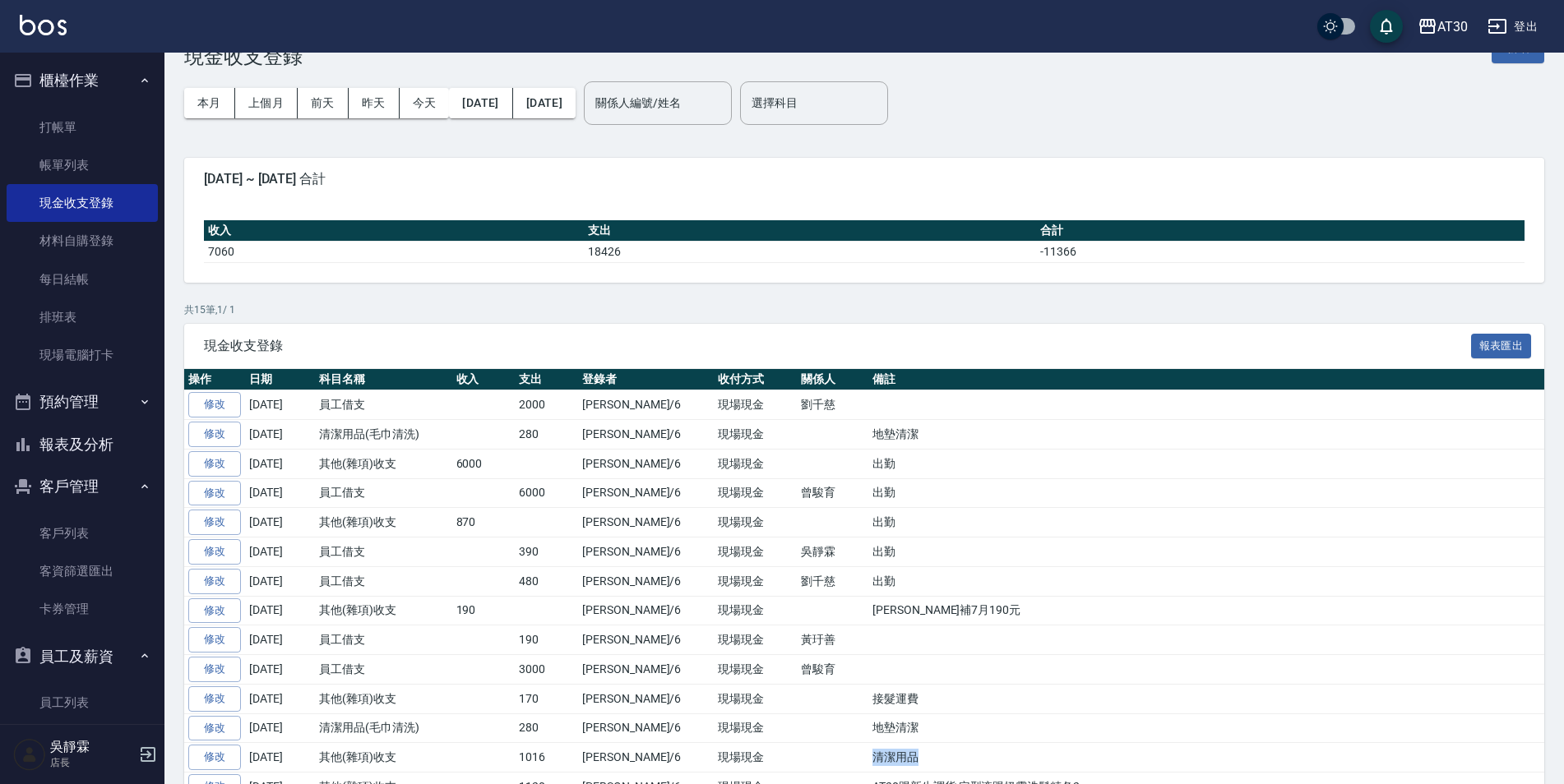
scroll to position [43, 0]
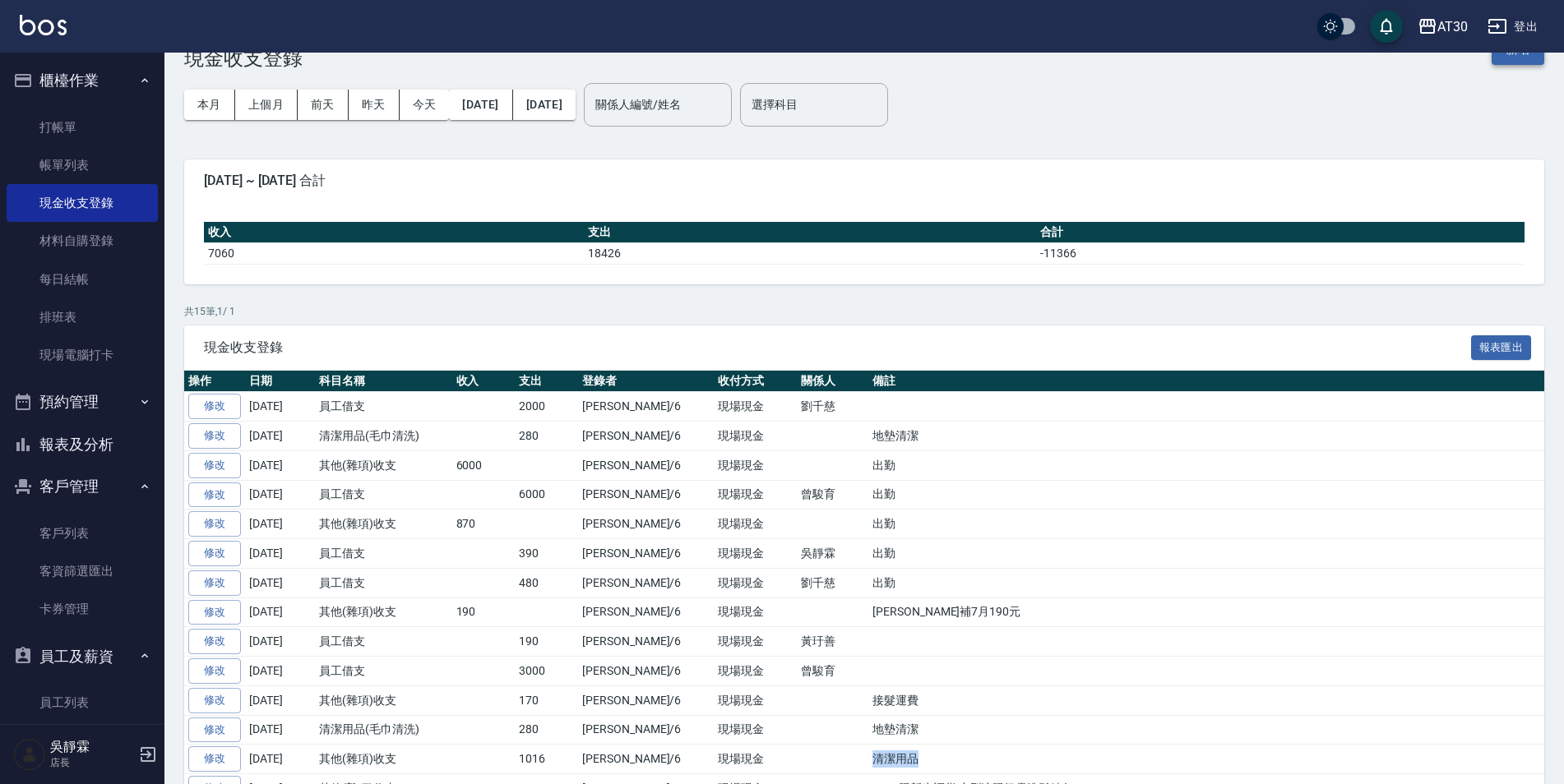
click at [1524, 61] on button "新增" at bounding box center [1517, 49] width 52 height 30
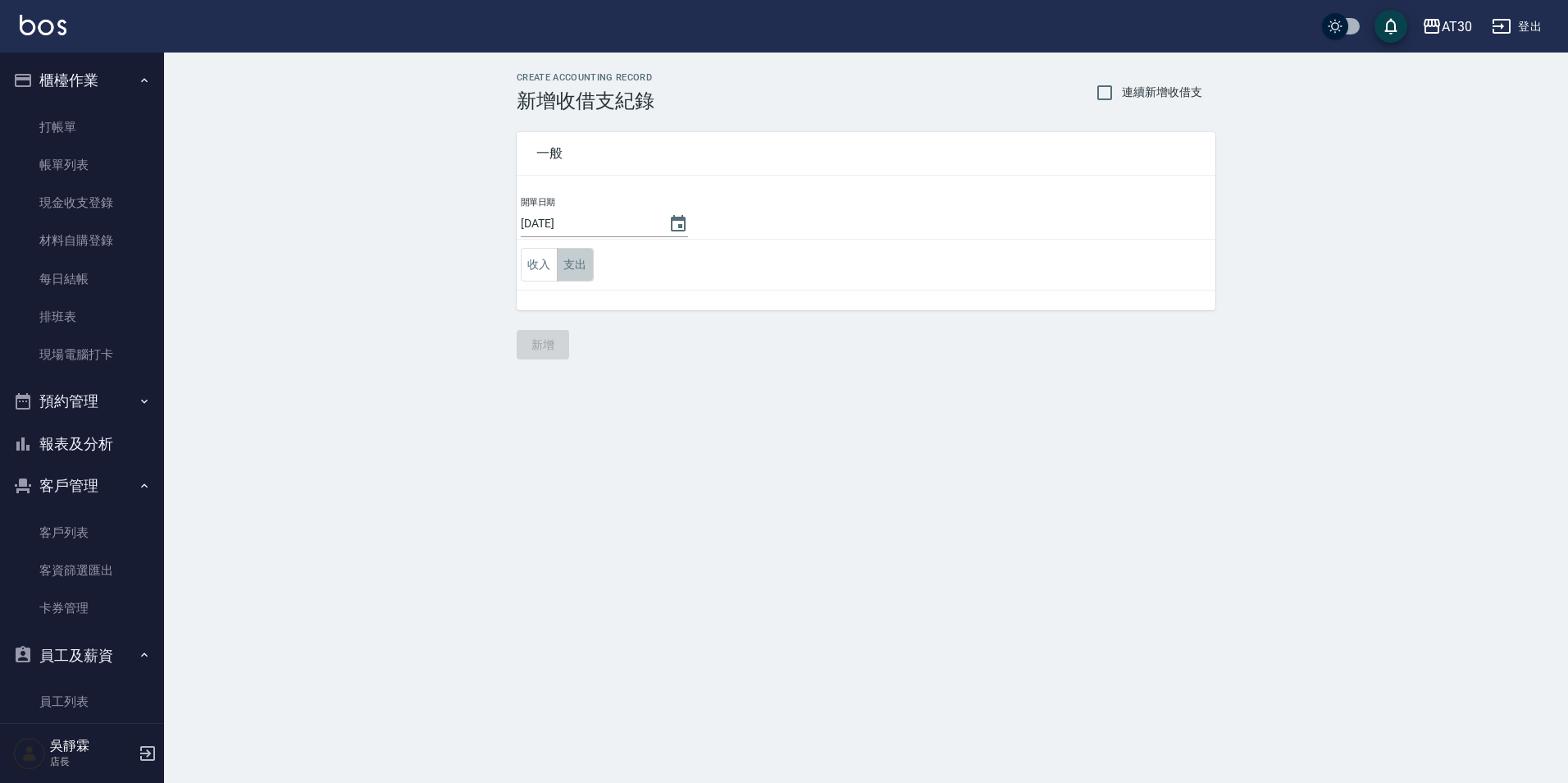
click at [587, 270] on button "支出" at bounding box center [575, 264] width 37 height 33
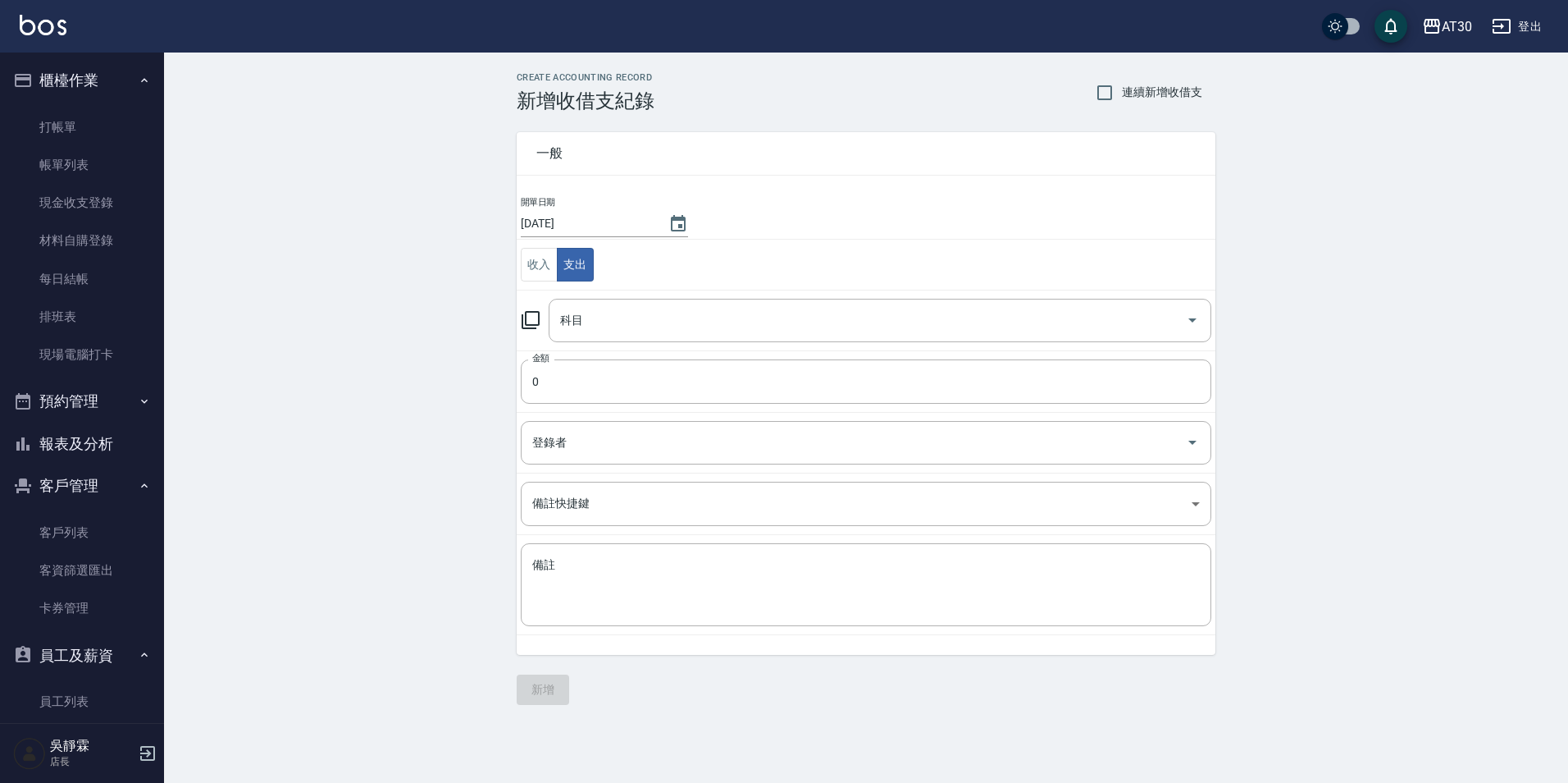
click at [534, 319] on icon at bounding box center [531, 319] width 20 height 20
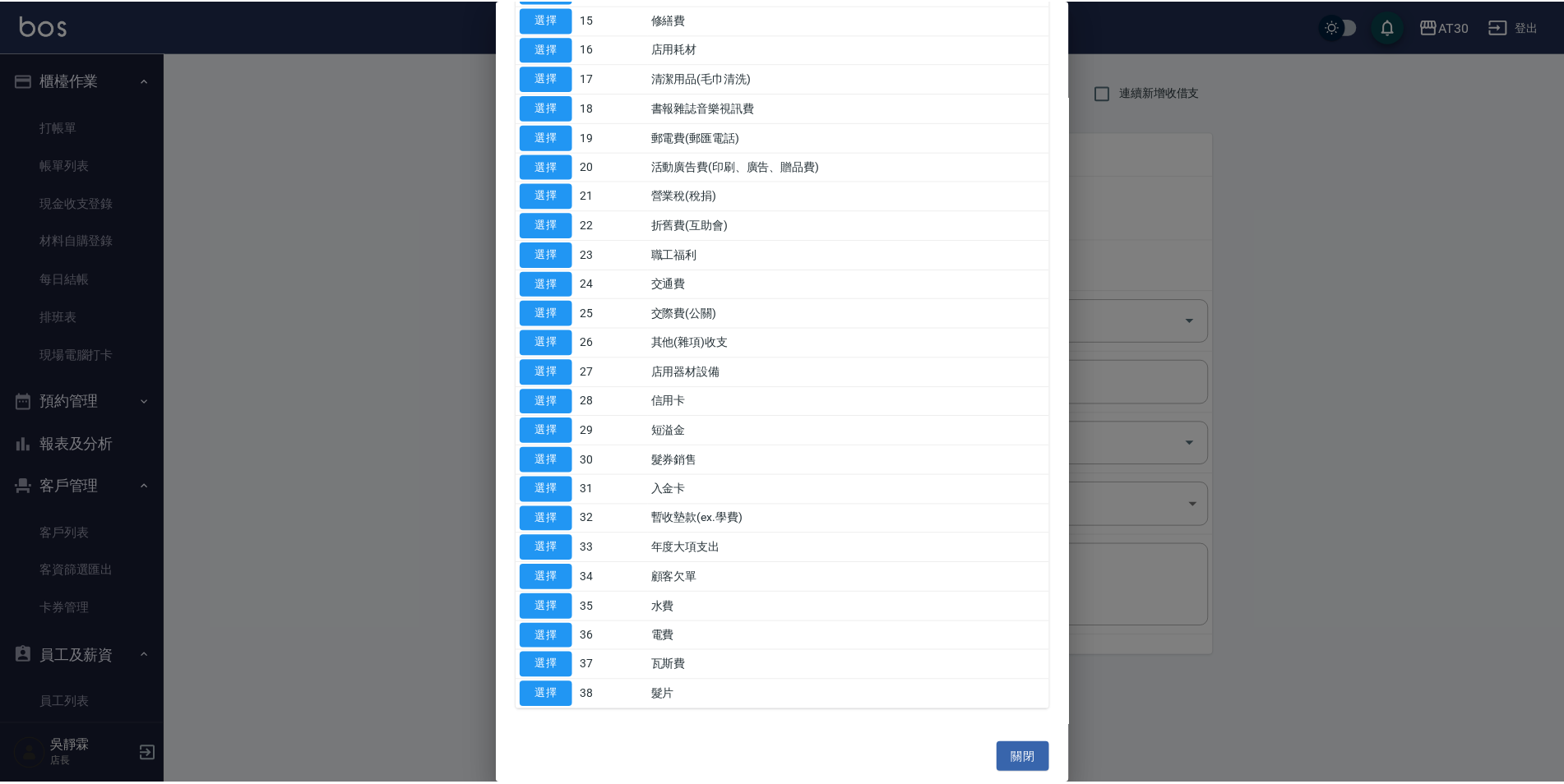
scroll to position [535, 0]
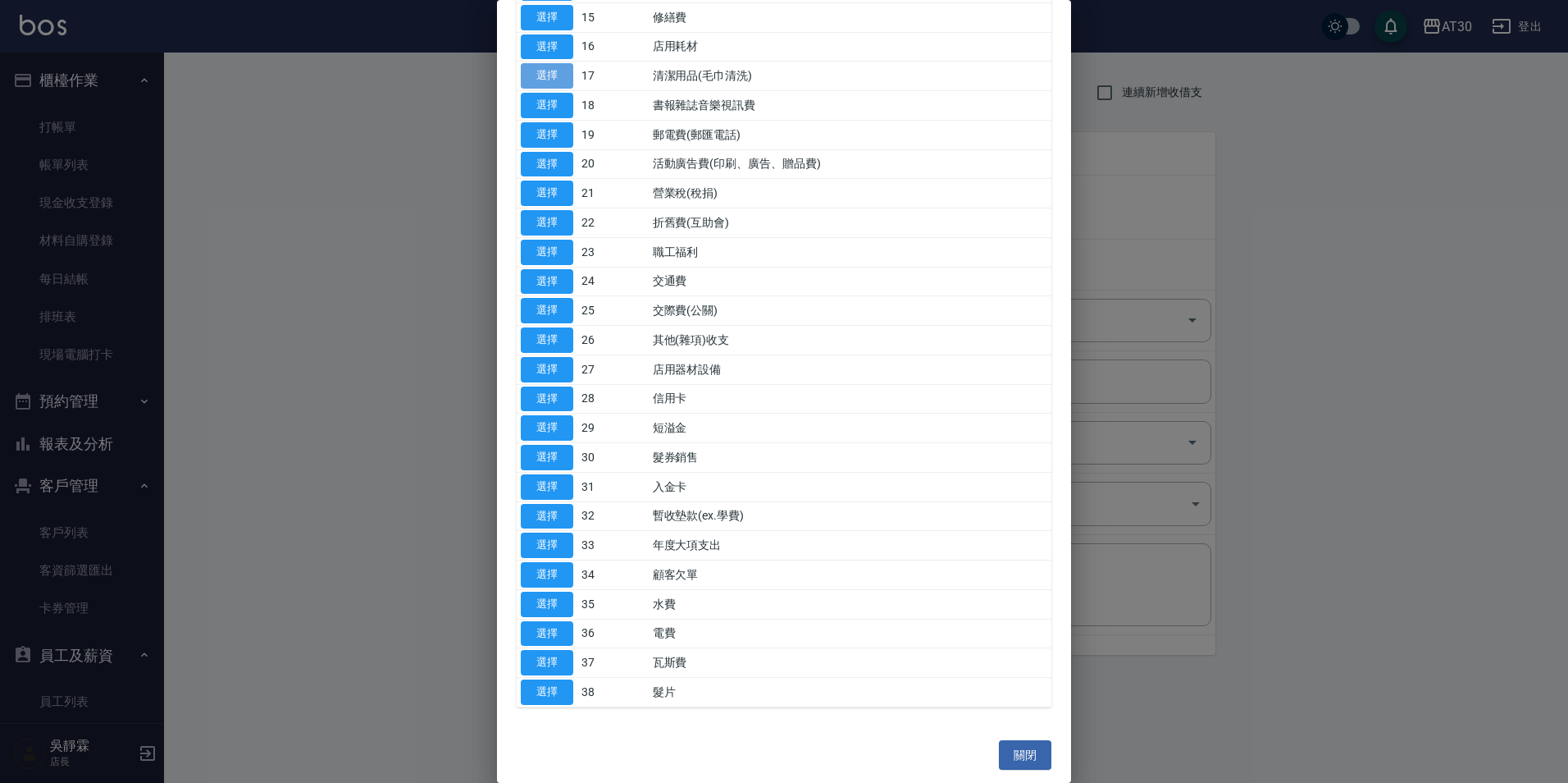
click at [544, 78] on button "選擇" at bounding box center [547, 76] width 52 height 26
type input "17 清潔用品(毛巾清洗)"
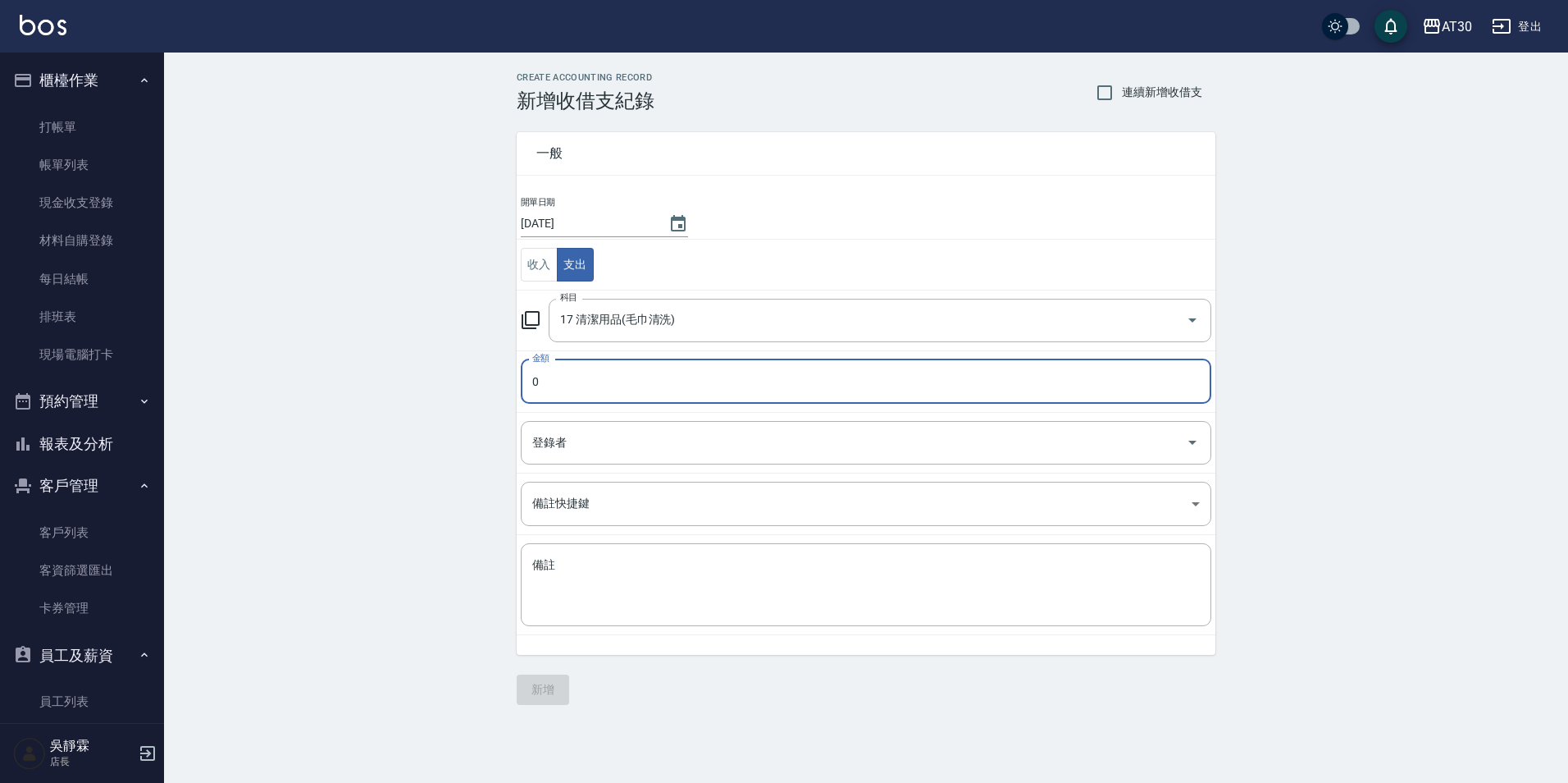
click at [557, 376] on input "0" at bounding box center [866, 381] width 691 height 45
type input "280"
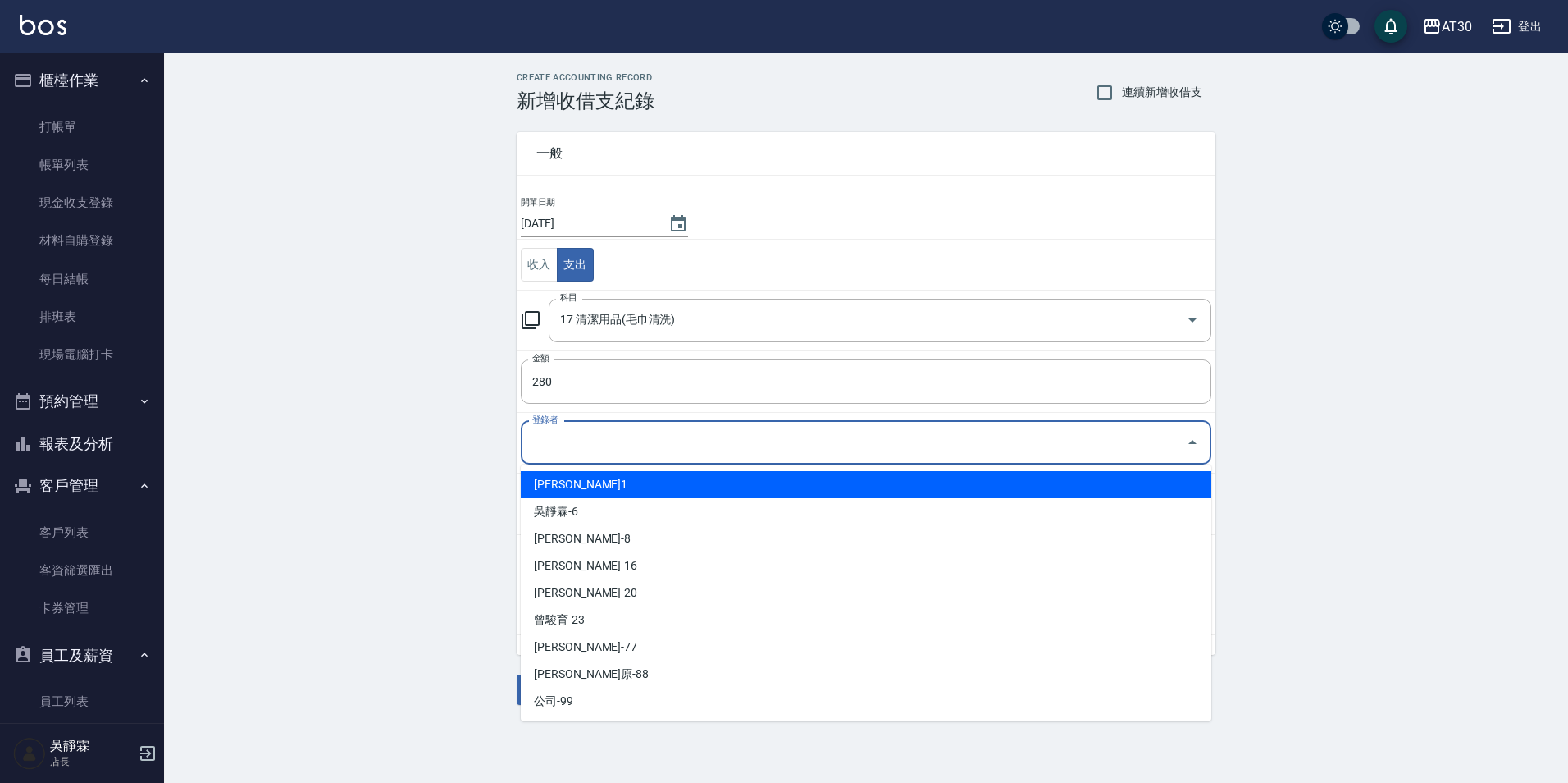
click at [559, 439] on input "登錄者" at bounding box center [854, 443] width 651 height 28
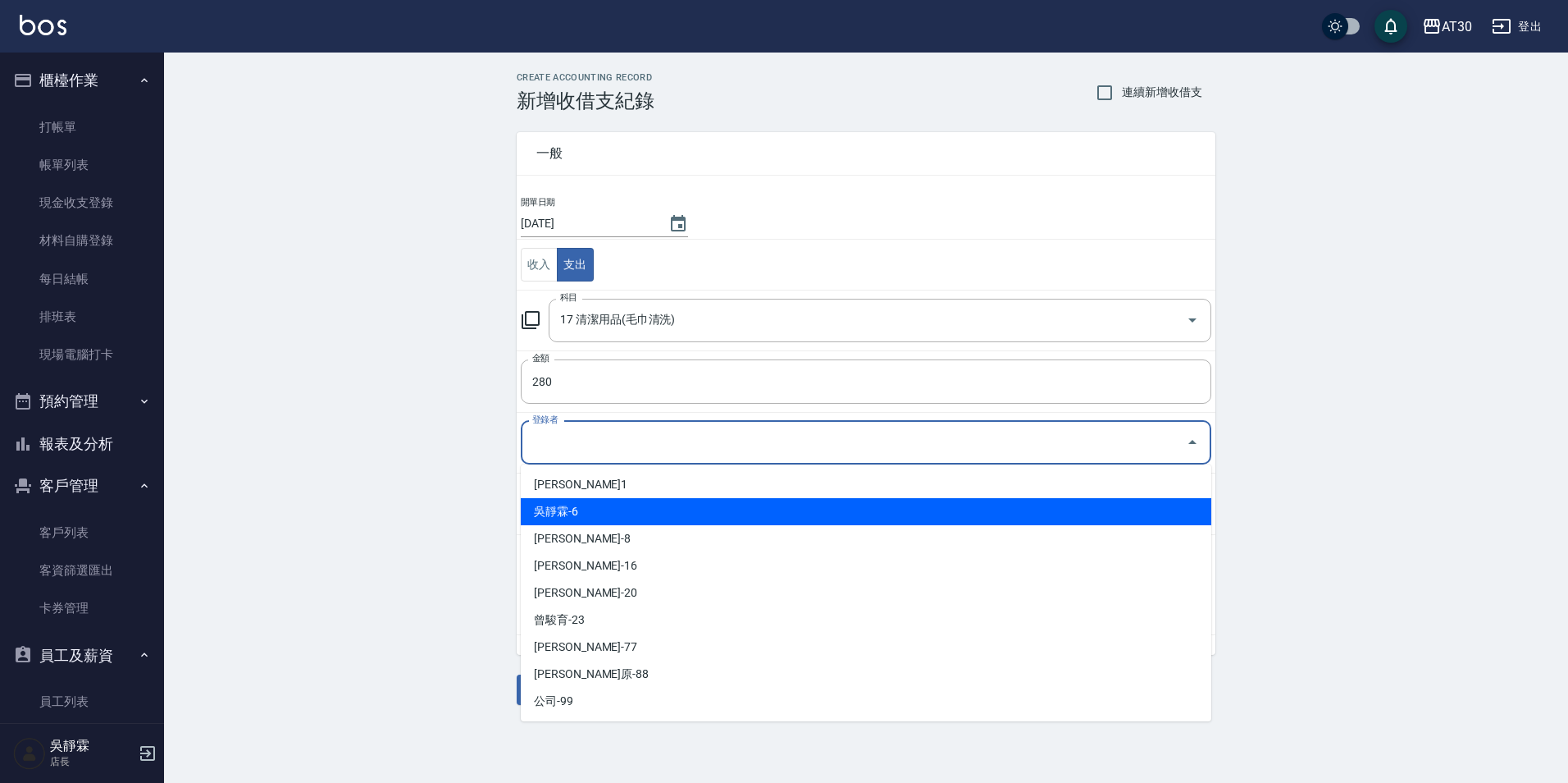
click at [574, 513] on li "吳靜霖-6" at bounding box center [866, 511] width 691 height 27
type input "吳靜霖-6"
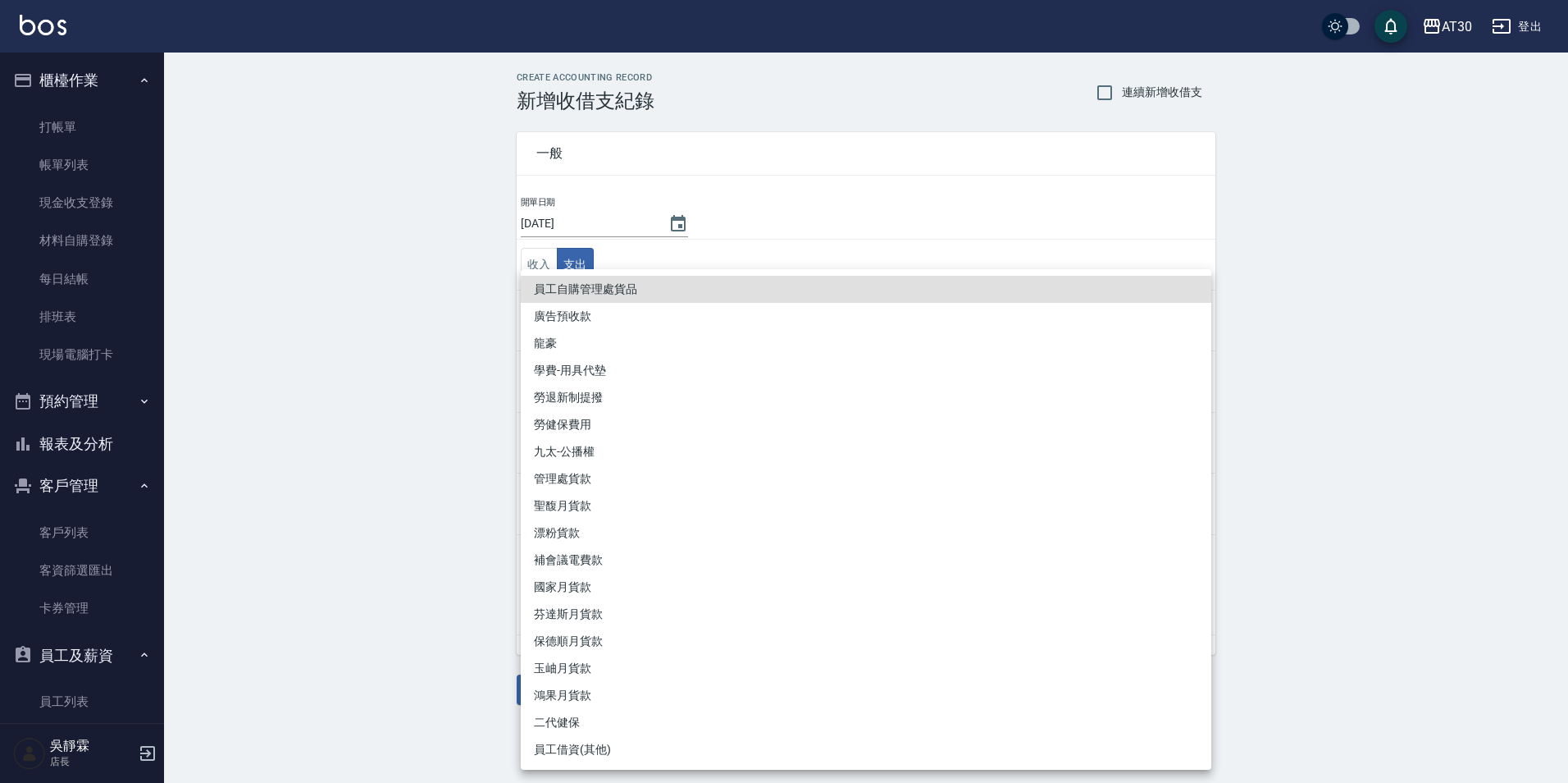
click at [565, 506] on body "AT30 登出 櫃檯作業 打帳單 帳單列表 現金收支登錄 材料自購登錄 每日結帳 排班表 現場電腦打卡 預約管理 預約管理 單日預約紀錄 單週預約紀錄 報表及…" at bounding box center [784, 392] width 1568 height 783
click at [430, 600] on div at bounding box center [784, 392] width 1568 height 783
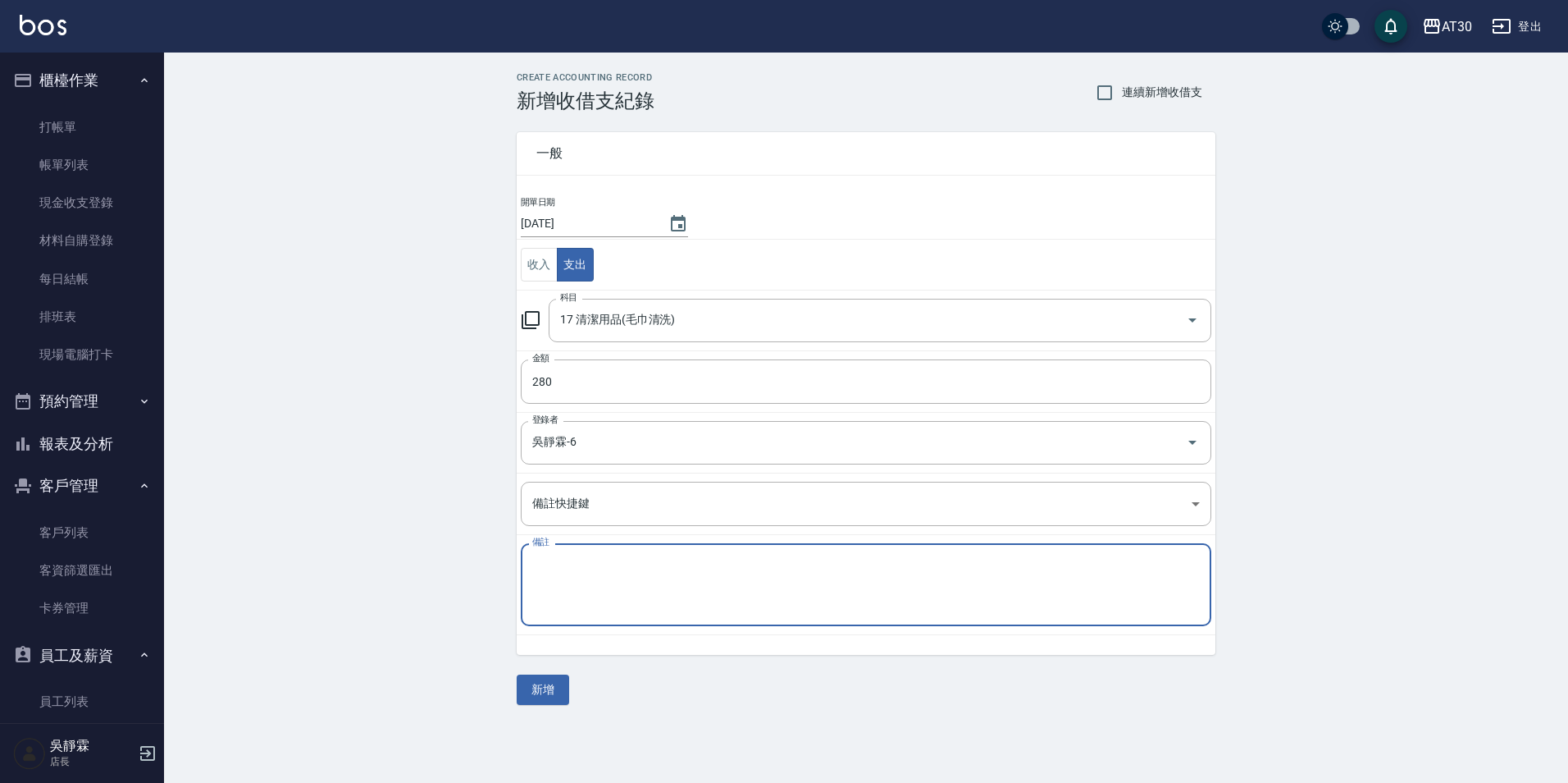
click at [544, 566] on textarea "備註" at bounding box center [866, 585] width 668 height 56
paste textarea "地墊清潔"
click at [590, 581] on textarea "地墊清潔" at bounding box center [866, 585] width 668 height 56
type textarea "地墊清潔"
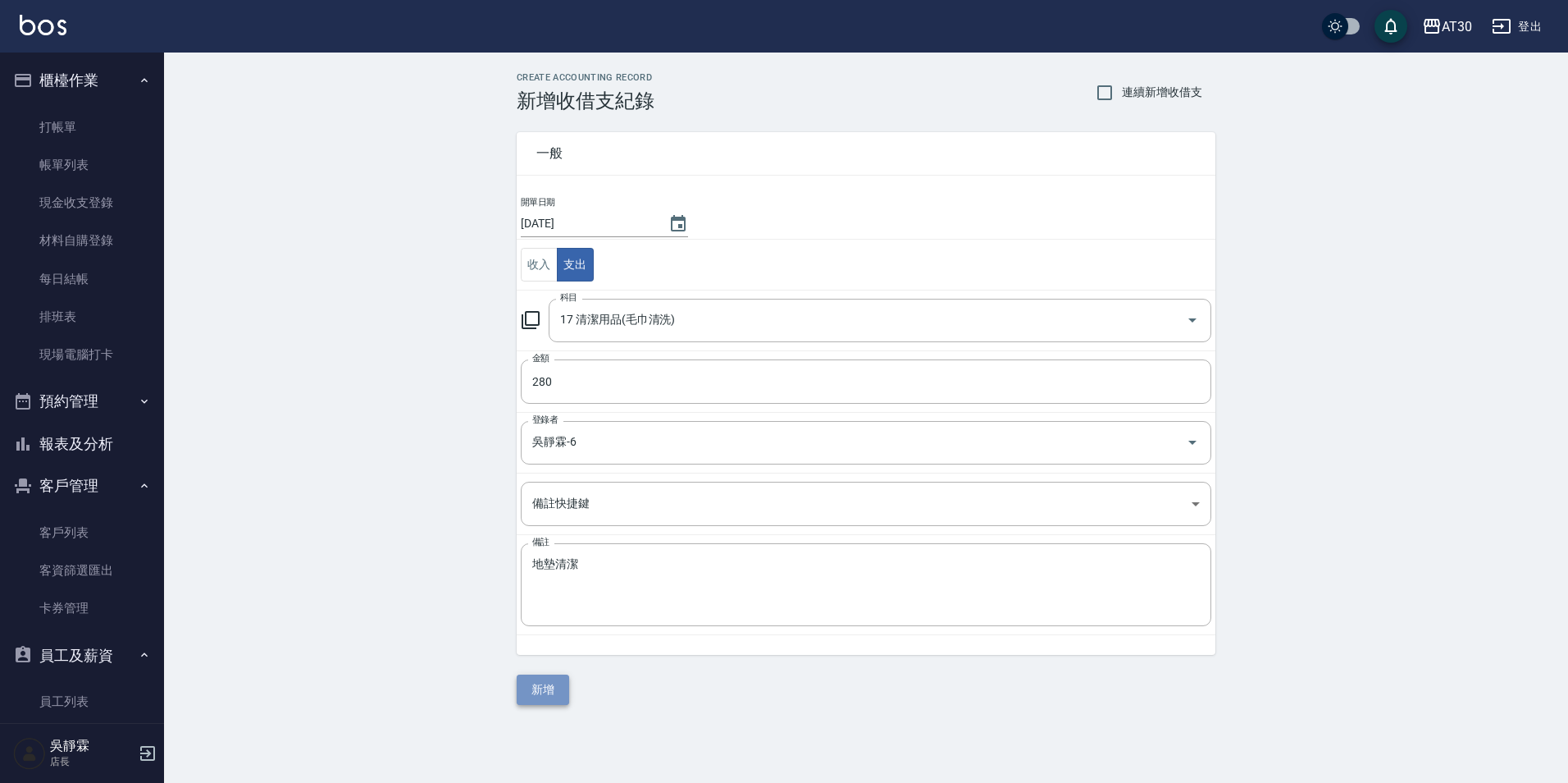
click at [552, 691] on button "新增" at bounding box center [542, 690] width 52 height 30
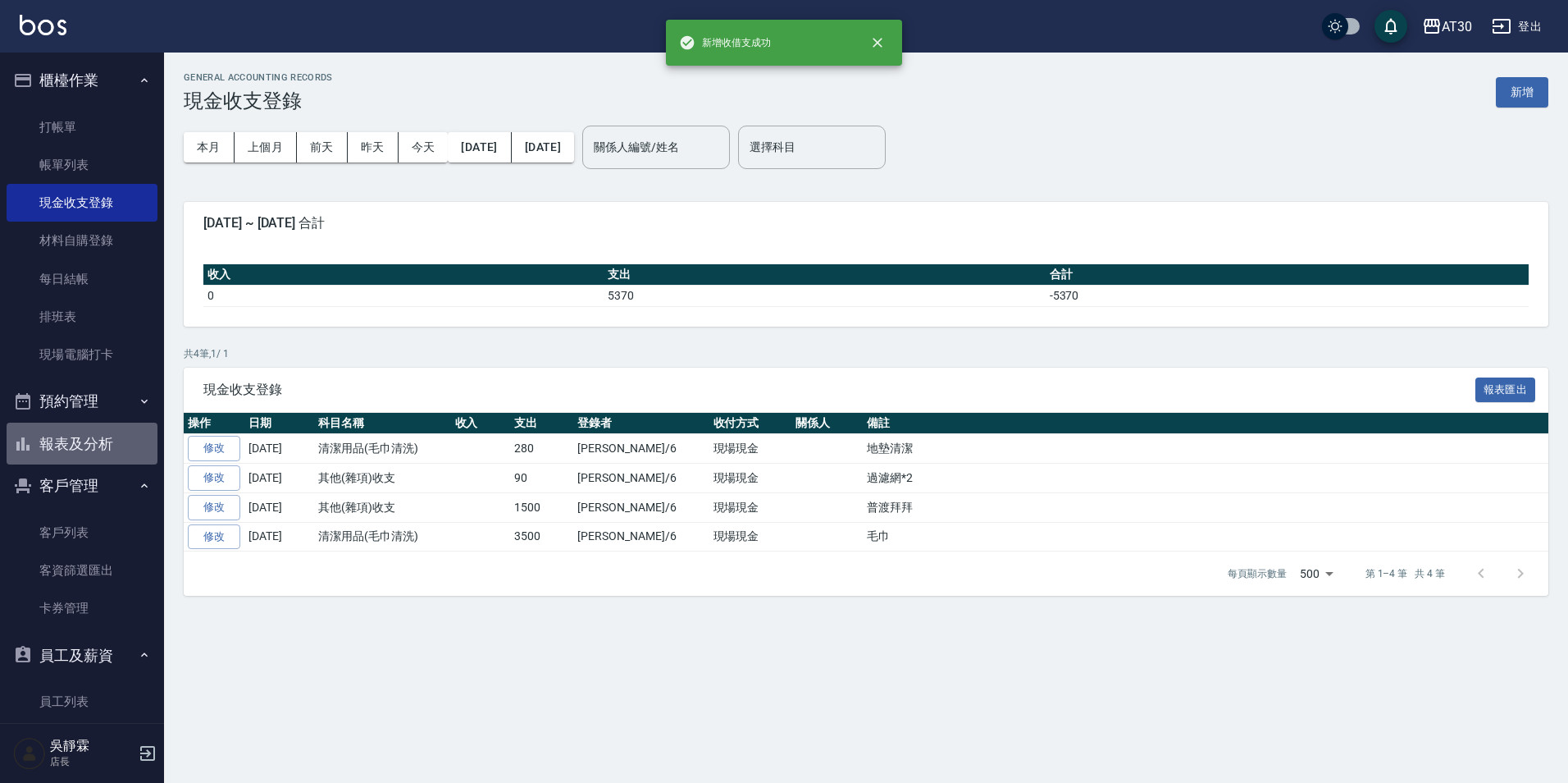
click at [123, 430] on button "報表及分析" at bounding box center [81, 444] width 151 height 43
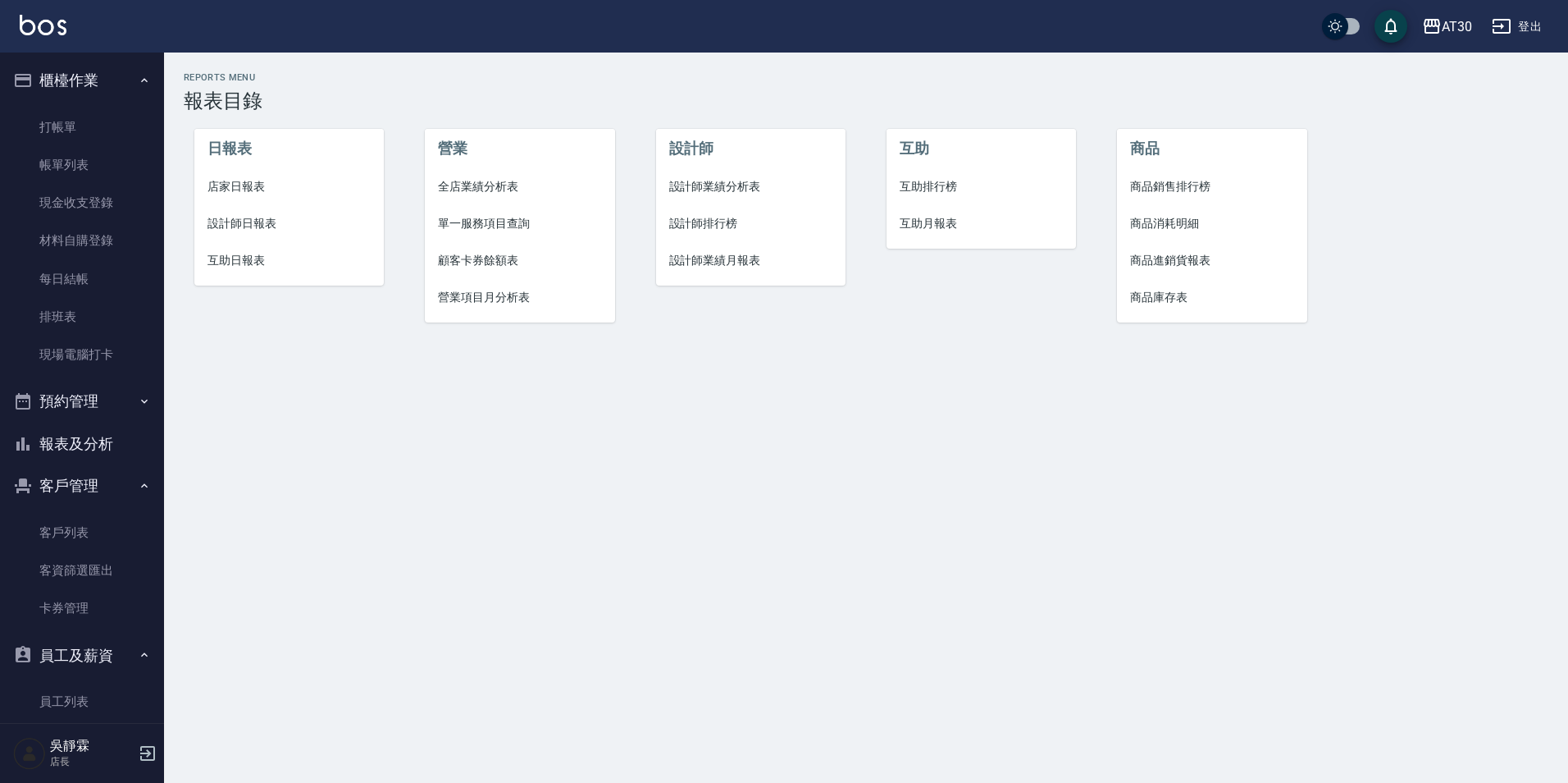
click at [713, 228] on span "設計師排行榜" at bounding box center [750, 224] width 164 height 17
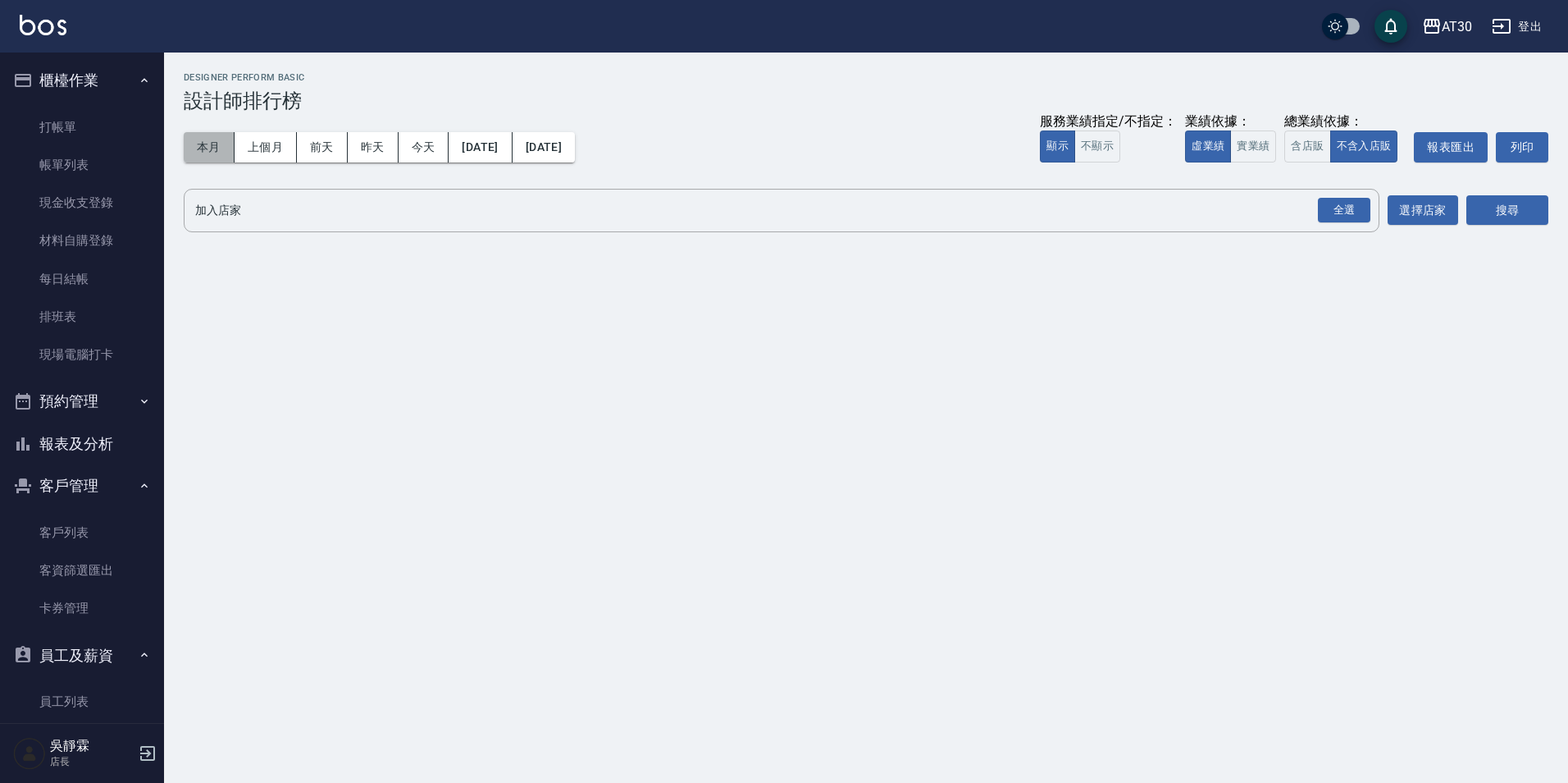
click at [207, 146] on button "本月" at bounding box center [209, 147] width 51 height 30
click at [1355, 214] on div "全選" at bounding box center [1343, 210] width 52 height 26
click at [1548, 223] on button "搜尋" at bounding box center [1507, 211] width 82 height 30
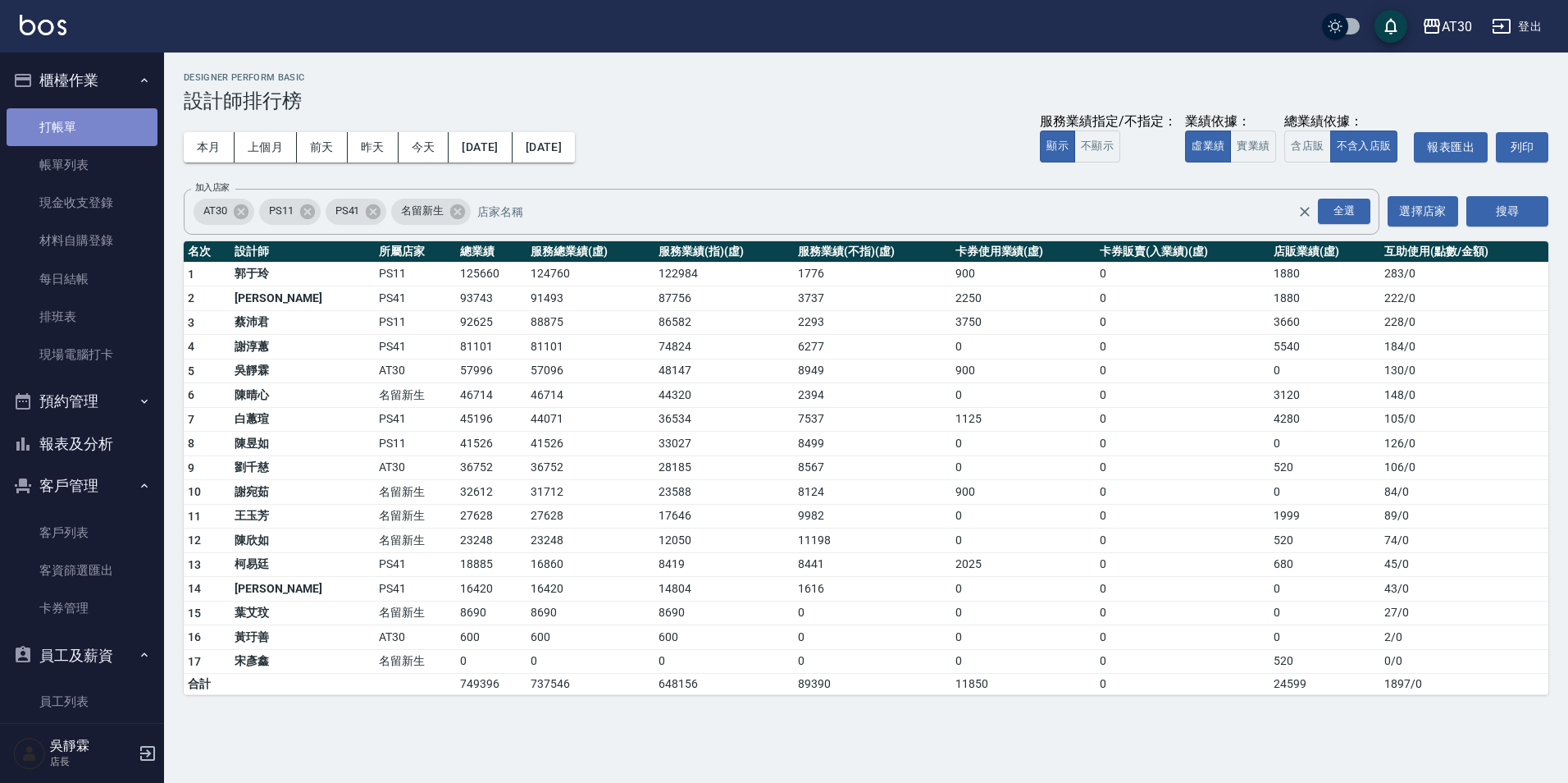
click at [87, 131] on link "打帳單" at bounding box center [81, 127] width 151 height 38
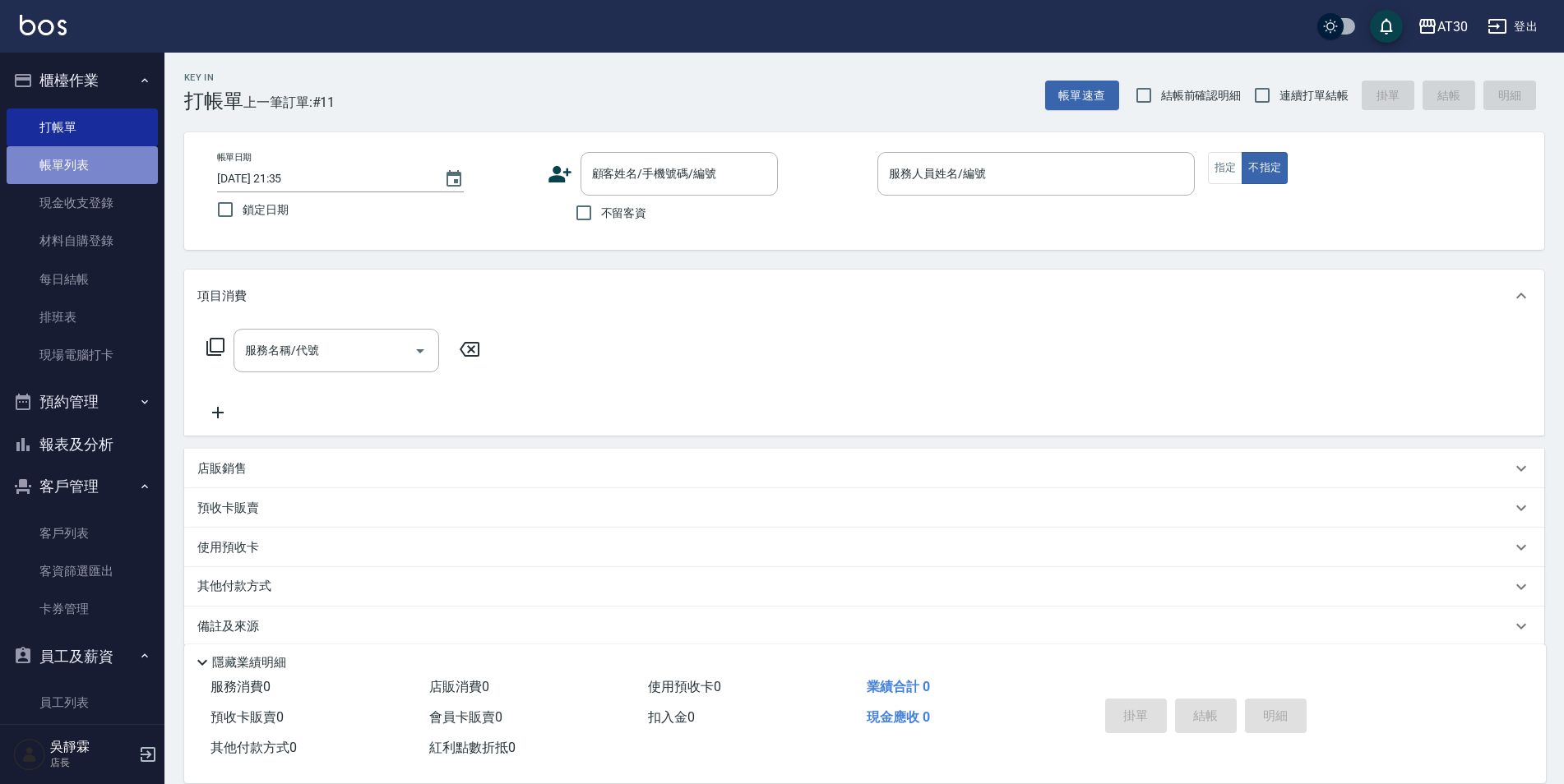
click at [88, 158] on link "帳單列表" at bounding box center [82, 165] width 151 height 38
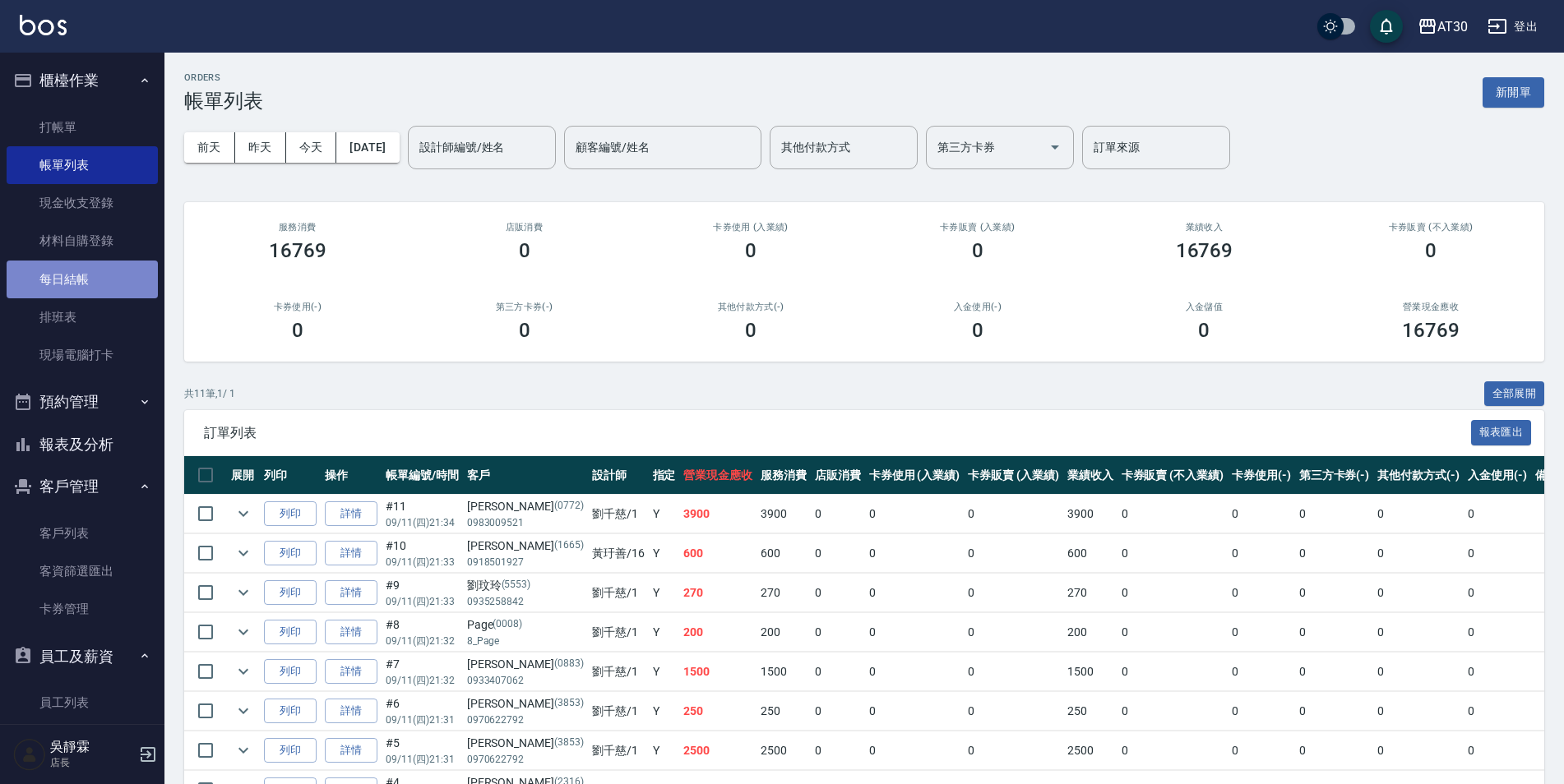
click at [95, 284] on link "每日結帳" at bounding box center [82, 279] width 151 height 38
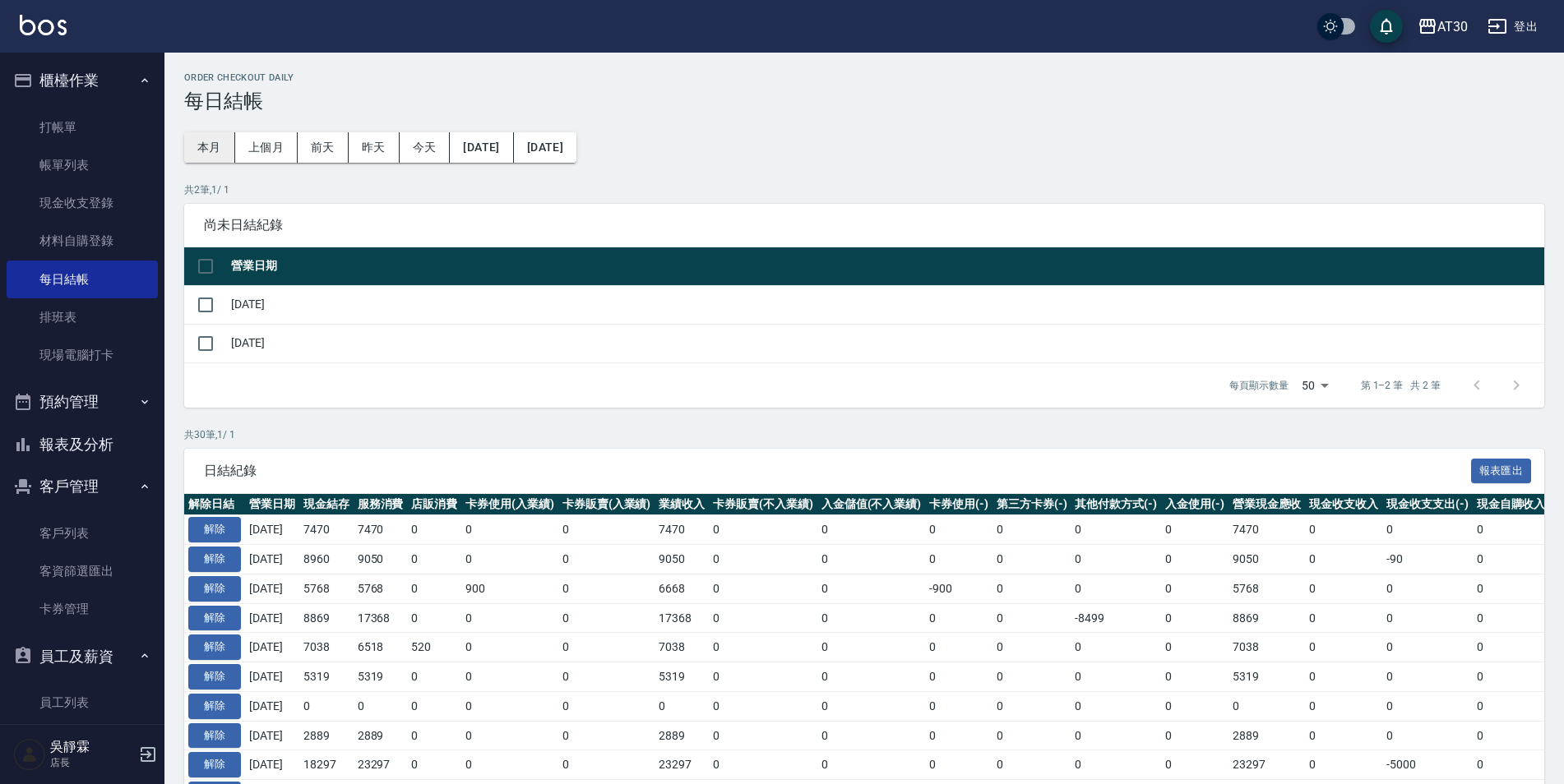
click at [218, 156] on button "本月" at bounding box center [210, 147] width 51 height 30
click at [208, 272] on input "checkbox" at bounding box center [205, 266] width 34 height 34
checkbox input "false"
checkbox input "true"
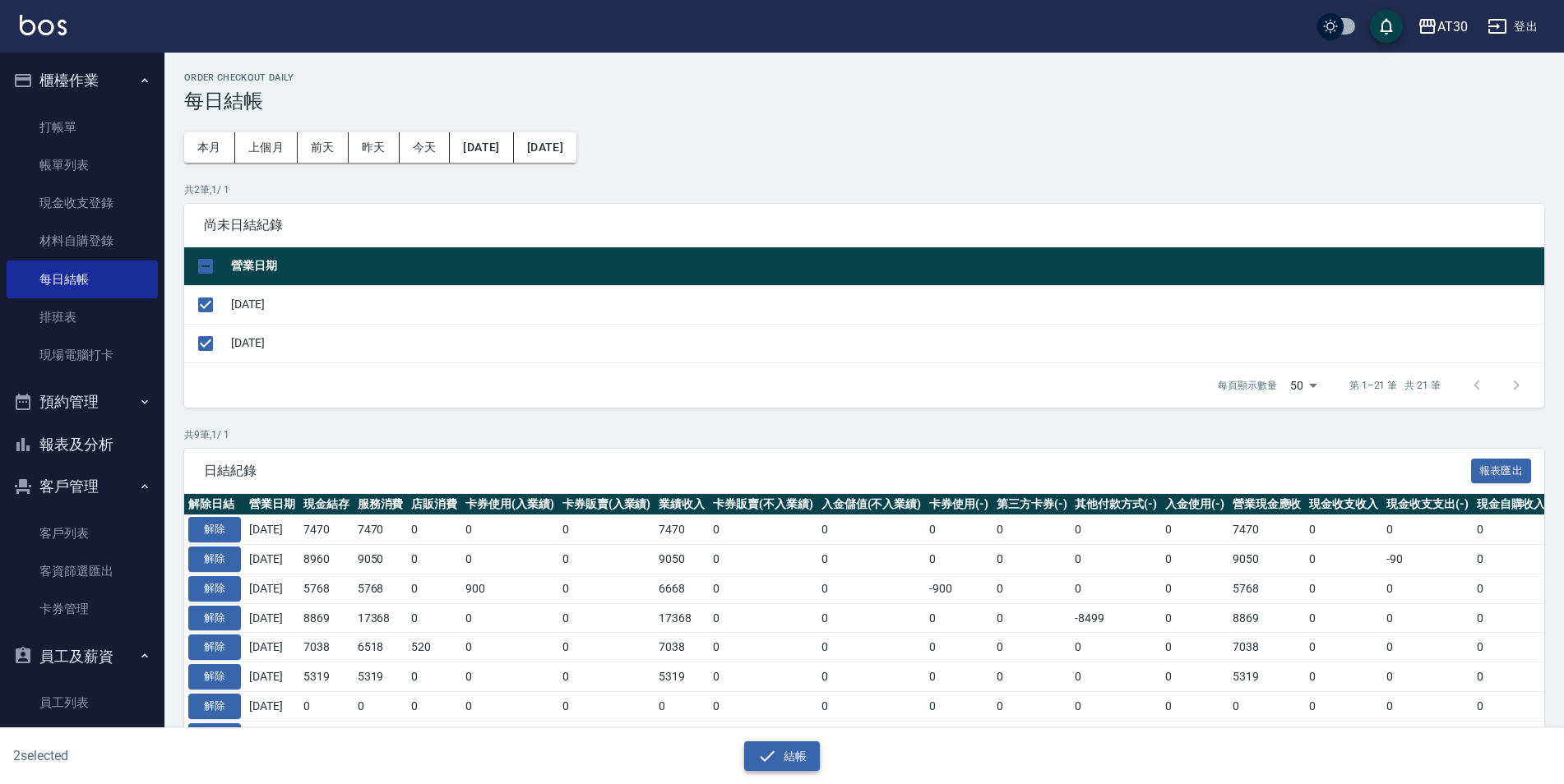
click at [788, 747] on button "結帳" at bounding box center [782, 756] width 77 height 30
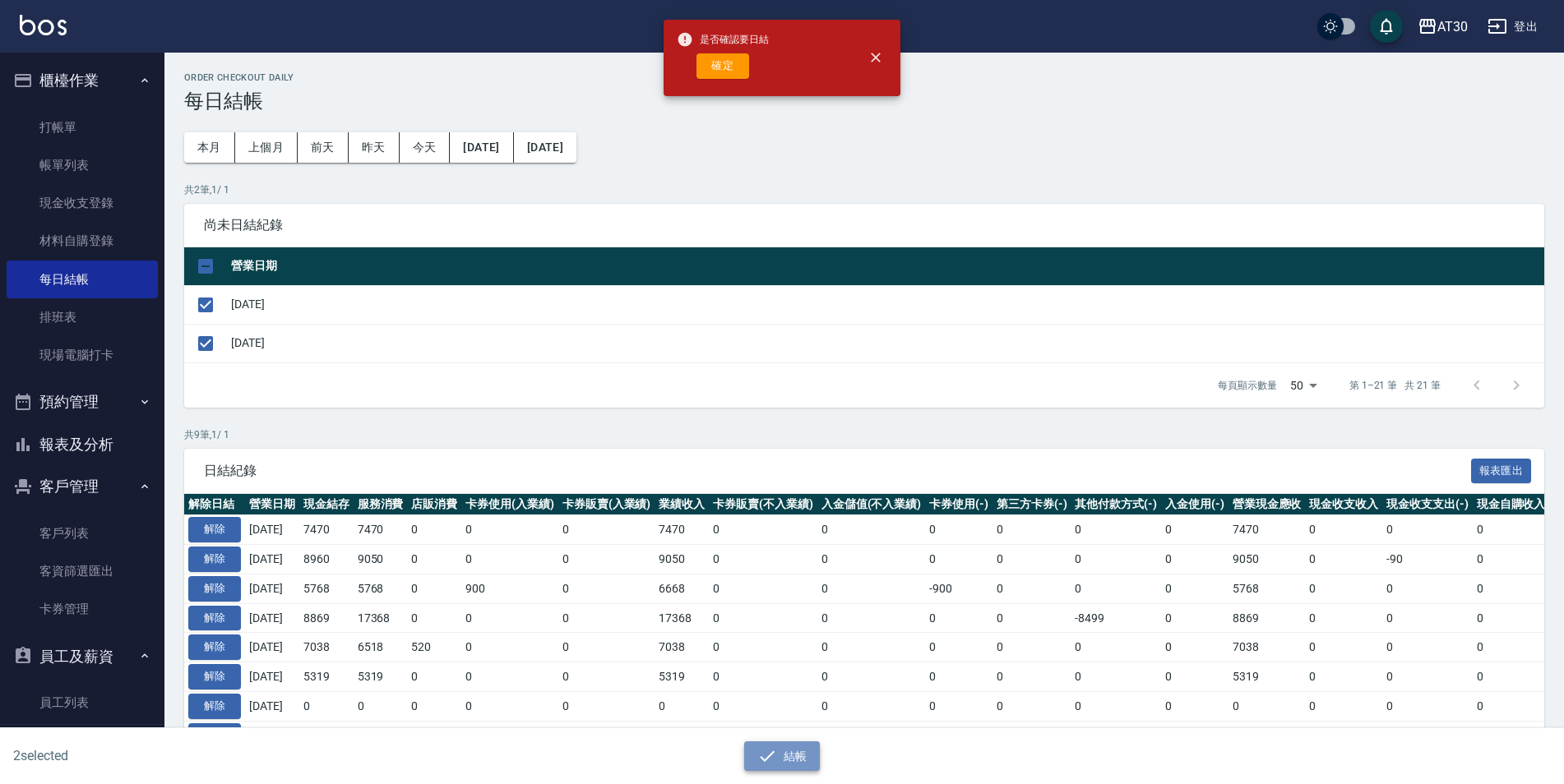
click at [788, 749] on button "結帳" at bounding box center [782, 756] width 77 height 30
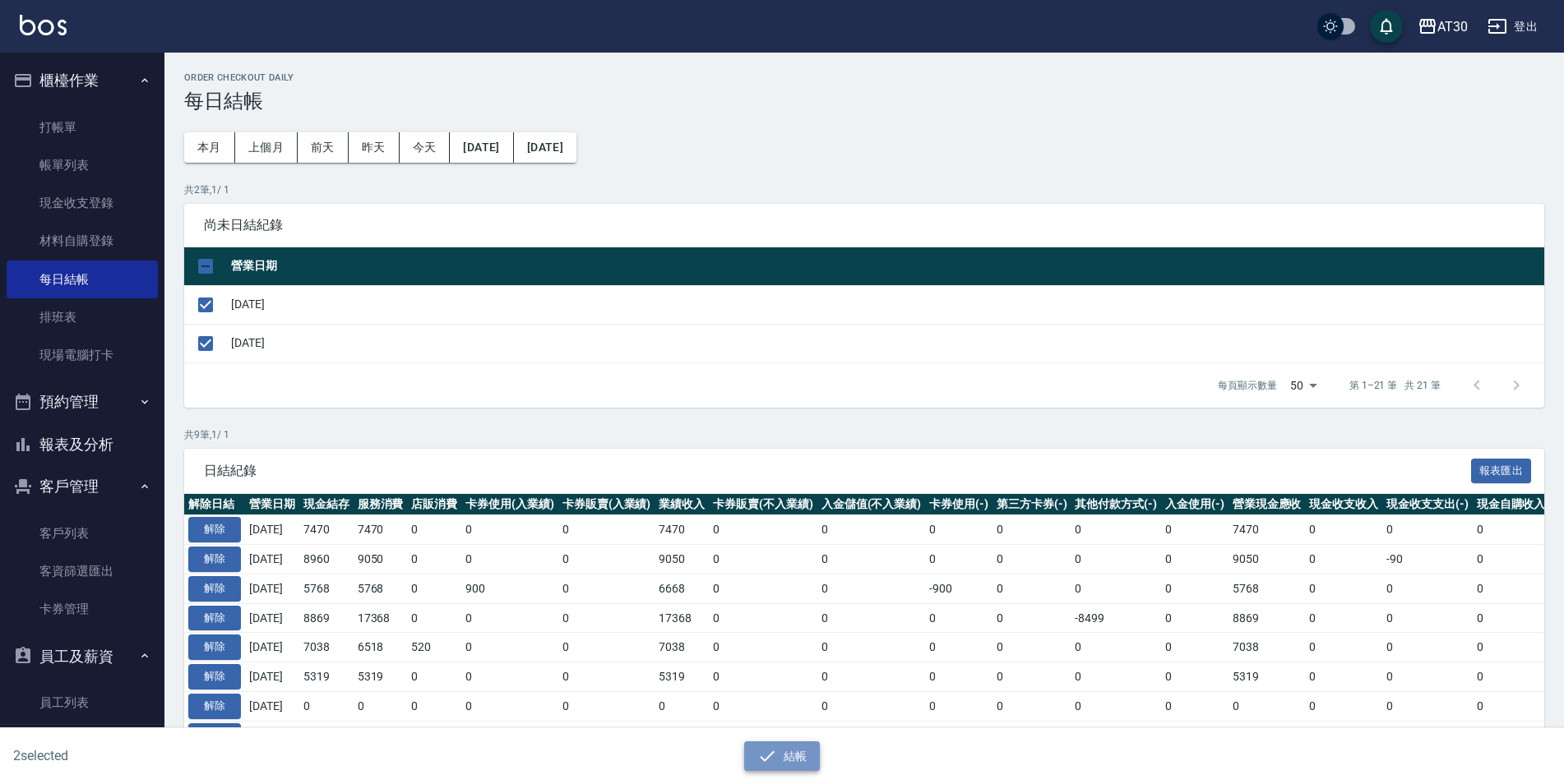
click at [793, 754] on button "結帳" at bounding box center [782, 756] width 77 height 30
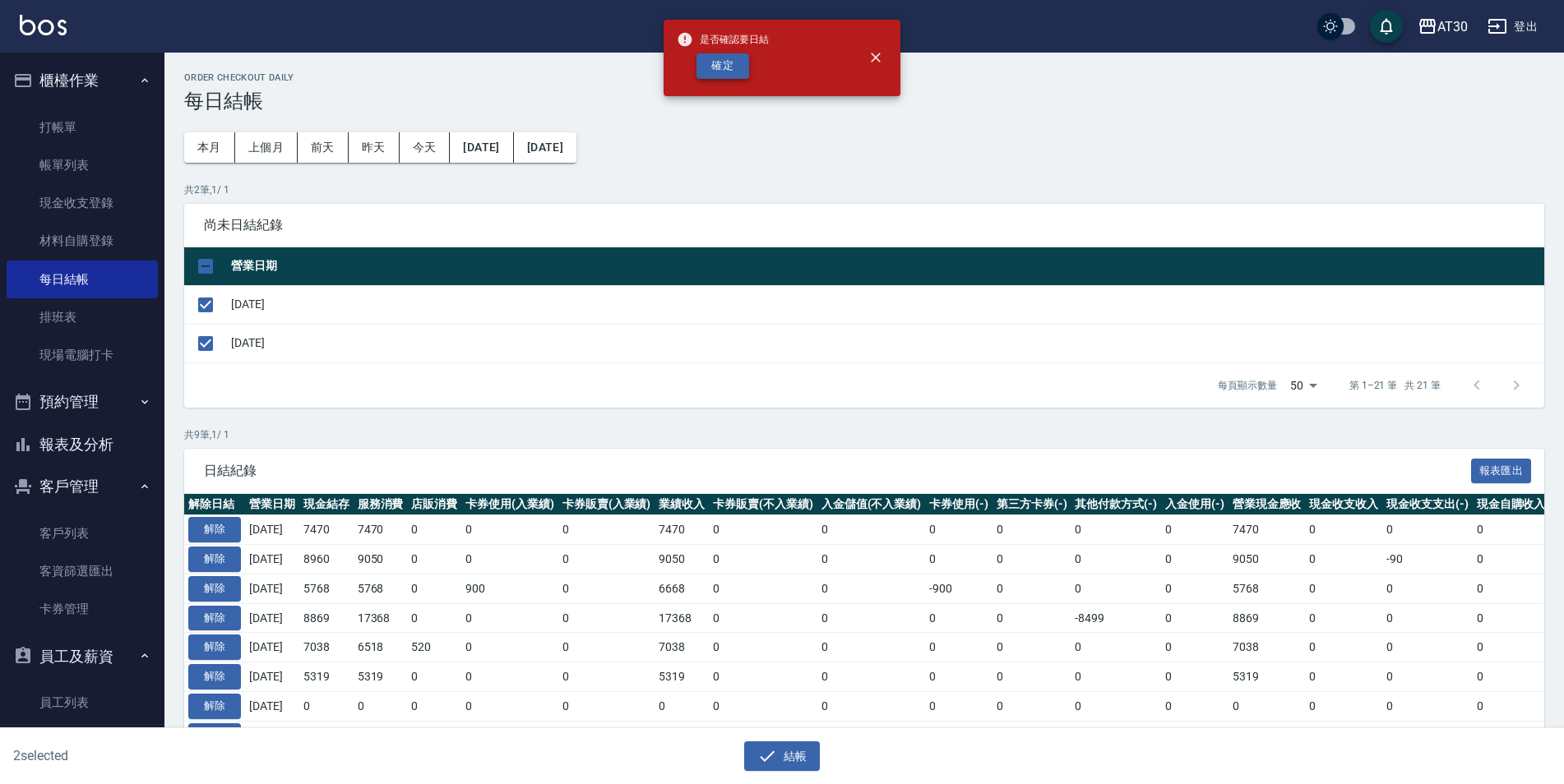
click at [719, 66] on button "確定" at bounding box center [722, 65] width 52 height 26
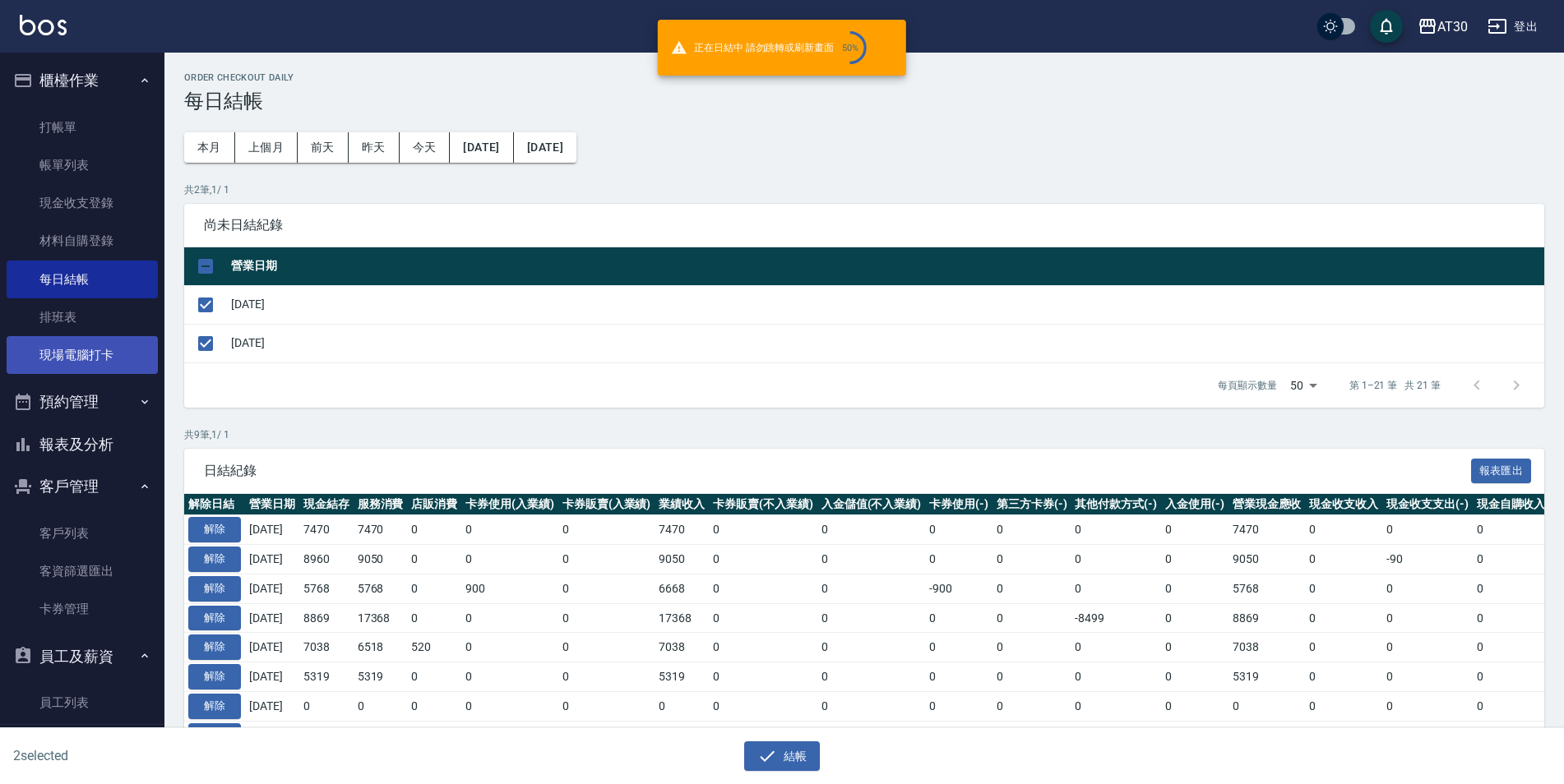
checkbox input "false"
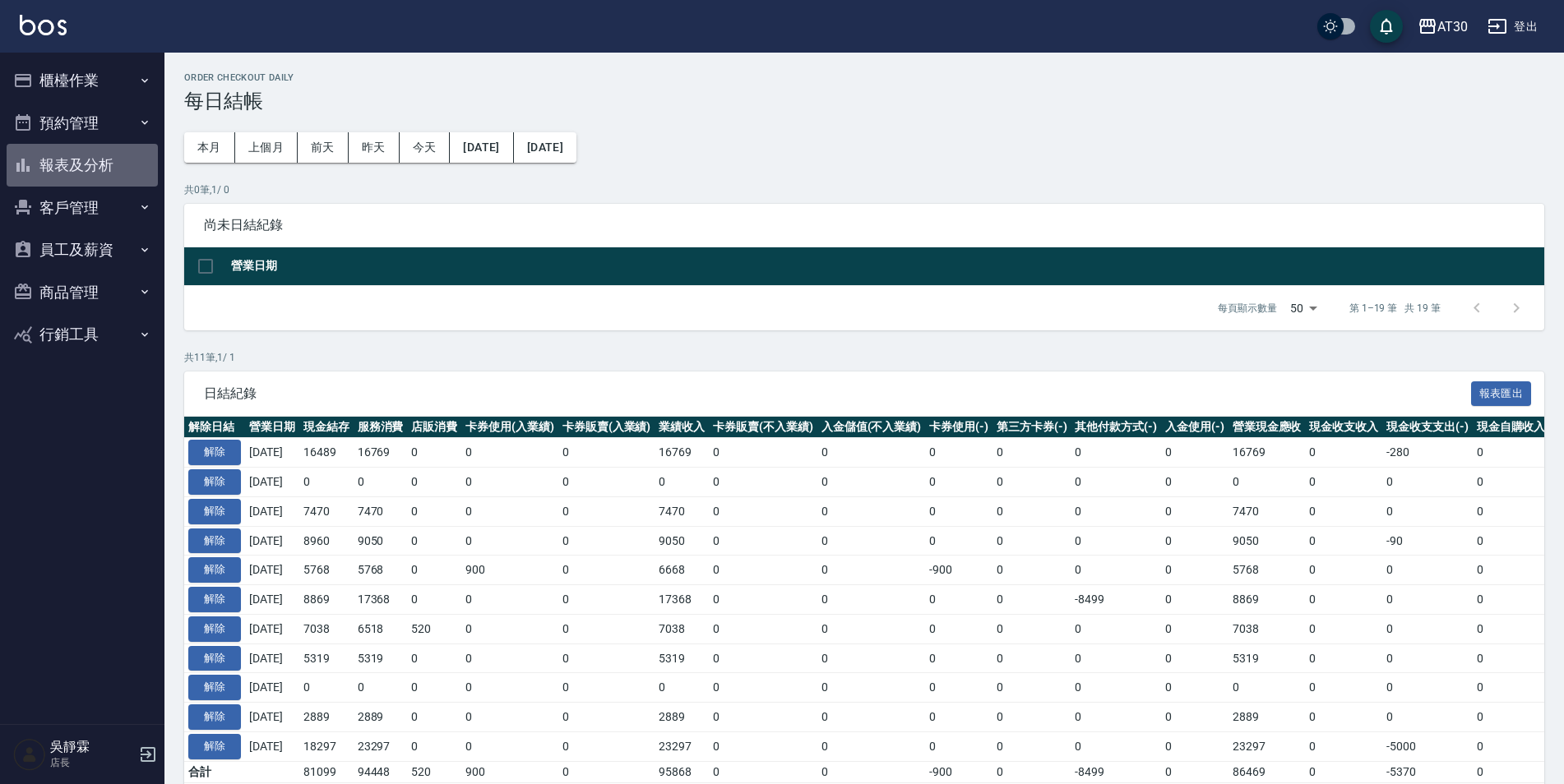
drag, startPoint x: 95, startPoint y: 165, endPoint x: 104, endPoint y: 164, distance: 9.1
click at [95, 164] on button "報表及分析" at bounding box center [82, 164] width 151 height 43
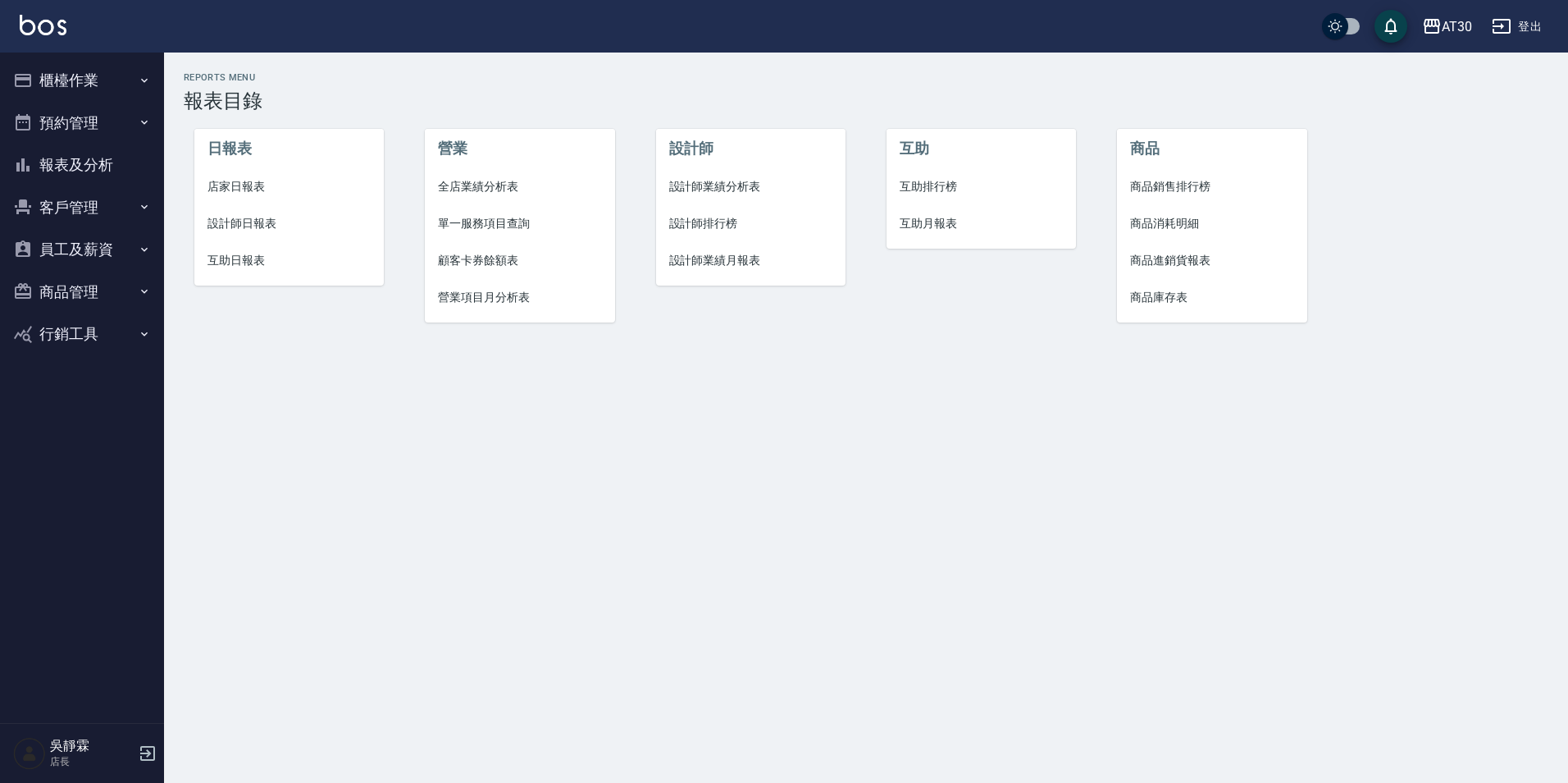
click at [217, 189] on span "店家日報表" at bounding box center [289, 187] width 164 height 17
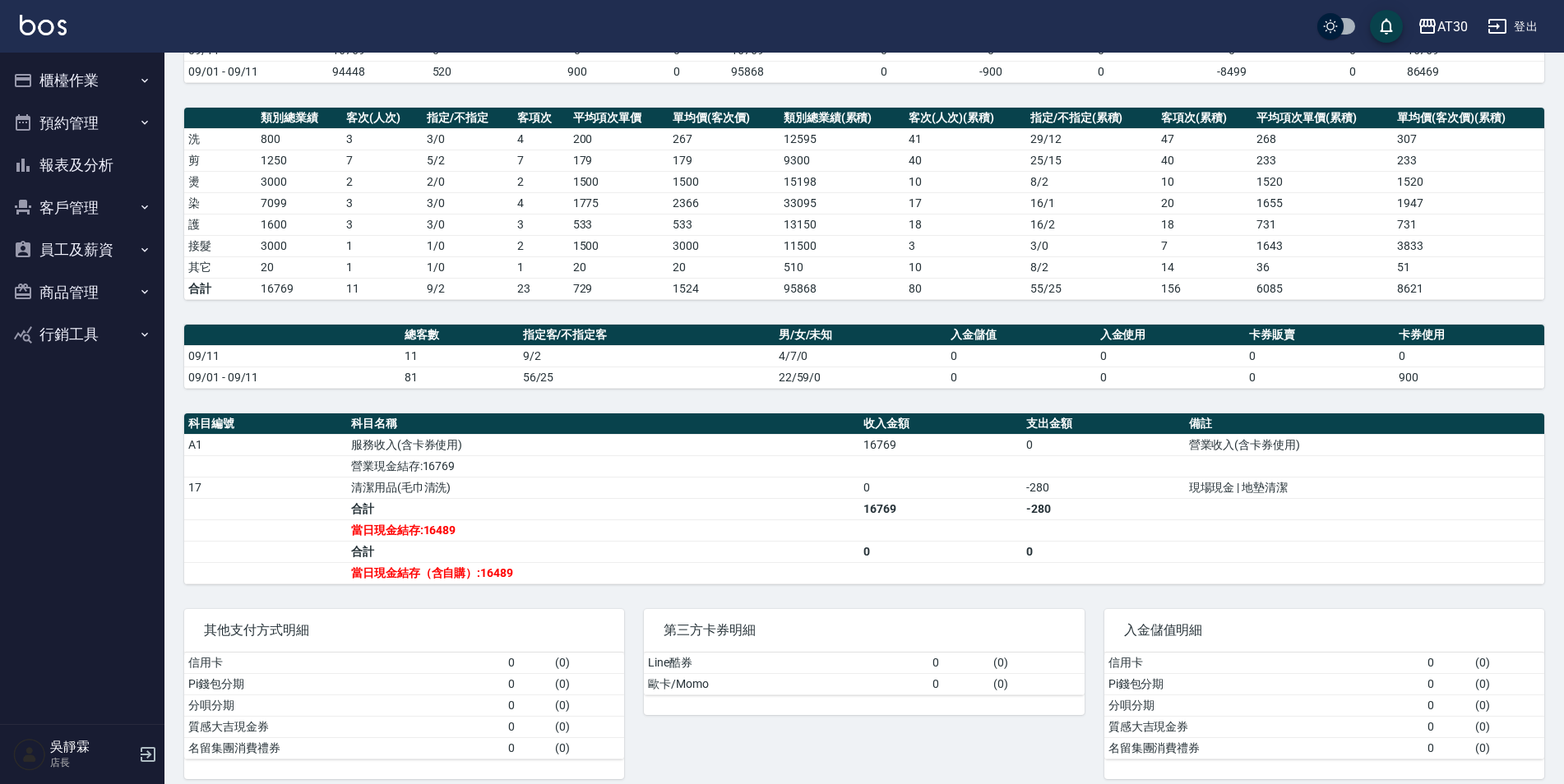
scroll to position [196, 0]
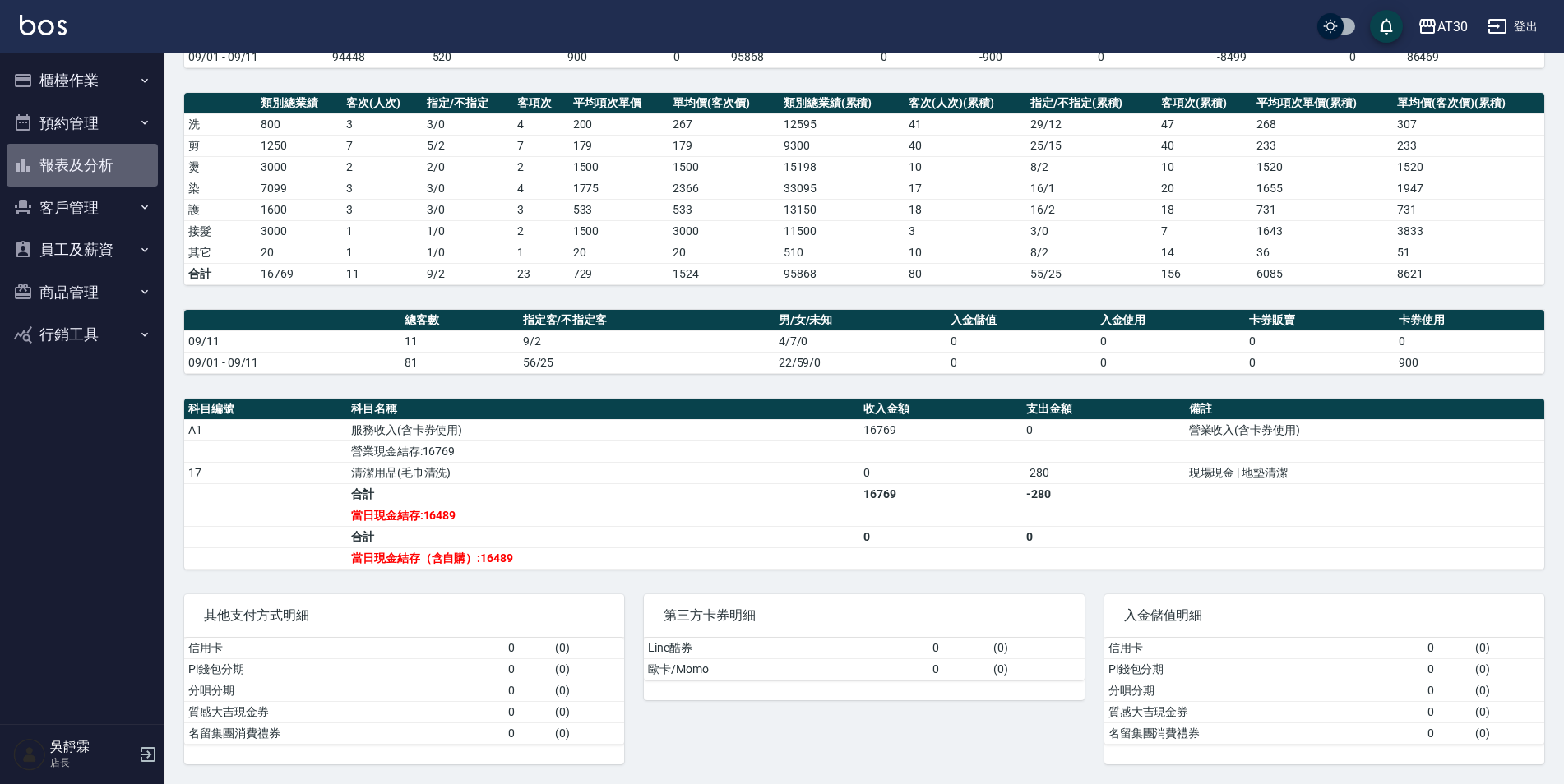
click at [104, 170] on button "報表及分析" at bounding box center [82, 164] width 151 height 43
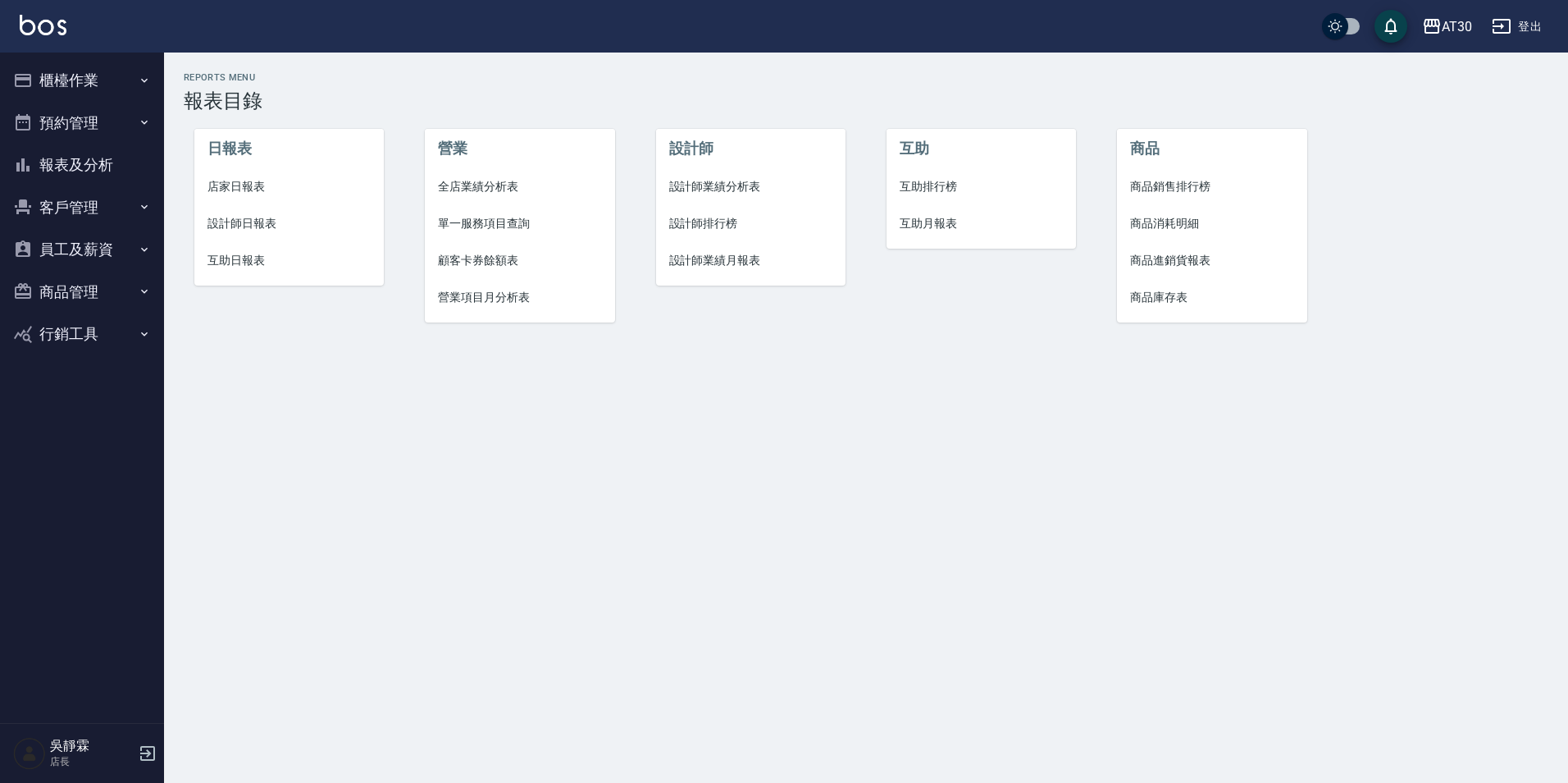
click at [945, 189] on span "互助排行榜" at bounding box center [982, 187] width 164 height 17
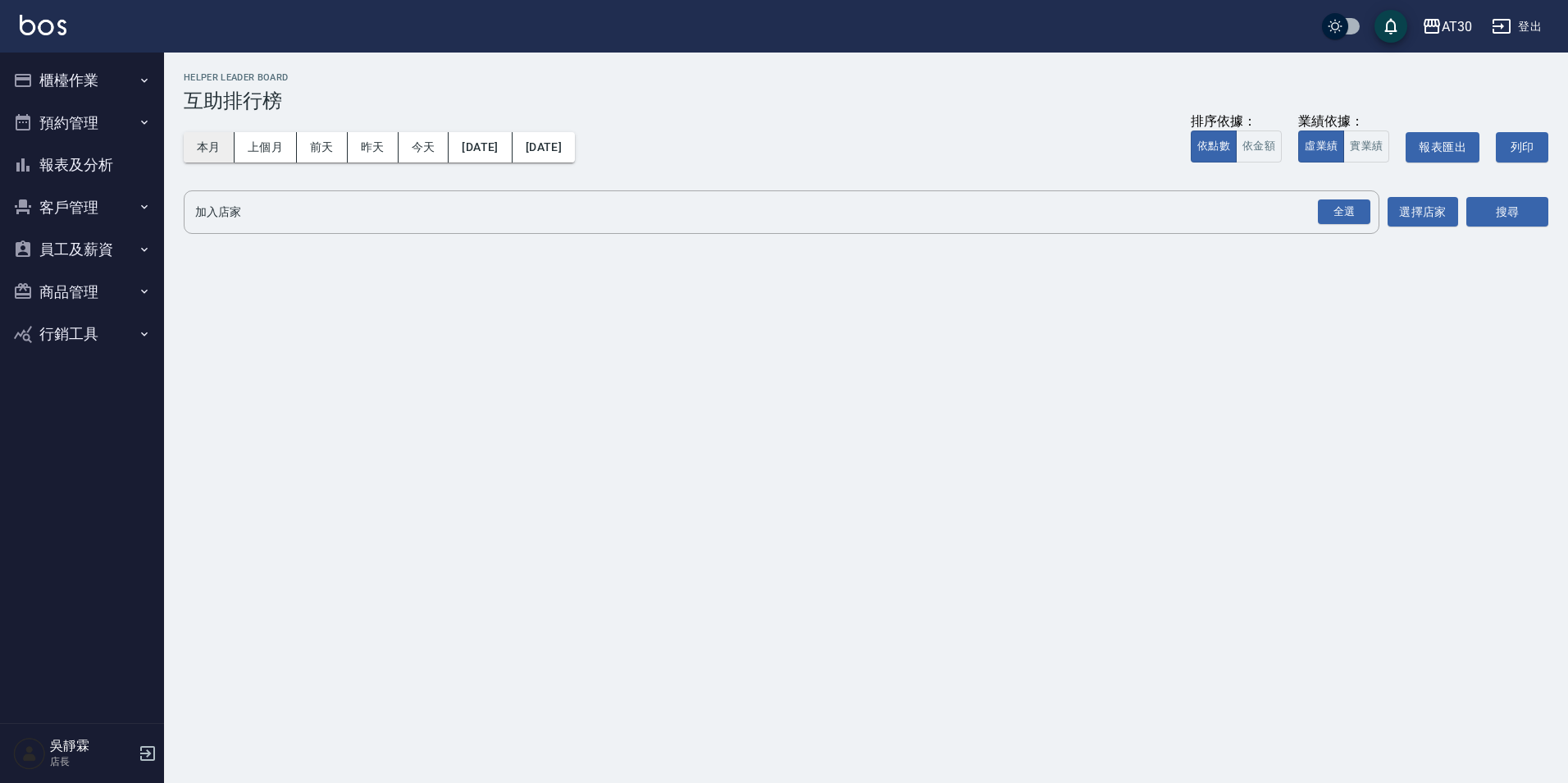
click at [227, 147] on button "本月" at bounding box center [209, 147] width 51 height 30
click at [1341, 207] on div "全選" at bounding box center [1343, 211] width 52 height 26
click at [1533, 213] on button "搜尋" at bounding box center [1507, 213] width 82 height 30
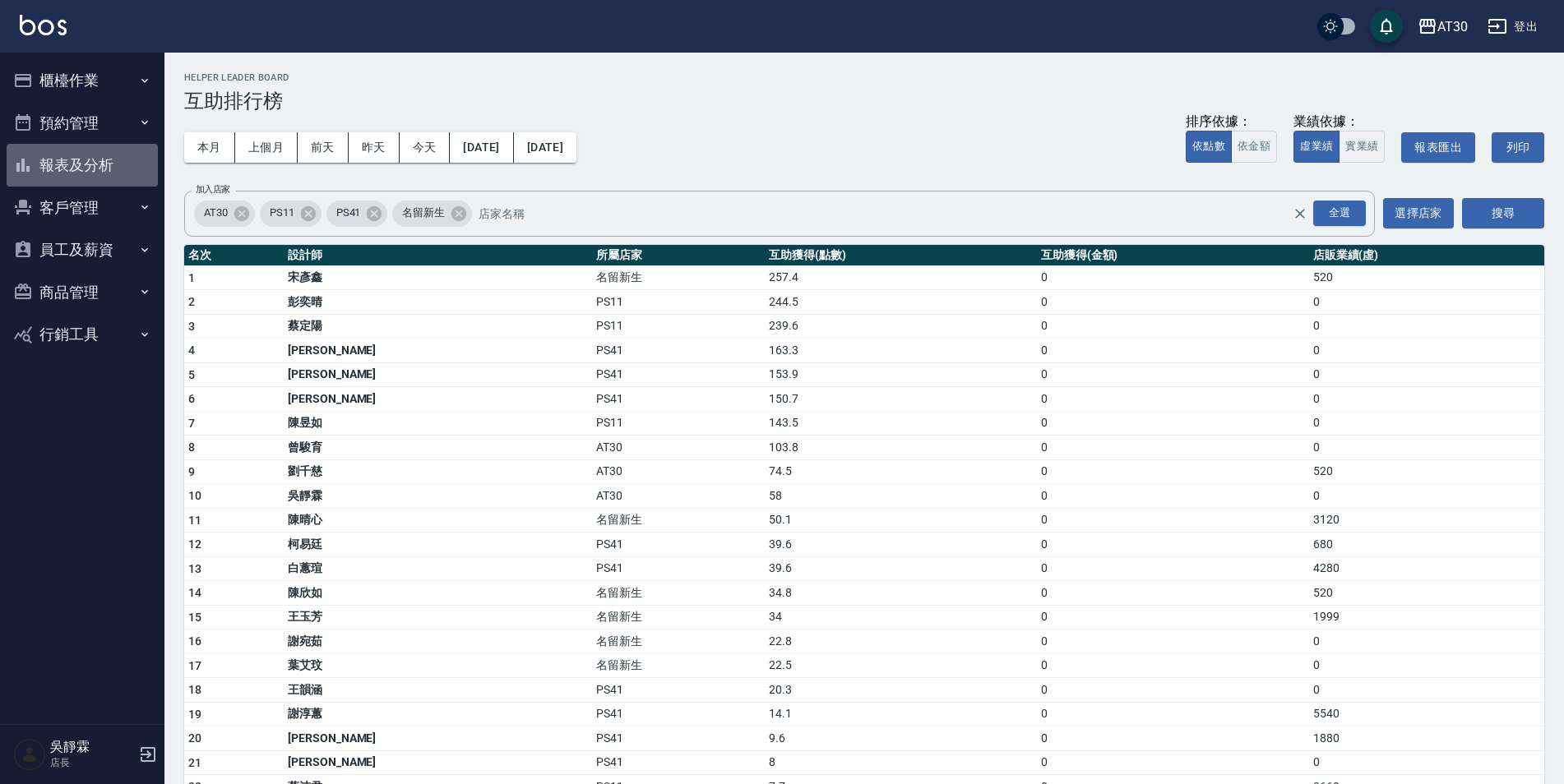
click at [66, 170] on button "報表及分析" at bounding box center [82, 164] width 151 height 43
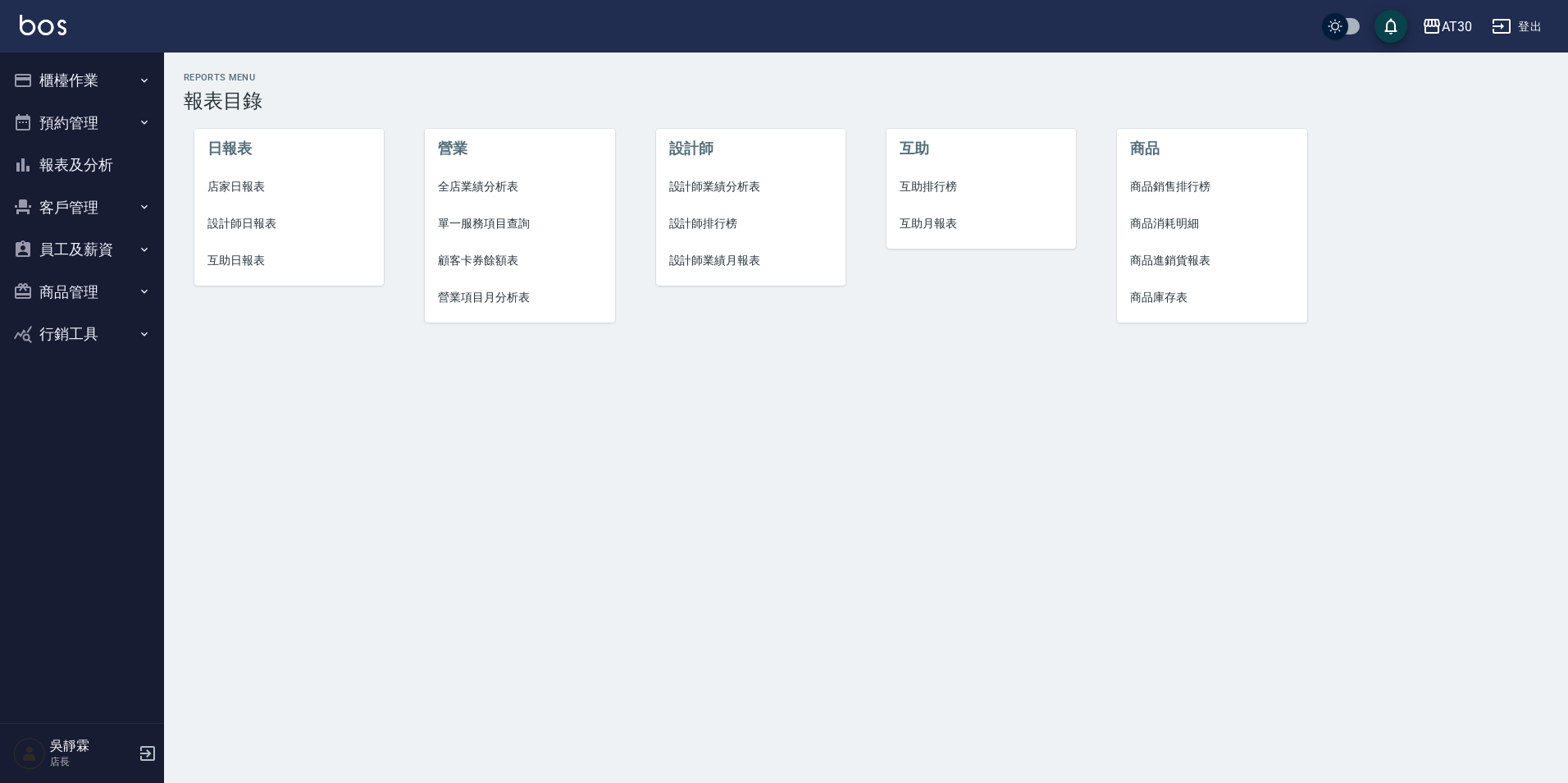
click at [693, 224] on span "設計師排行榜" at bounding box center [750, 224] width 164 height 17
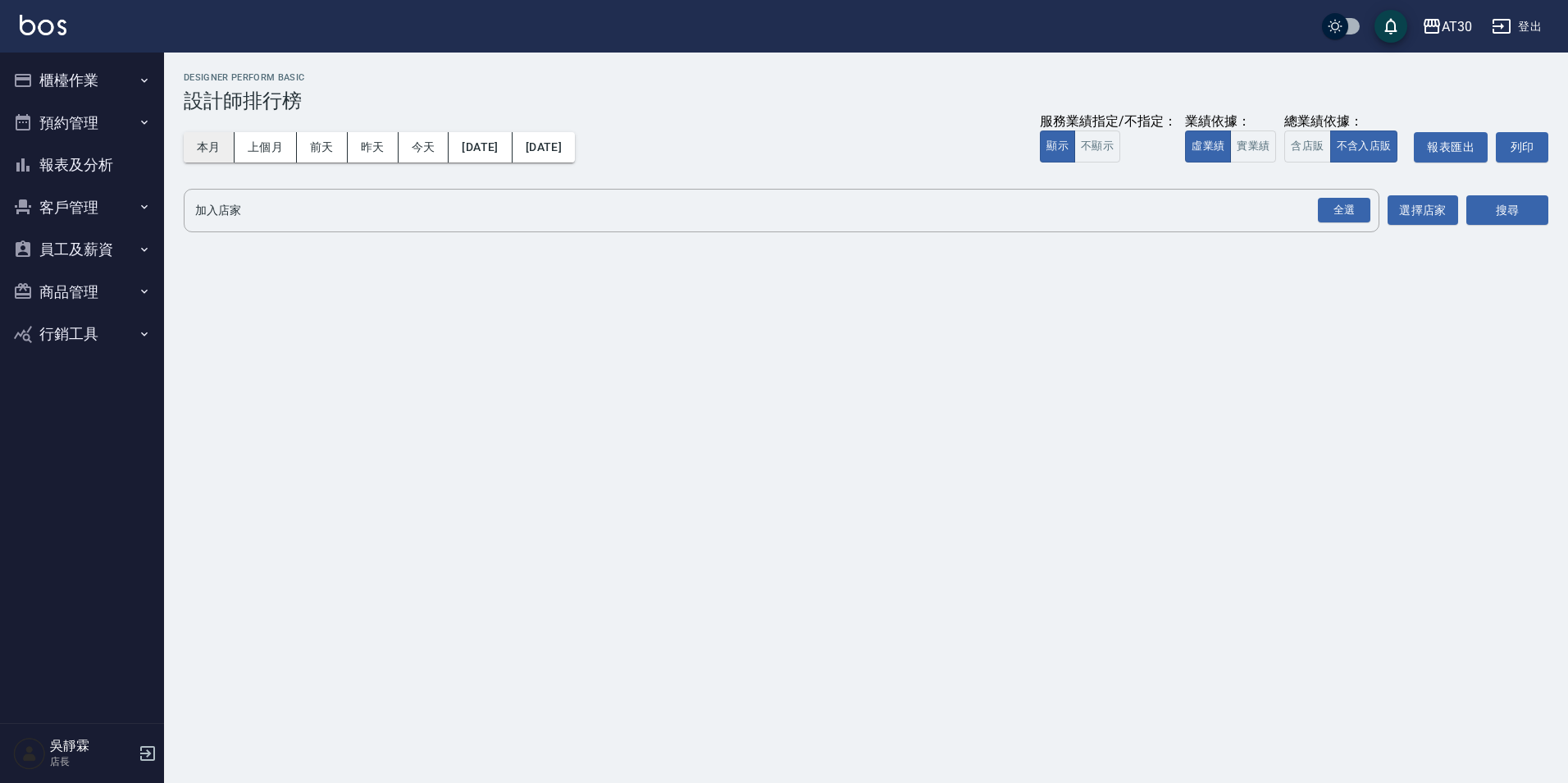
drag, startPoint x: 219, startPoint y: 150, endPoint x: 232, endPoint y: 151, distance: 13.0
click at [223, 151] on button "本月" at bounding box center [209, 147] width 51 height 30
click at [1342, 205] on div "全選" at bounding box center [1343, 210] width 52 height 26
click at [1524, 207] on button "搜尋" at bounding box center [1507, 211] width 82 height 30
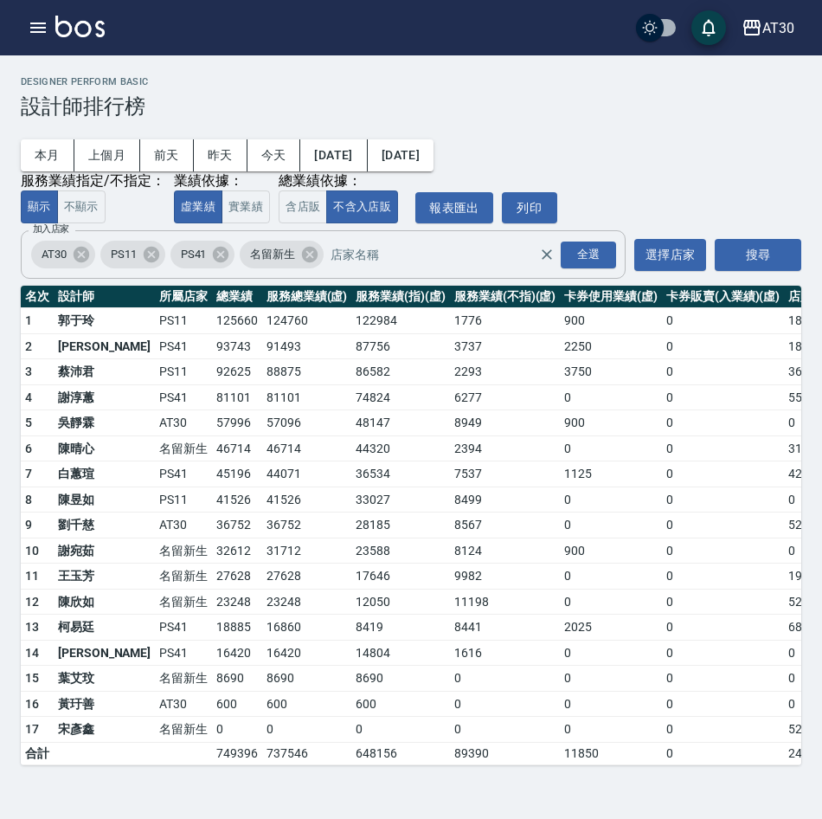
click at [217, 254] on icon at bounding box center [221, 255] width 16 height 16
click at [150, 257] on icon at bounding box center [151, 255] width 16 height 16
click at [760, 256] on button "搜尋" at bounding box center [758, 255] width 87 height 32
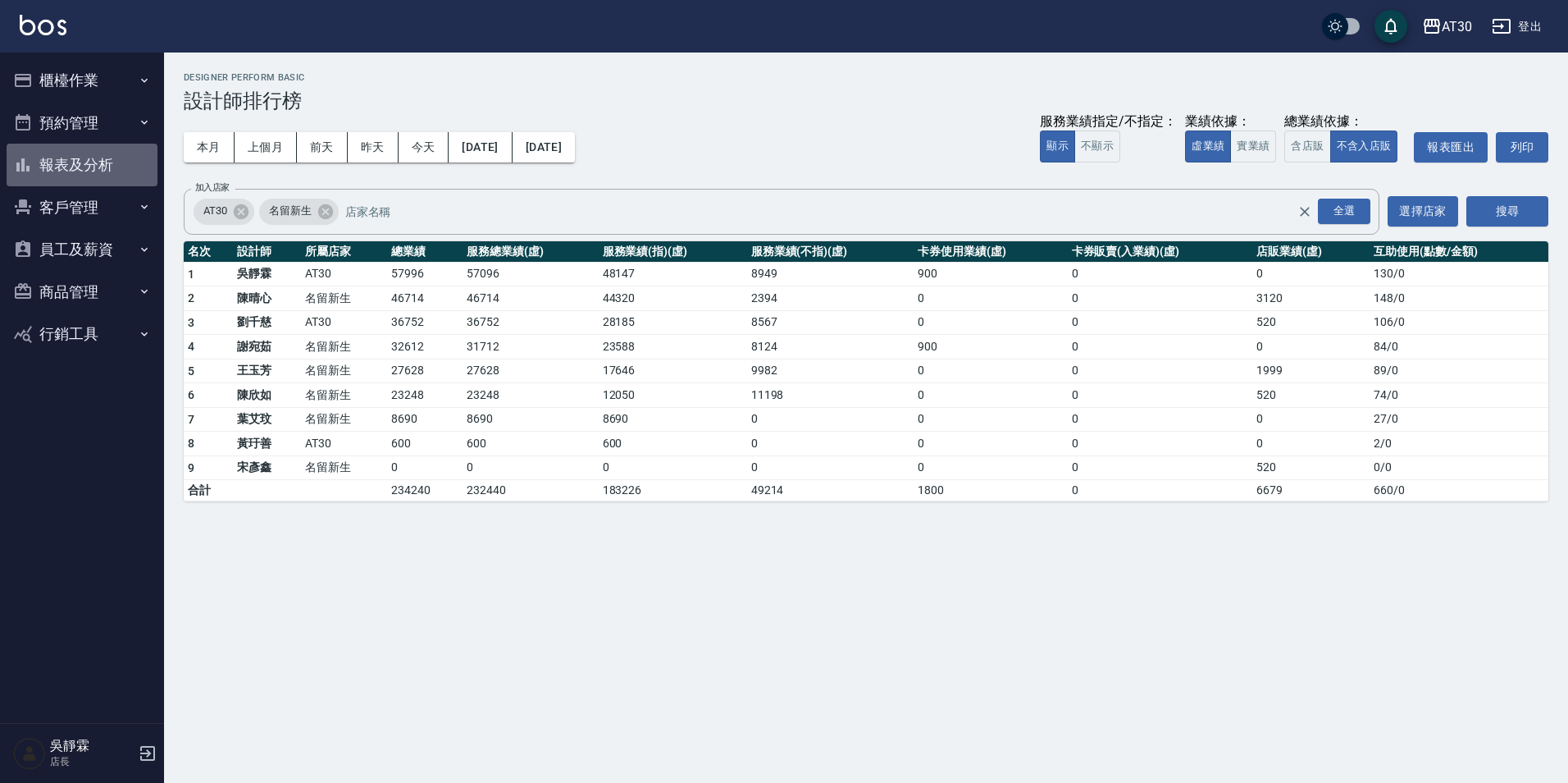
click at [67, 165] on button "報表及分析" at bounding box center [81, 164] width 151 height 43
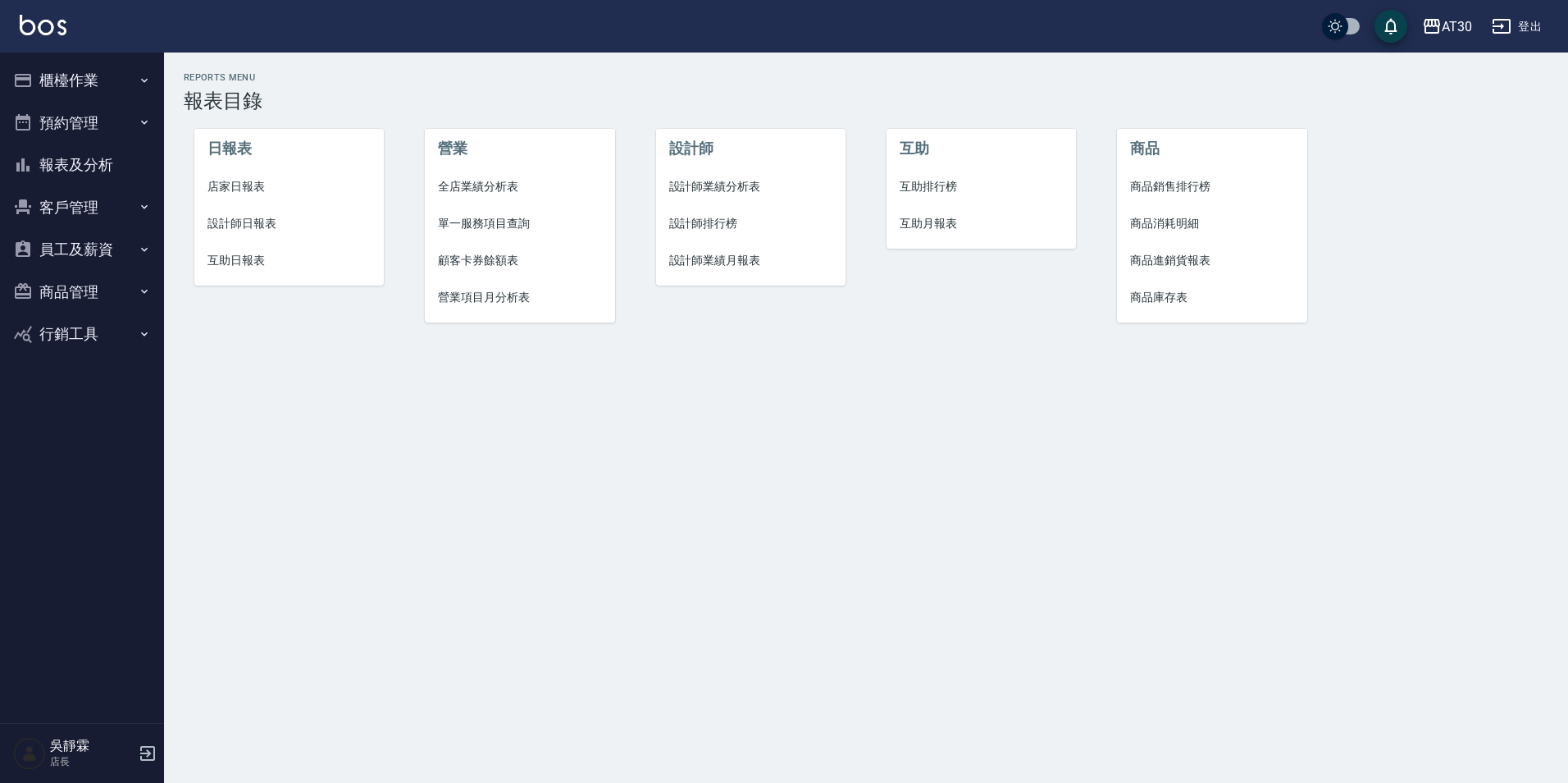
click at [255, 180] on span "店家日報表" at bounding box center [289, 187] width 164 height 17
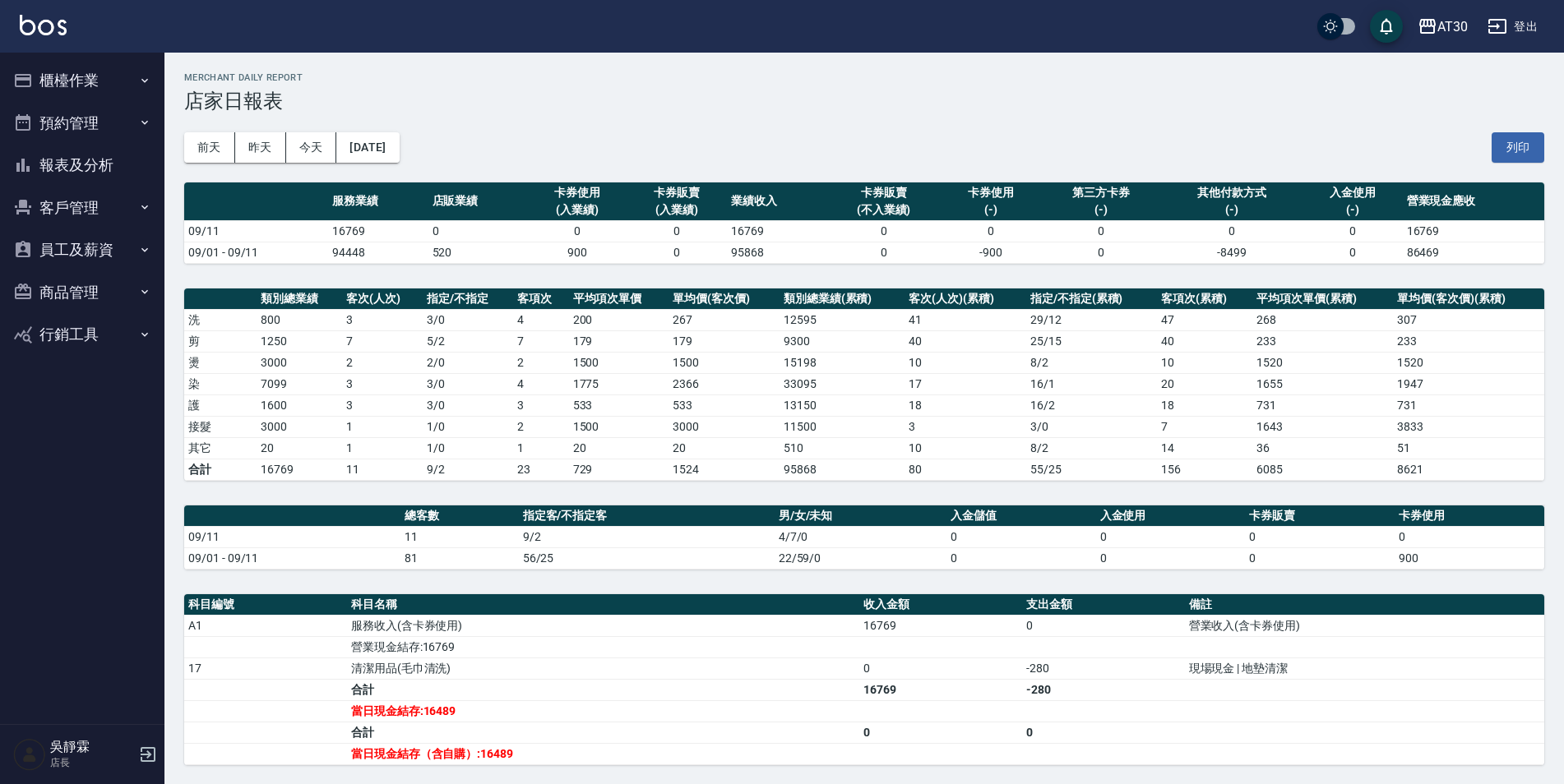
click at [74, 173] on button "報表及分析" at bounding box center [82, 164] width 151 height 43
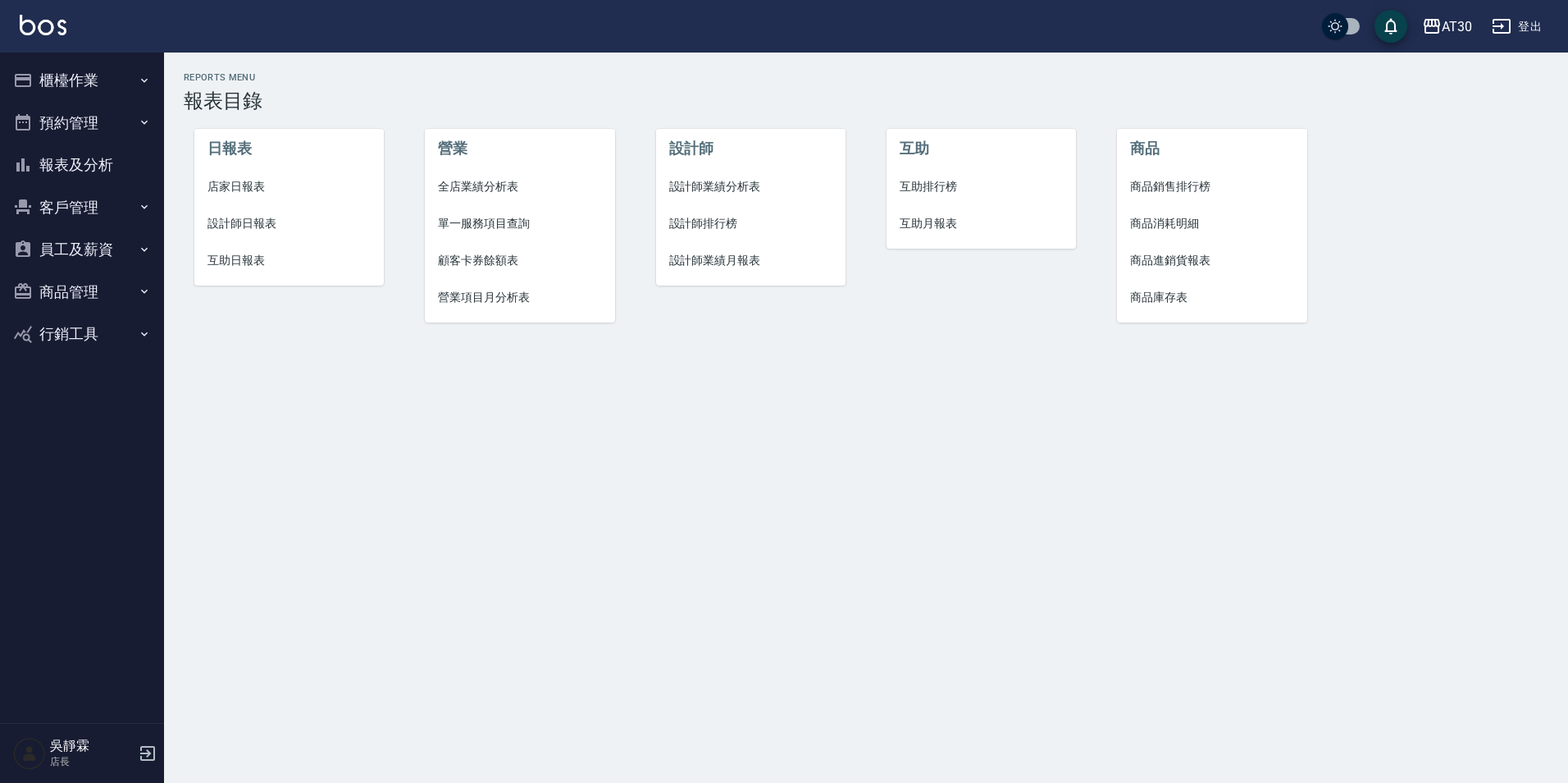
click at [689, 221] on span "設計師排行榜" at bounding box center [750, 224] width 164 height 17
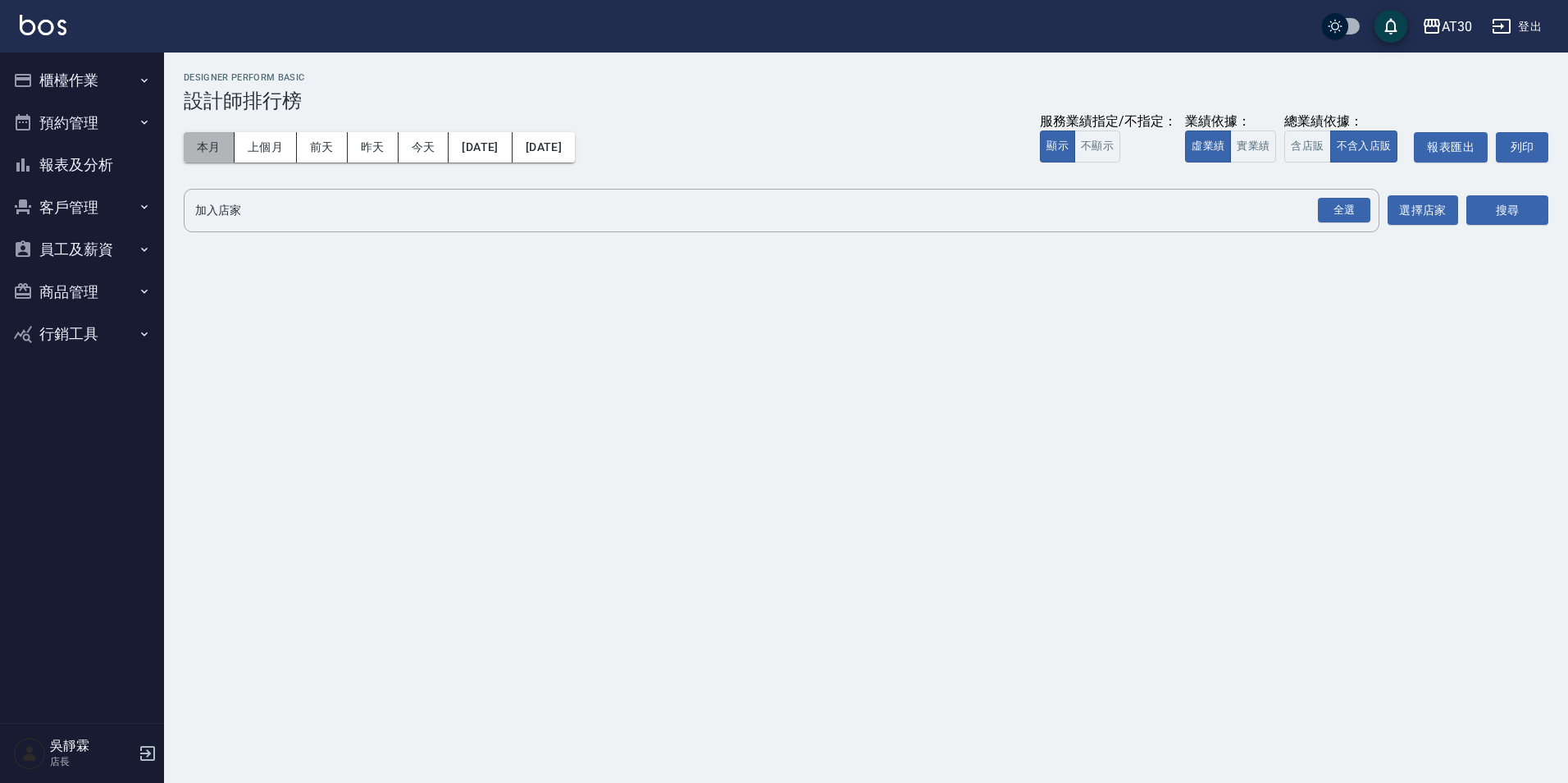
click at [214, 155] on button "本月" at bounding box center [209, 147] width 51 height 30
click at [1353, 210] on div "全選" at bounding box center [1343, 210] width 52 height 26
click at [1490, 207] on button "搜尋" at bounding box center [1507, 211] width 82 height 30
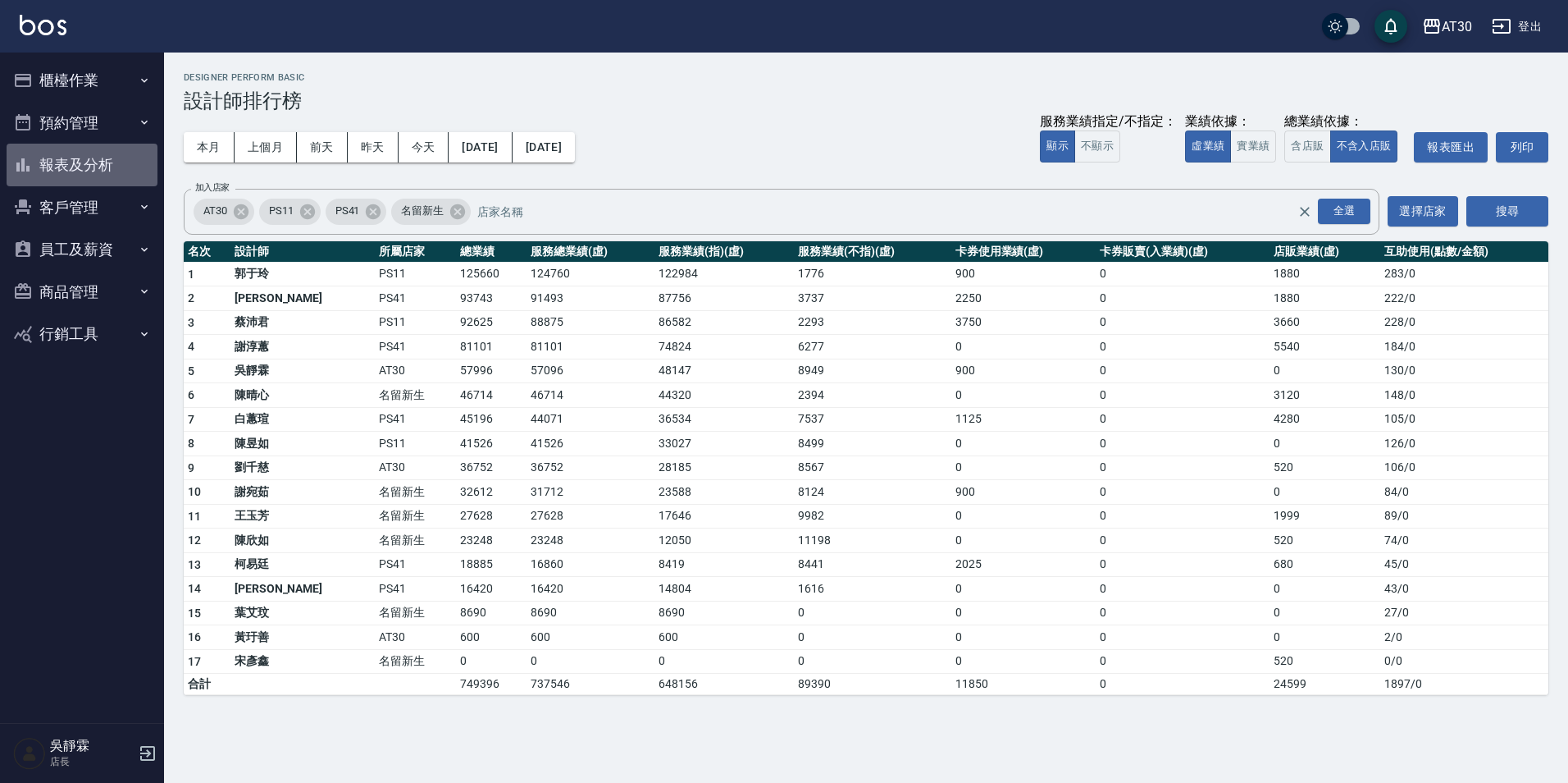
click at [95, 162] on button "報表及分析" at bounding box center [81, 164] width 151 height 43
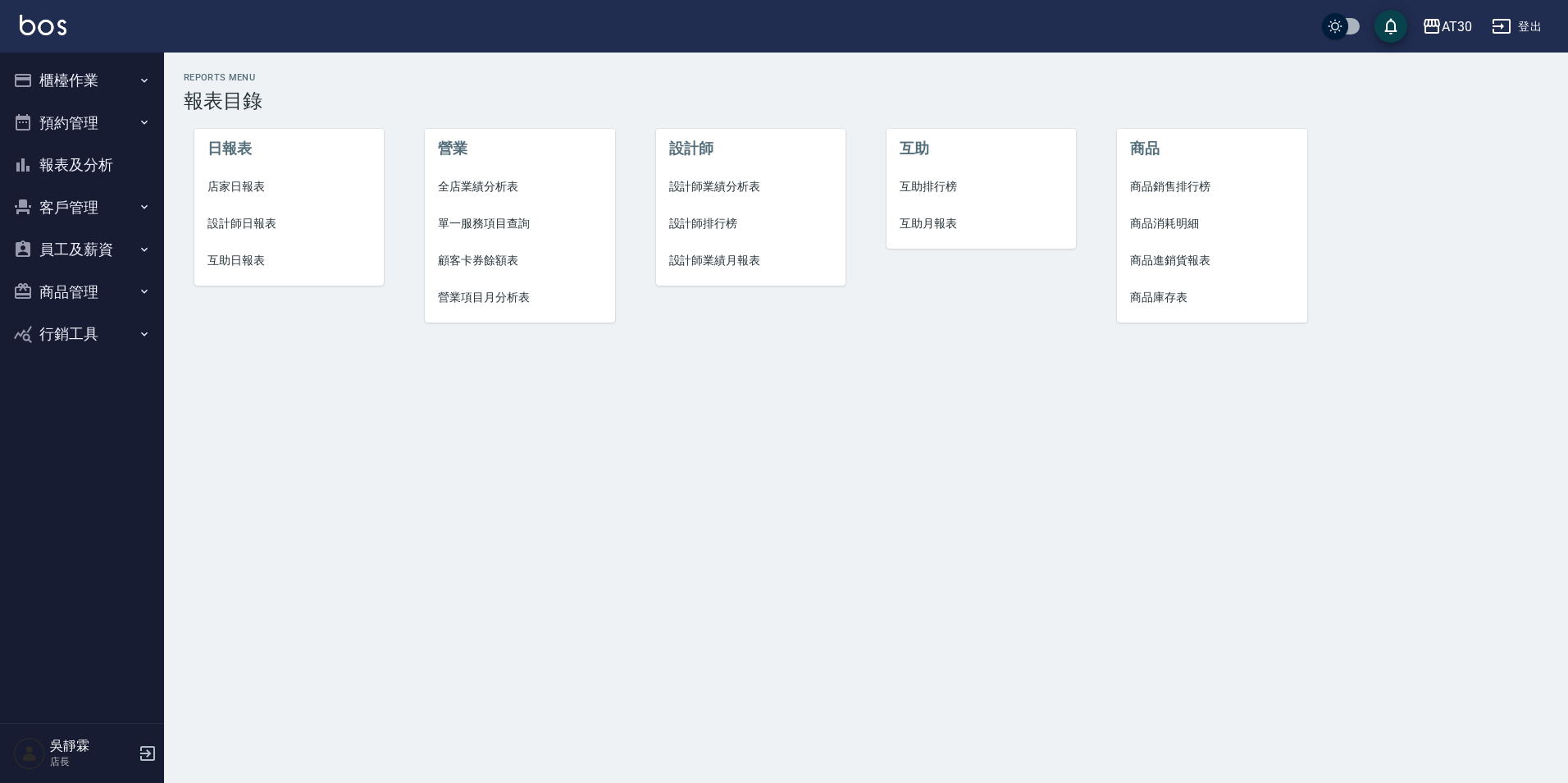
click at [256, 178] on span "店家日報表" at bounding box center [289, 187] width 164 height 17
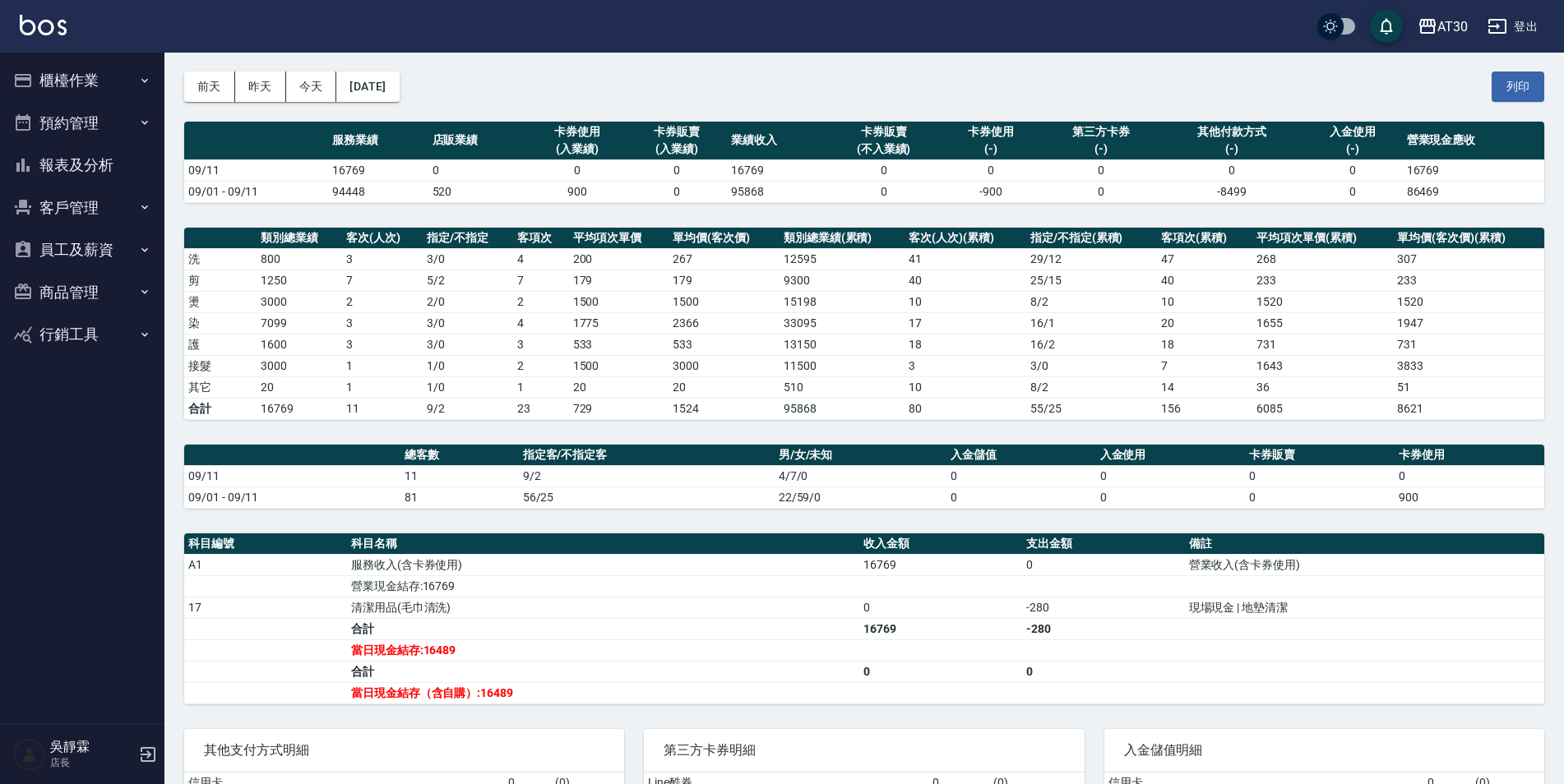
scroll to position [196, 0]
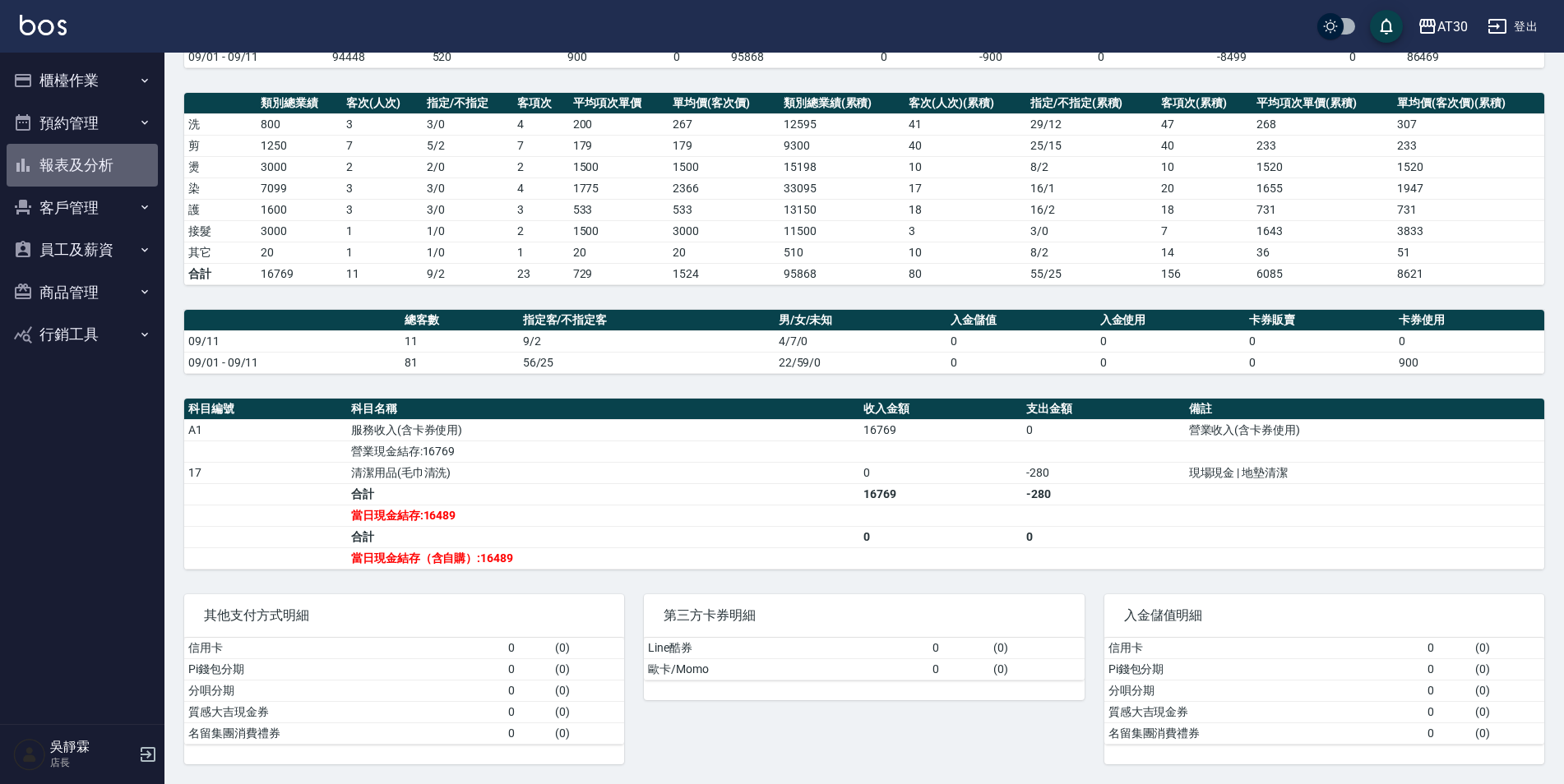
click at [68, 172] on button "報表及分析" at bounding box center [82, 164] width 151 height 43
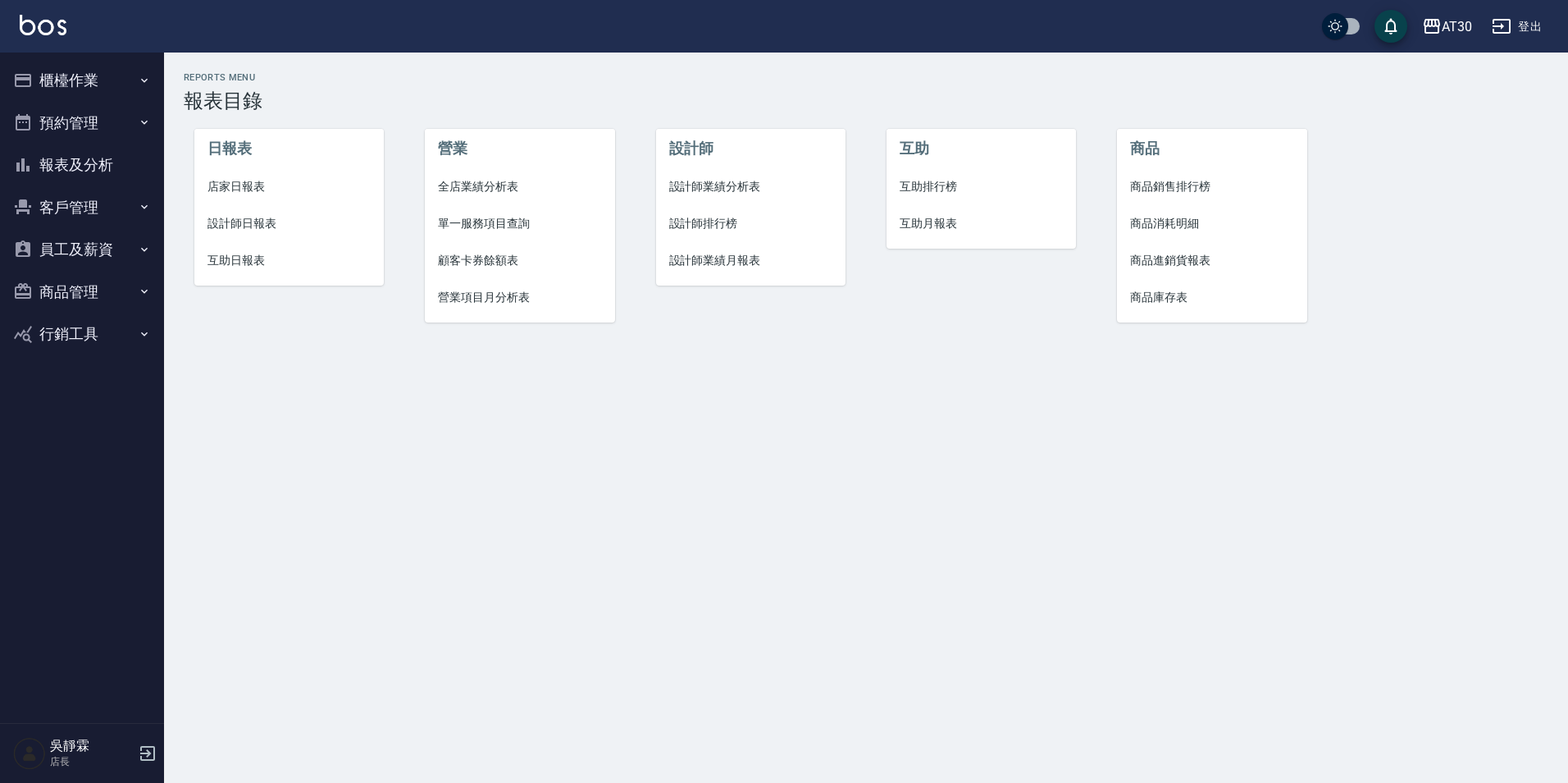
click at [86, 83] on button "櫃檯作業" at bounding box center [81, 80] width 151 height 43
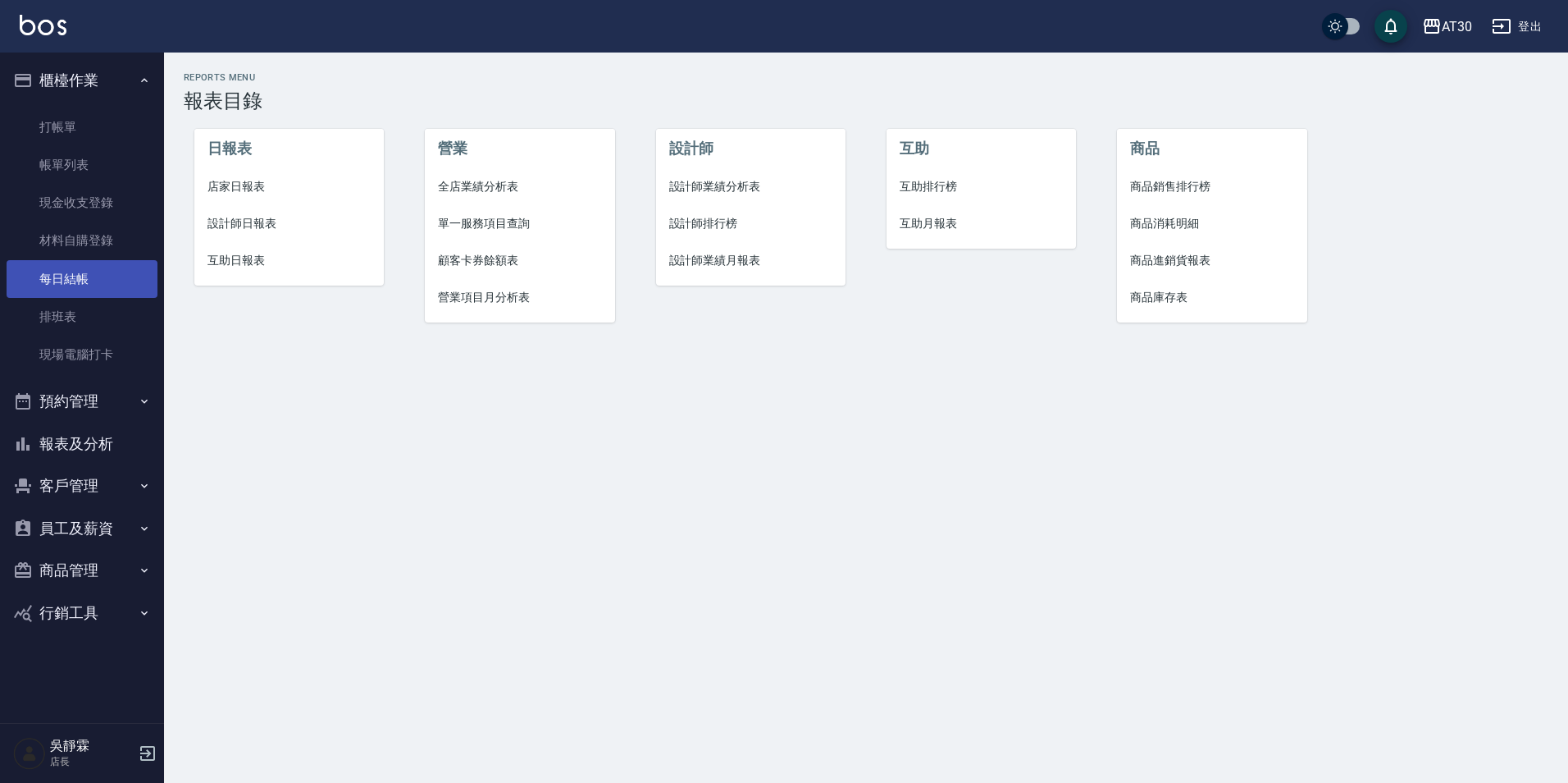
click at [116, 292] on link "每日結帳" at bounding box center [81, 279] width 151 height 38
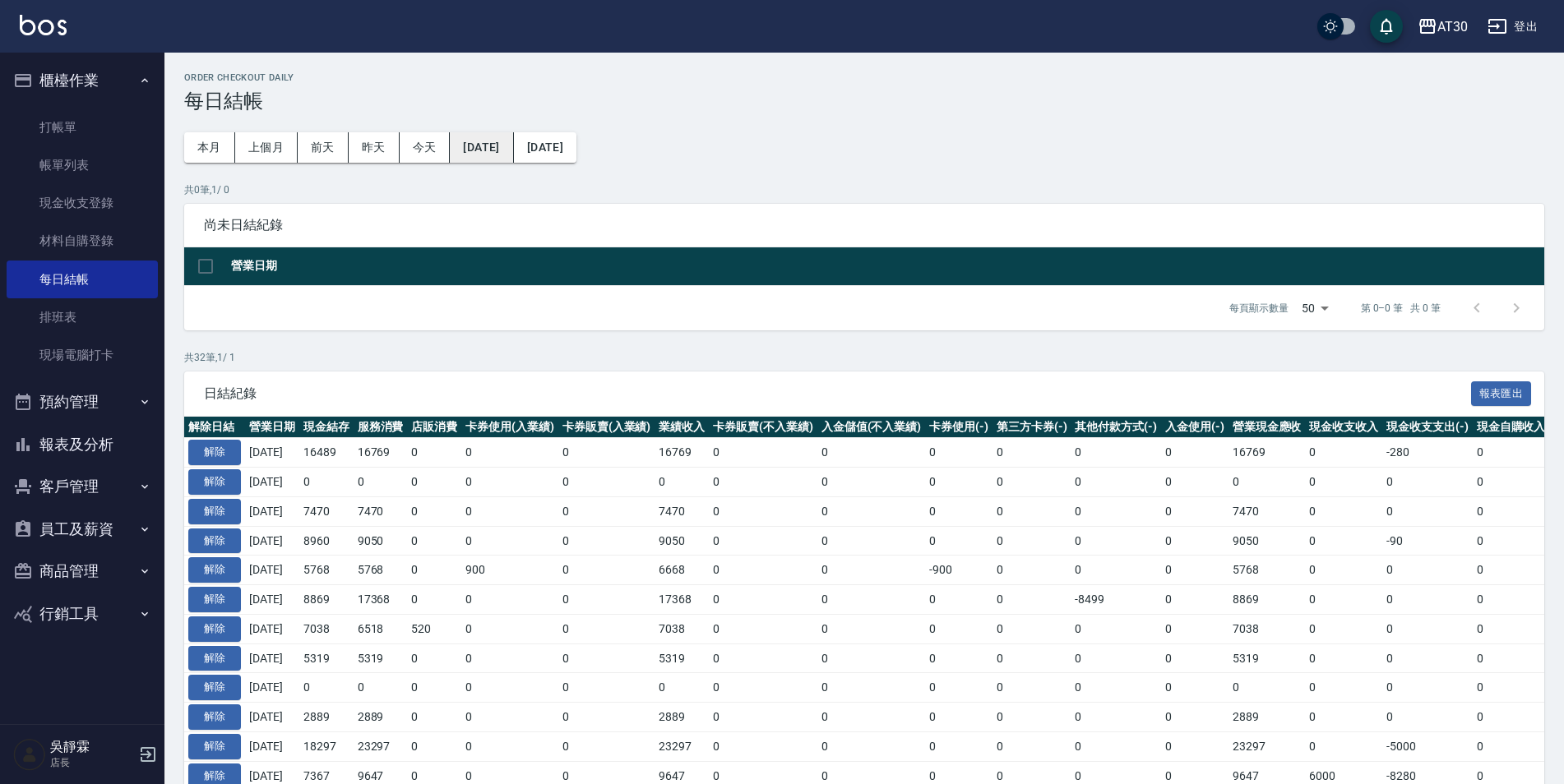
click at [513, 138] on button "[DATE]" at bounding box center [481, 147] width 64 height 30
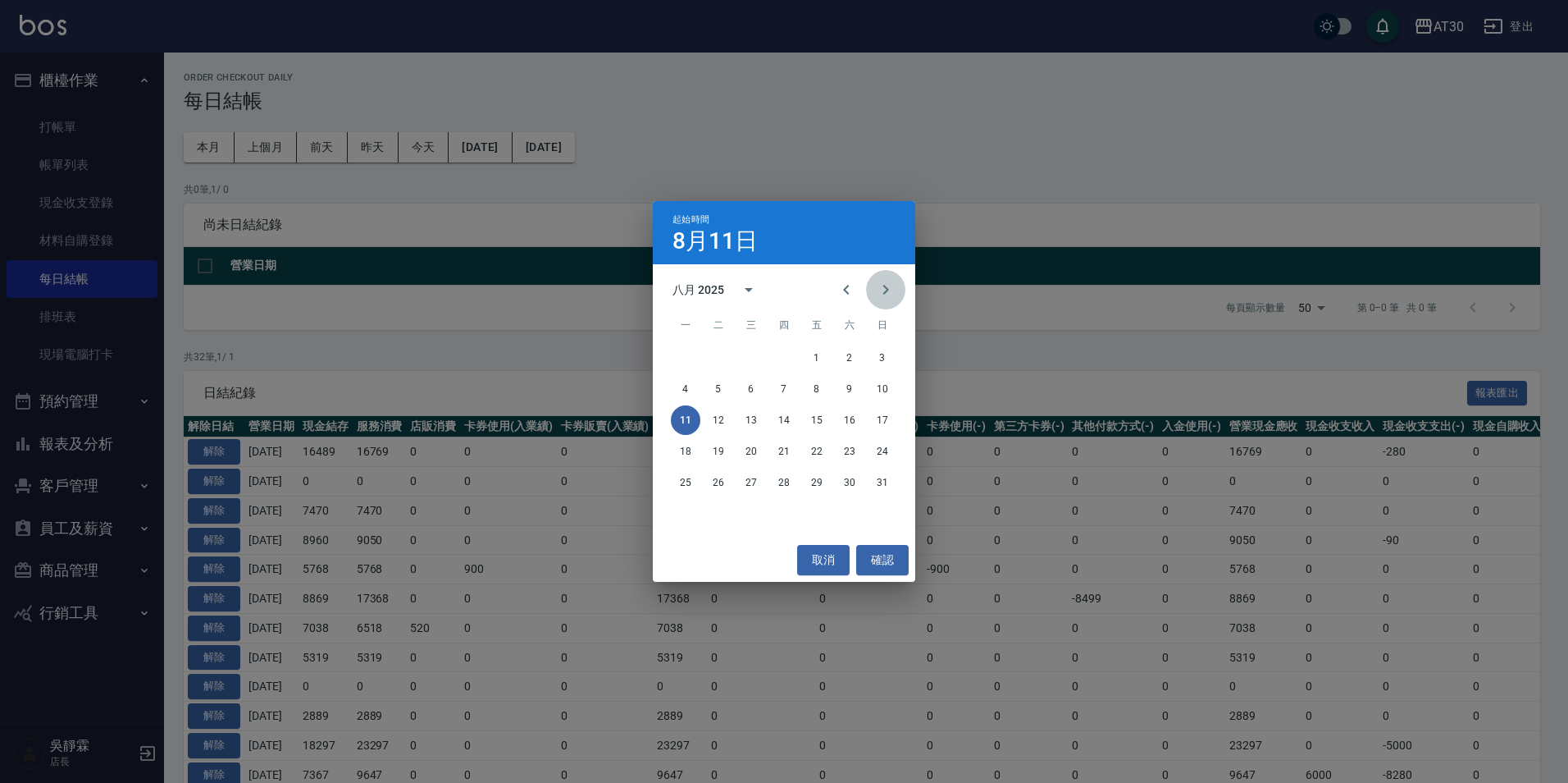
click at [889, 287] on icon "Next month" at bounding box center [886, 289] width 20 height 20
click at [686, 391] on button "8" at bounding box center [685, 389] width 29 height 29
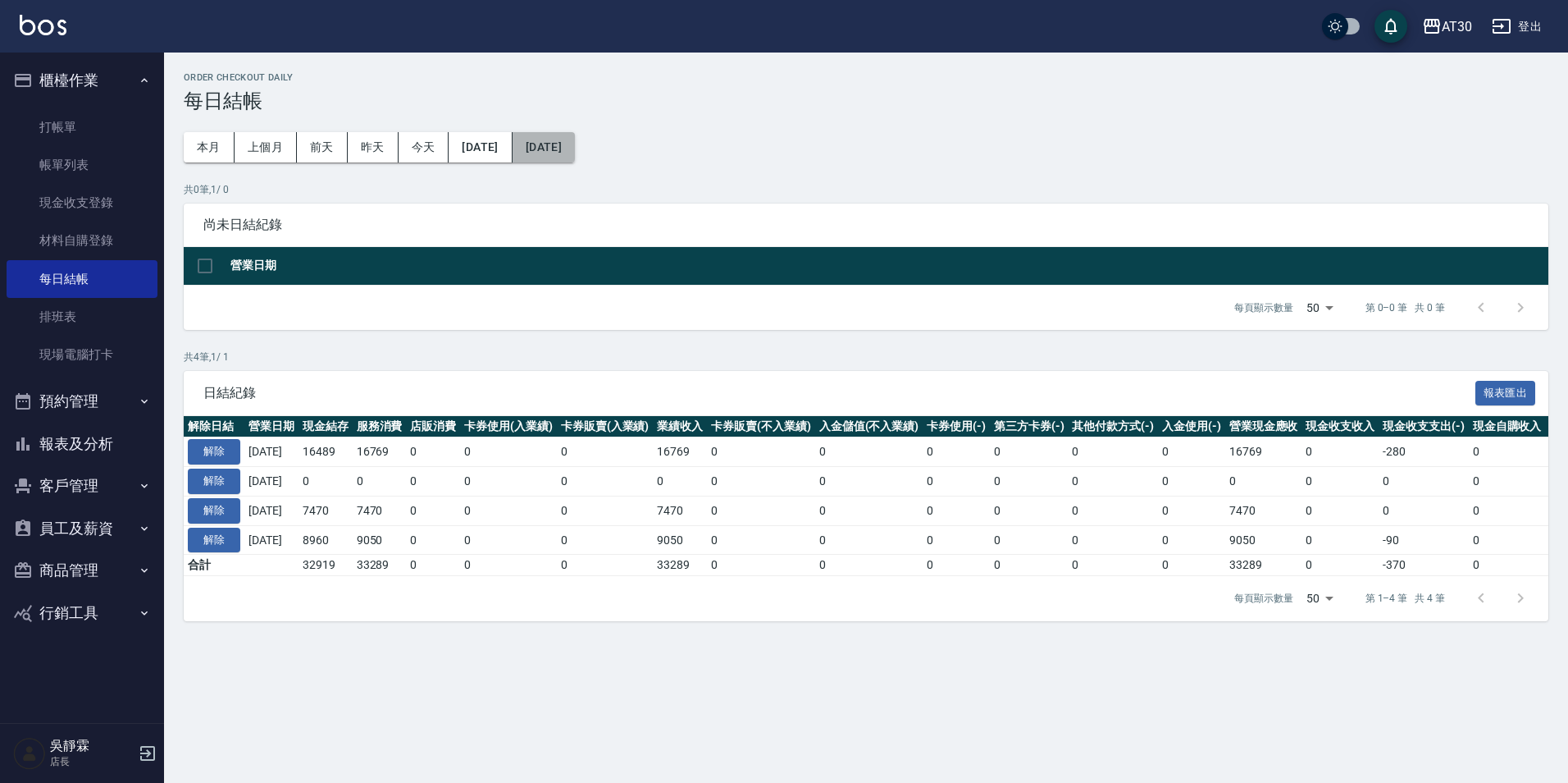
click at [575, 155] on button "[DATE]" at bounding box center [544, 147] width 63 height 30
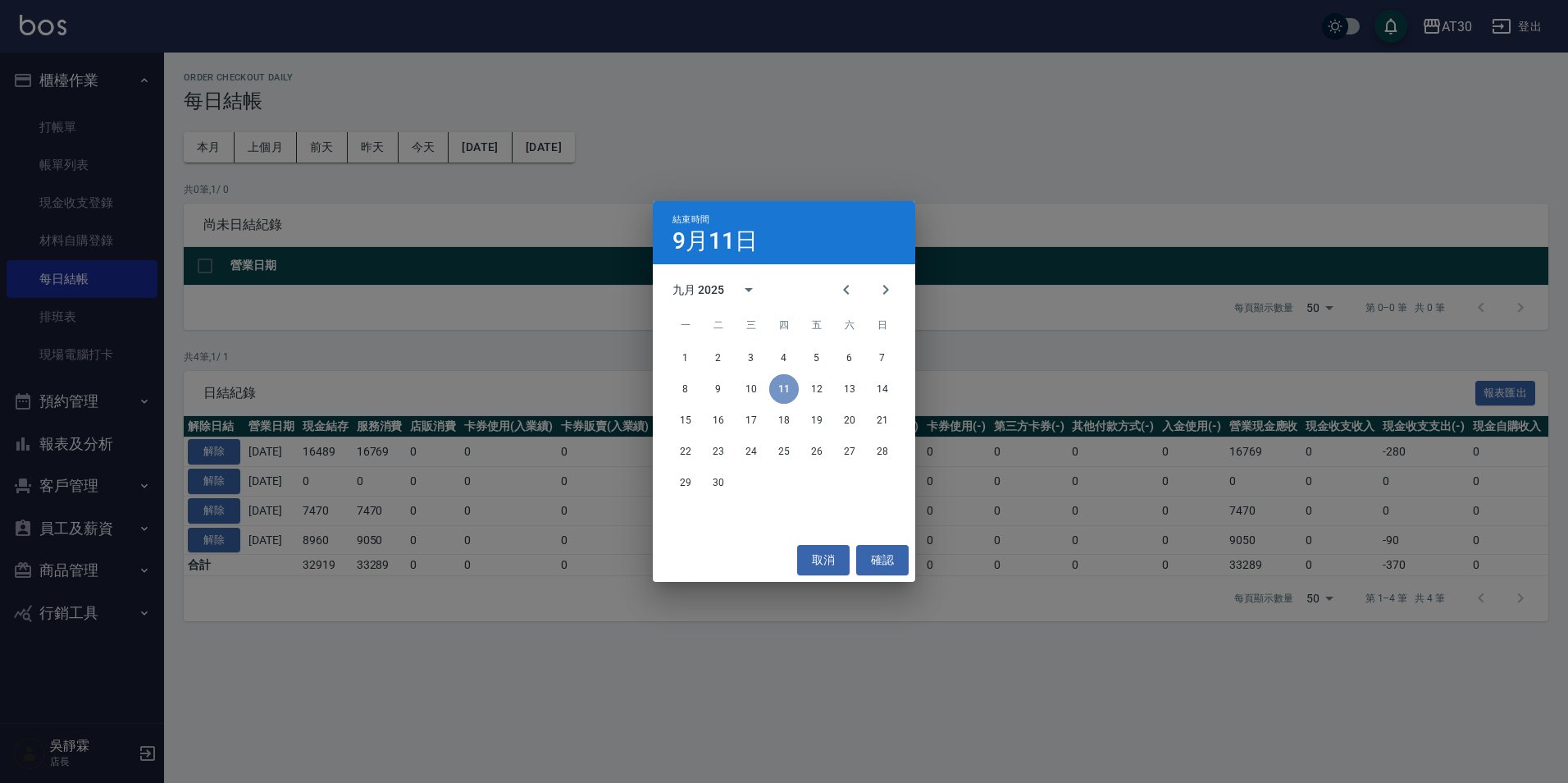
click at [785, 385] on button "11" at bounding box center [784, 389] width 29 height 29
